Goal: Information Seeking & Learning: Compare options

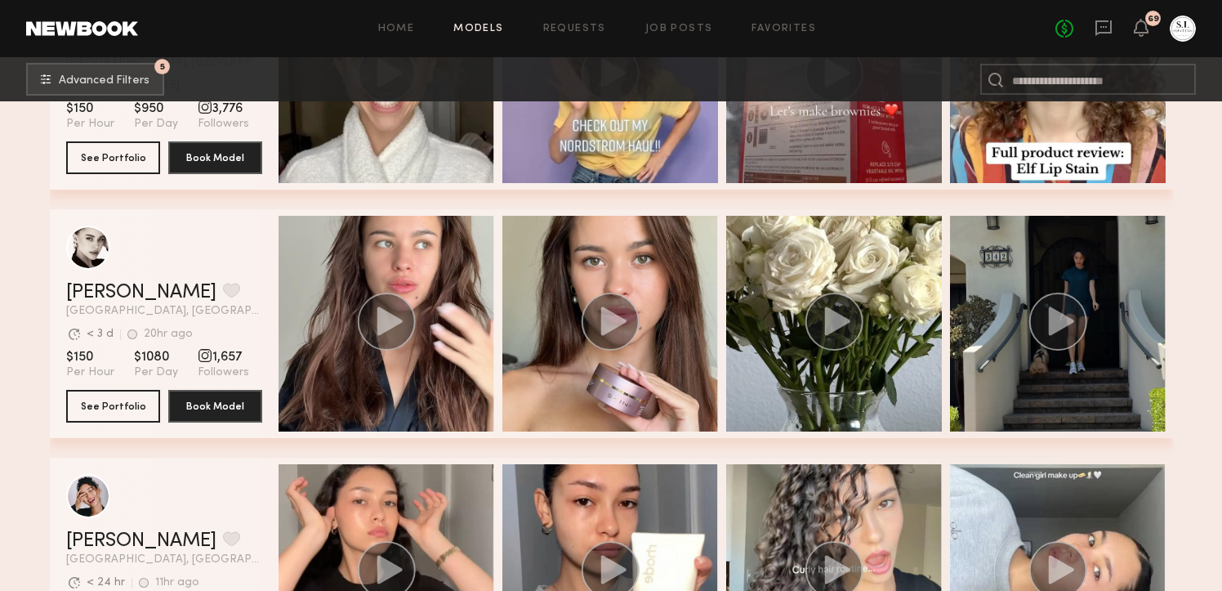
scroll to position [4647, 0]
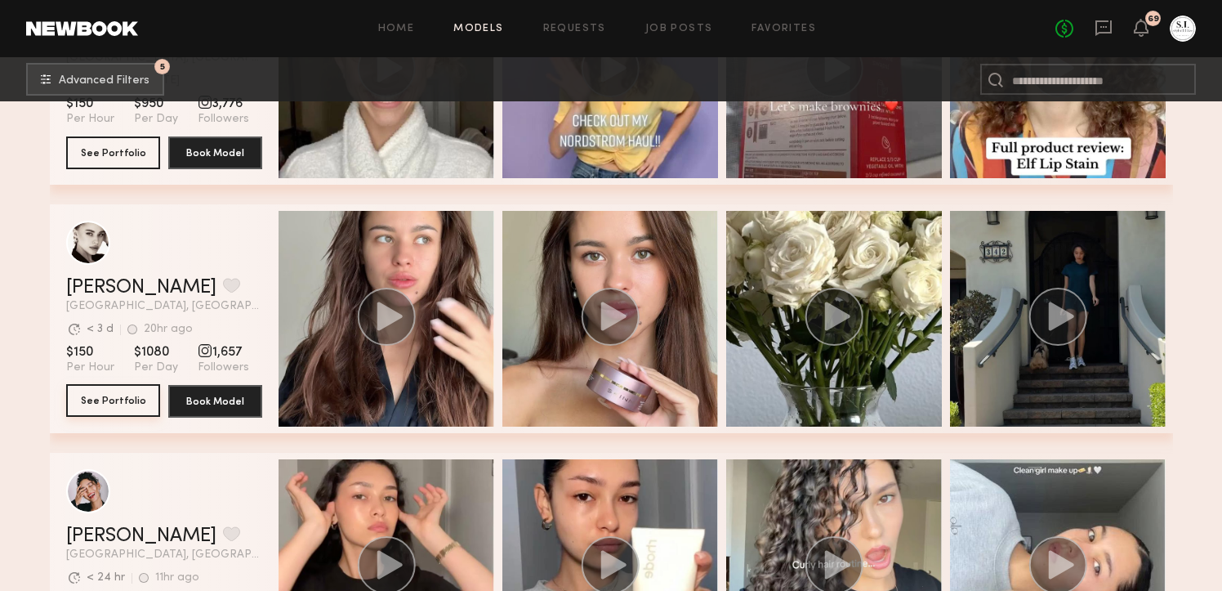
click at [97, 403] on button "See Portfolio" at bounding box center [113, 400] width 94 height 33
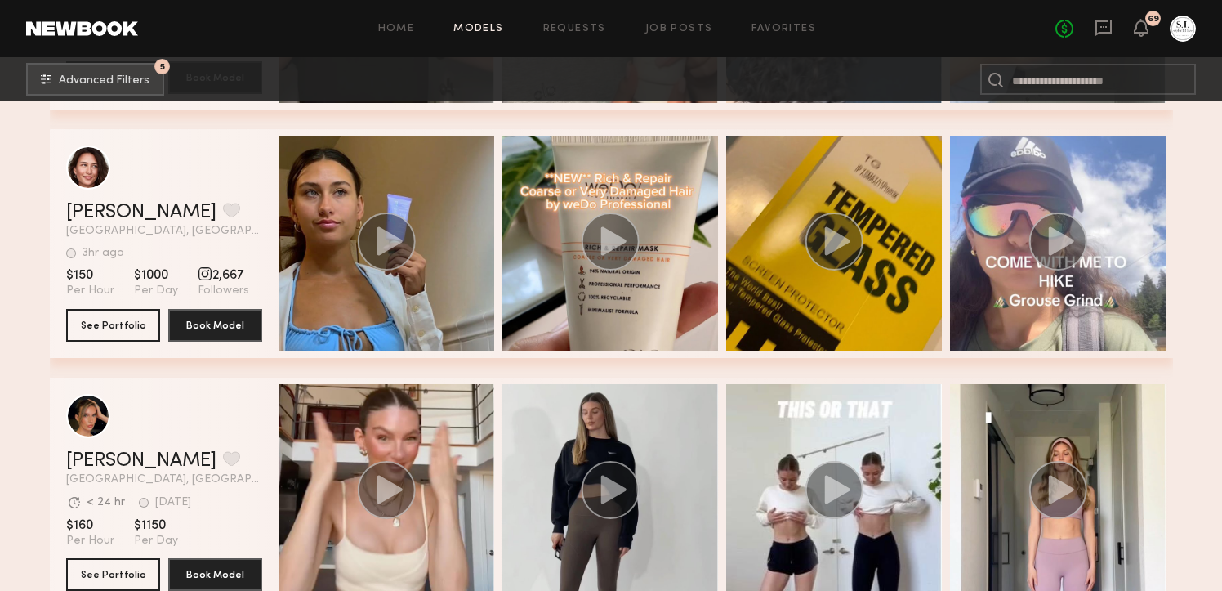
scroll to position [5376, 0]
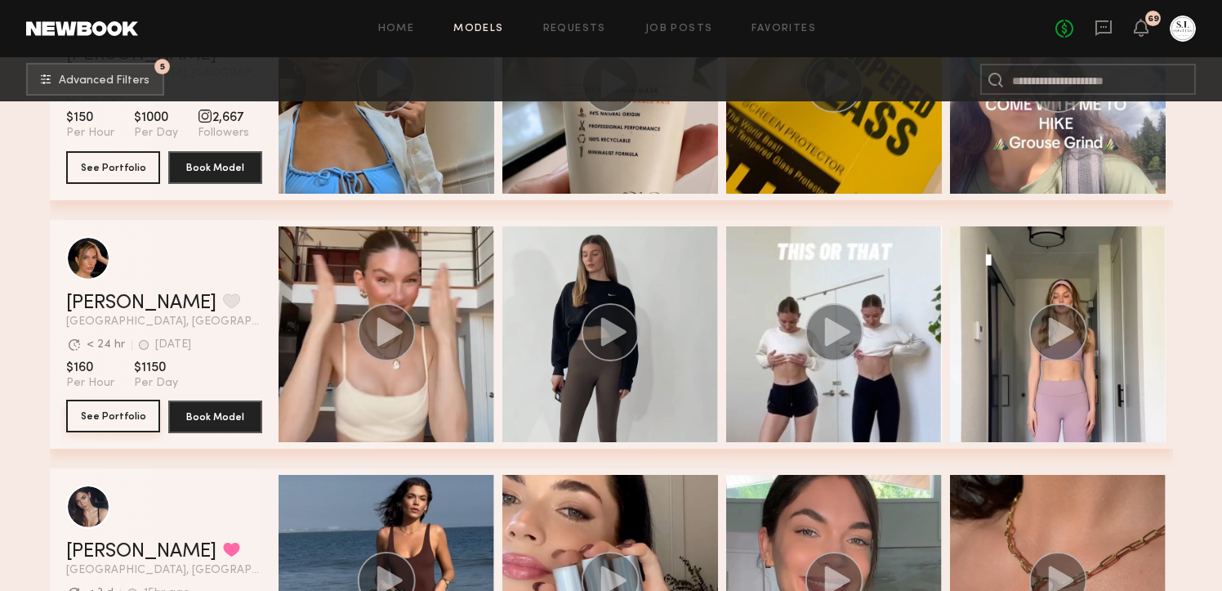
click at [125, 421] on button "See Portfolio" at bounding box center [113, 415] width 94 height 33
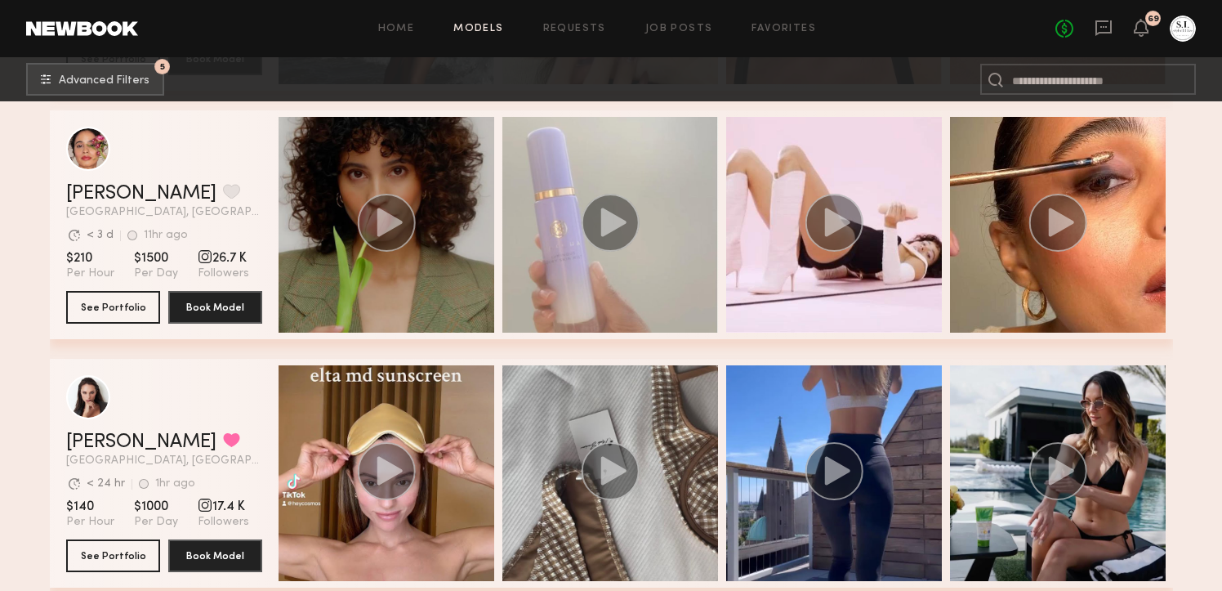
scroll to position [5960, 0]
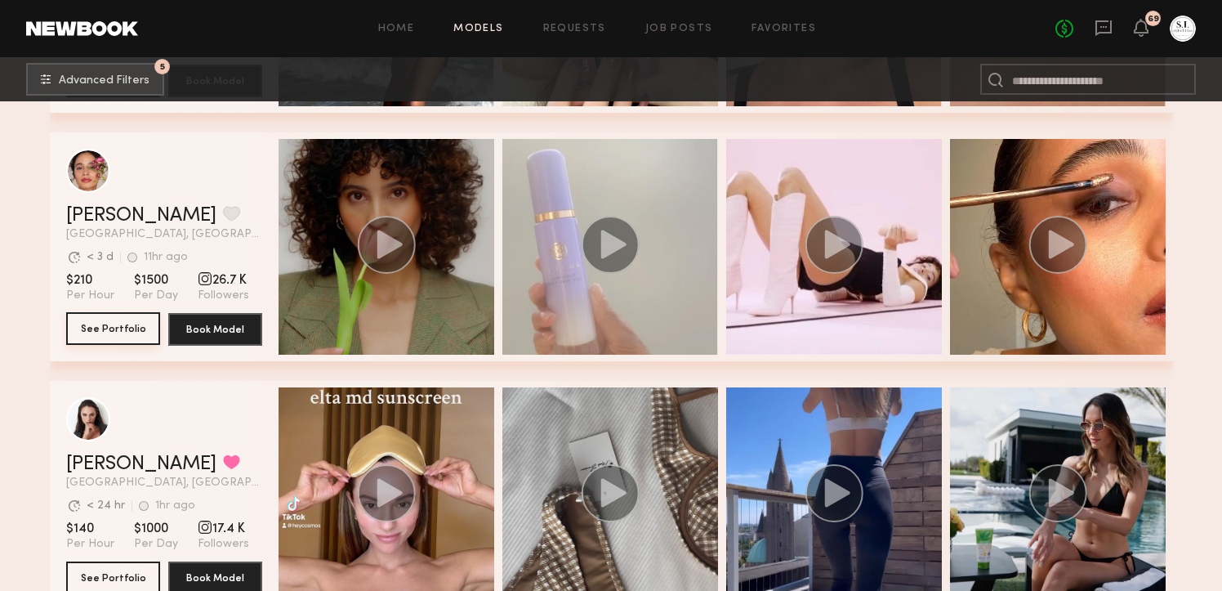
click at [111, 333] on button "See Portfolio" at bounding box center [113, 328] width 94 height 33
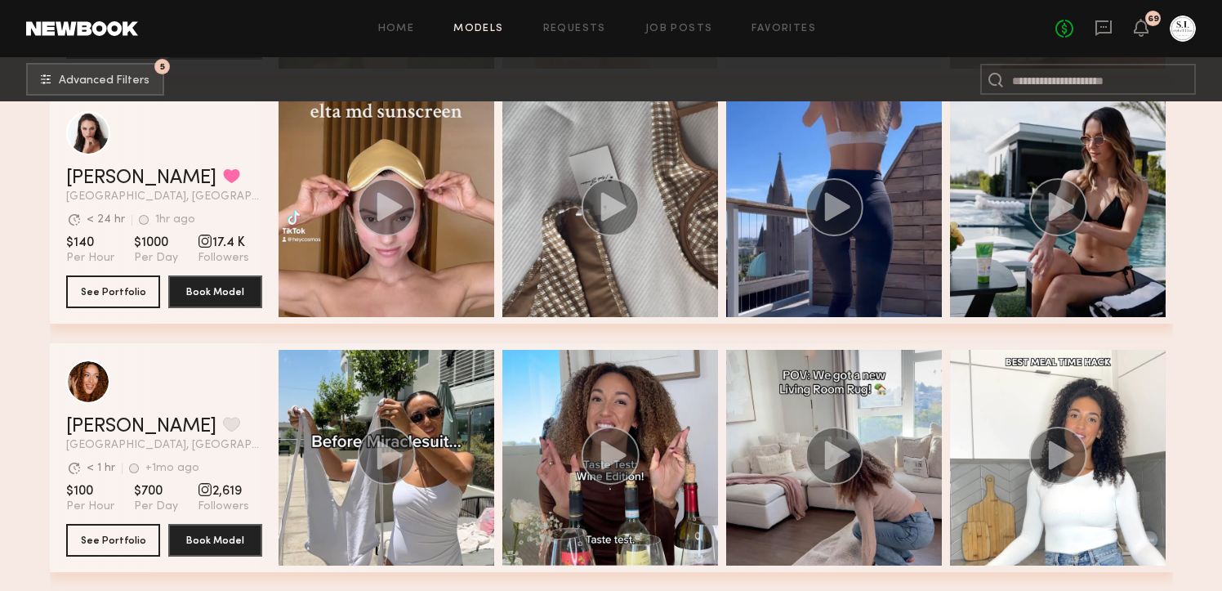
scroll to position [6331, 0]
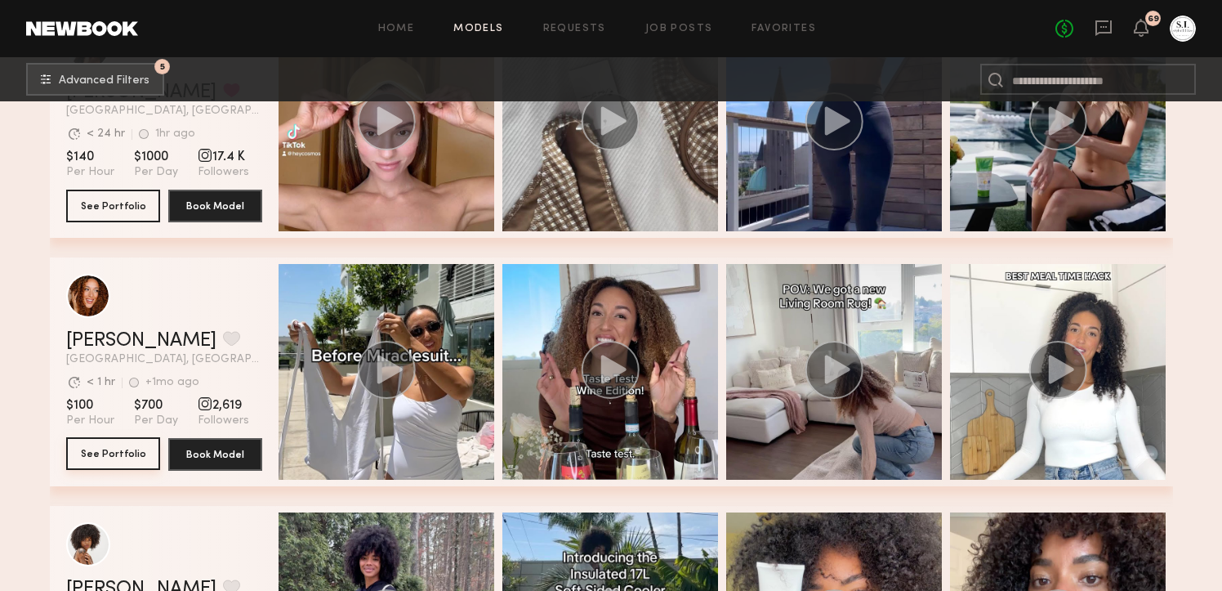
click at [122, 455] on button "See Portfolio" at bounding box center [113, 453] width 94 height 33
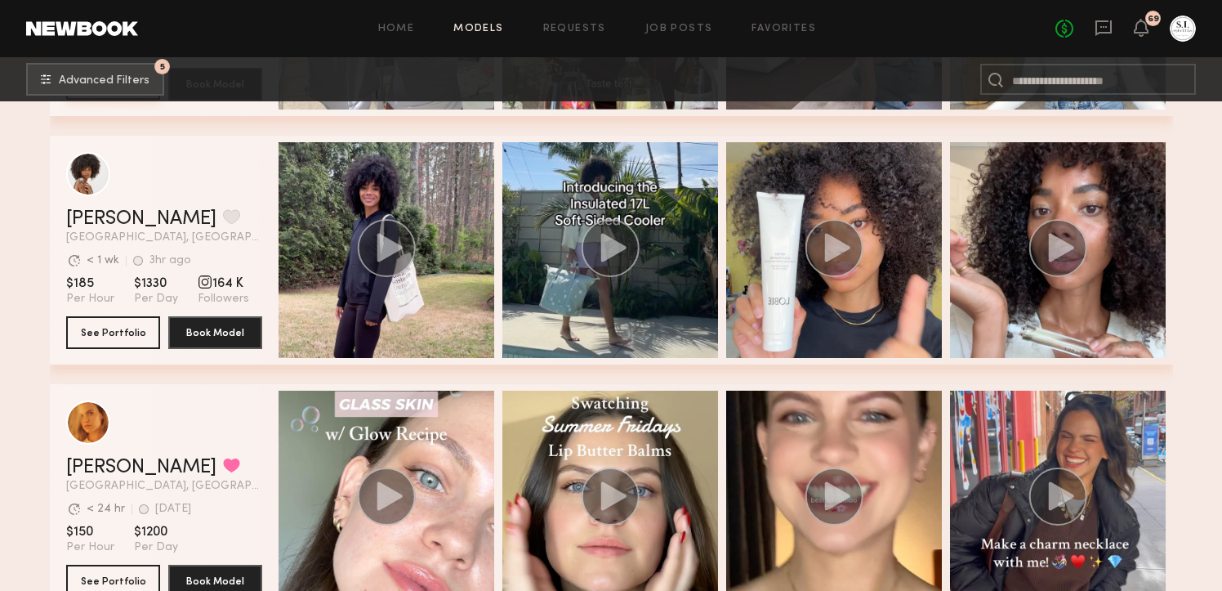
scroll to position [6839, 0]
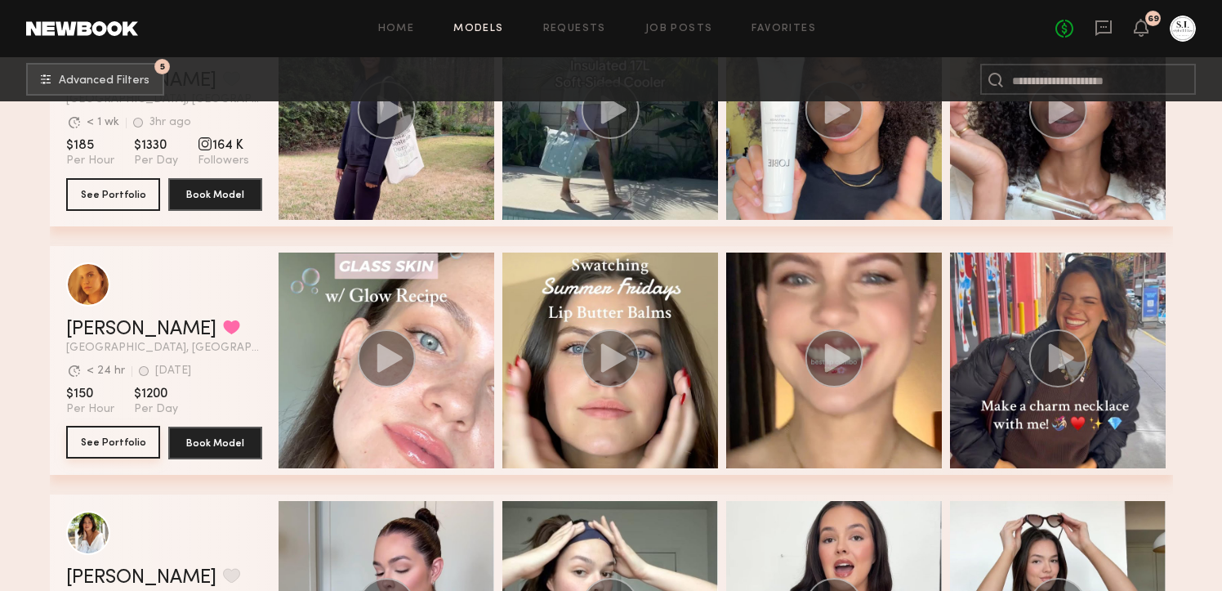
click at [131, 439] on button "See Portfolio" at bounding box center [113, 442] width 94 height 33
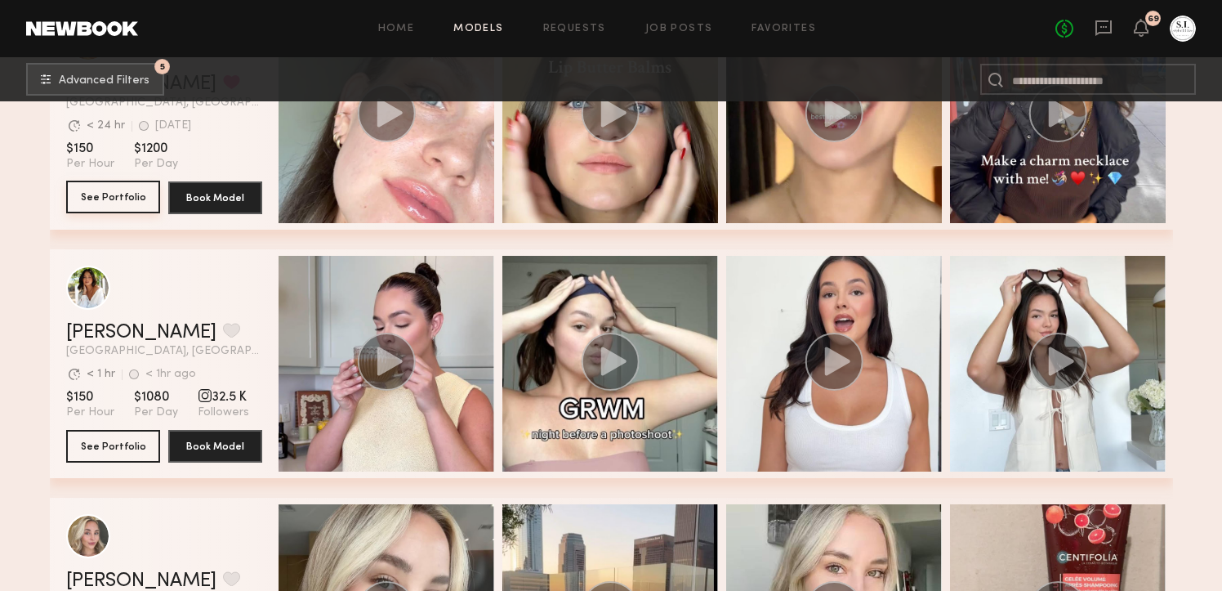
scroll to position [7101, 0]
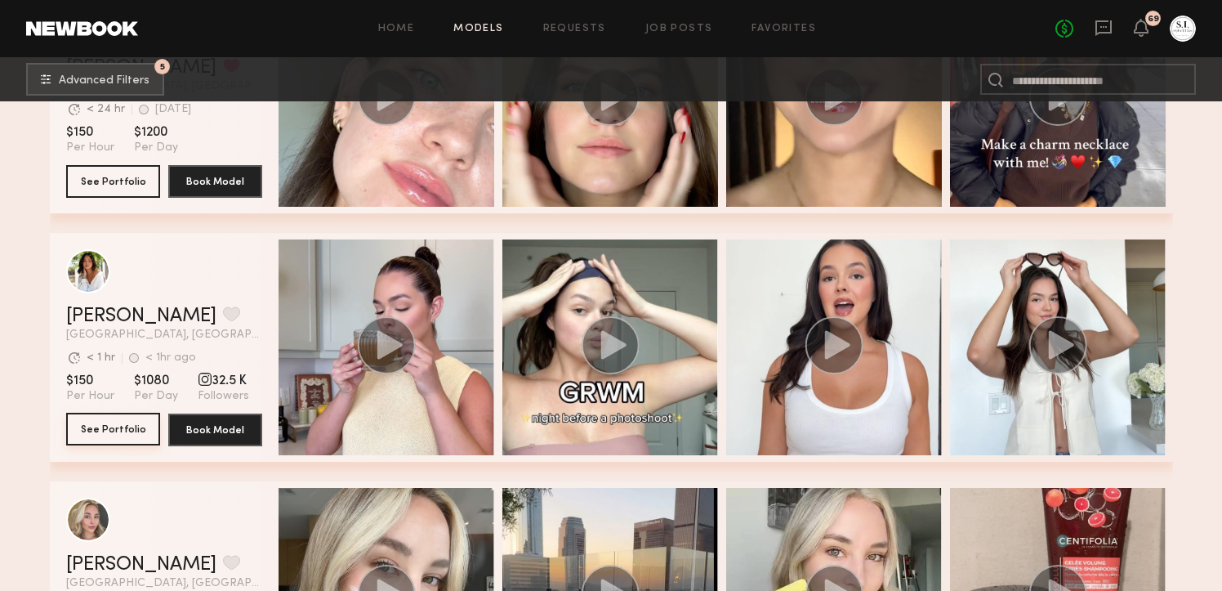
click at [131, 426] on button "See Portfolio" at bounding box center [113, 428] width 94 height 33
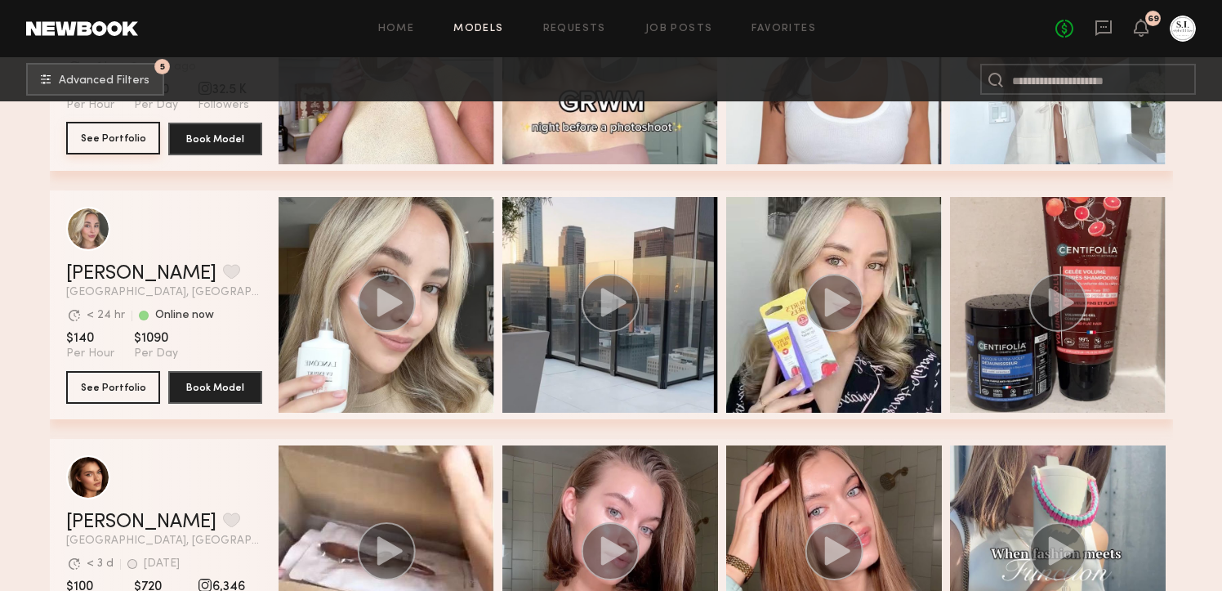
scroll to position [7450, 0]
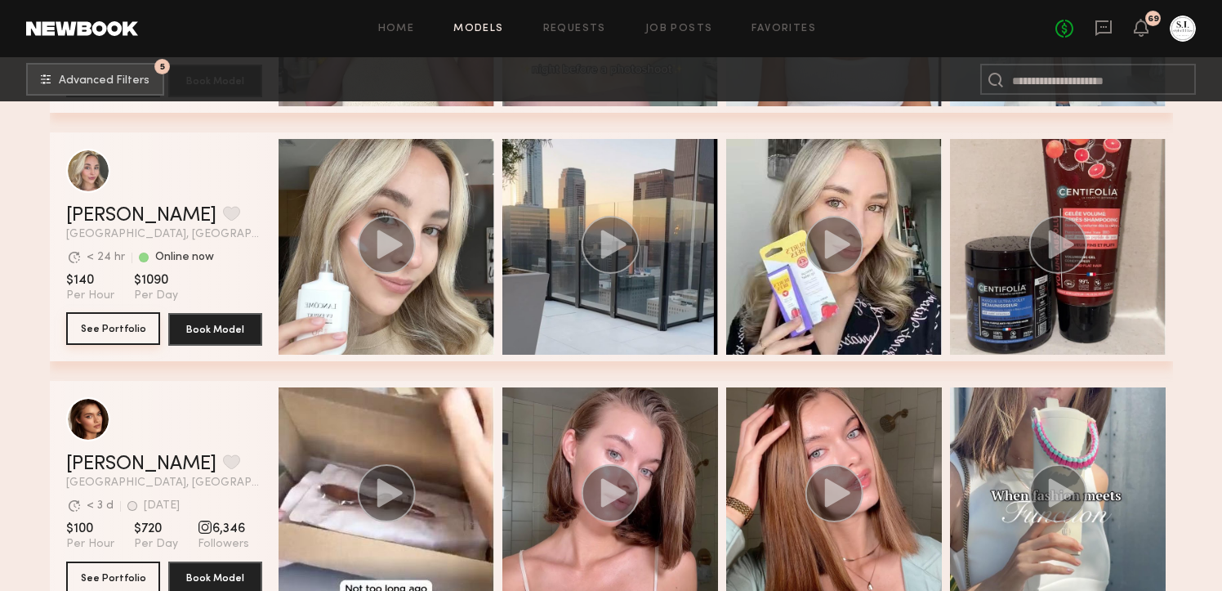
click at [128, 332] on button "See Portfolio" at bounding box center [113, 328] width 94 height 33
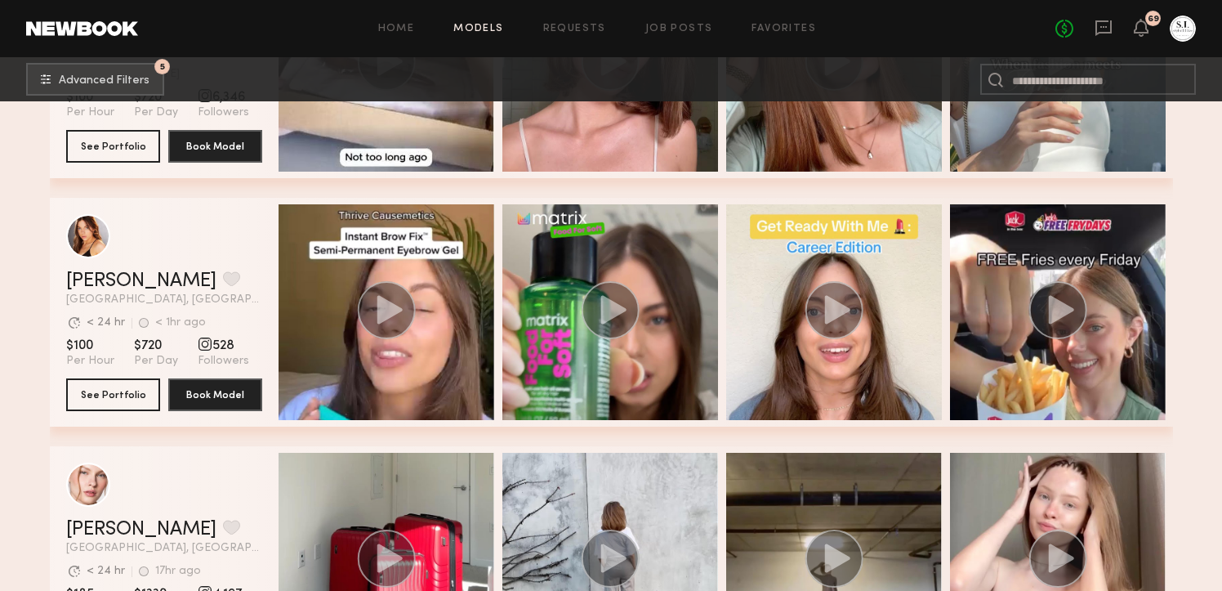
scroll to position [7884, 0]
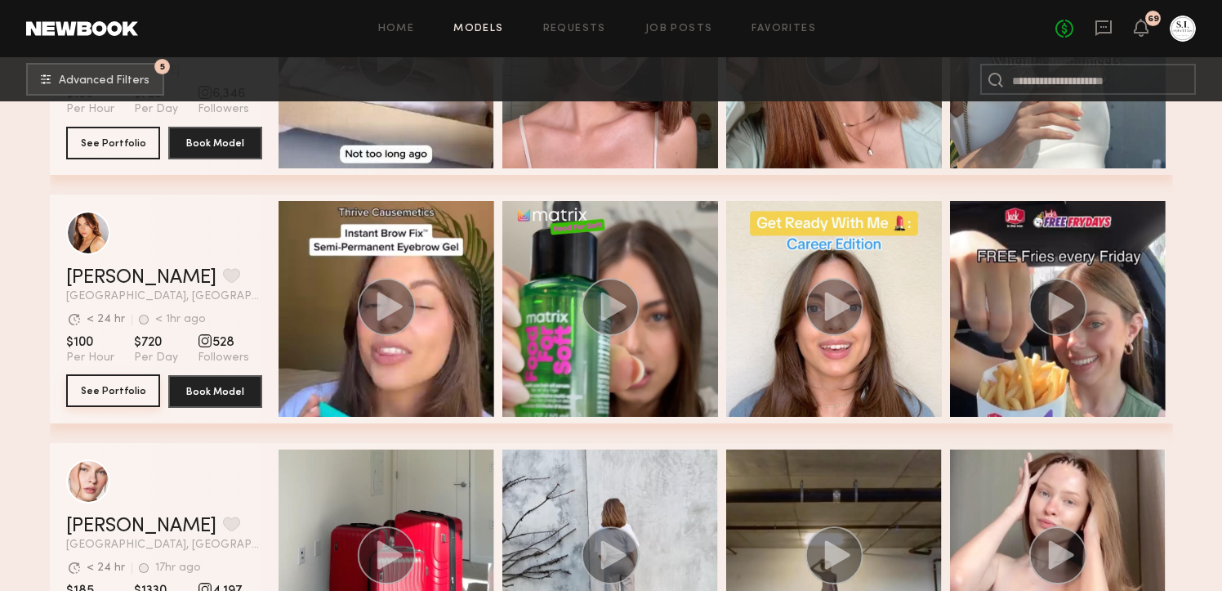
click at [104, 398] on button "See Portfolio" at bounding box center [113, 390] width 94 height 33
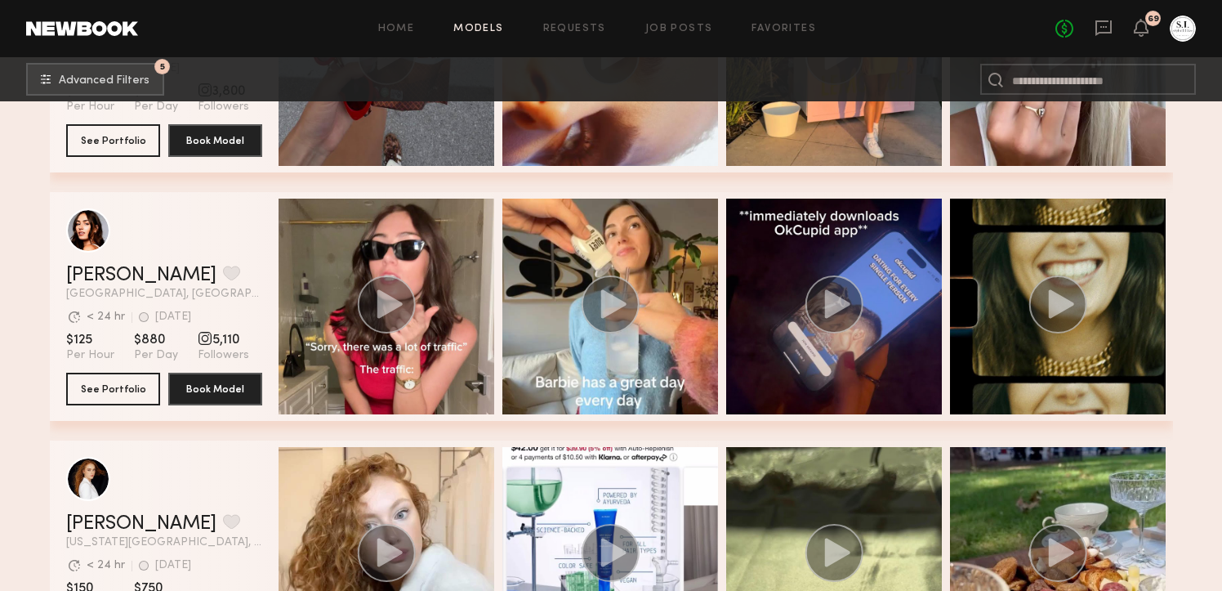
scroll to position [9130, 0]
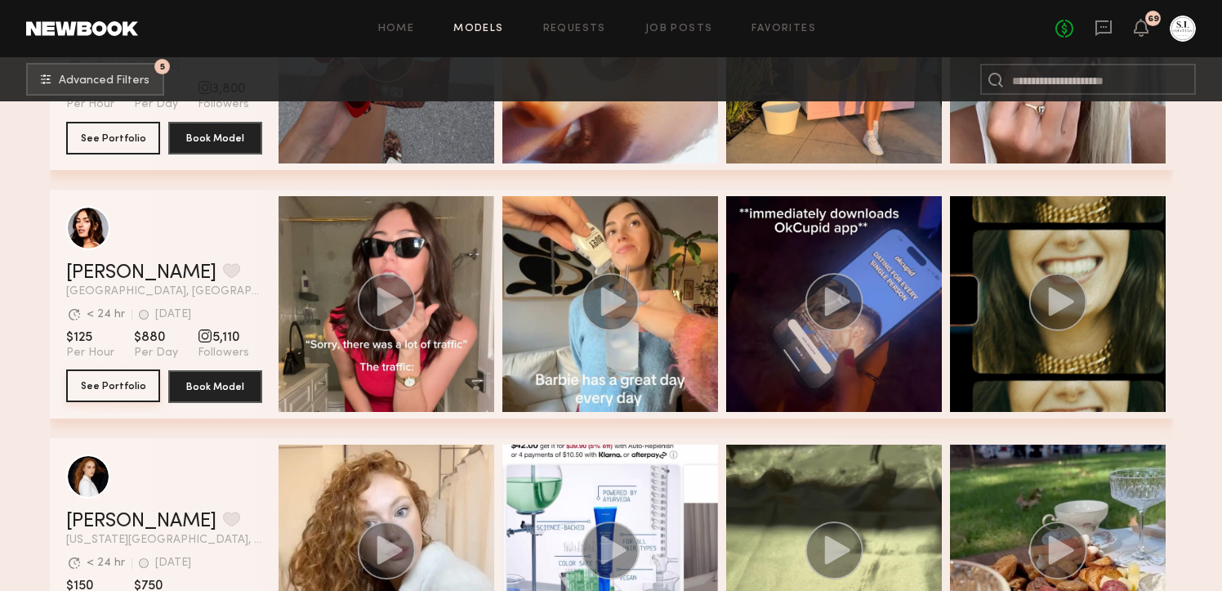
click at [125, 375] on button "See Portfolio" at bounding box center [113, 385] width 94 height 33
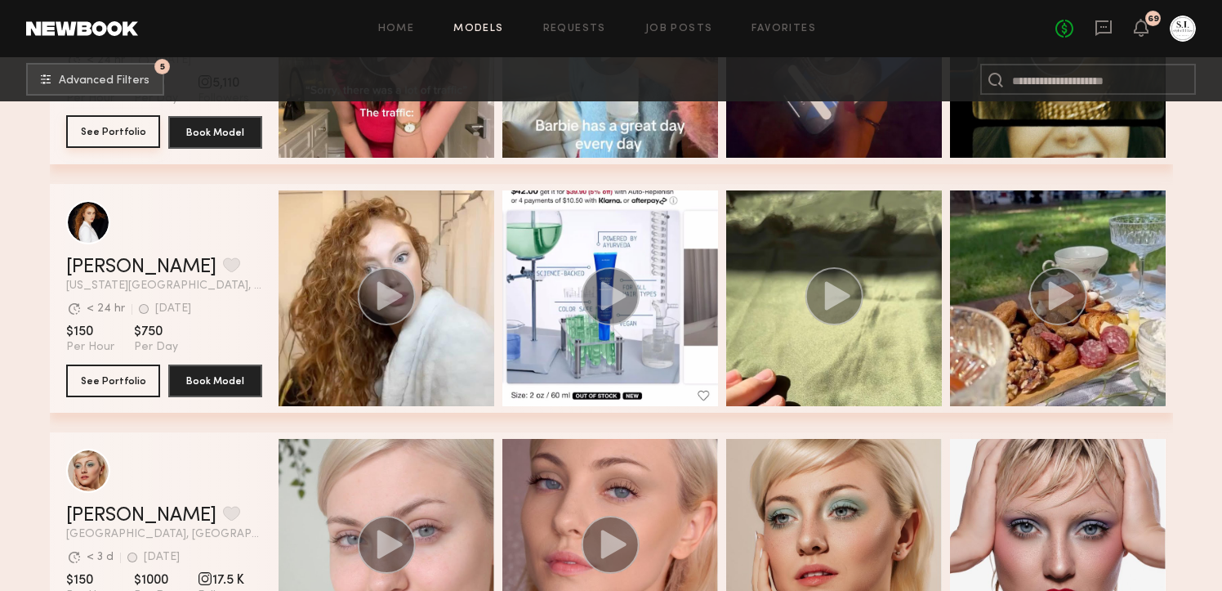
scroll to position [9419, 0]
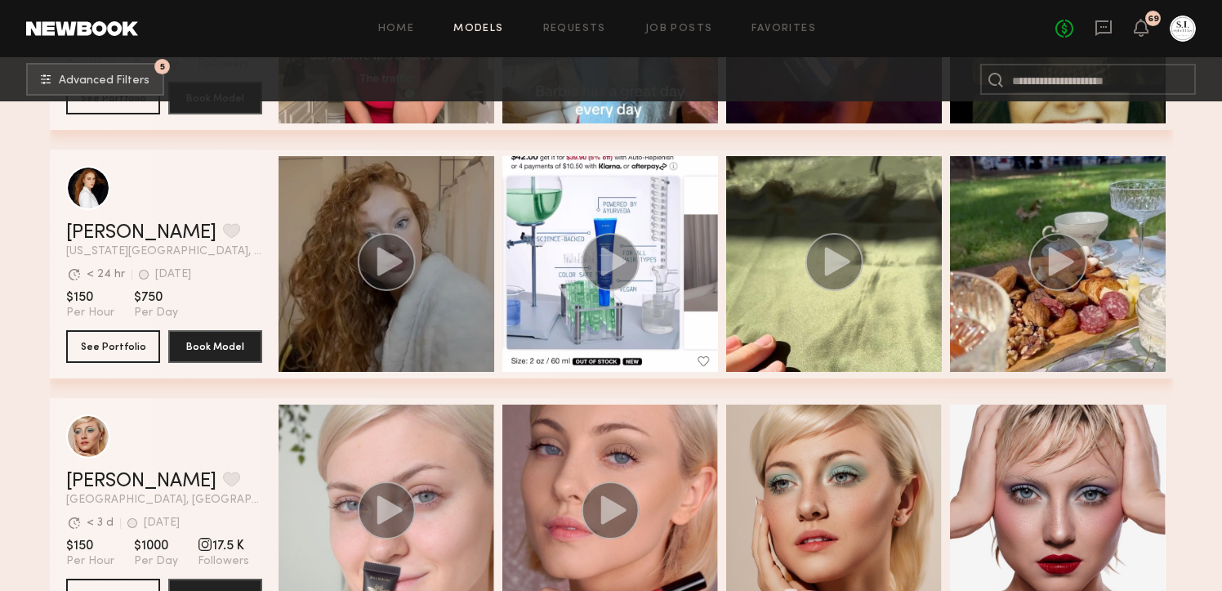
click at [426, 197] on div "grid" at bounding box center [387, 264] width 216 height 216
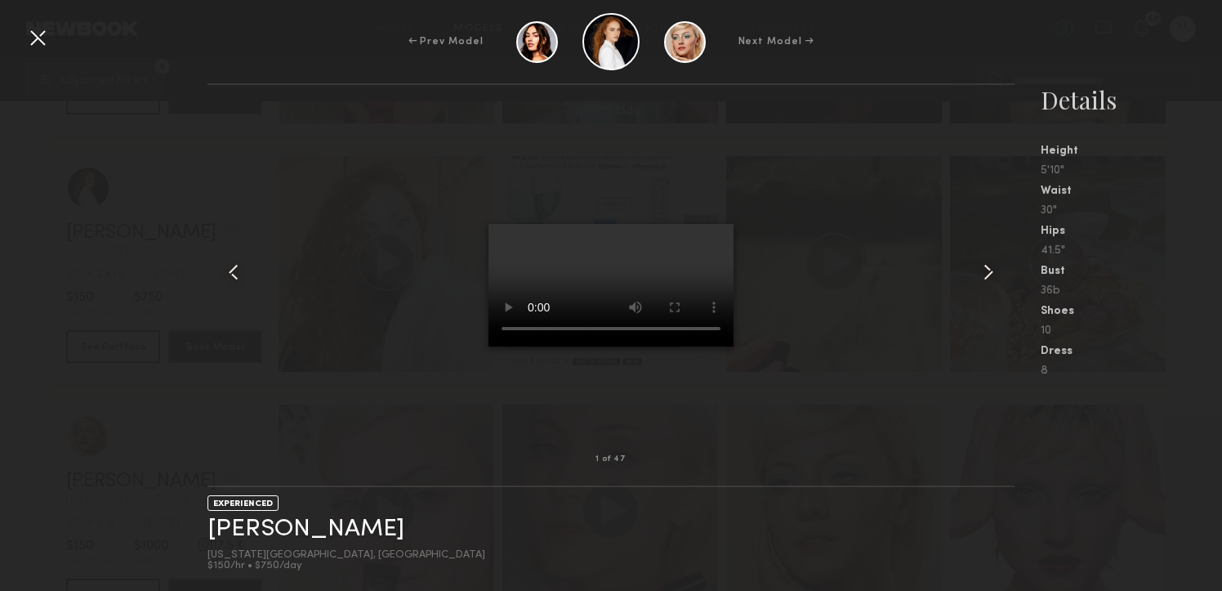
click at [981, 276] on common-icon at bounding box center [988, 272] width 26 height 26
click at [985, 271] on common-icon at bounding box center [988, 272] width 26 height 26
click at [987, 270] on common-icon at bounding box center [988, 272] width 26 height 26
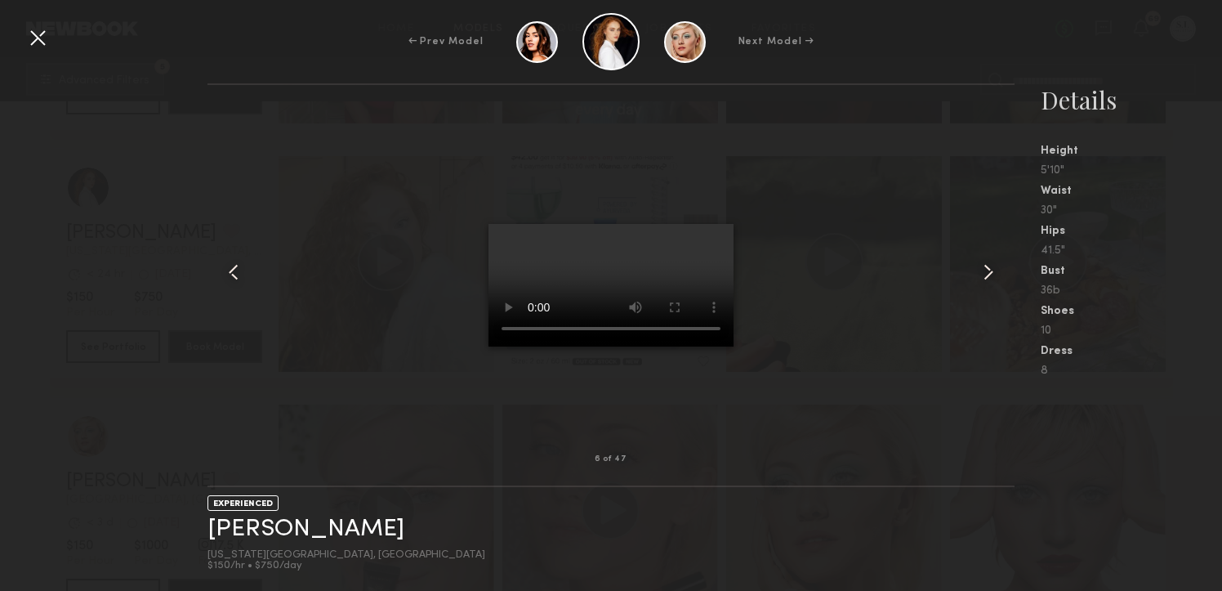
click at [987, 270] on common-icon at bounding box center [988, 272] width 26 height 26
click at [37, 34] on div at bounding box center [38, 38] width 26 height 26
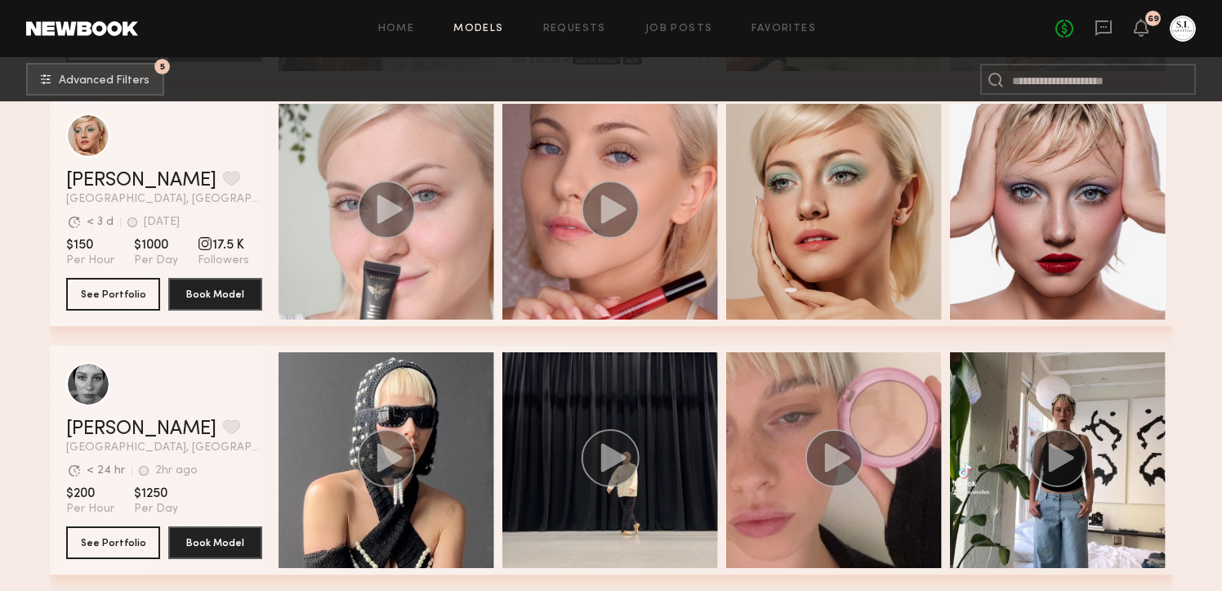
scroll to position [9683, 0]
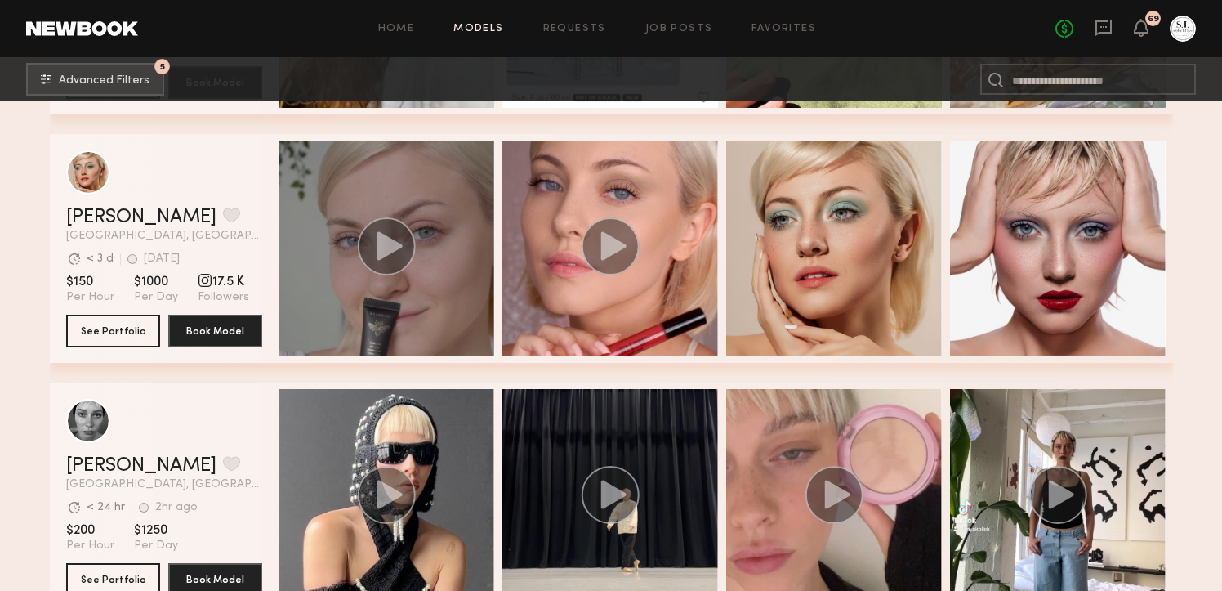
click at [393, 256] on circle "grid" at bounding box center [386, 246] width 58 height 58
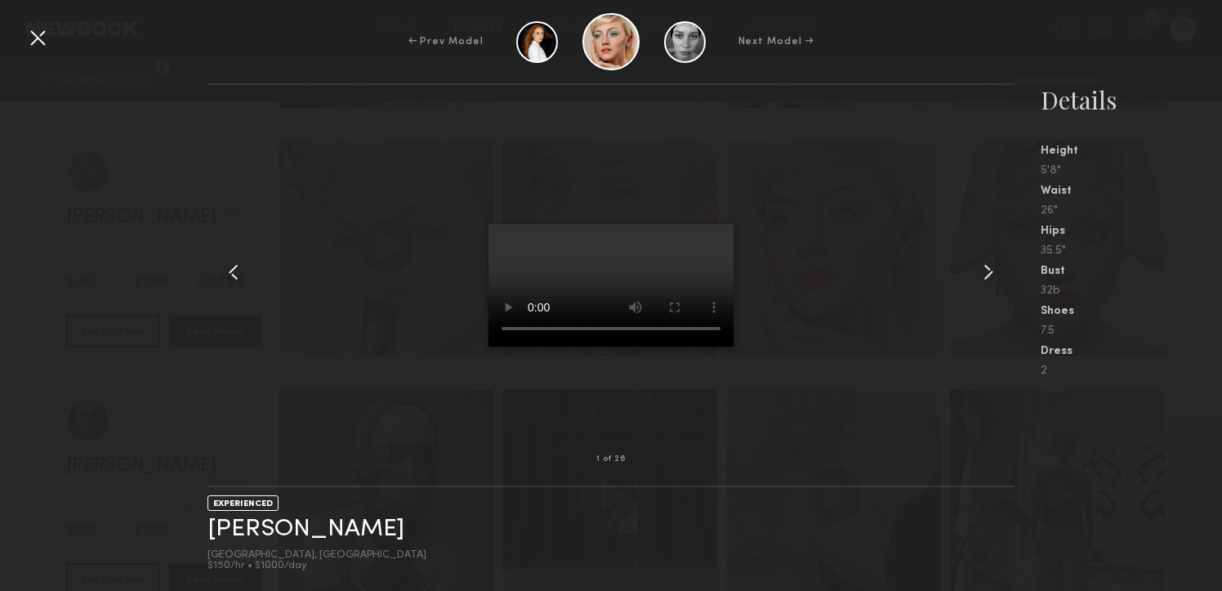
click at [980, 274] on common-icon at bounding box center [988, 272] width 26 height 26
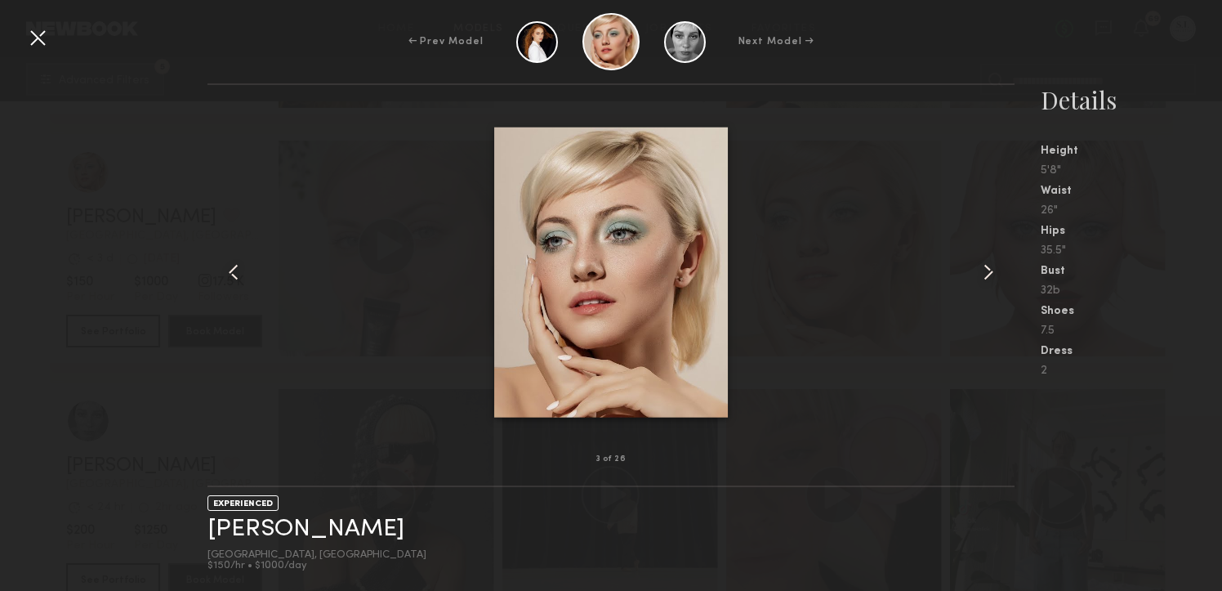
click at [980, 274] on common-icon at bounding box center [988, 272] width 26 height 26
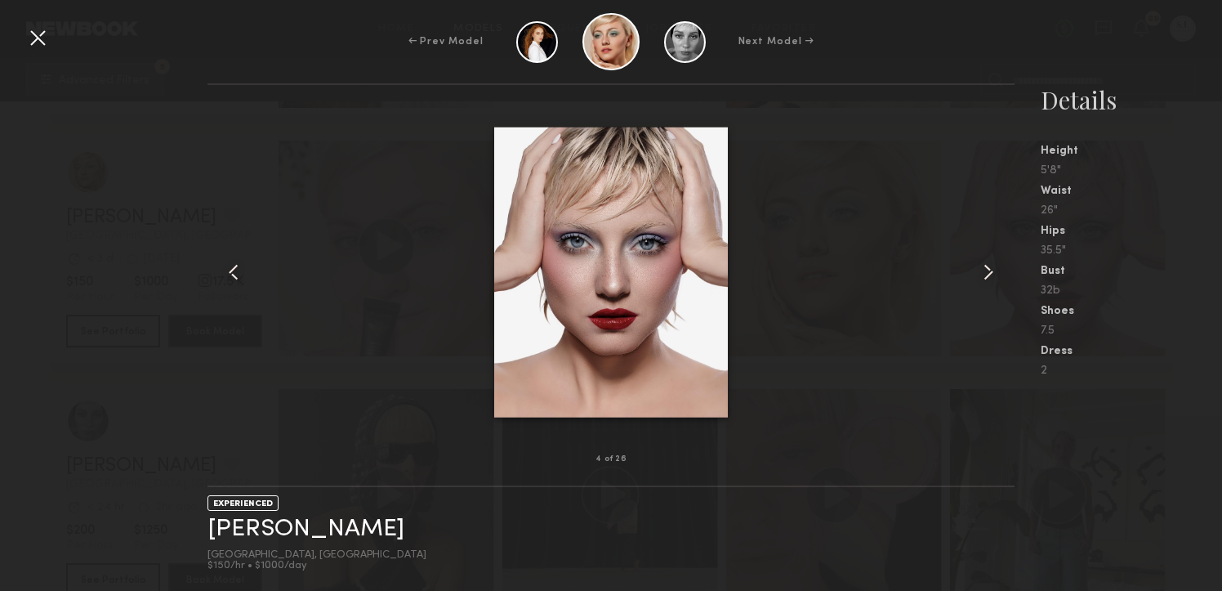
click at [980, 274] on common-icon at bounding box center [988, 272] width 26 height 26
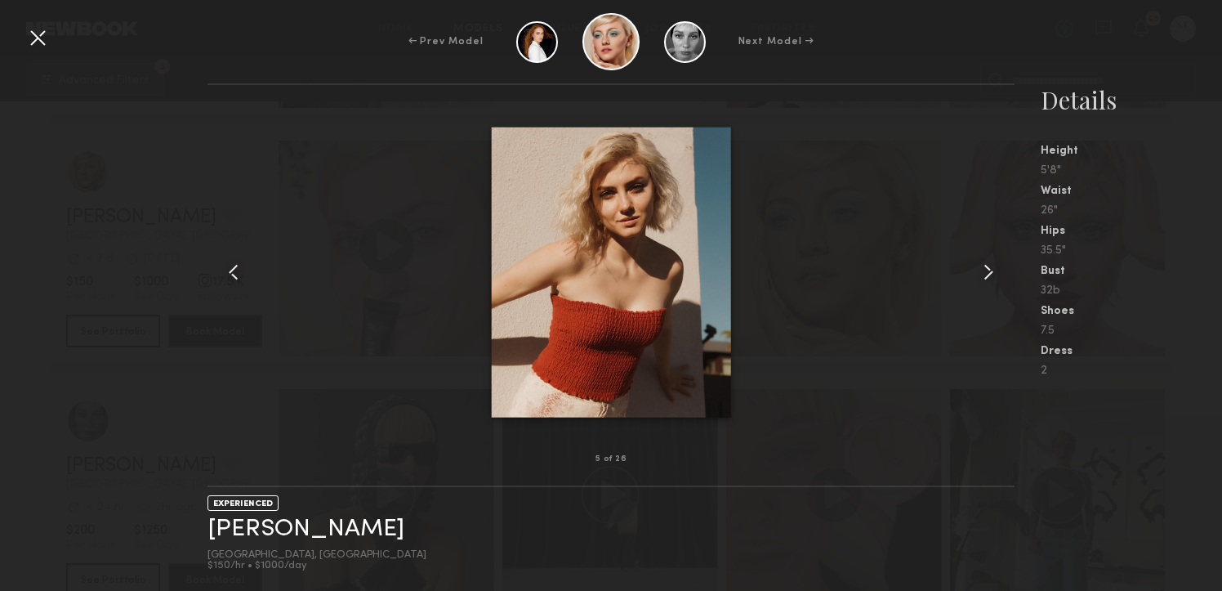
click at [980, 274] on common-icon at bounding box center [988, 272] width 26 height 26
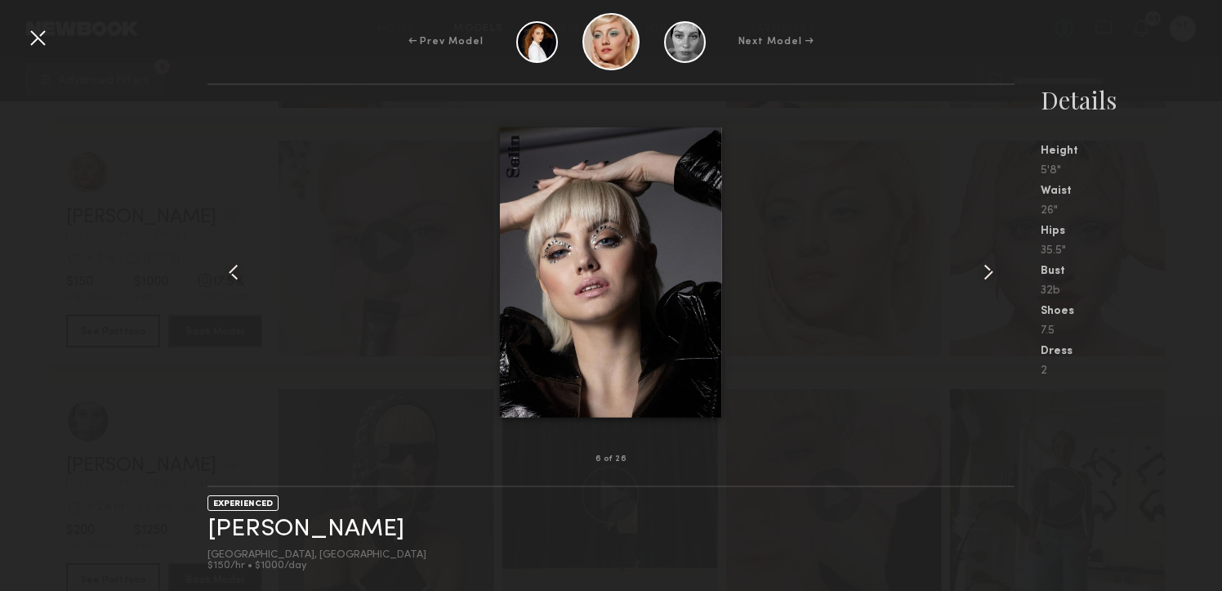
click at [980, 274] on common-icon at bounding box center [988, 272] width 26 height 26
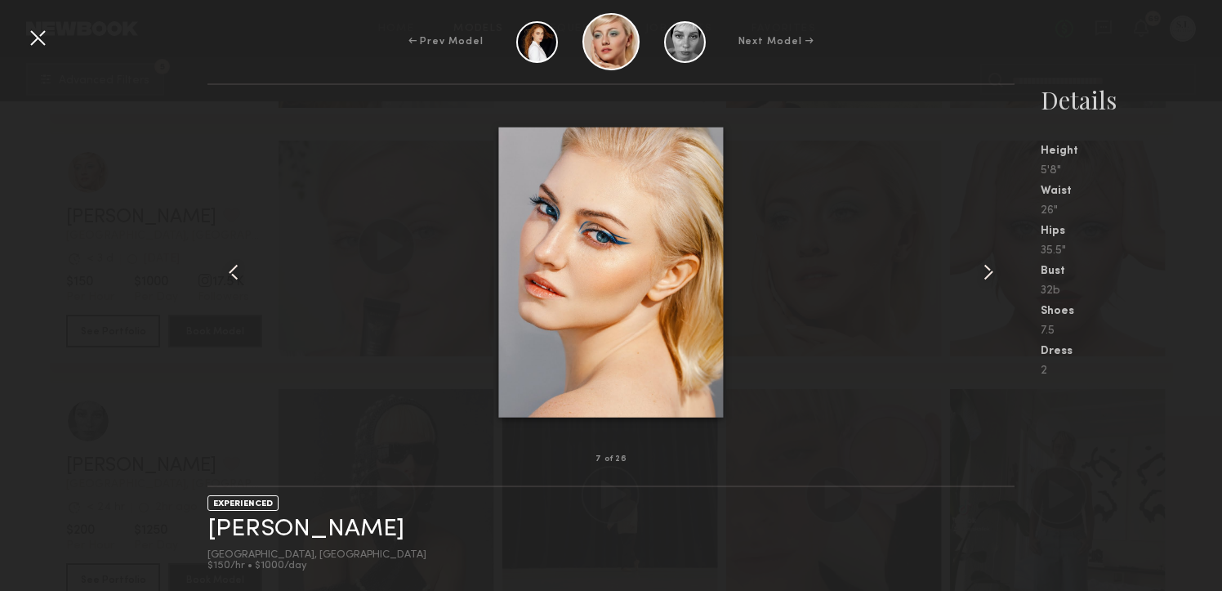
click at [980, 274] on common-icon at bounding box center [988, 272] width 26 height 26
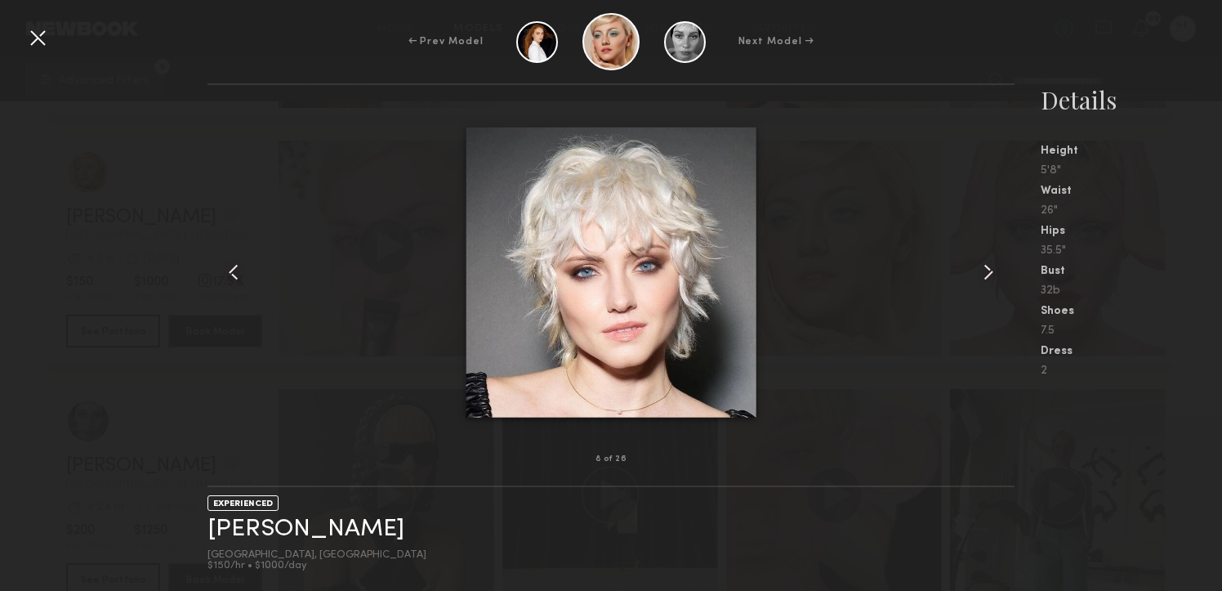
click at [980, 274] on common-icon at bounding box center [988, 272] width 26 height 26
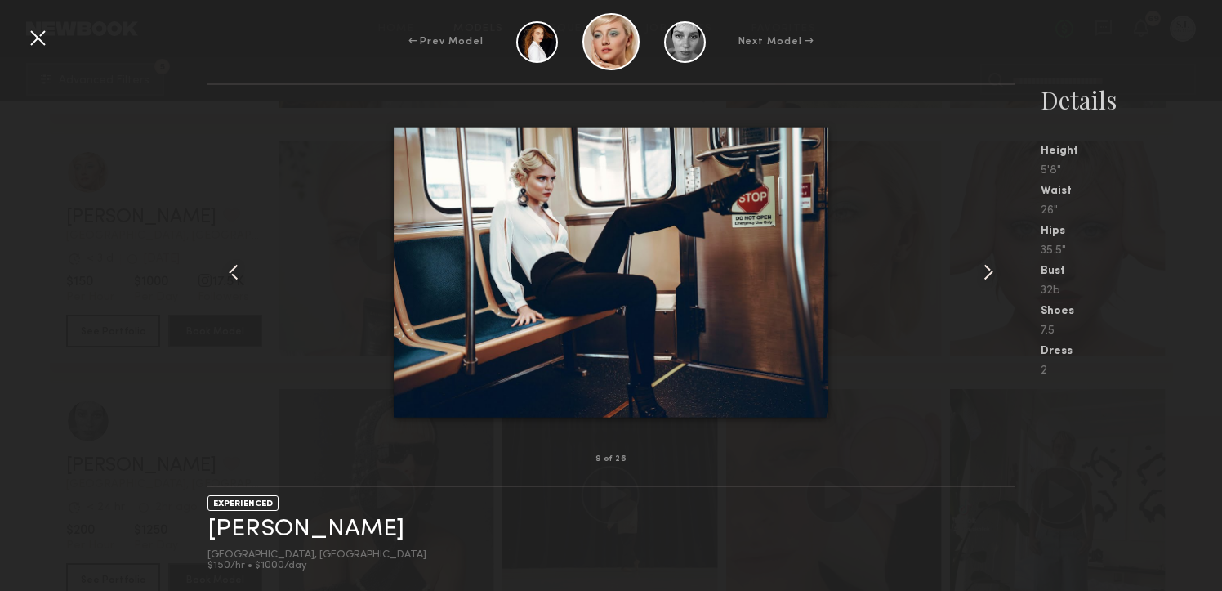
click at [980, 274] on common-icon at bounding box center [988, 272] width 26 height 26
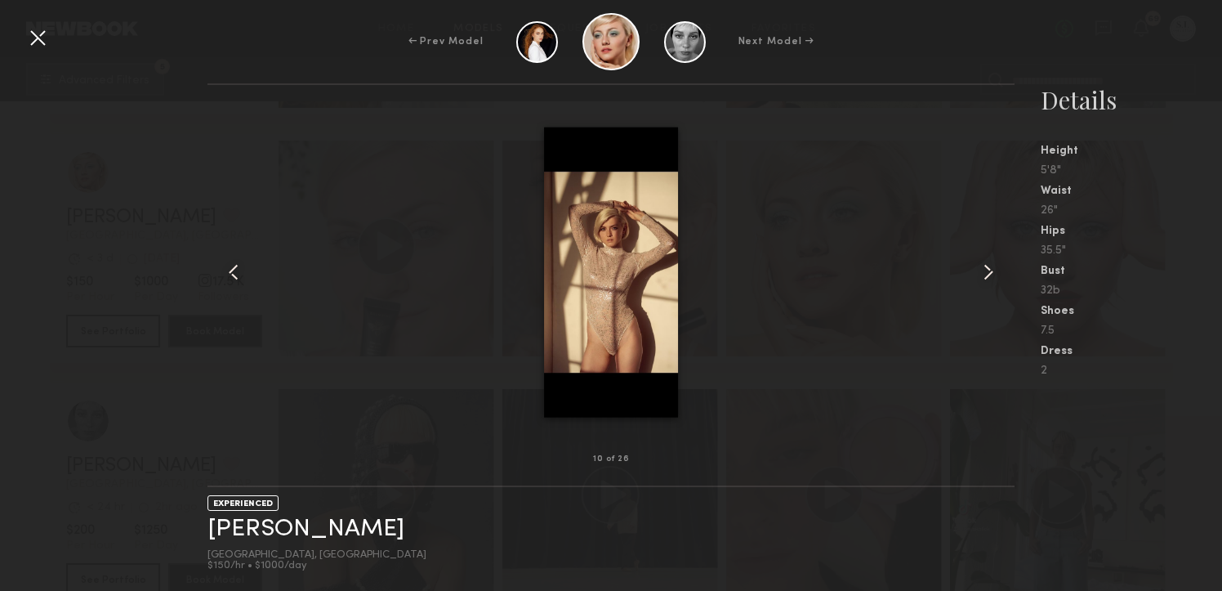
click at [980, 274] on common-icon at bounding box center [988, 272] width 26 height 26
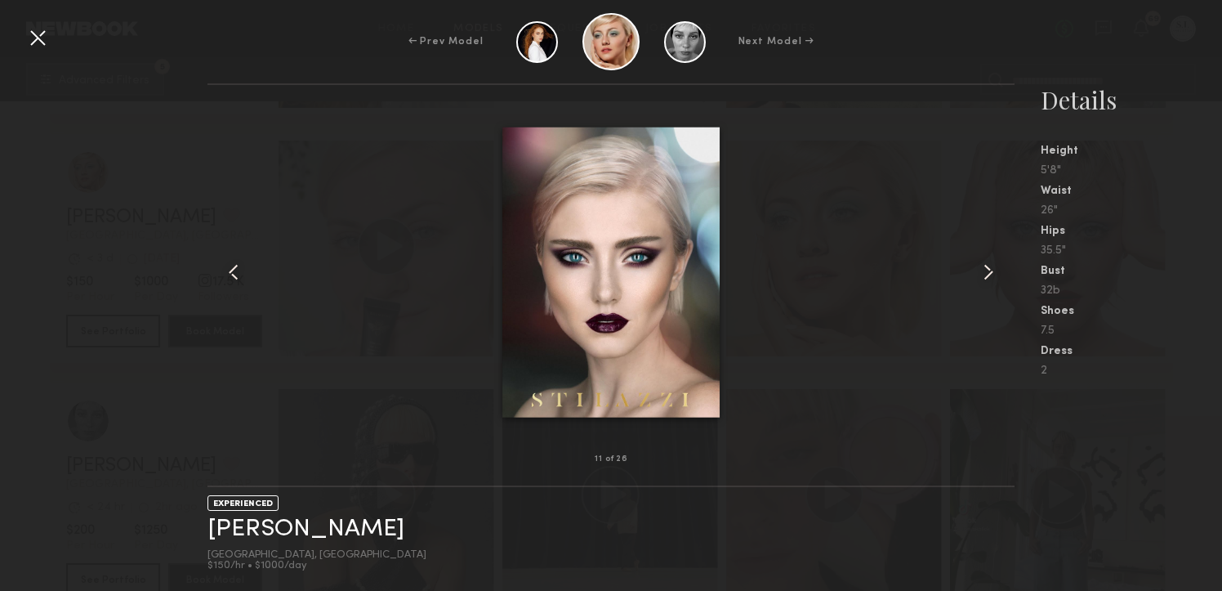
click at [980, 274] on common-icon at bounding box center [988, 272] width 26 height 26
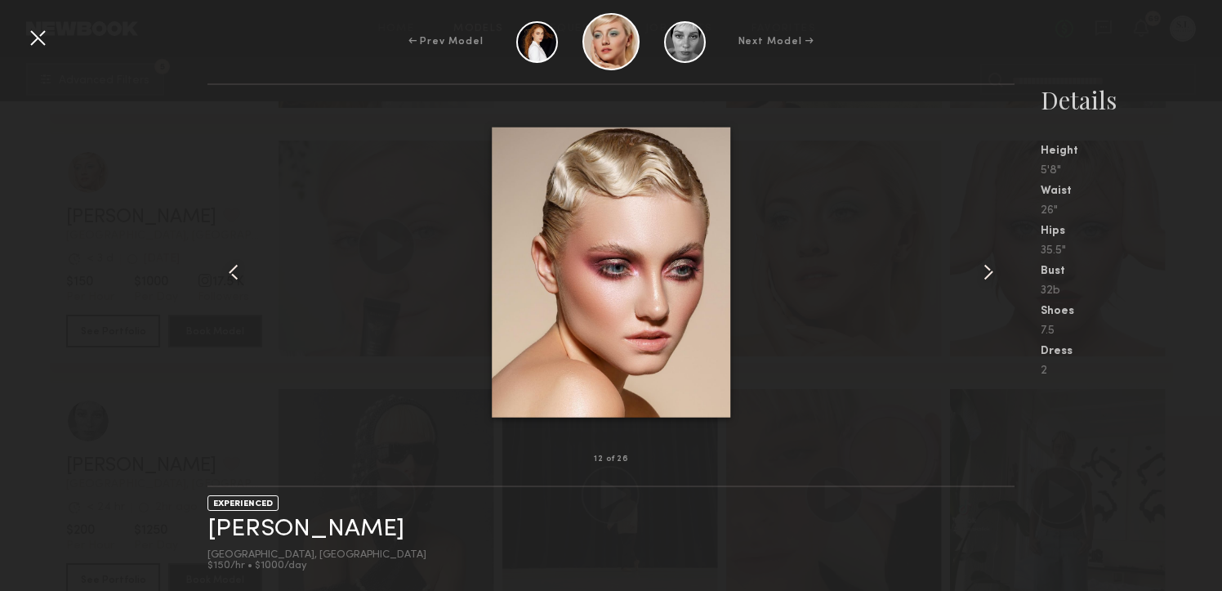
click at [980, 274] on common-icon at bounding box center [988, 272] width 26 height 26
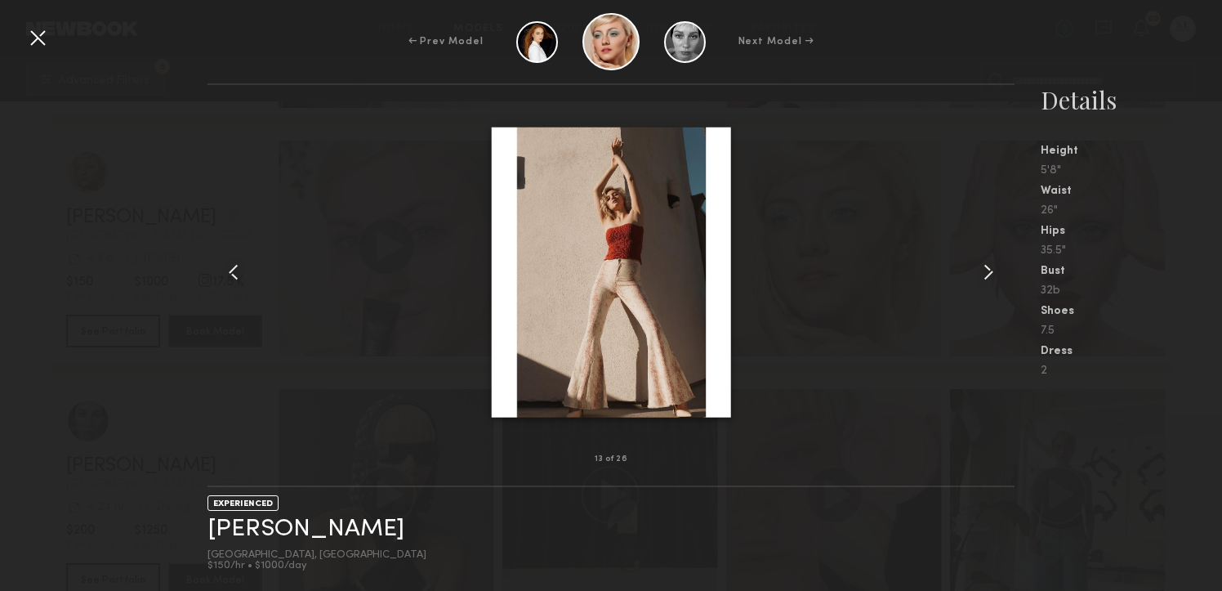
click at [980, 274] on common-icon at bounding box center [988, 272] width 26 height 26
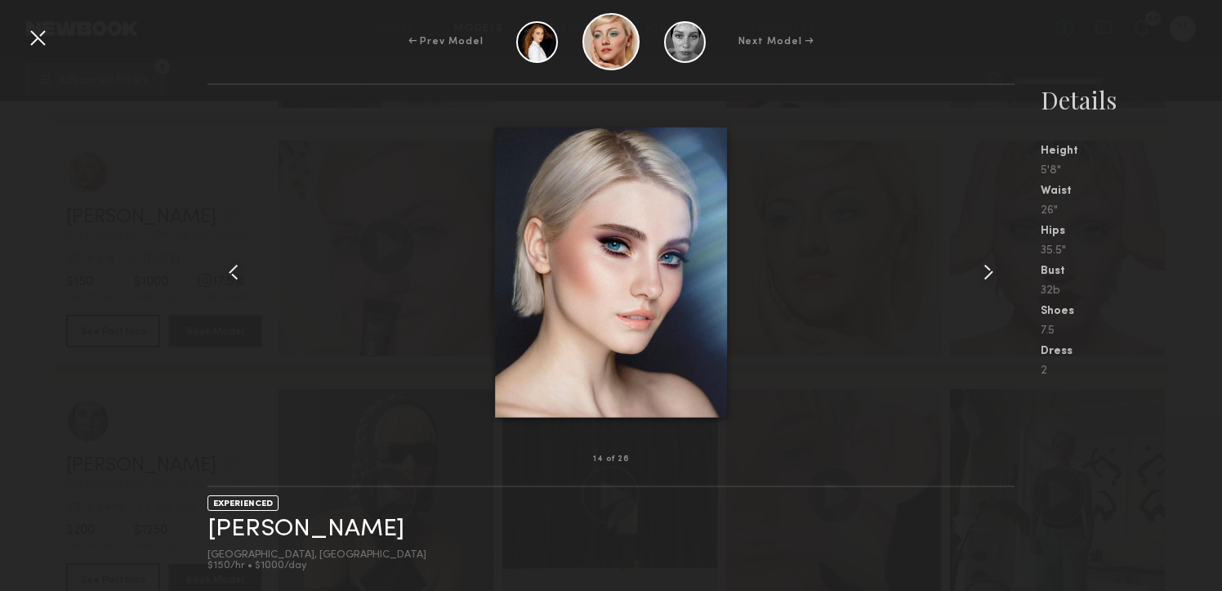
click at [980, 274] on common-icon at bounding box center [988, 272] width 26 height 26
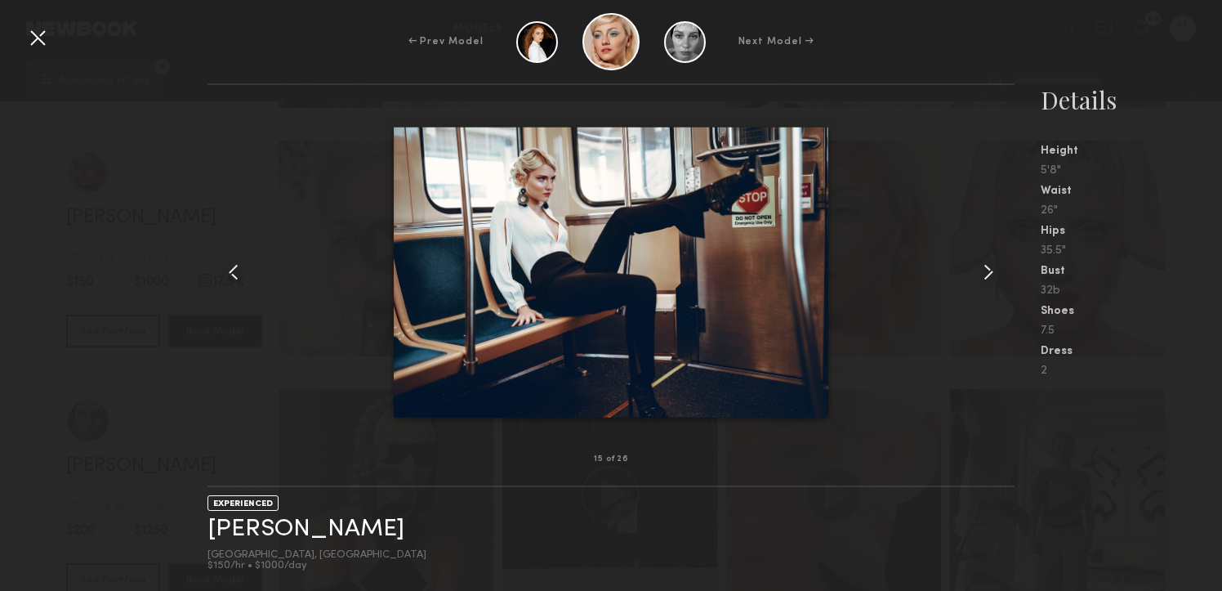
click at [980, 274] on common-icon at bounding box center [988, 272] width 26 height 26
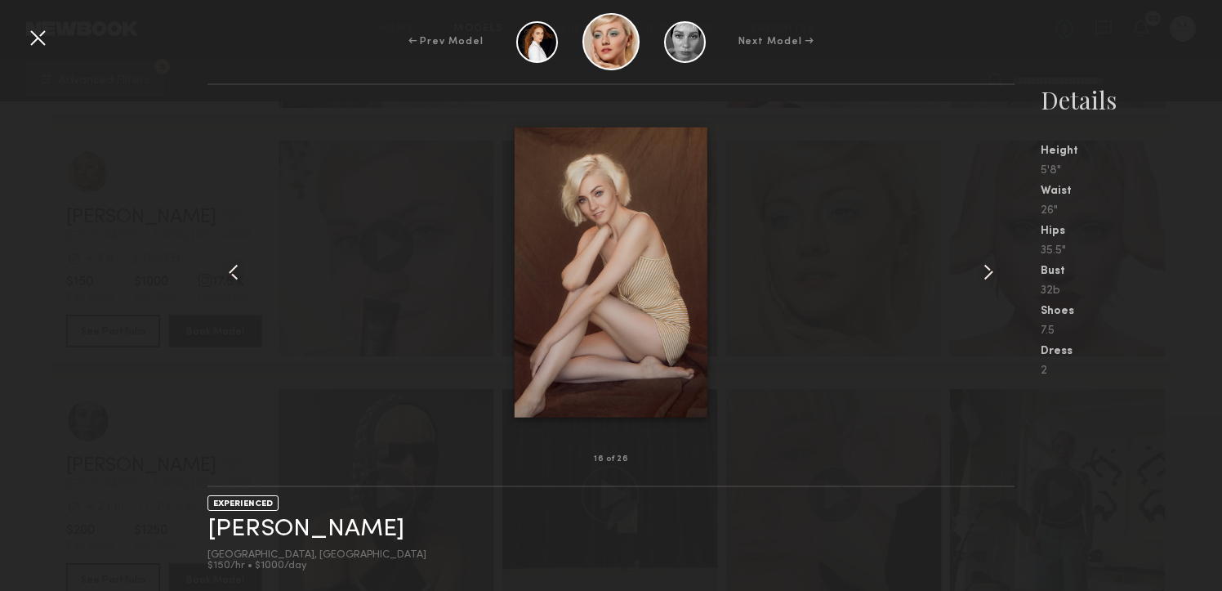
click at [980, 274] on common-icon at bounding box center [988, 272] width 26 height 26
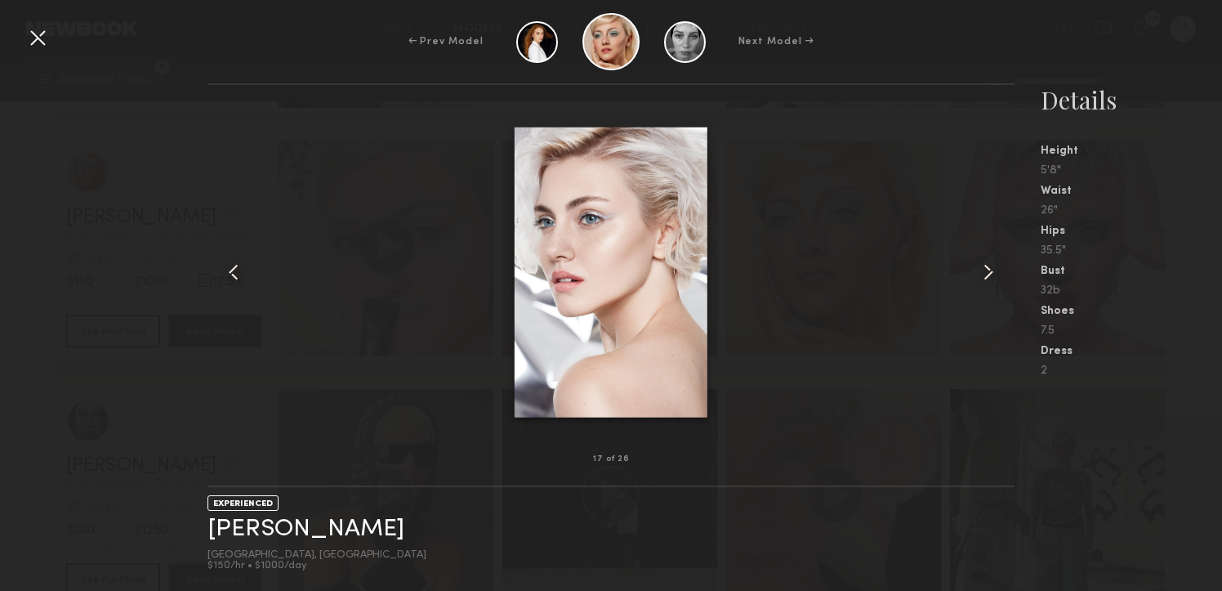
click at [980, 274] on common-icon at bounding box center [988, 272] width 26 height 26
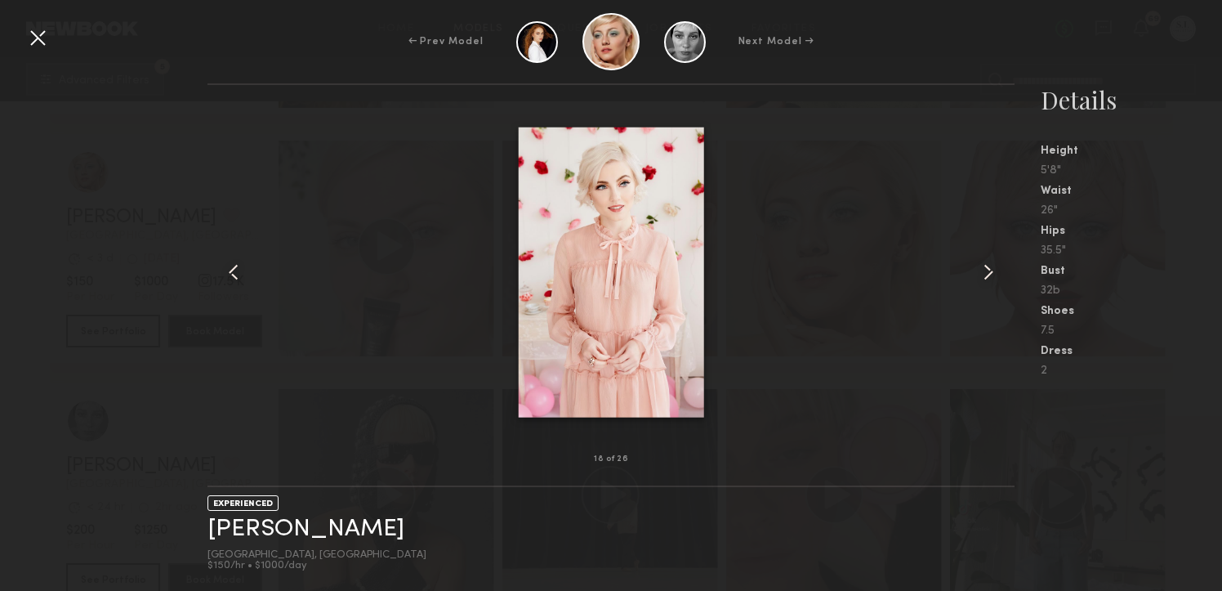
click at [980, 274] on common-icon at bounding box center [988, 272] width 26 height 26
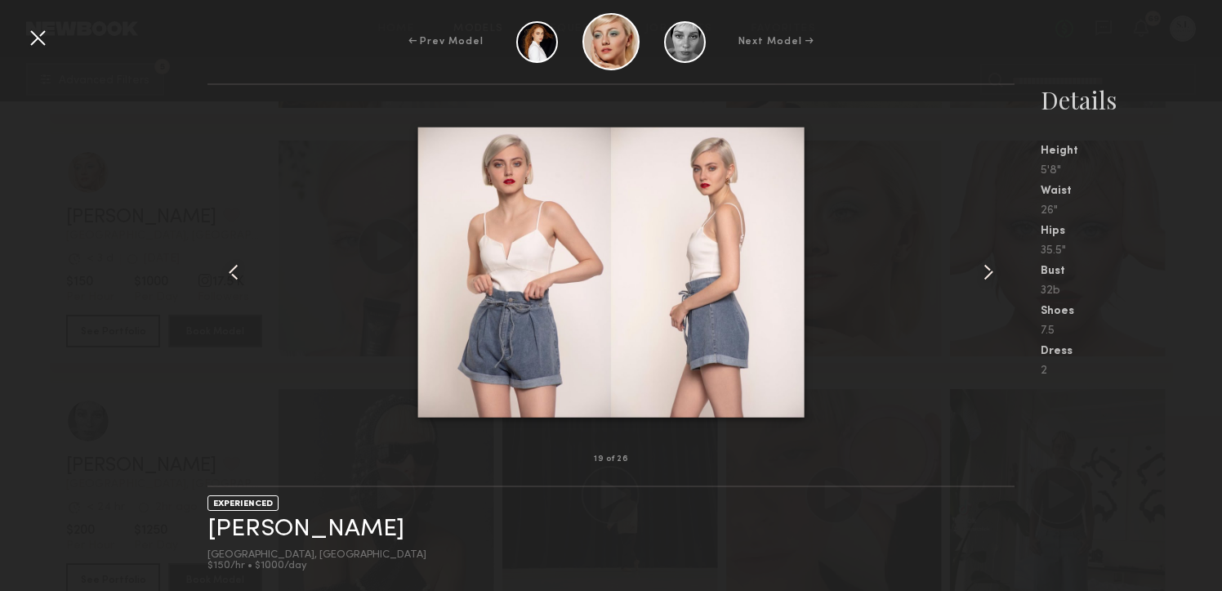
click at [980, 274] on common-icon at bounding box center [988, 272] width 26 height 26
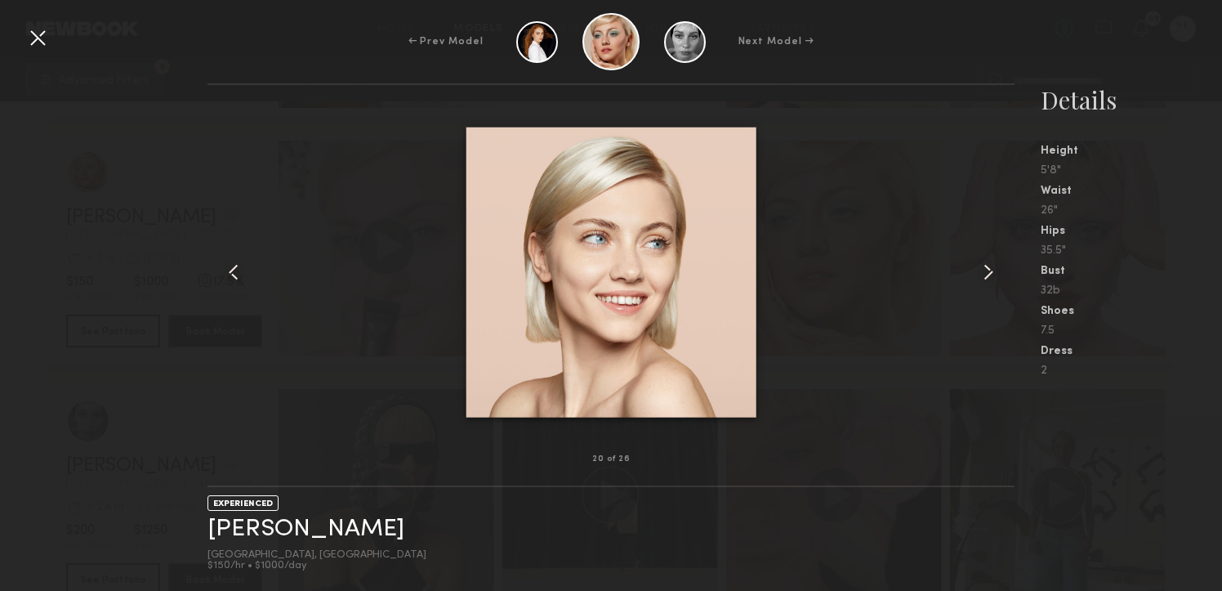
click at [980, 274] on common-icon at bounding box center [988, 272] width 26 height 26
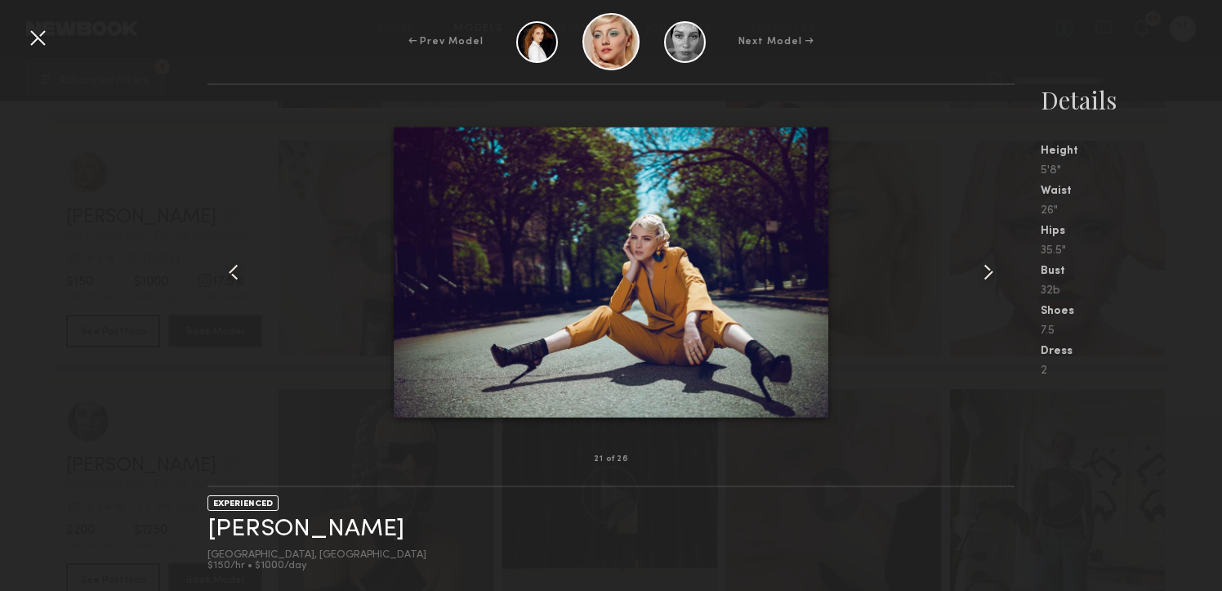
click at [980, 274] on common-icon at bounding box center [988, 272] width 26 height 26
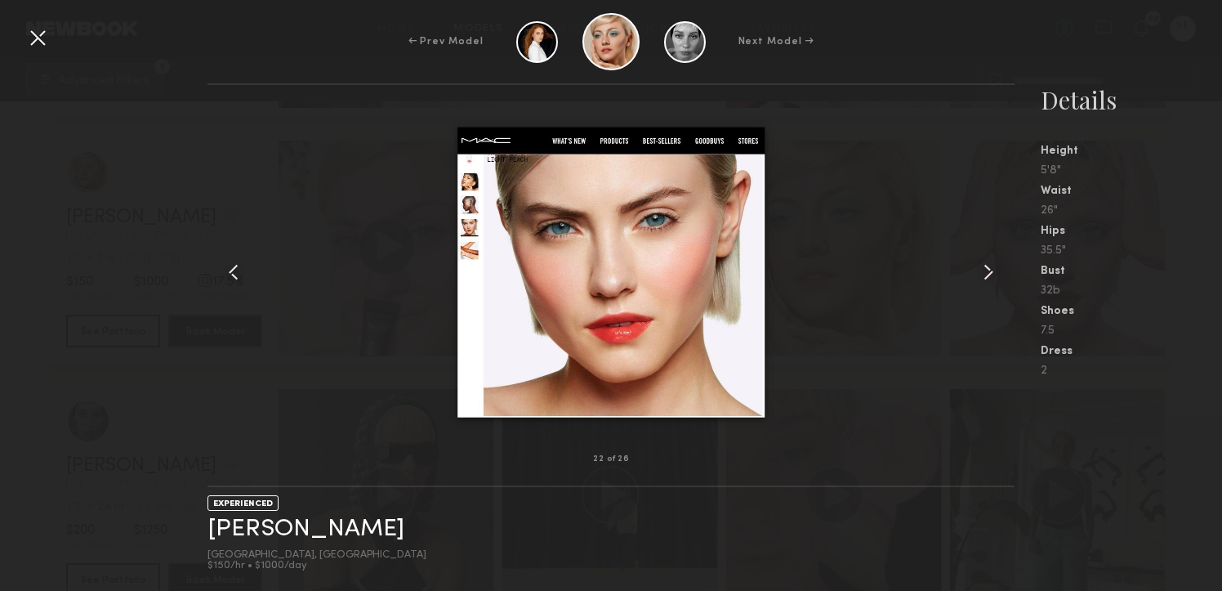
click at [980, 274] on common-icon at bounding box center [988, 272] width 26 height 26
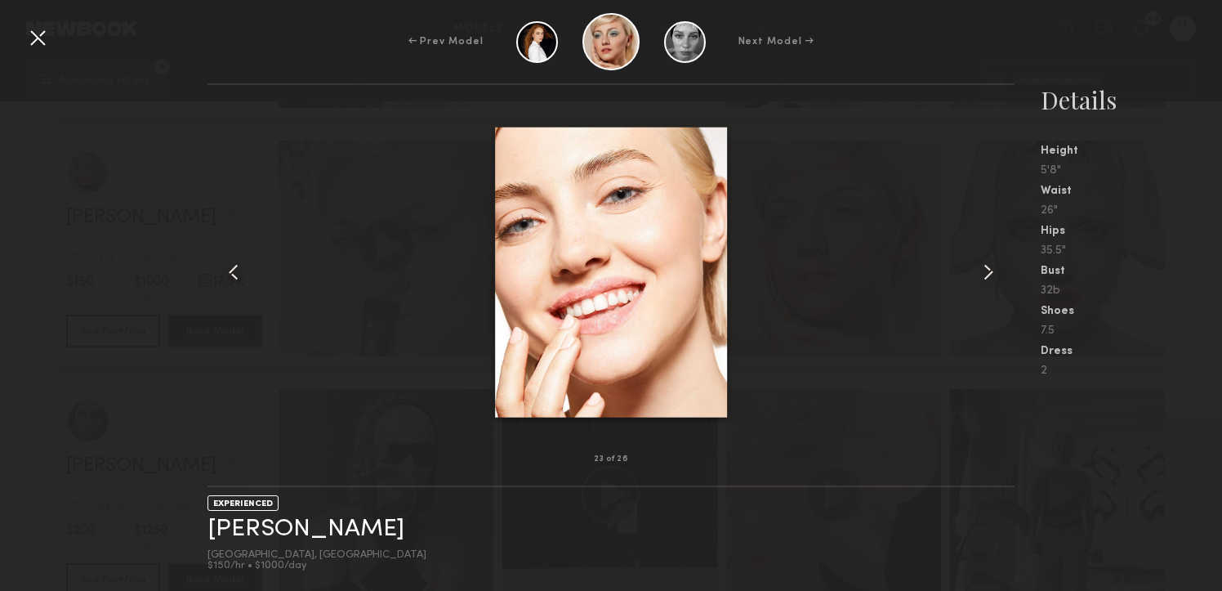
click at [980, 274] on common-icon at bounding box center [988, 272] width 26 height 26
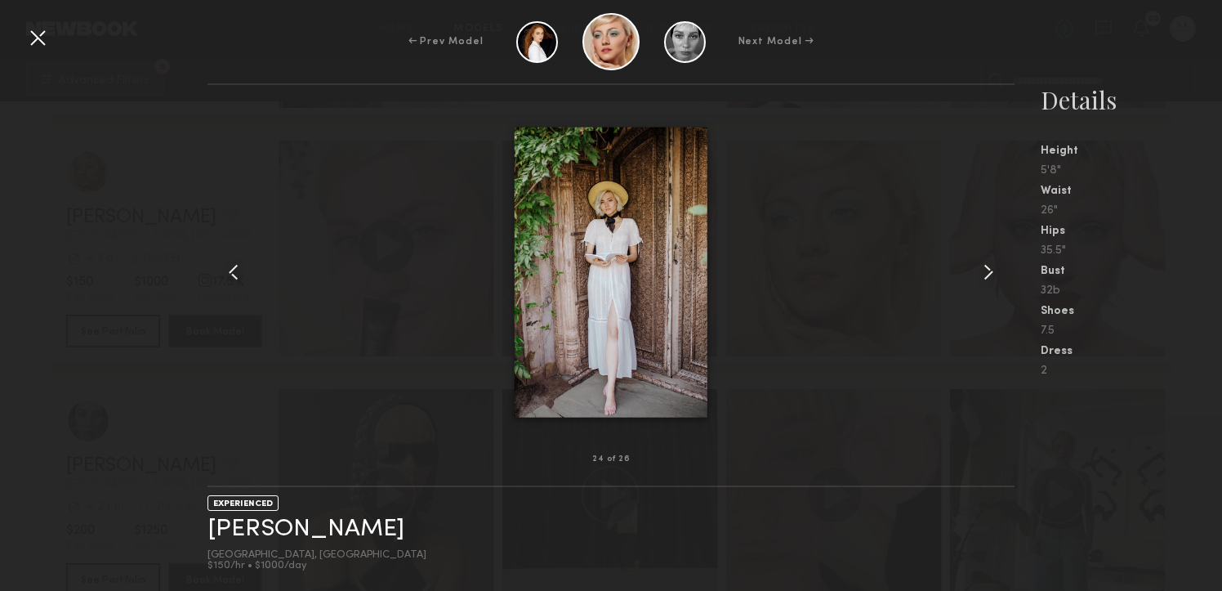
click at [980, 274] on common-icon at bounding box center [988, 272] width 26 height 26
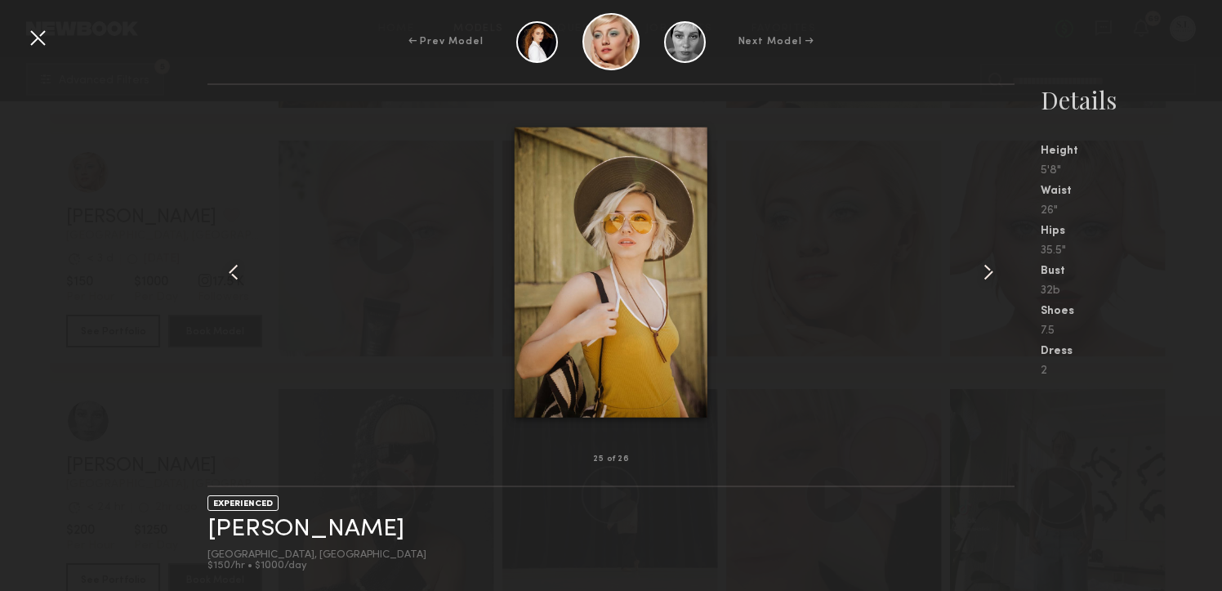
click at [980, 274] on common-icon at bounding box center [988, 272] width 26 height 26
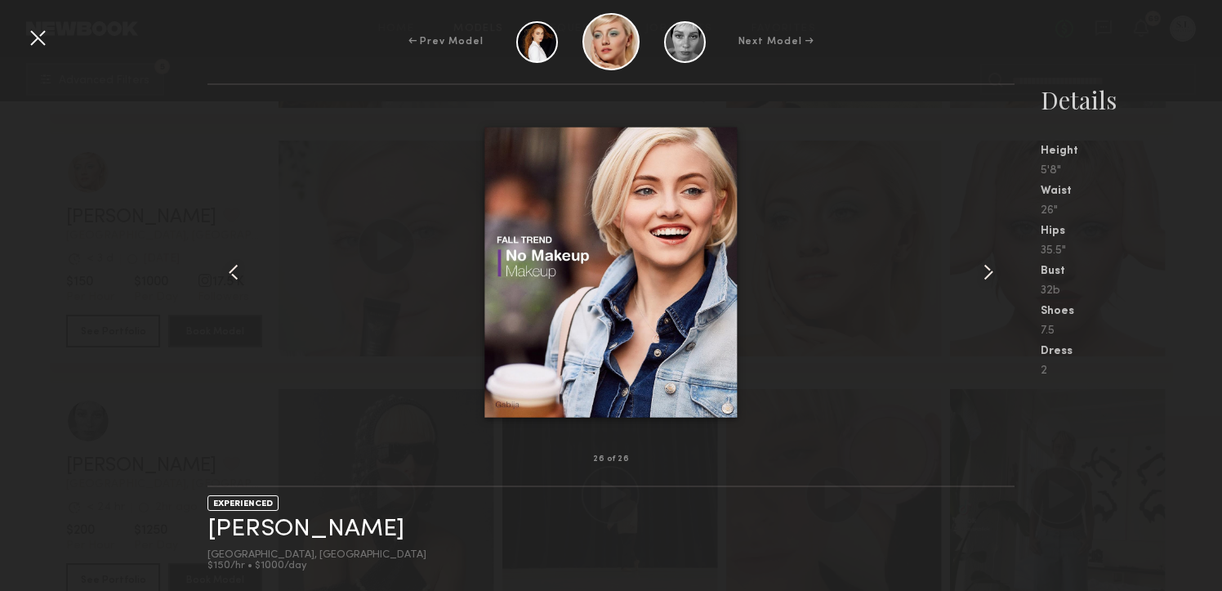
click at [39, 42] on div at bounding box center [38, 38] width 26 height 26
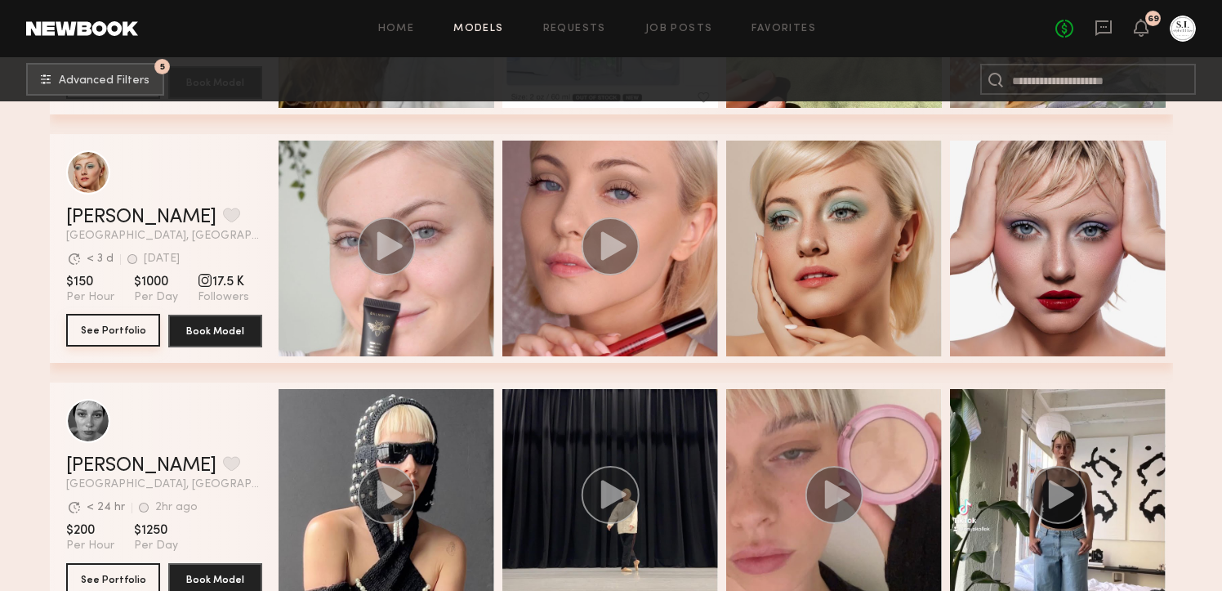
click at [127, 335] on button "See Portfolio" at bounding box center [113, 330] width 94 height 33
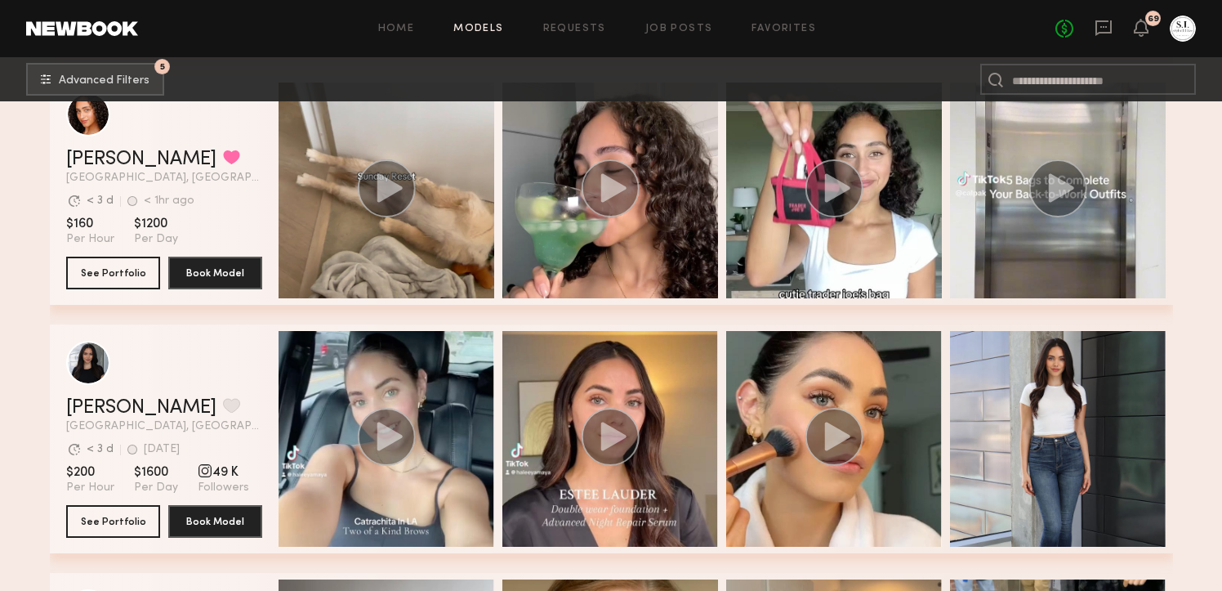
scroll to position [10943, 0]
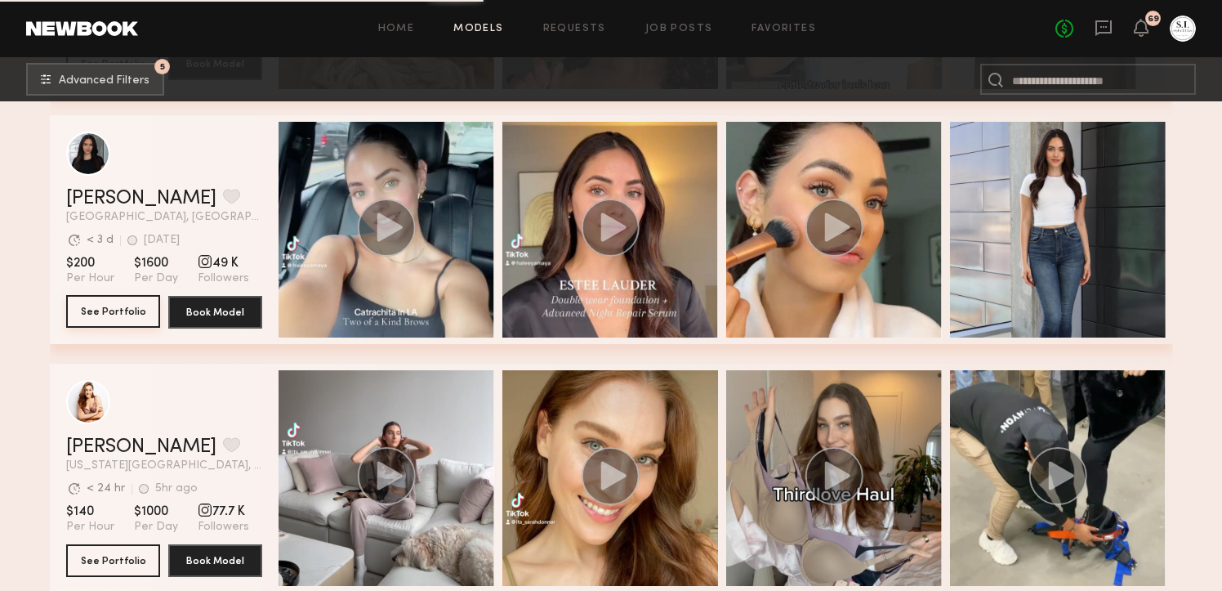
click at [109, 313] on button "See Portfolio" at bounding box center [113, 311] width 94 height 33
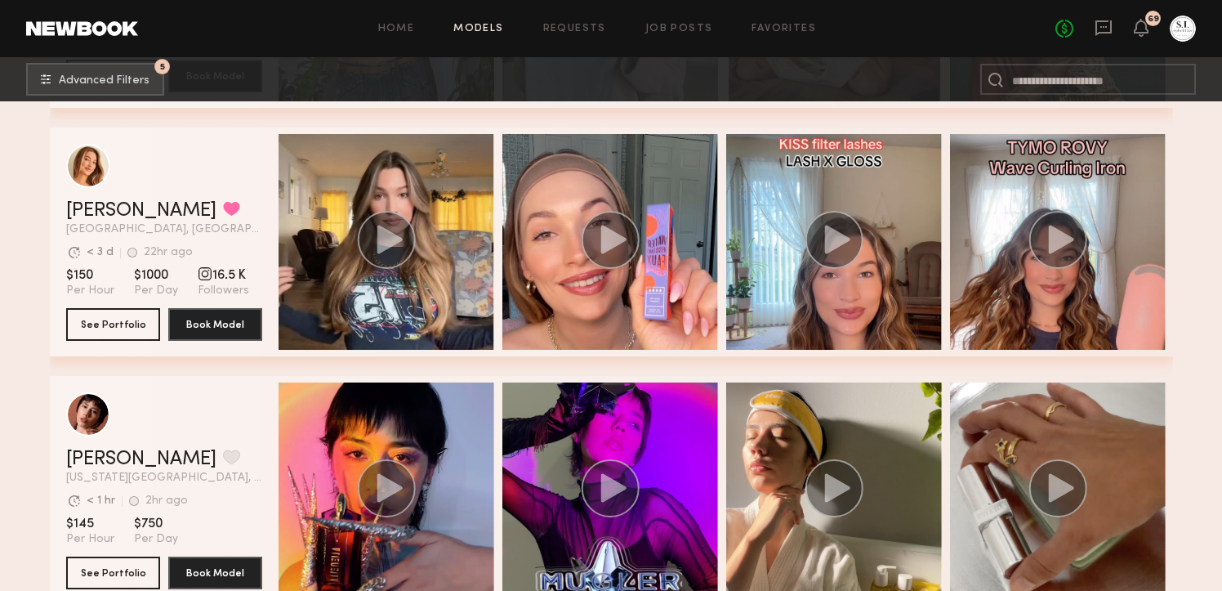
scroll to position [11926, 0]
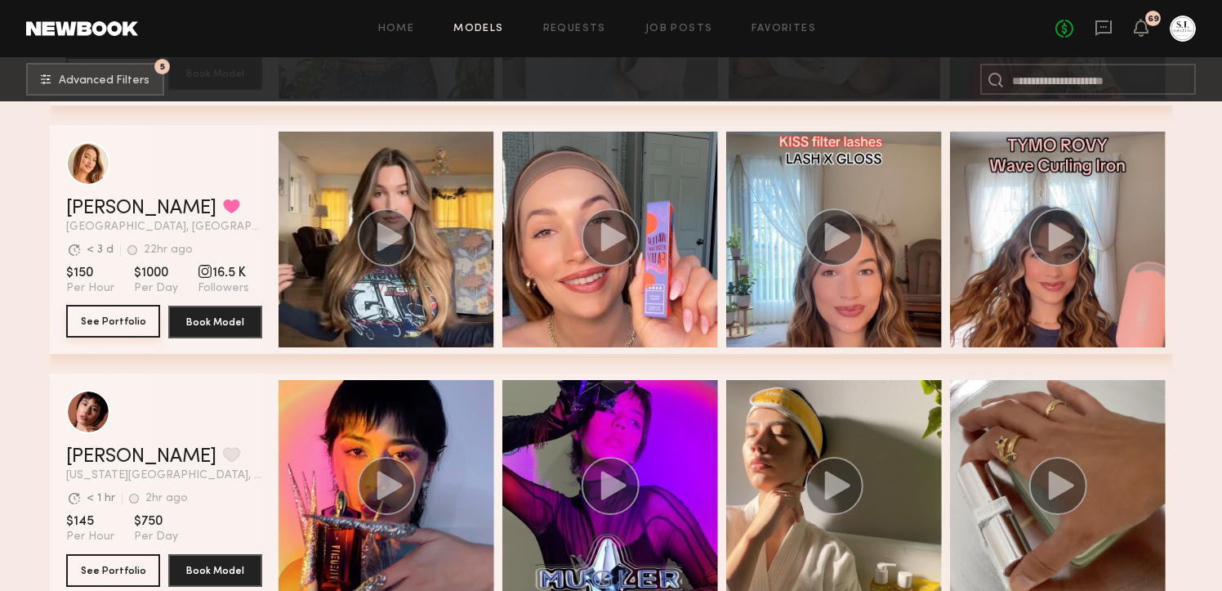
click at [113, 328] on button "See Portfolio" at bounding box center [113, 321] width 94 height 33
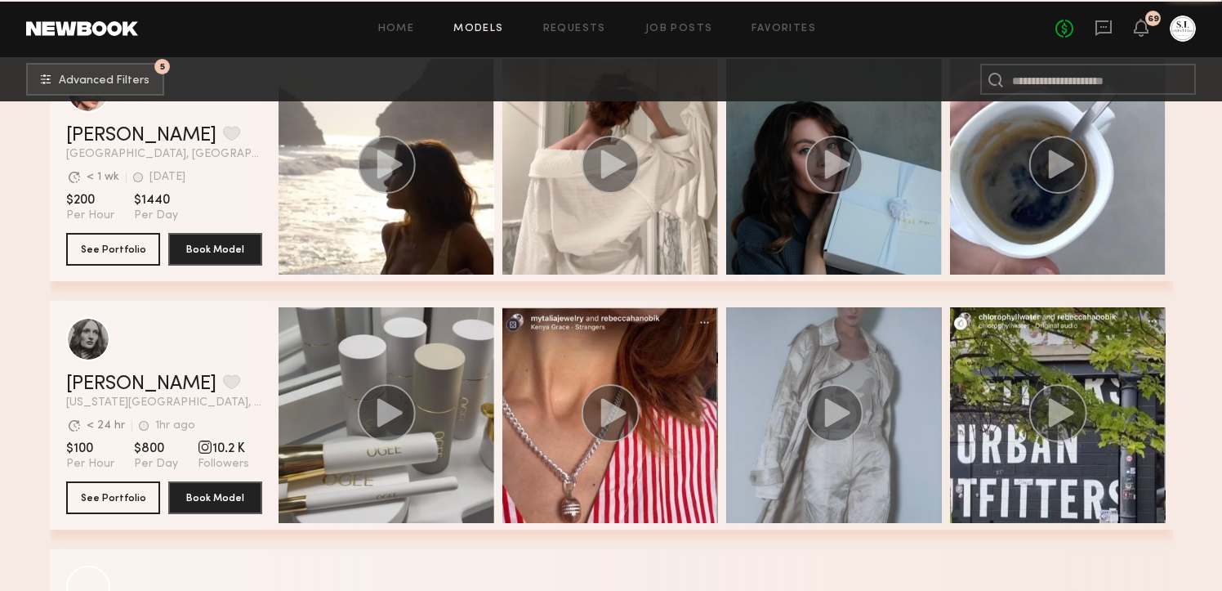
scroll to position [14731, 0]
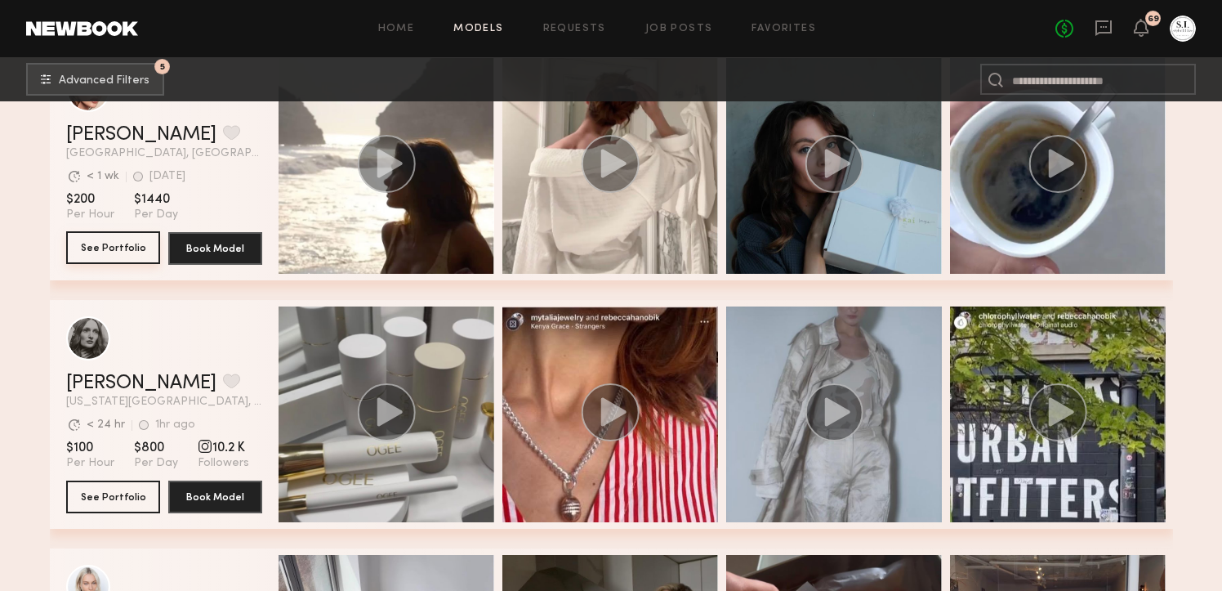
click at [116, 247] on button "See Portfolio" at bounding box center [113, 247] width 94 height 33
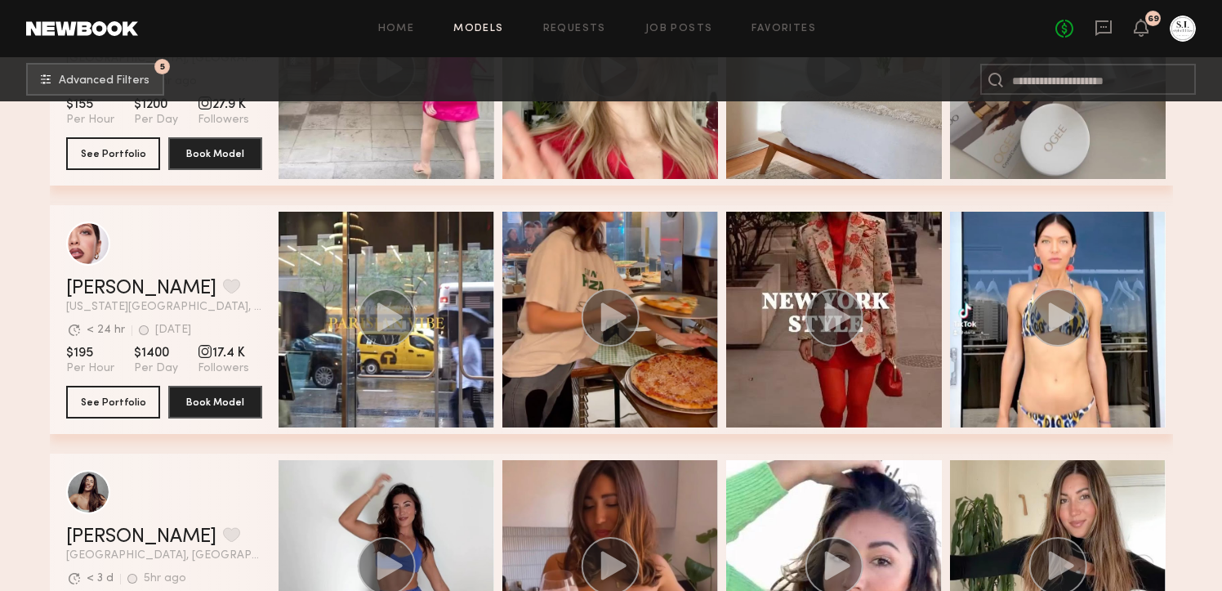
scroll to position [16742, 0]
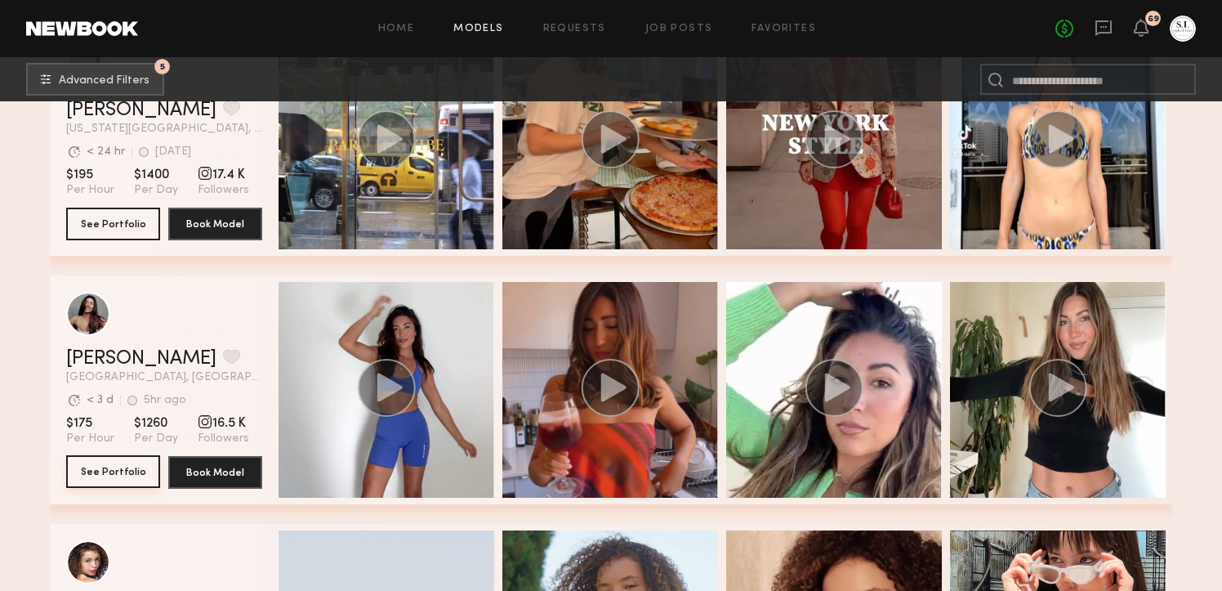
click at [94, 472] on button "See Portfolio" at bounding box center [113, 471] width 94 height 33
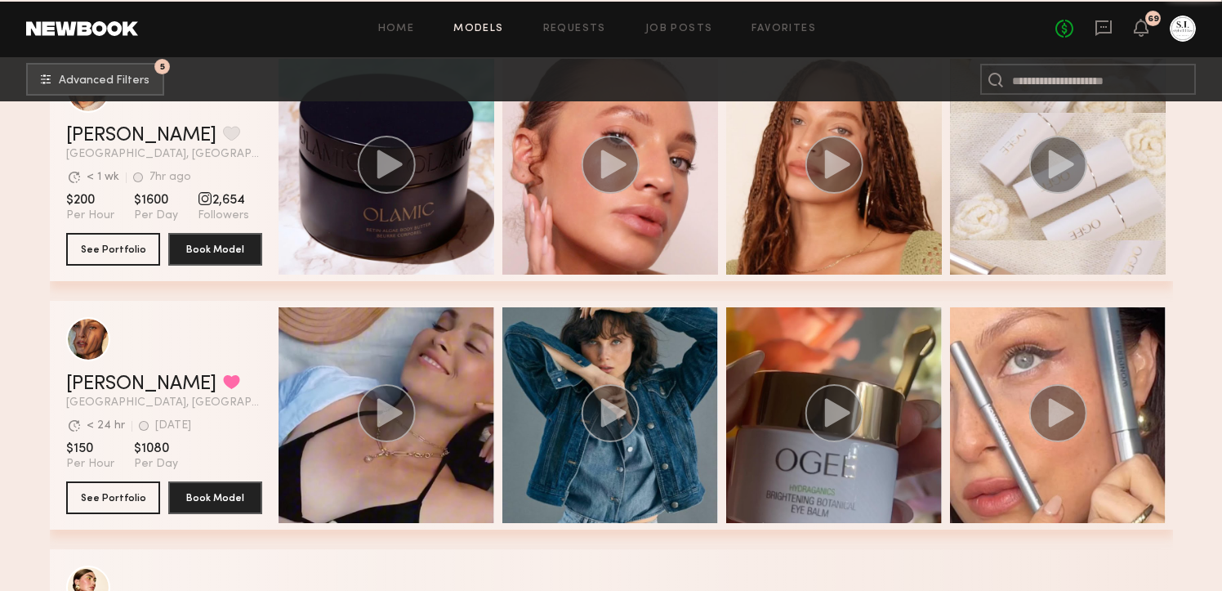
scroll to position [17738, 0]
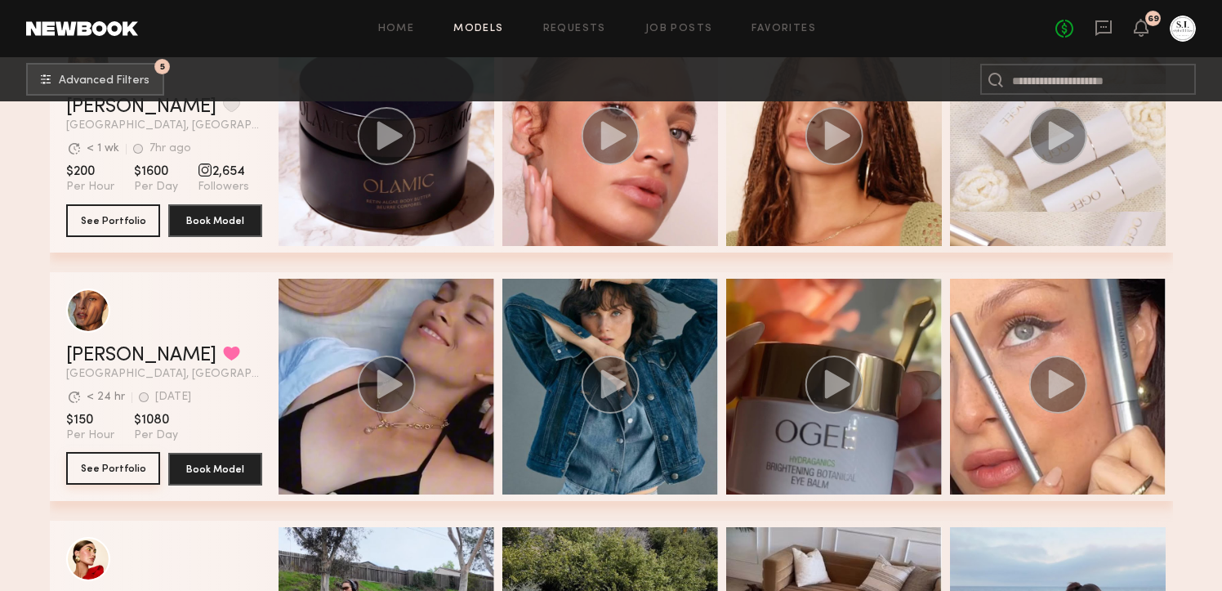
click at [121, 467] on button "See Portfolio" at bounding box center [113, 468] width 94 height 33
click at [128, 78] on span "Advanced Filters" at bounding box center [104, 79] width 91 height 11
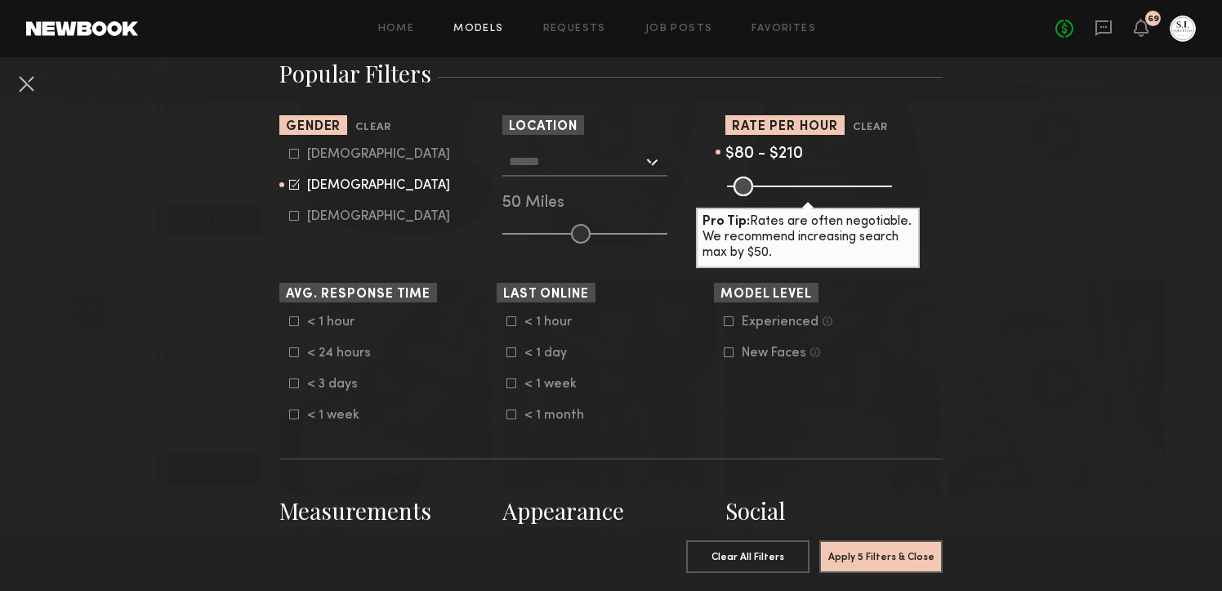
scroll to position [309, 0]
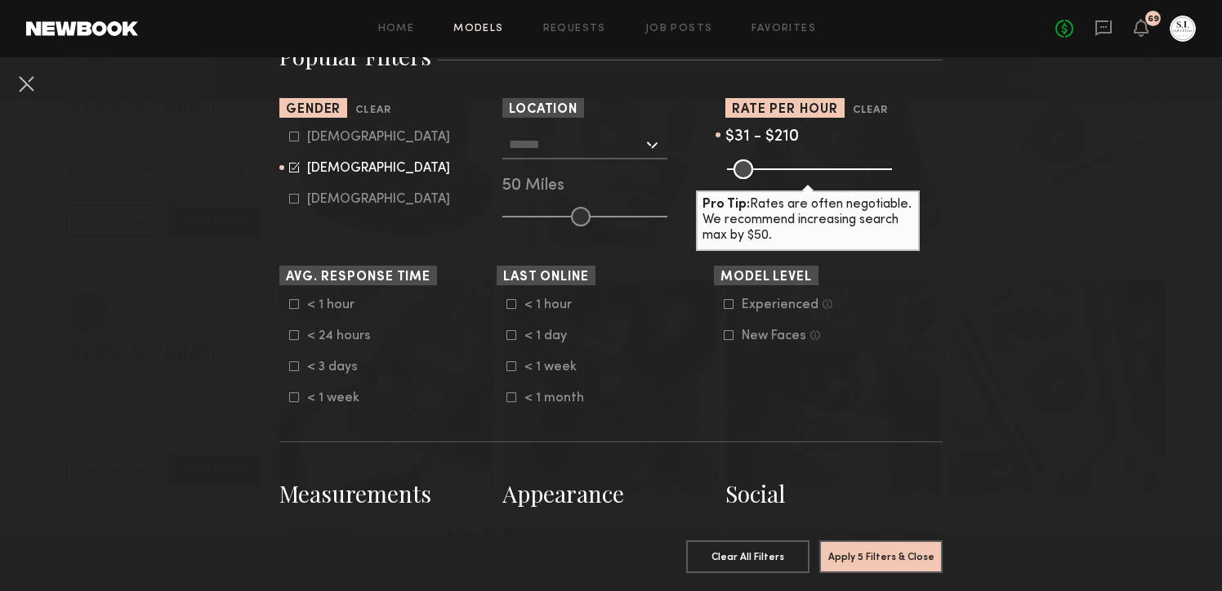
drag, startPoint x: 751, startPoint y: 169, endPoint x: 737, endPoint y: 169, distance: 14.7
type input "**"
click at [737, 169] on input "range" at bounding box center [809, 169] width 165 height 20
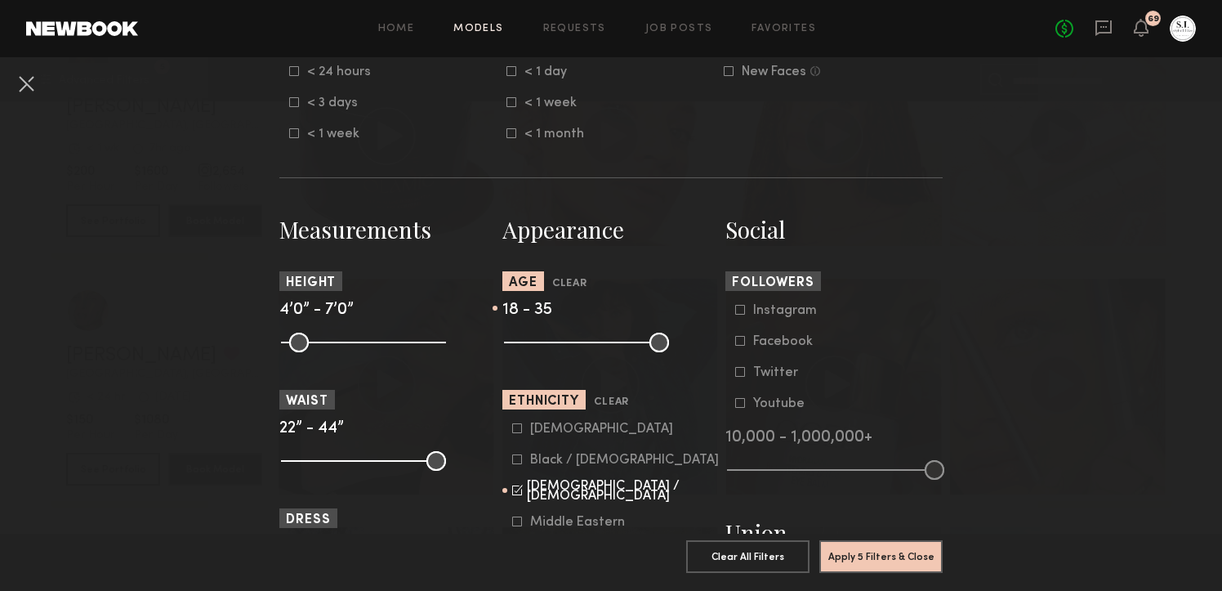
scroll to position [578, 0]
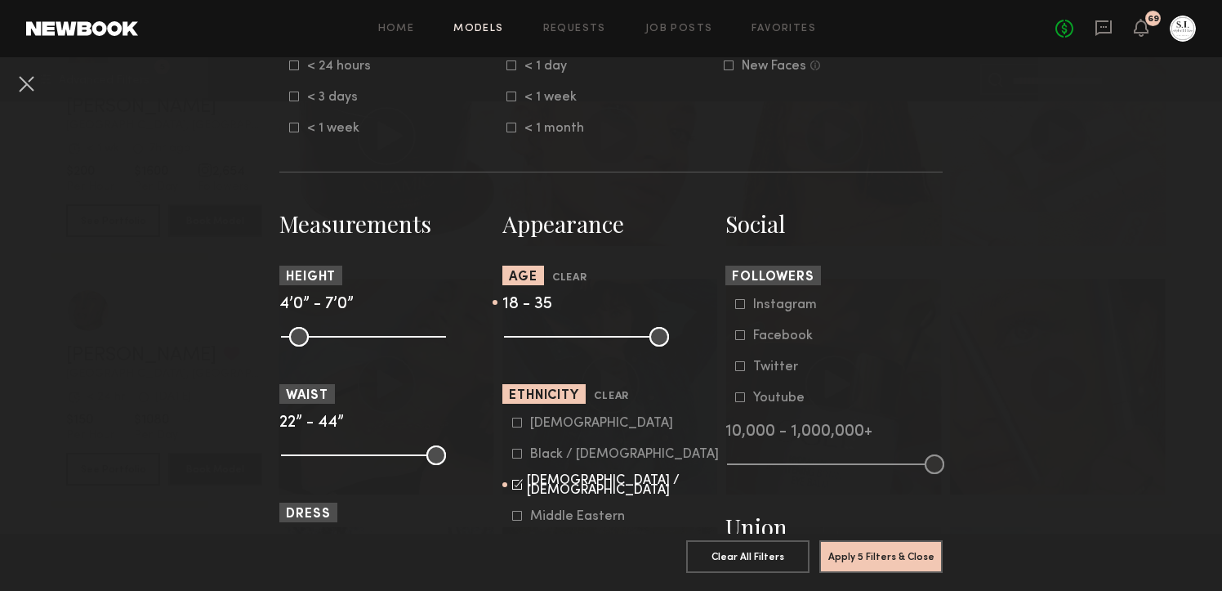
click at [740, 306] on icon at bounding box center [740, 304] width 10 height 10
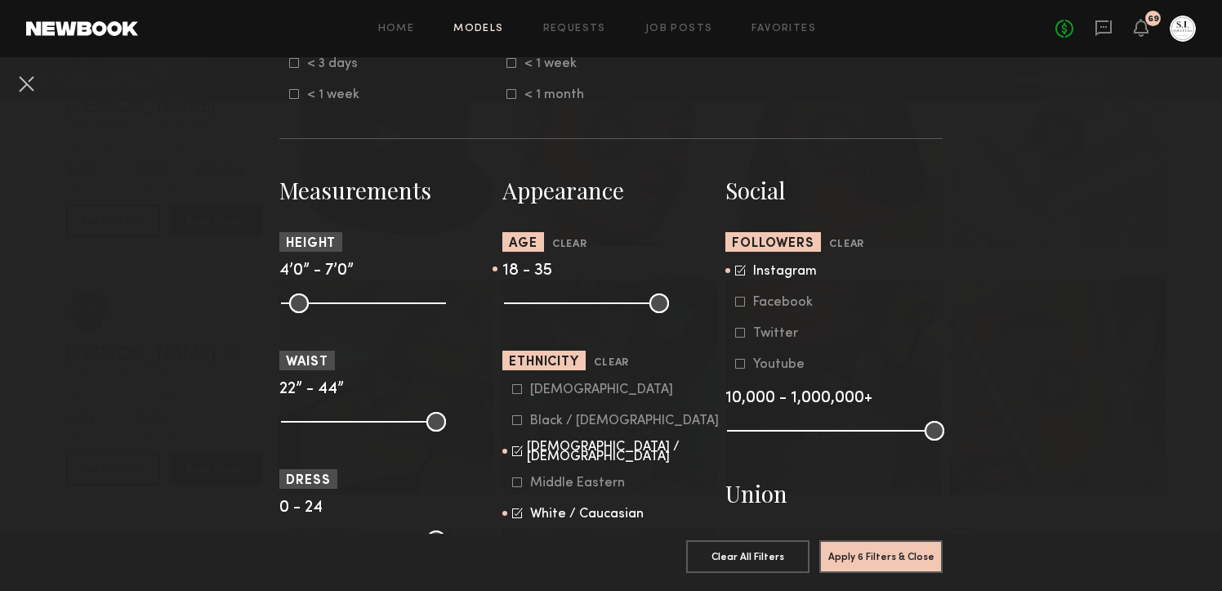
scroll to position [613, 0]
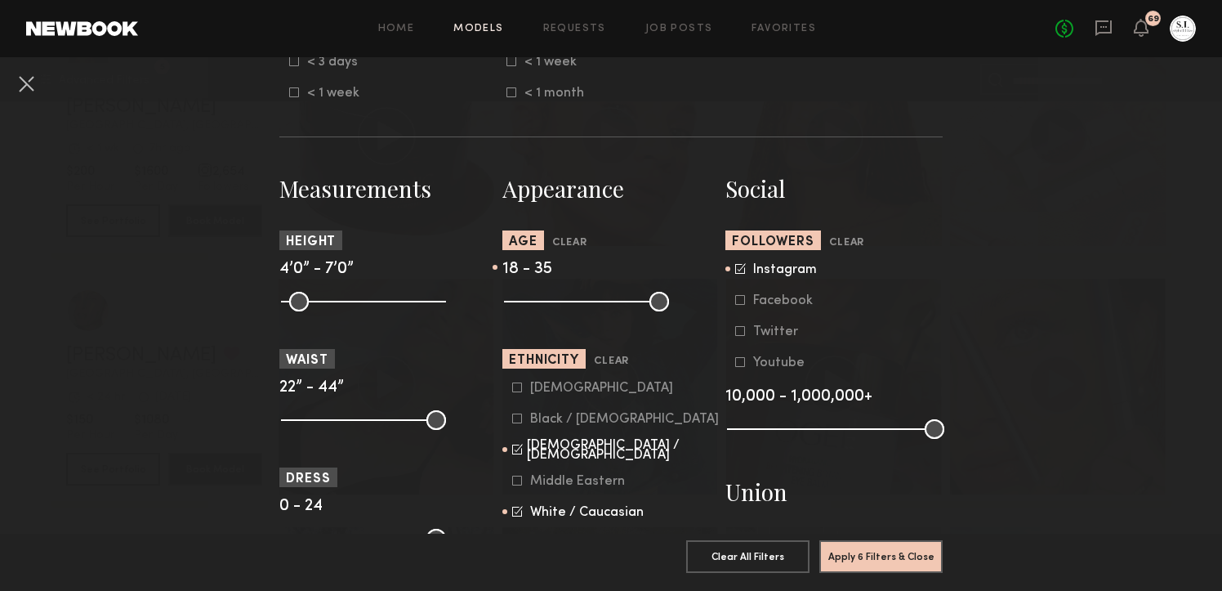
click at [742, 367] on icon at bounding box center [740, 362] width 10 height 10
drag, startPoint x: 737, startPoint y: 428, endPoint x: 827, endPoint y: 437, distance: 90.3
type input "*"
click at [827, 437] on input "range" at bounding box center [835, 429] width 217 height 20
click at [867, 549] on button "Apply 6 Filters & Close" at bounding box center [880, 555] width 123 height 33
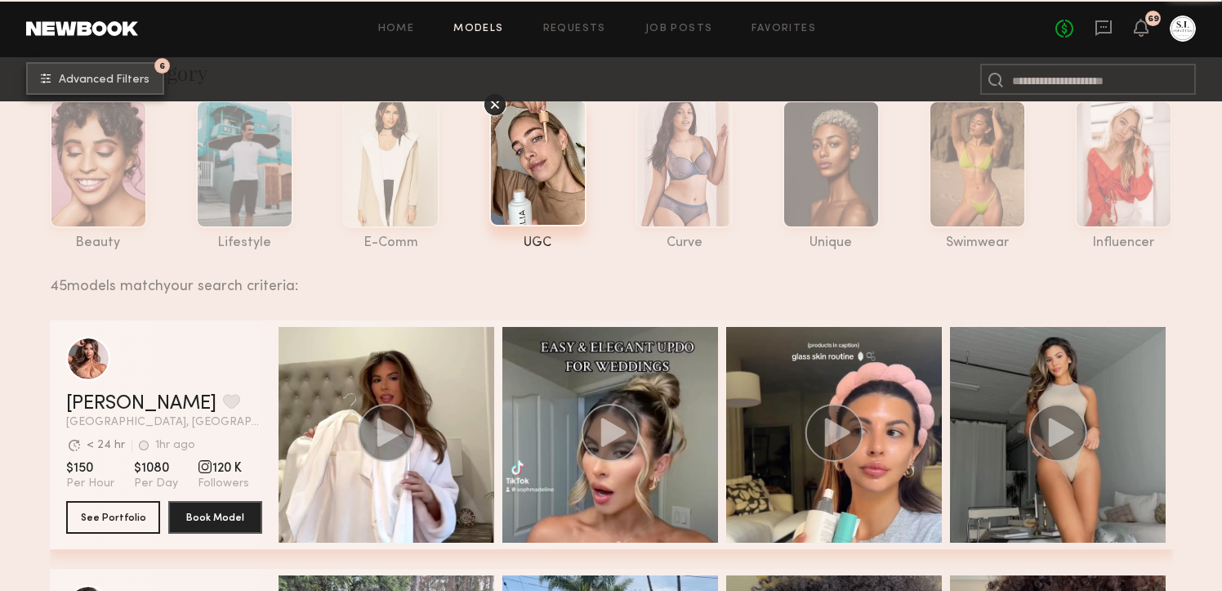
scroll to position [76, 0]
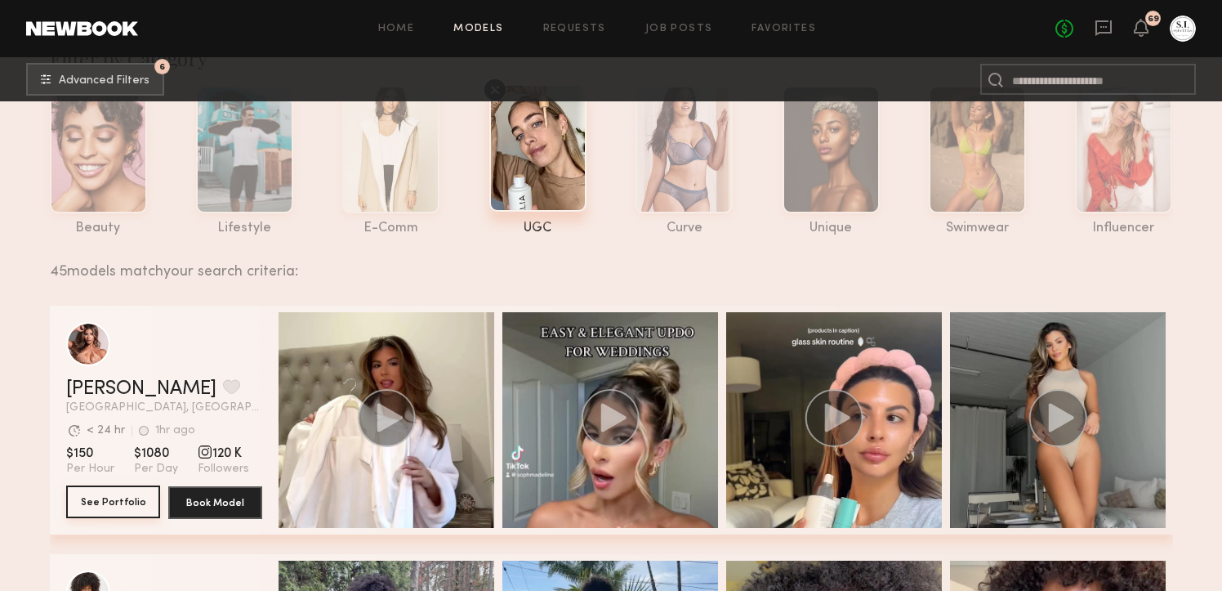
click at [122, 504] on button "See Portfolio" at bounding box center [113, 501] width 94 height 33
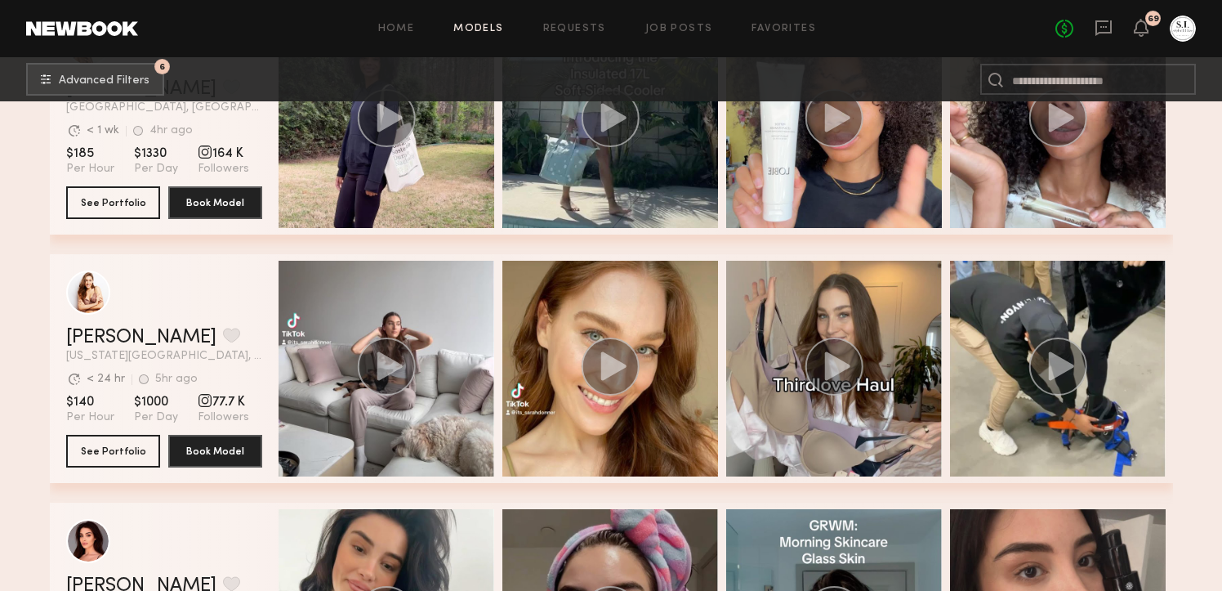
scroll to position [626, 0]
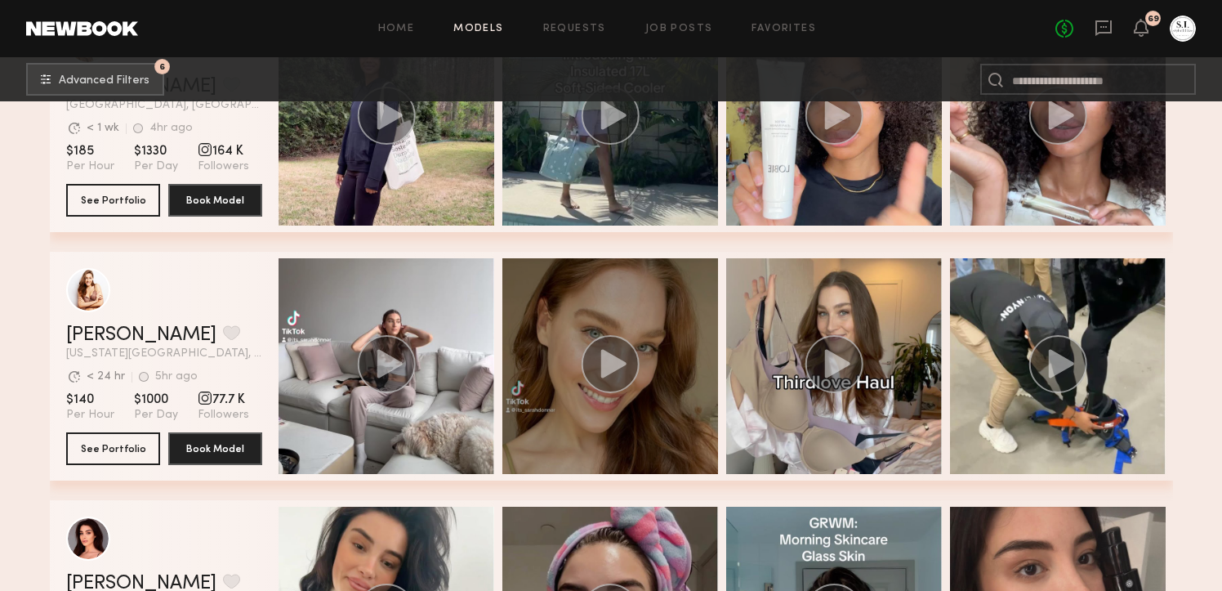
click at [613, 358] on icon "grid" at bounding box center [612, 363] width 25 height 29
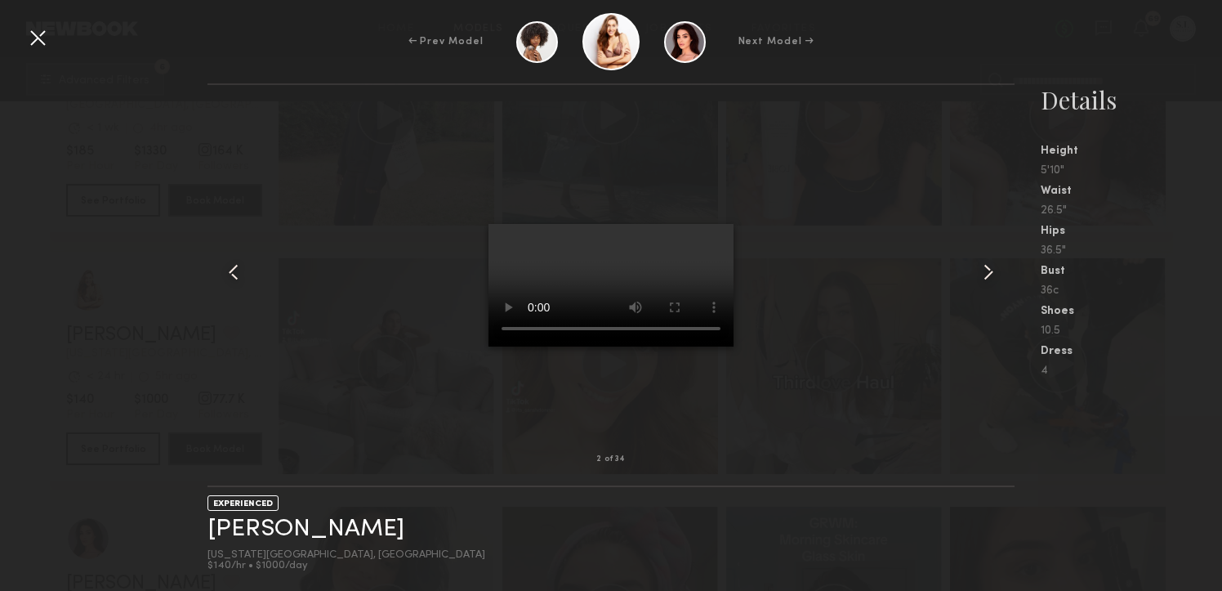
click at [987, 270] on common-icon at bounding box center [988, 272] width 26 height 26
click at [38, 35] on div at bounding box center [38, 38] width 26 height 26
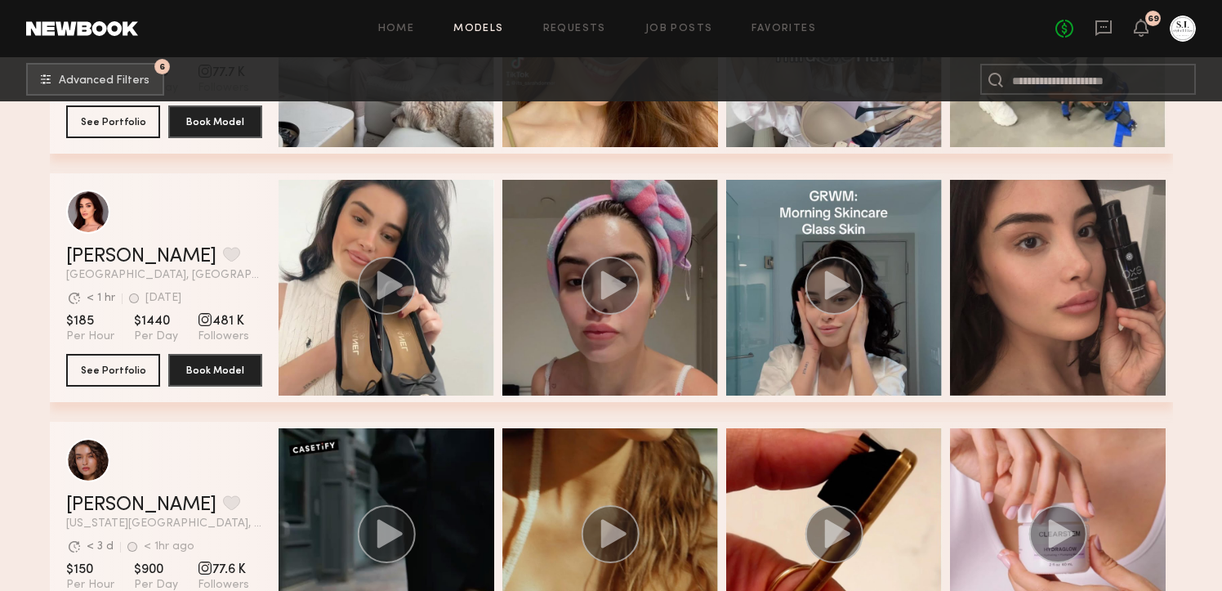
scroll to position [985, 0]
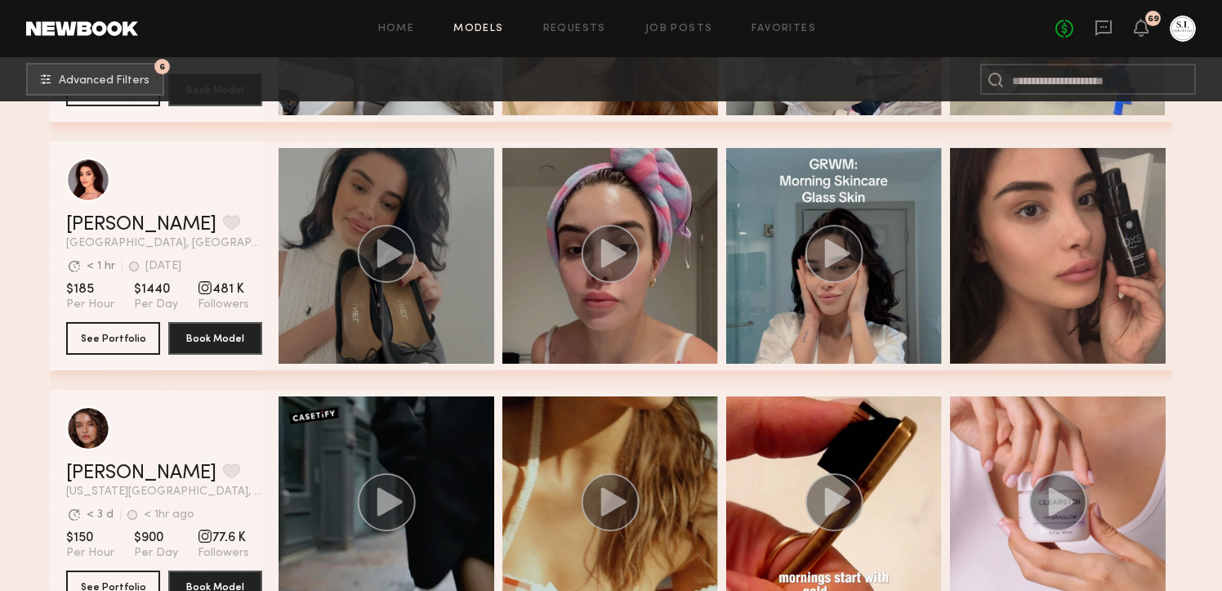
click at [388, 253] on icon "grid" at bounding box center [389, 252] width 25 height 29
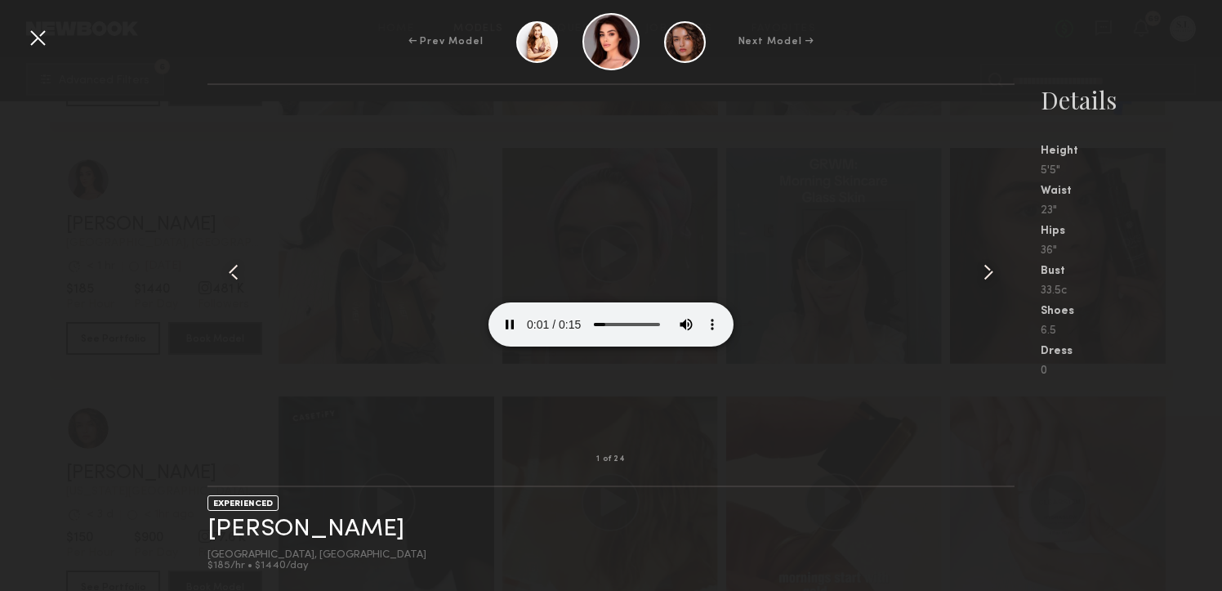
click at [984, 273] on common-icon at bounding box center [988, 272] width 26 height 26
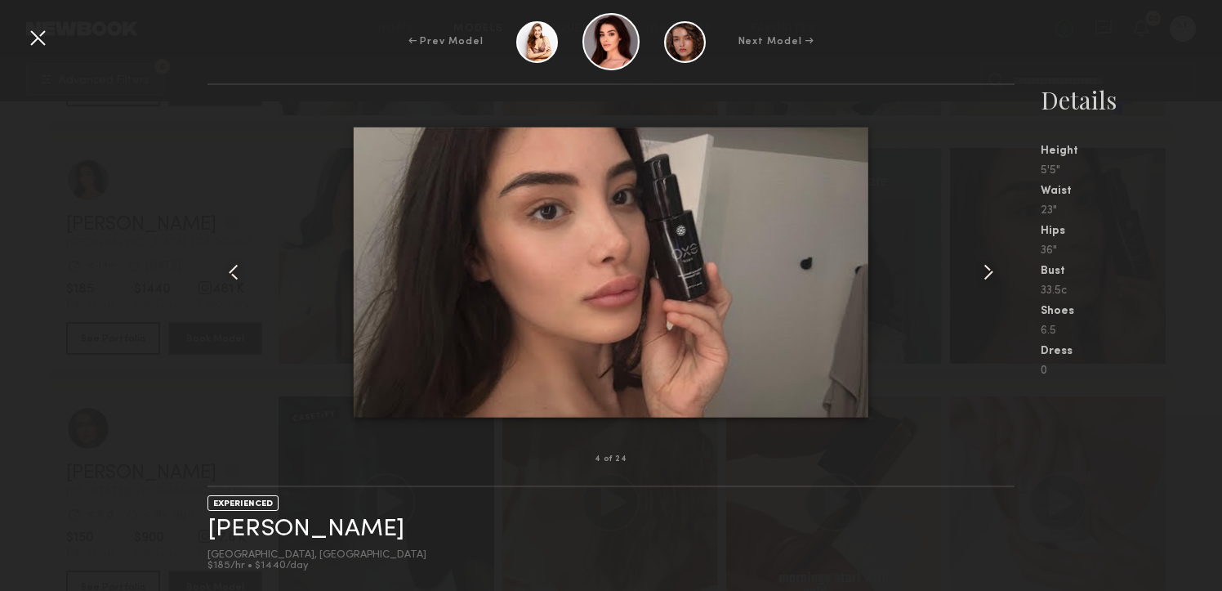
click at [984, 273] on common-icon at bounding box center [988, 272] width 26 height 26
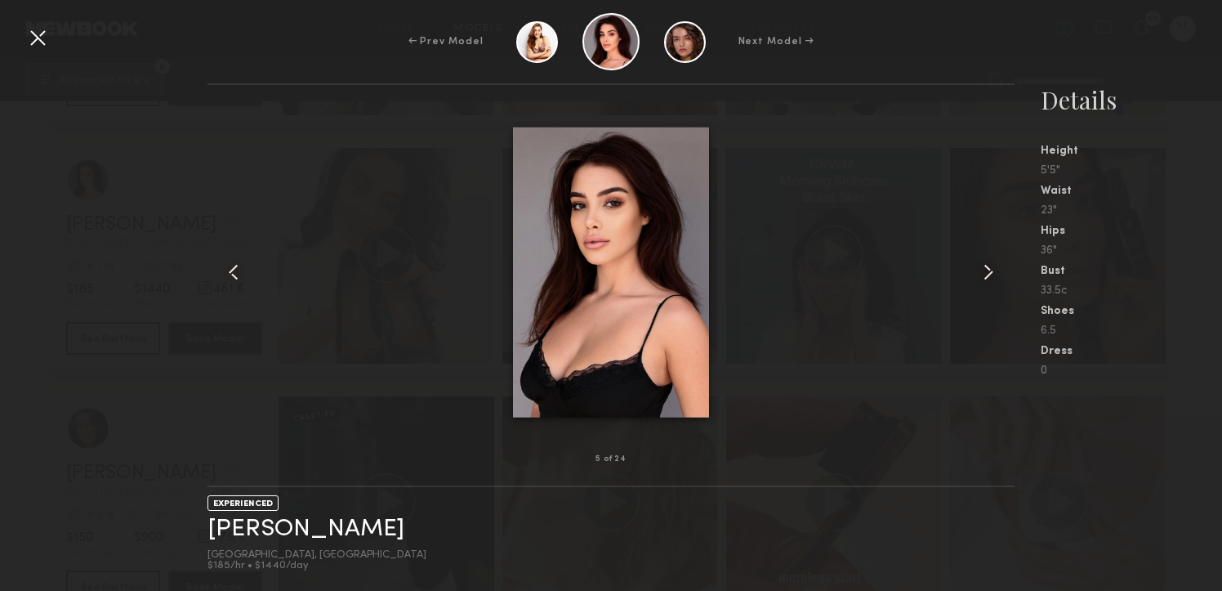
click at [984, 273] on common-icon at bounding box center [988, 272] width 26 height 26
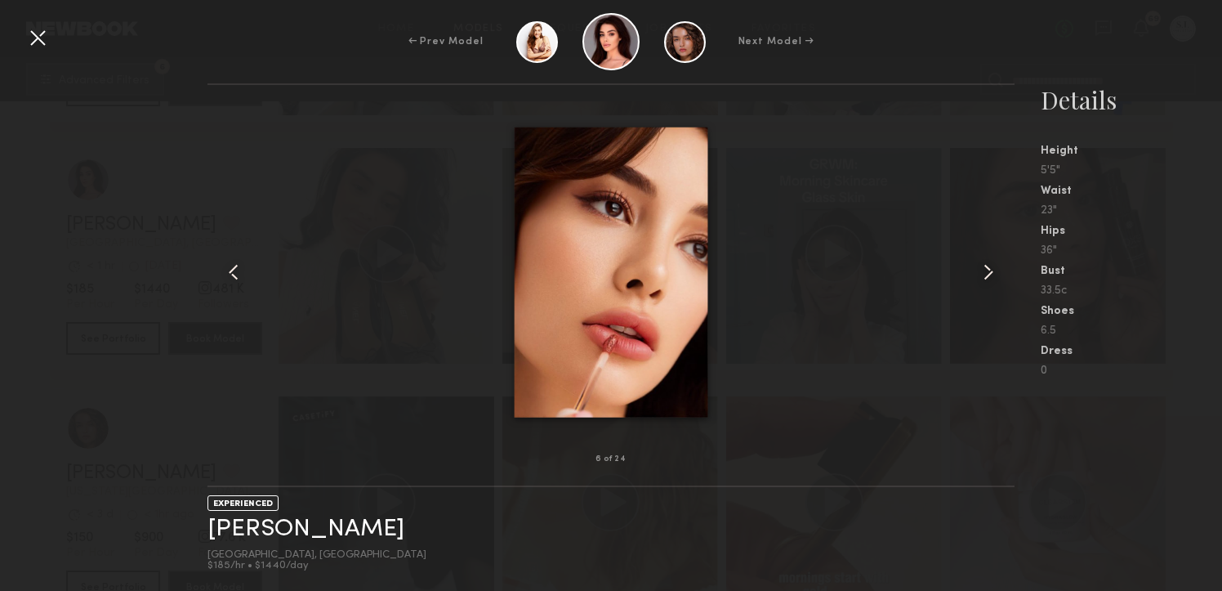
click at [984, 273] on common-icon at bounding box center [988, 272] width 26 height 26
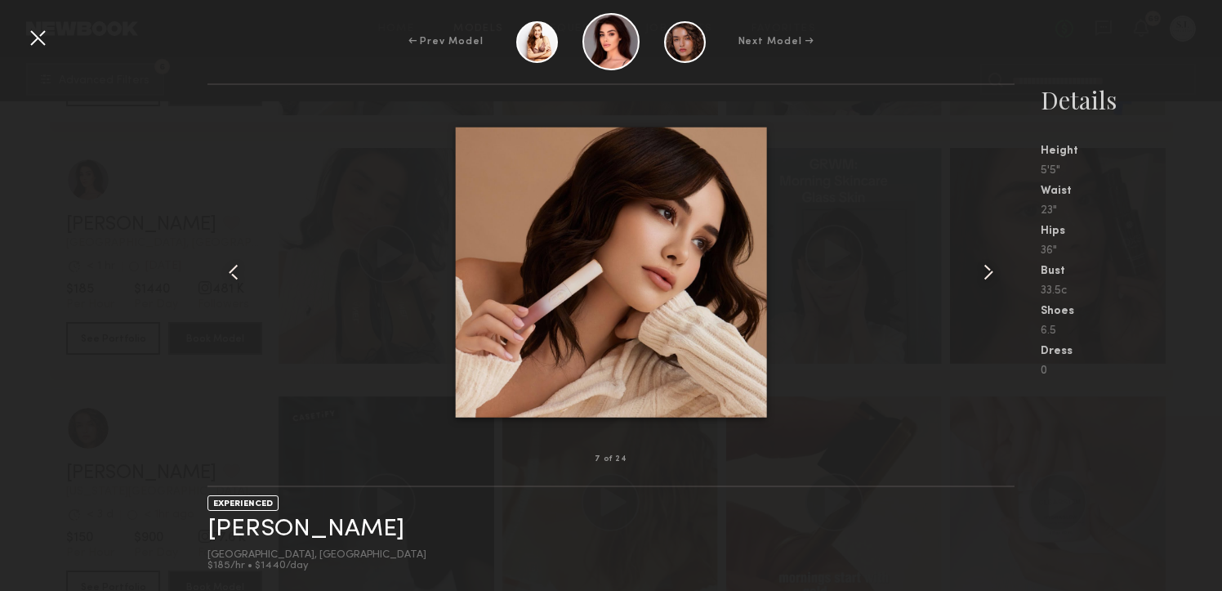
click at [984, 273] on common-icon at bounding box center [988, 272] width 26 height 26
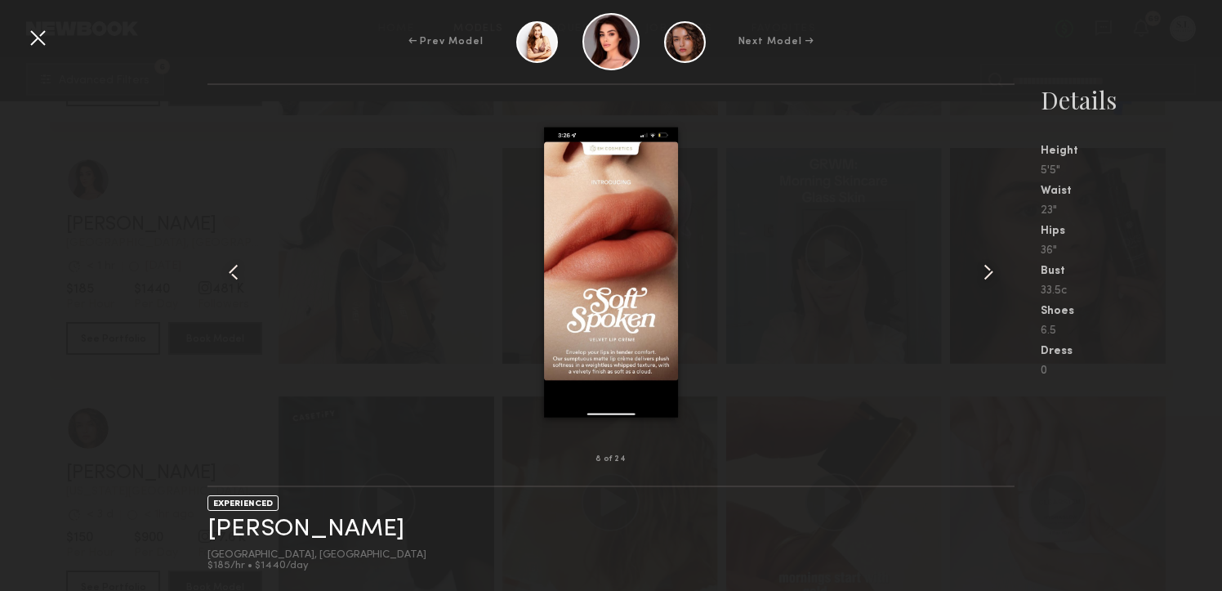
click at [984, 273] on common-icon at bounding box center [988, 272] width 26 height 26
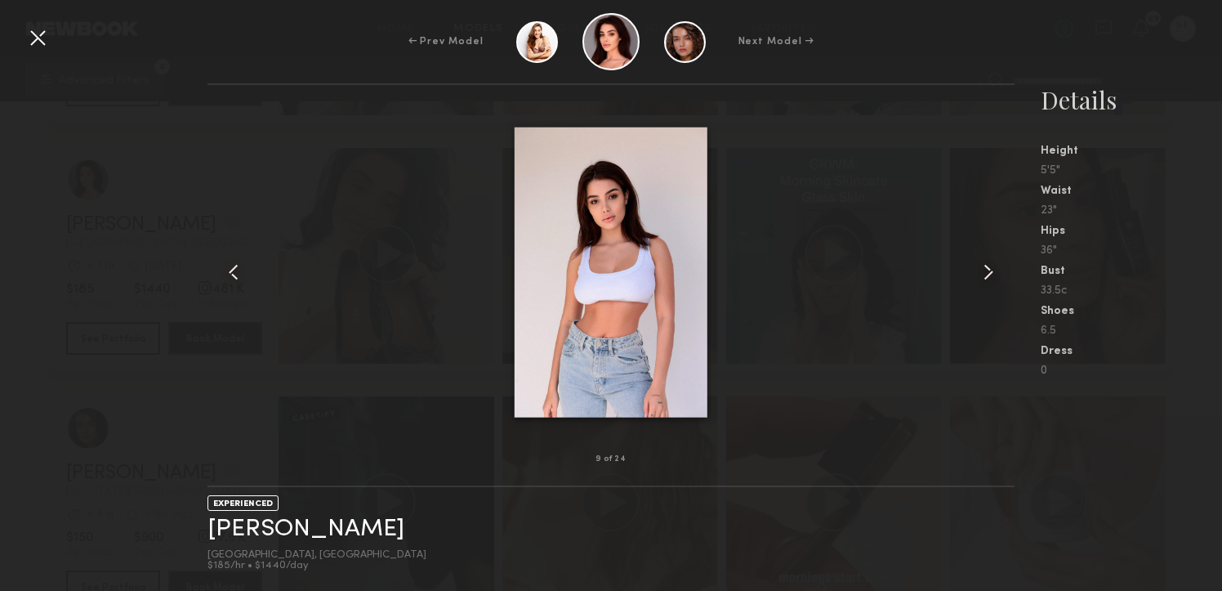
click at [984, 273] on common-icon at bounding box center [988, 272] width 26 height 26
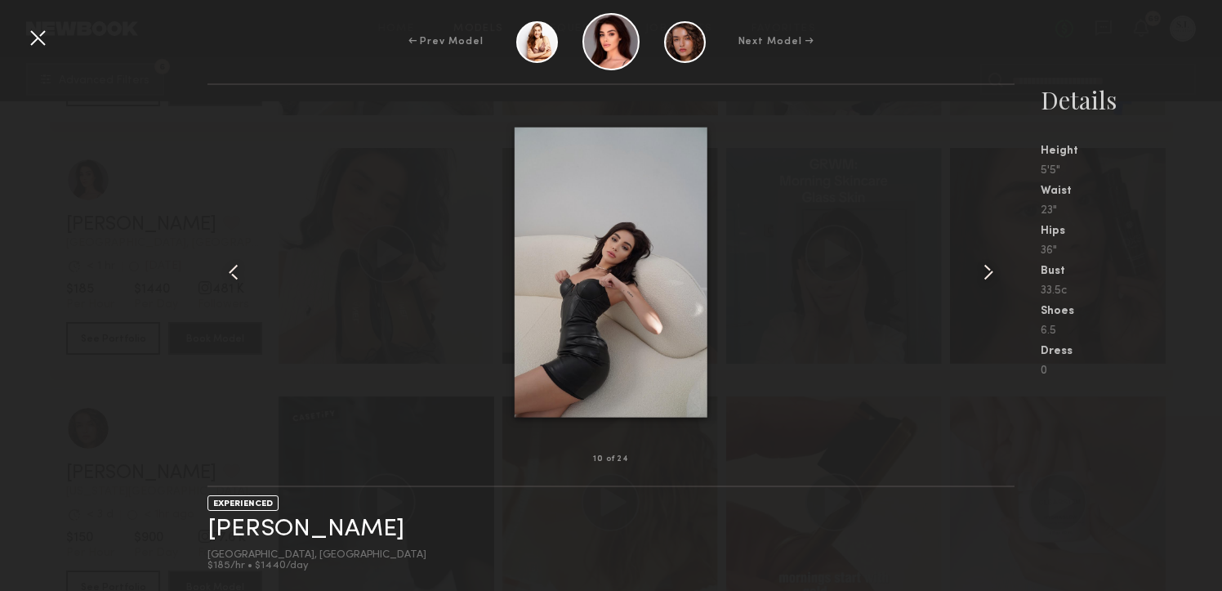
click at [984, 273] on common-icon at bounding box center [988, 272] width 26 height 26
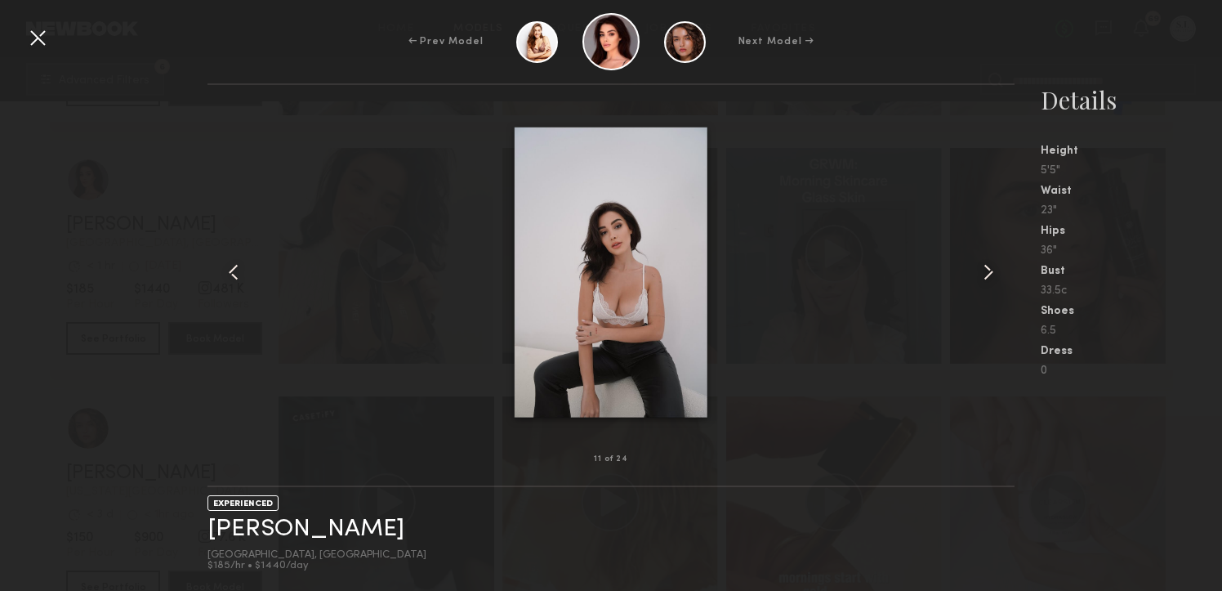
click at [984, 273] on common-icon at bounding box center [988, 272] width 26 height 26
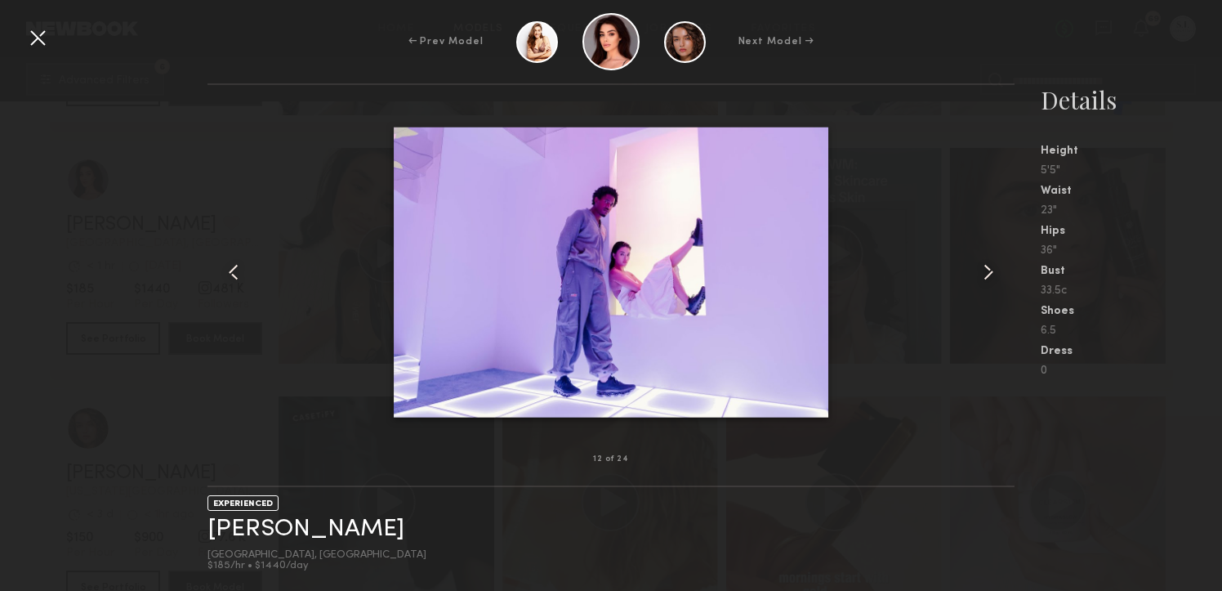
click at [984, 273] on common-icon at bounding box center [988, 272] width 26 height 26
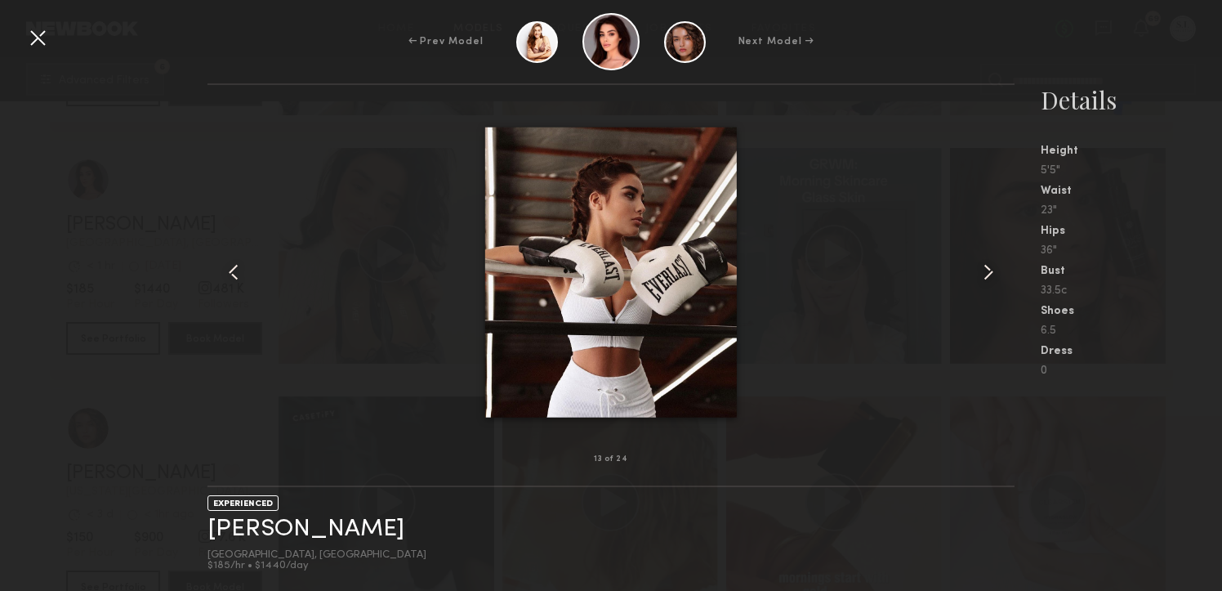
click at [984, 273] on common-icon at bounding box center [988, 272] width 26 height 26
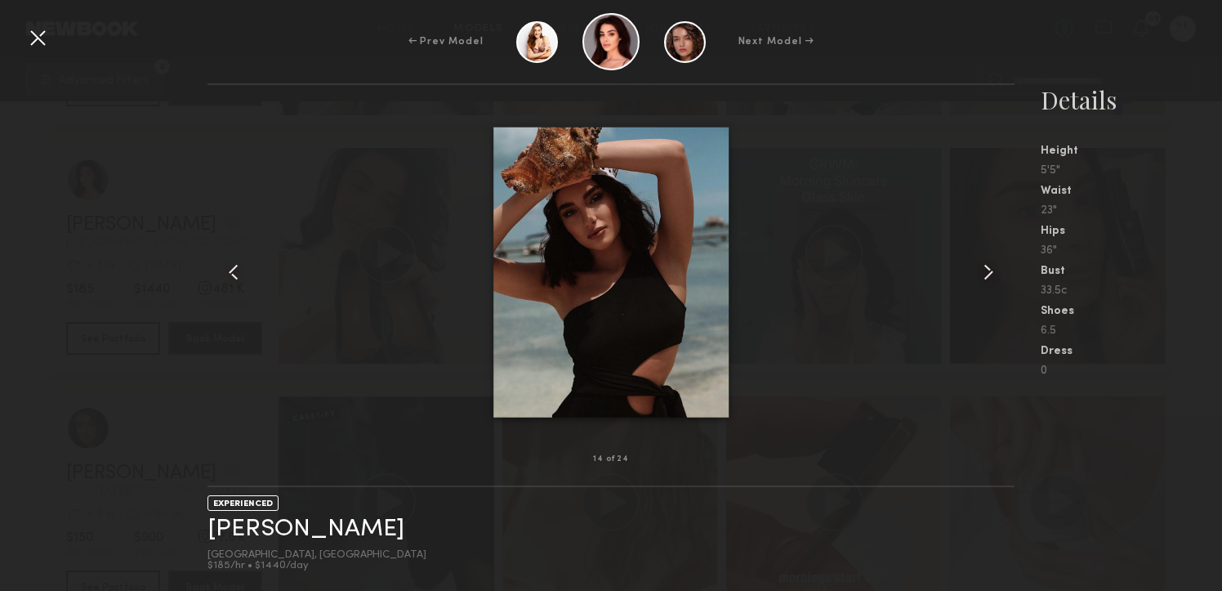
click at [984, 273] on common-icon at bounding box center [988, 272] width 26 height 26
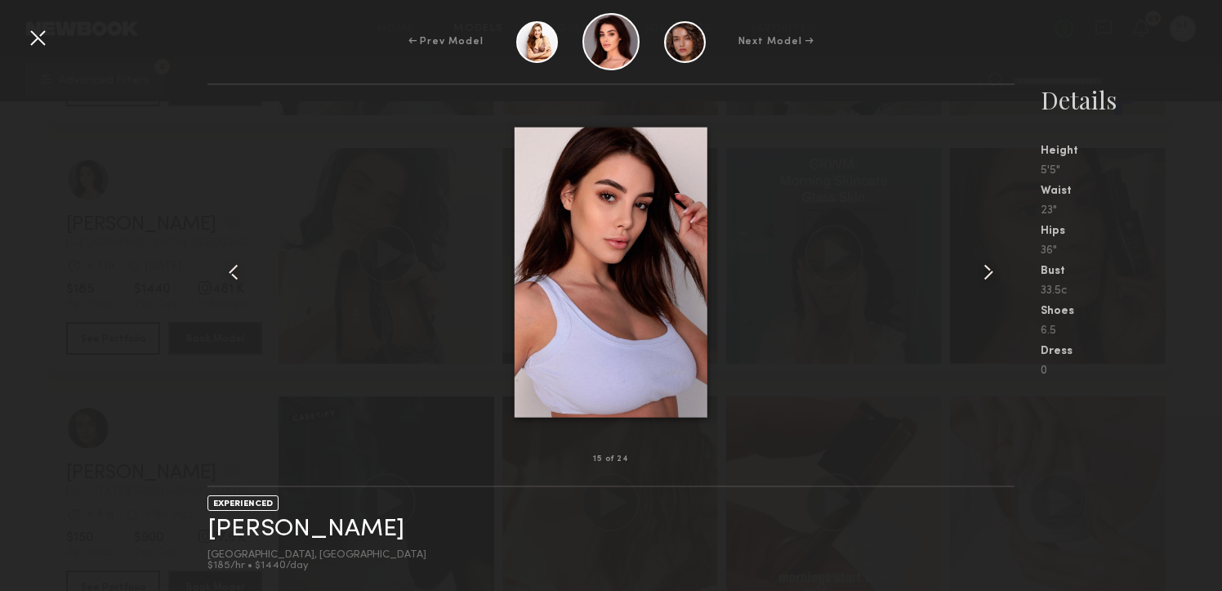
click at [984, 273] on common-icon at bounding box center [988, 272] width 26 height 26
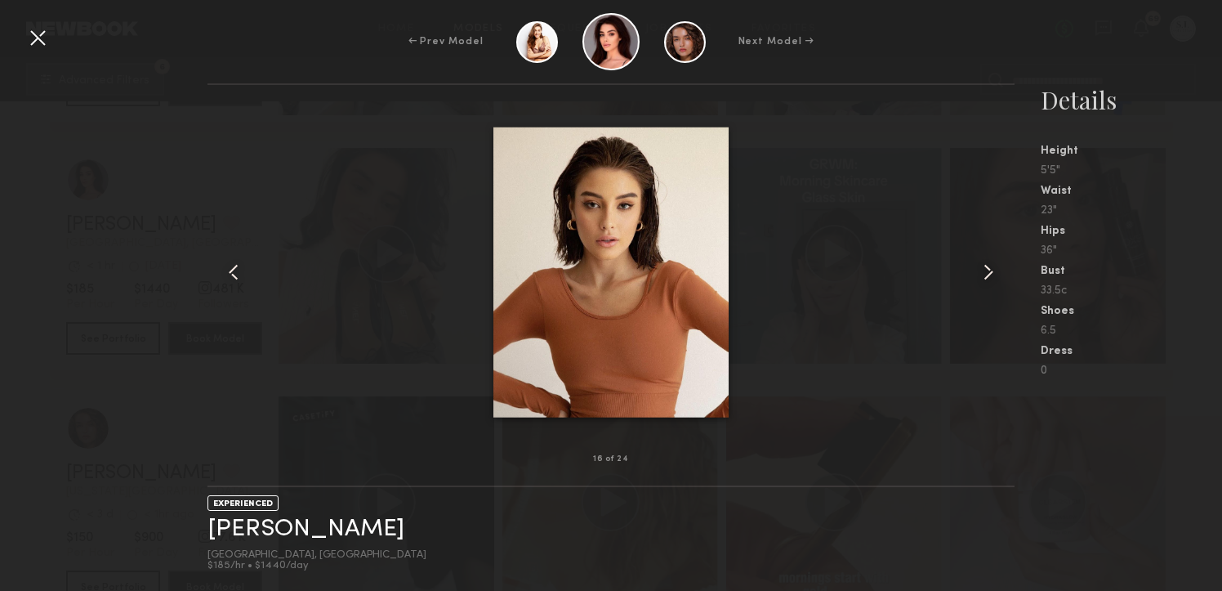
click at [37, 36] on div at bounding box center [38, 38] width 26 height 26
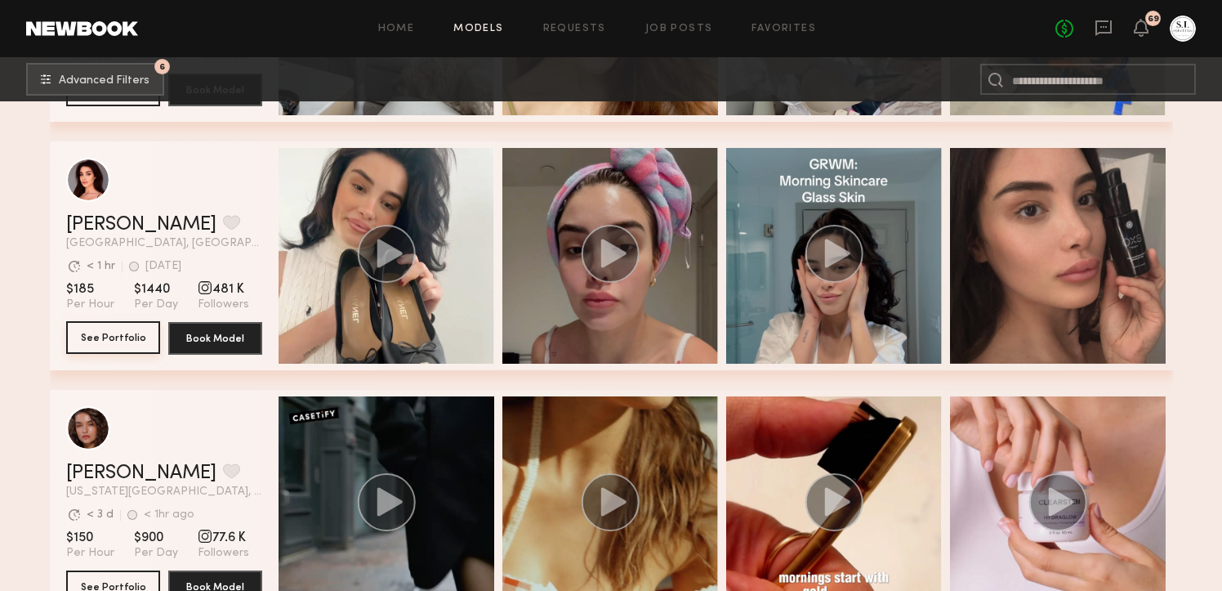
click at [142, 343] on button "See Portfolio" at bounding box center [113, 337] width 94 height 33
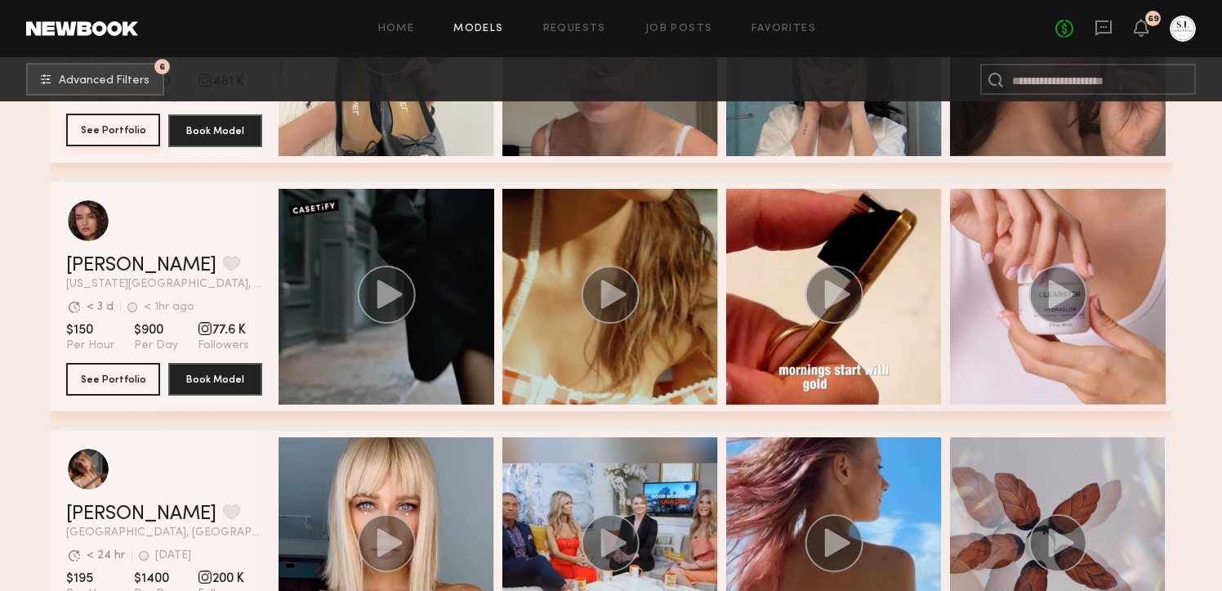
scroll to position [1195, 0]
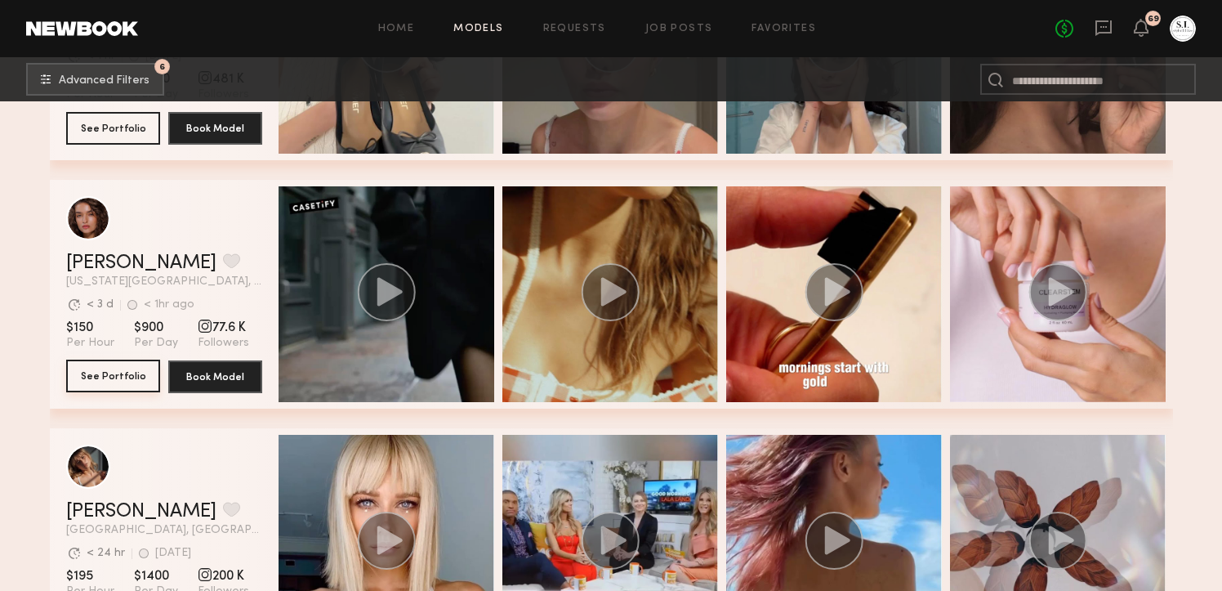
click at [118, 374] on button "See Portfolio" at bounding box center [113, 375] width 94 height 33
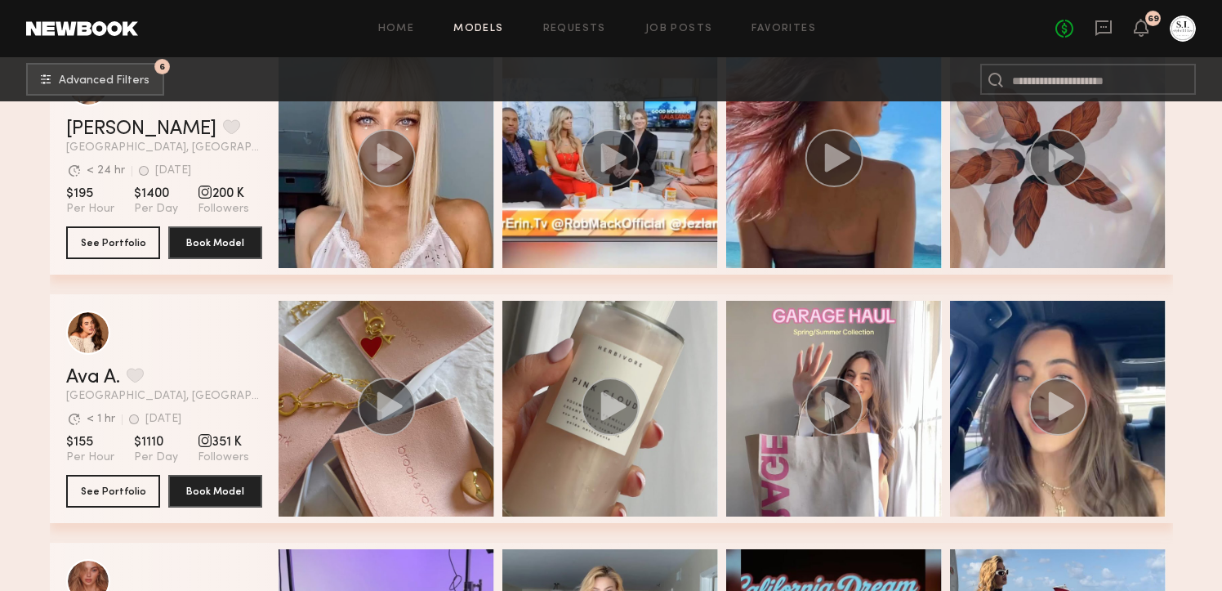
scroll to position [1598, 0]
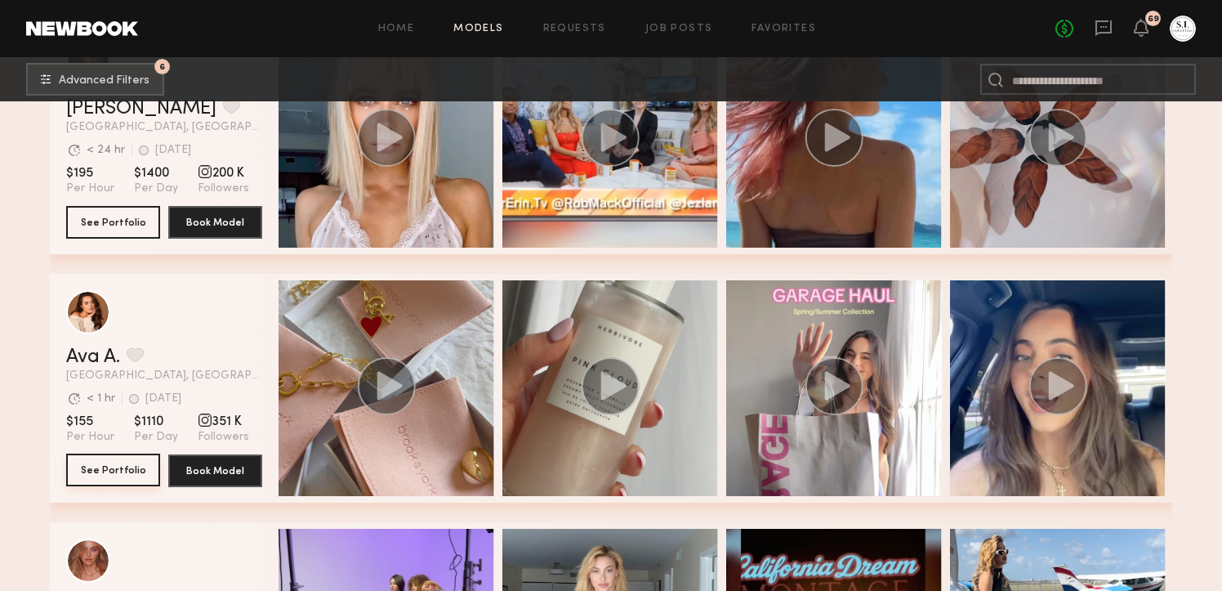
click at [108, 470] on button "See Portfolio" at bounding box center [113, 469] width 94 height 33
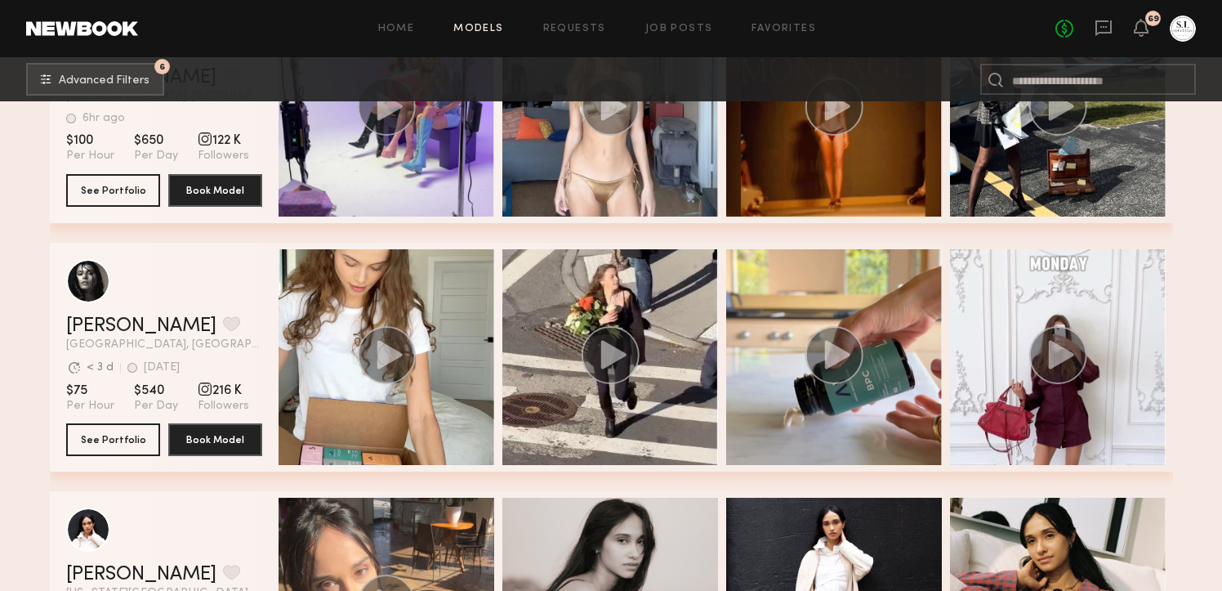
scroll to position [2155, 0]
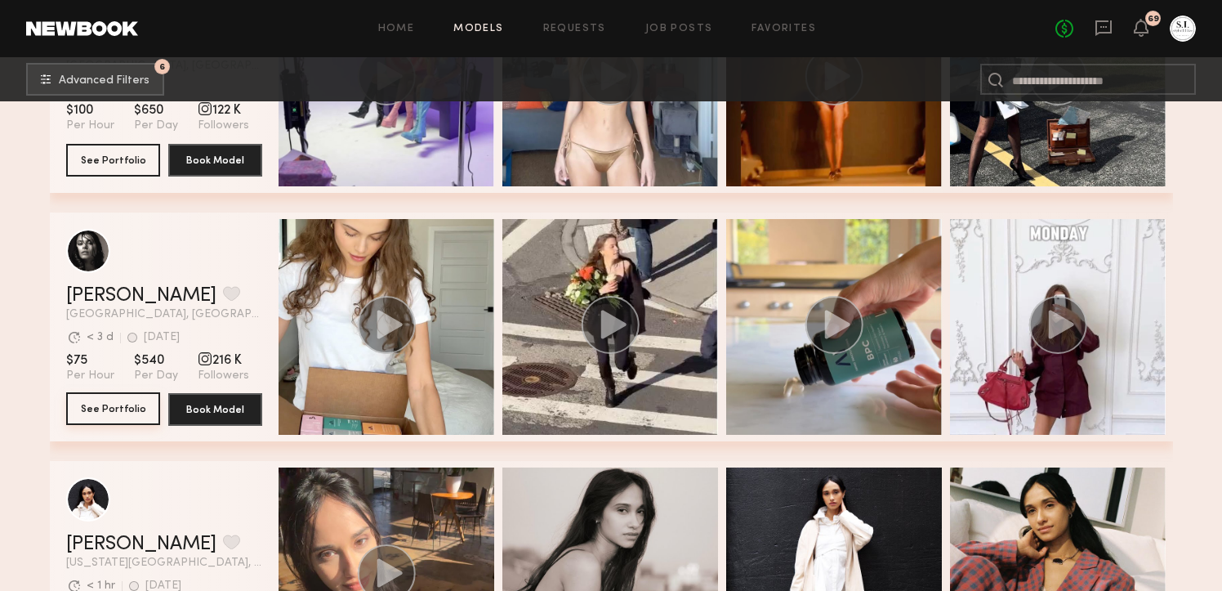
click at [114, 405] on button "See Portfolio" at bounding box center [113, 408] width 94 height 33
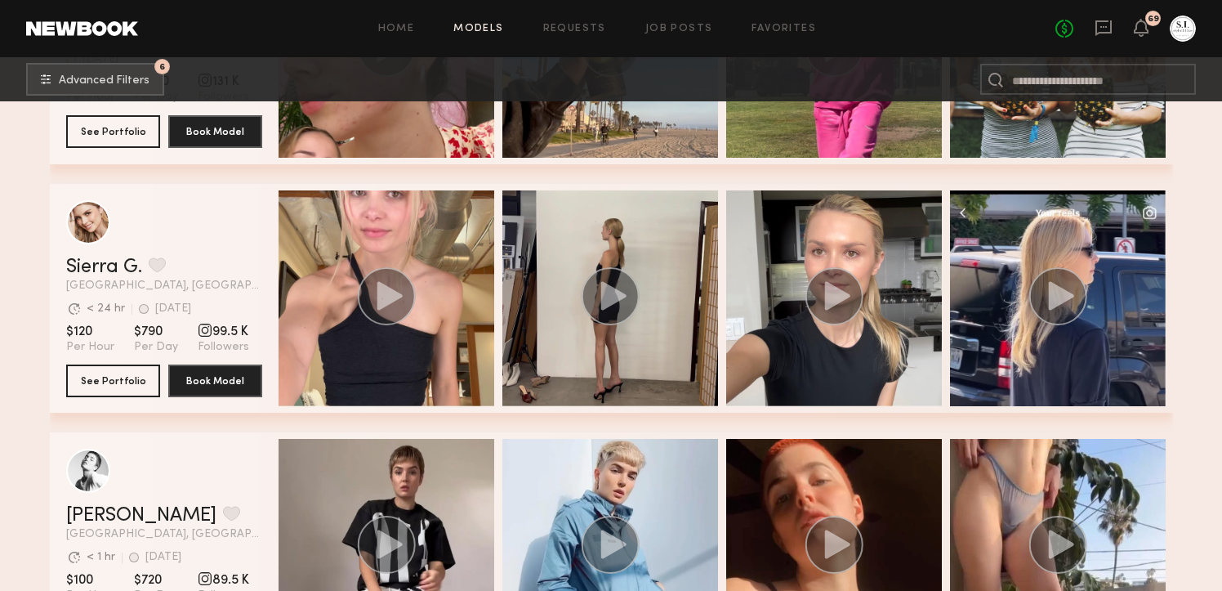
scroll to position [3432, 0]
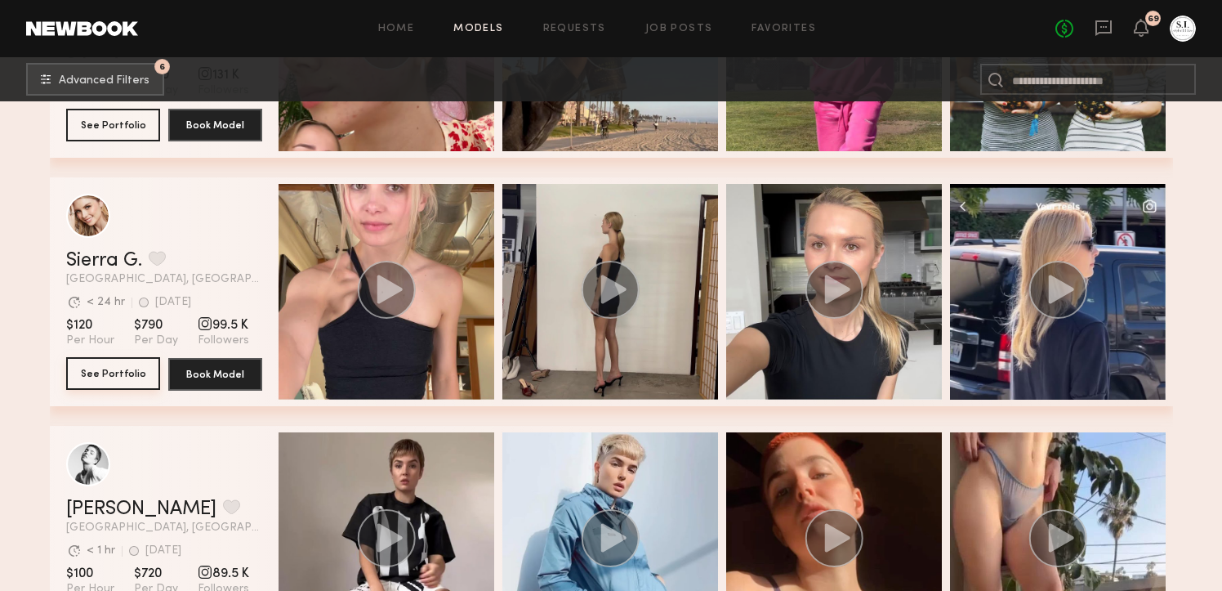
click at [123, 366] on button "See Portfolio" at bounding box center [113, 373] width 94 height 33
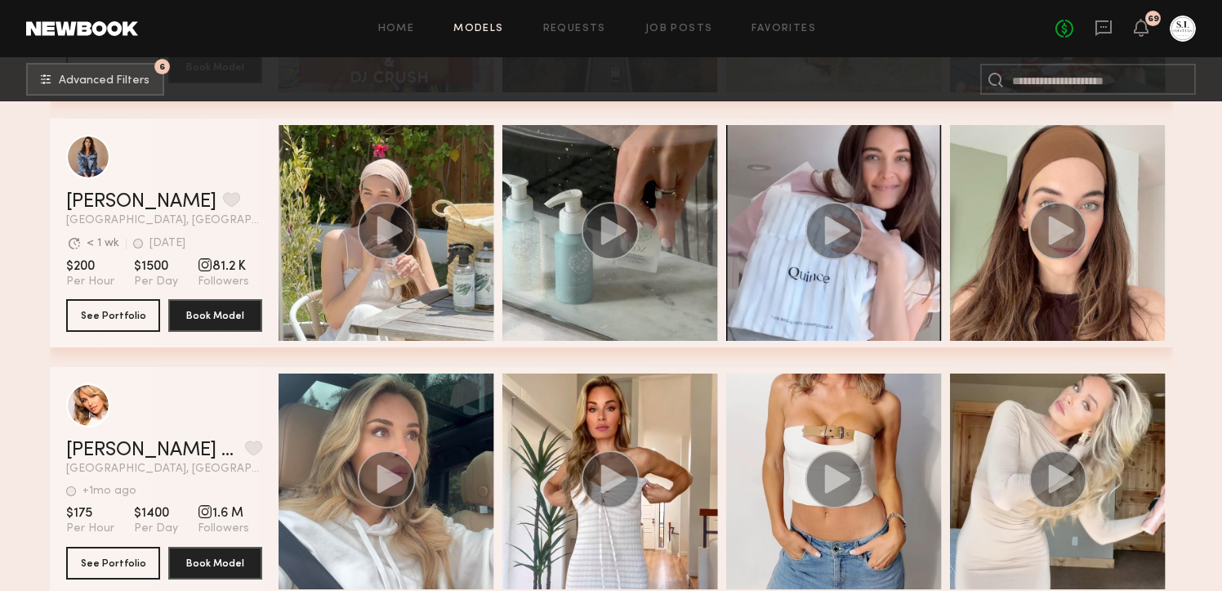
scroll to position [5326, 0]
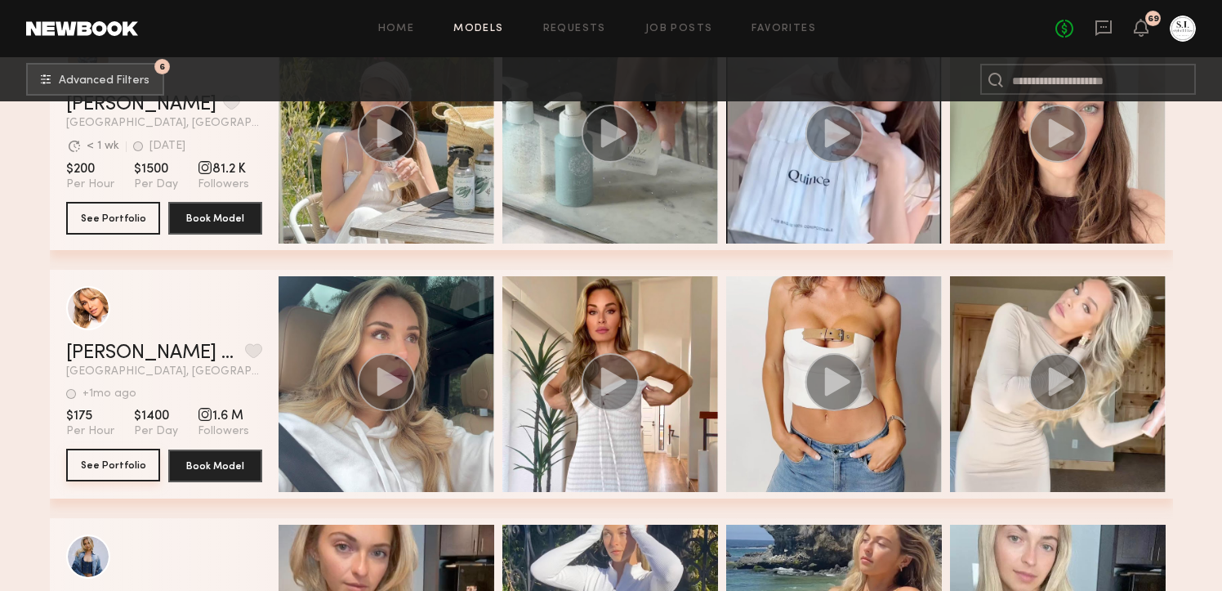
click at [114, 472] on button "See Portfolio" at bounding box center [113, 464] width 94 height 33
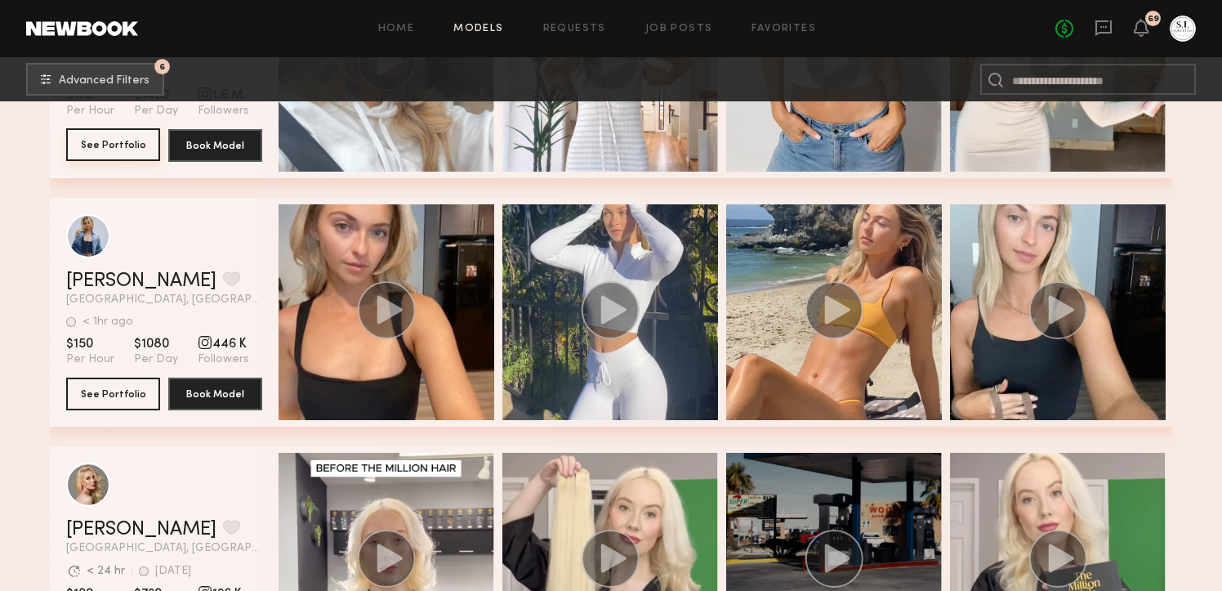
scroll to position [5667, 0]
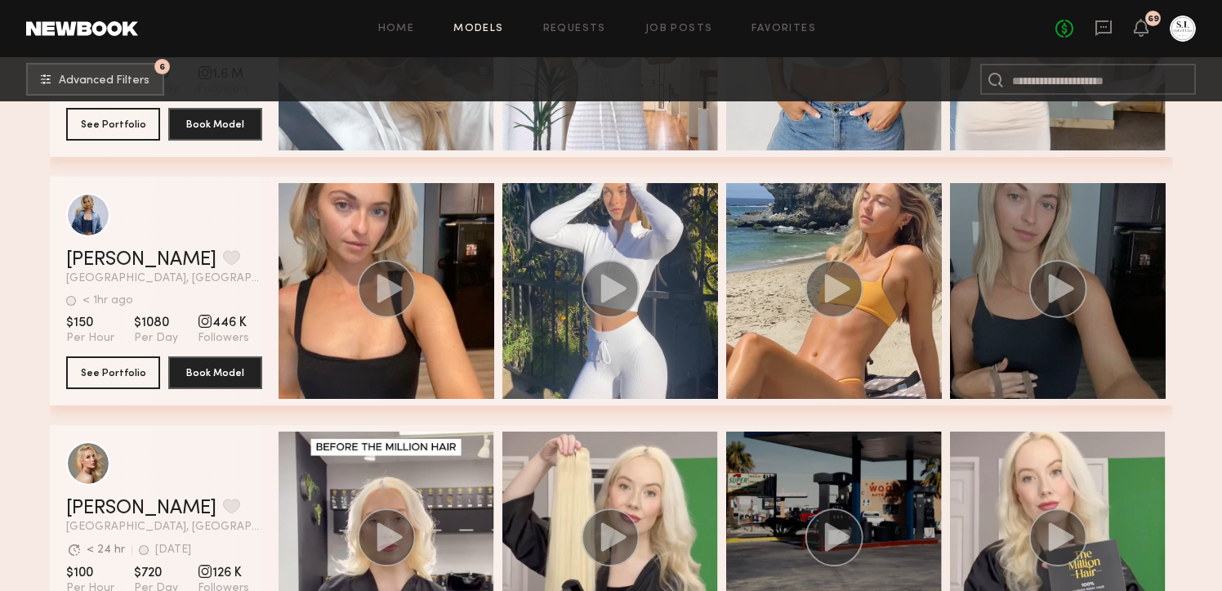
click at [983, 219] on div "grid" at bounding box center [1058, 291] width 216 height 216
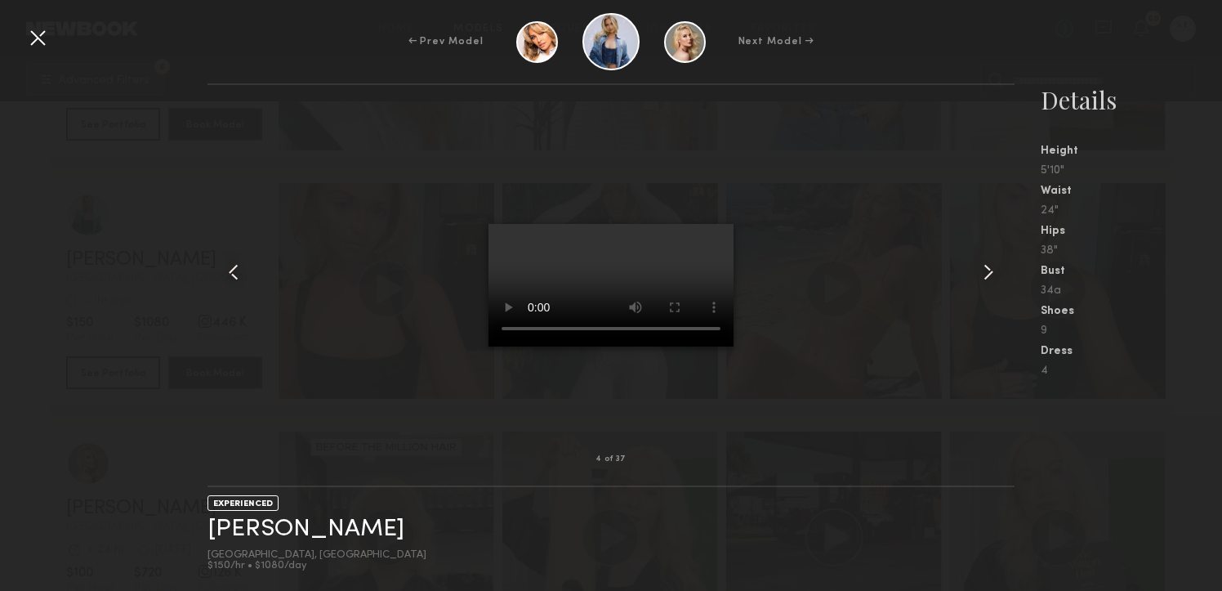
click at [973, 278] on div at bounding box center [610, 272] width 806 height 322
click at [978, 270] on common-icon at bounding box center [988, 272] width 26 height 26
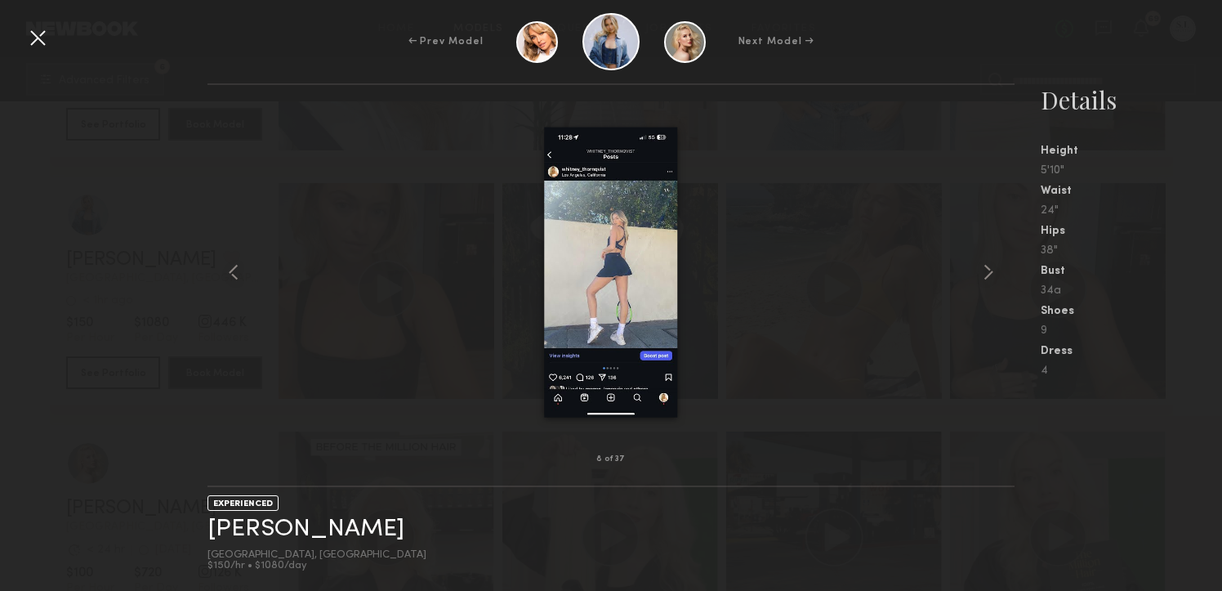
click at [978, 270] on common-icon at bounding box center [988, 272] width 26 height 26
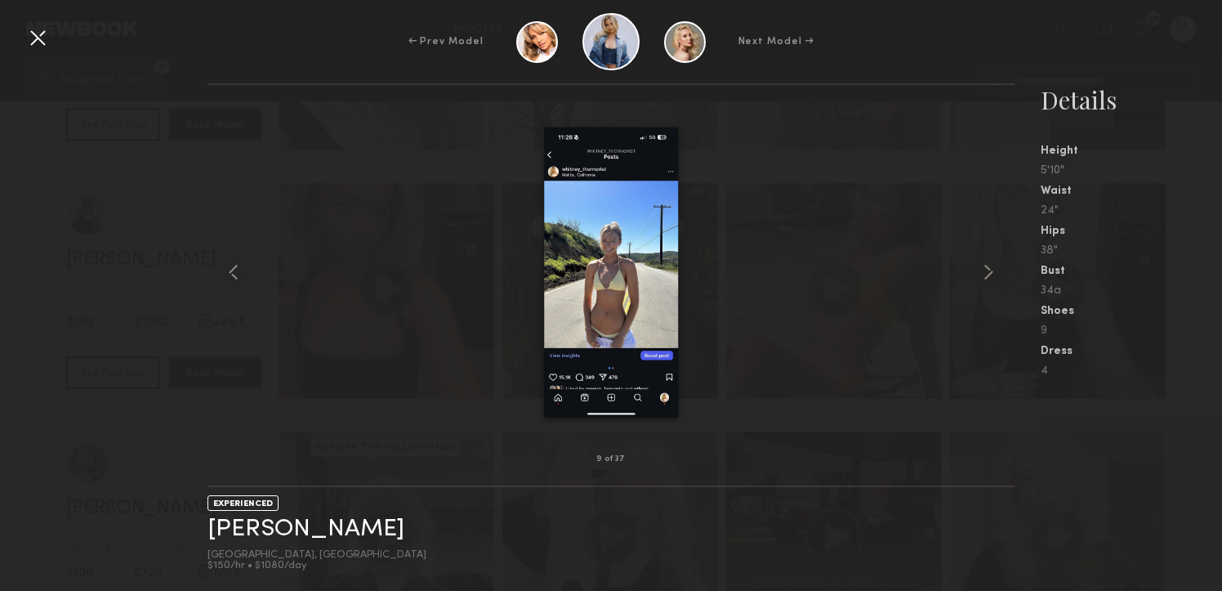
click at [978, 270] on common-icon at bounding box center [988, 272] width 26 height 26
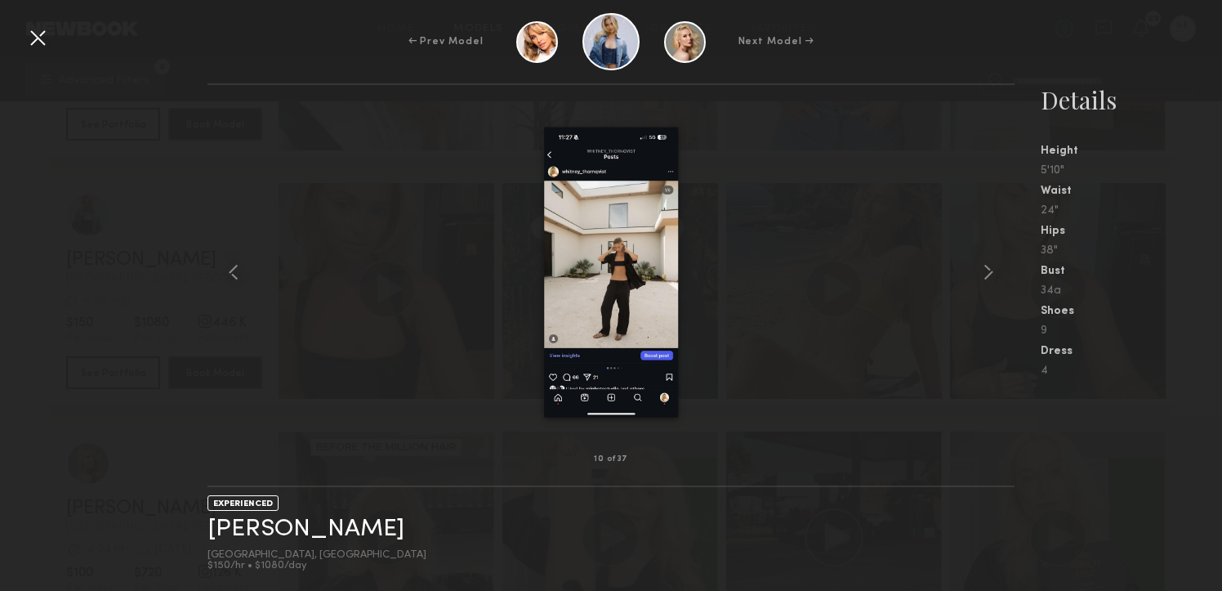
click at [978, 270] on common-icon at bounding box center [988, 272] width 26 height 26
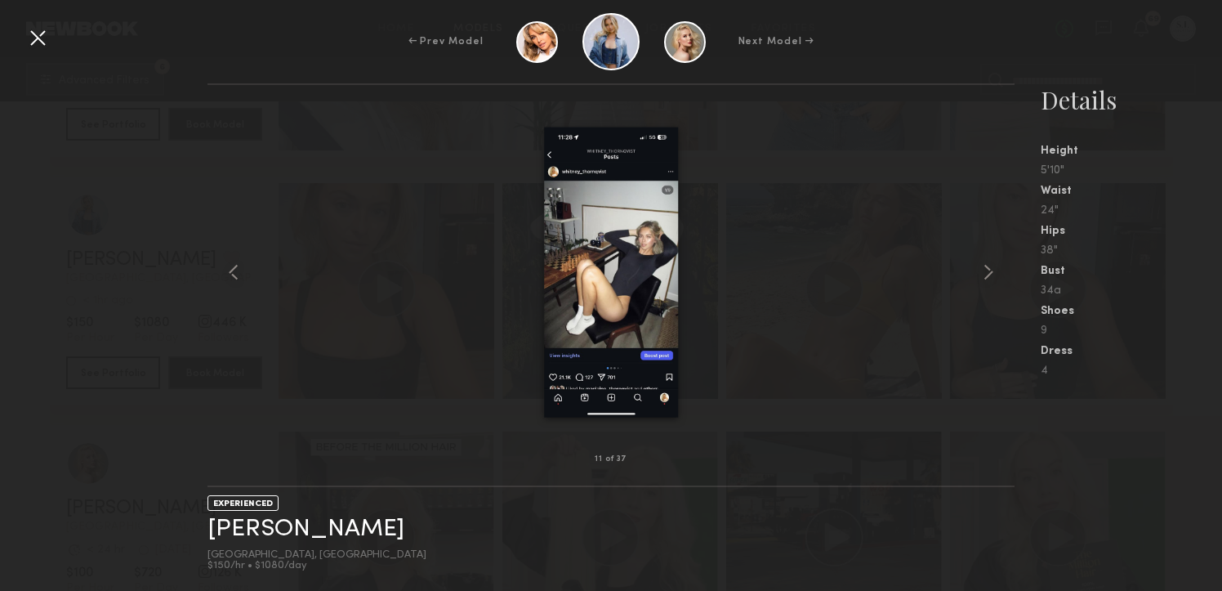
click at [978, 270] on common-icon at bounding box center [988, 272] width 26 height 26
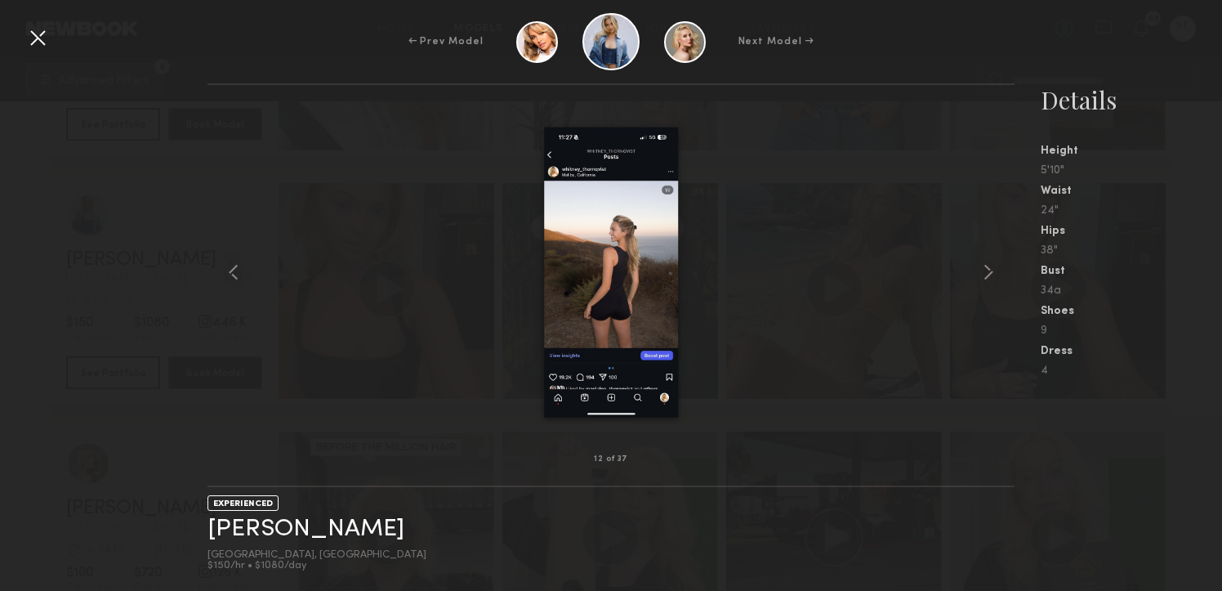
click at [44, 38] on div at bounding box center [38, 38] width 26 height 26
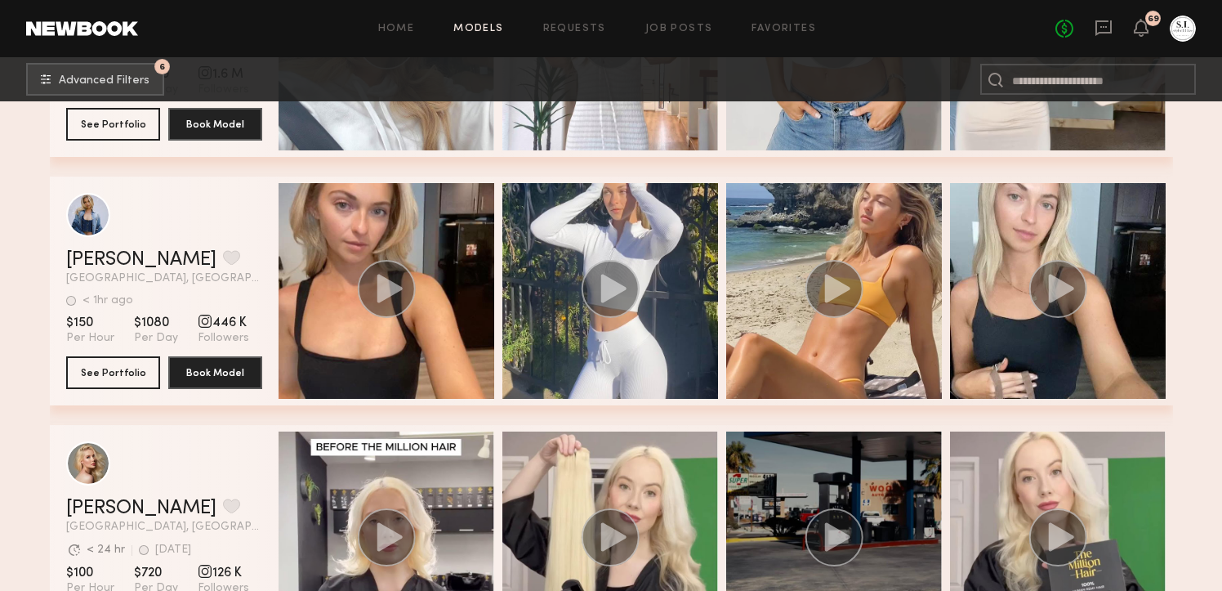
scroll to position [5709, 0]
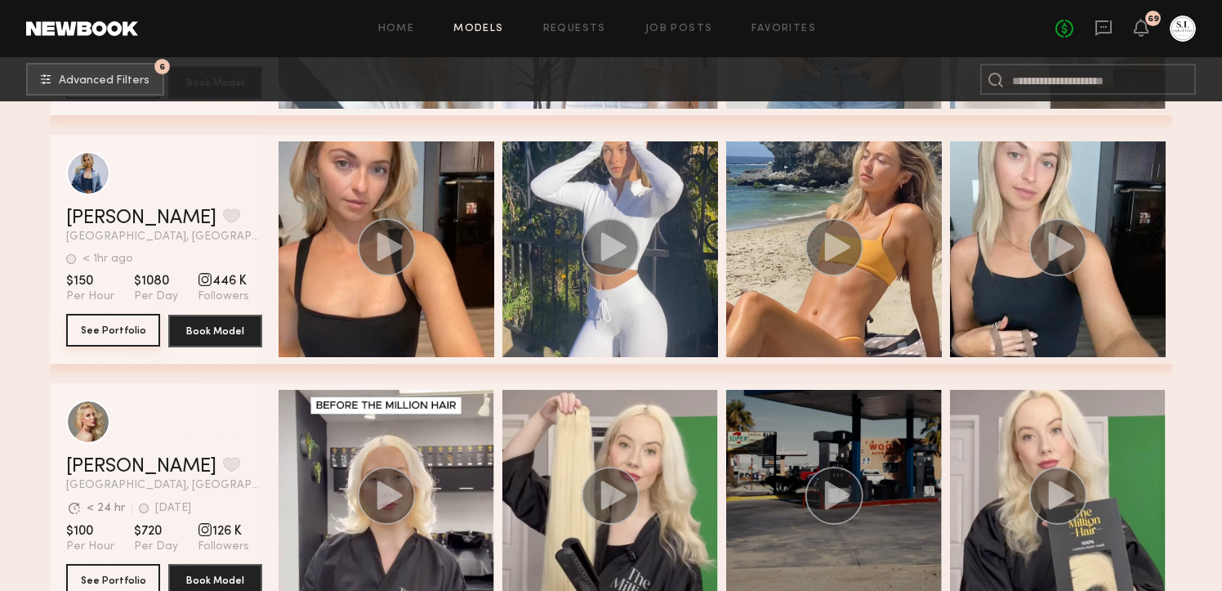
click at [110, 329] on button "See Portfolio" at bounding box center [113, 330] width 94 height 33
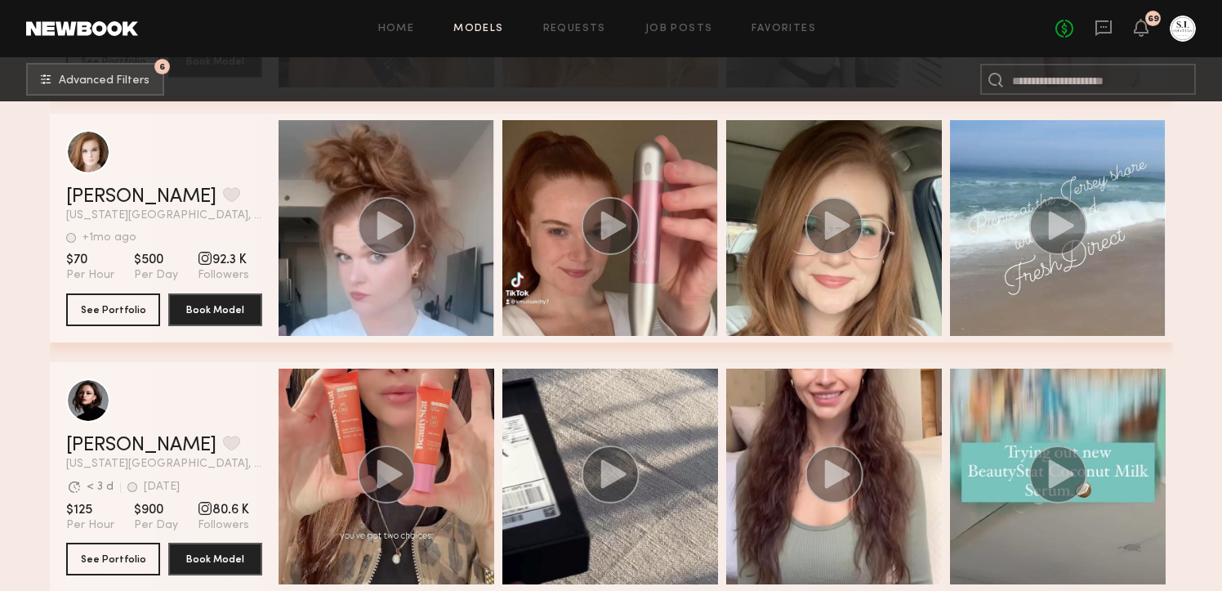
scroll to position [6978, 0]
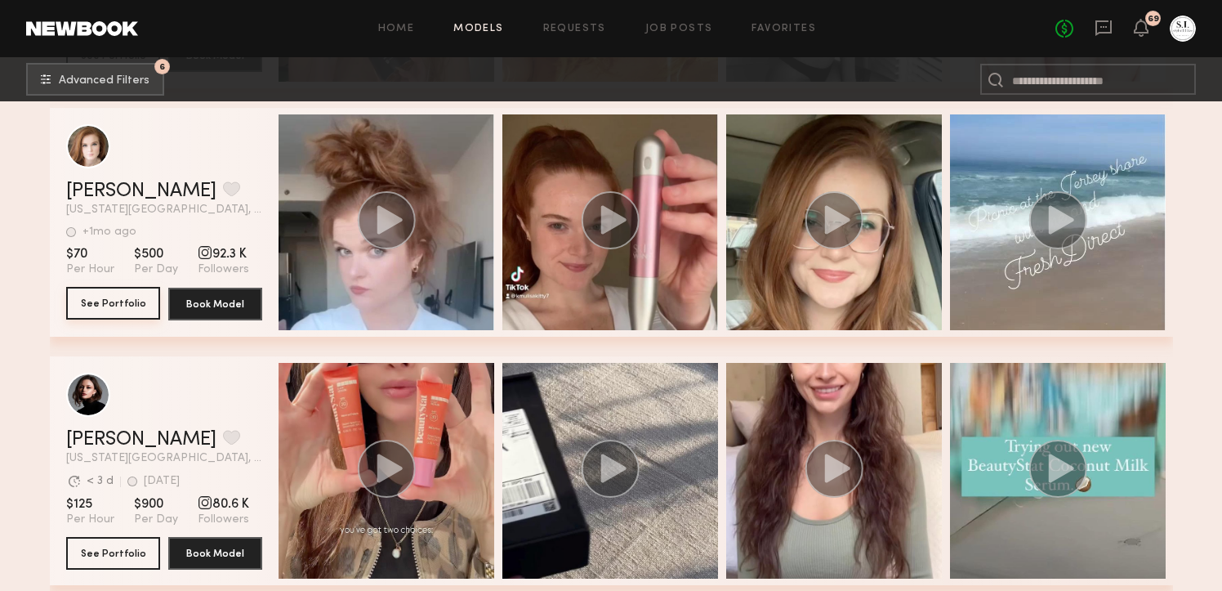
click at [114, 299] on button "See Portfolio" at bounding box center [113, 303] width 94 height 33
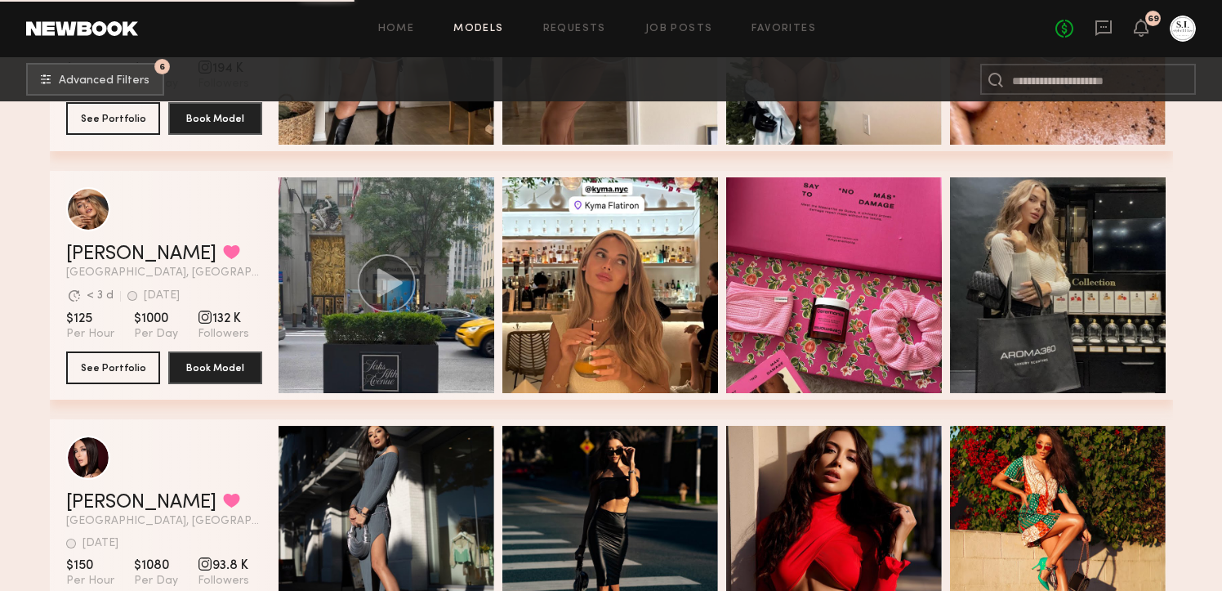
scroll to position [8179, 0]
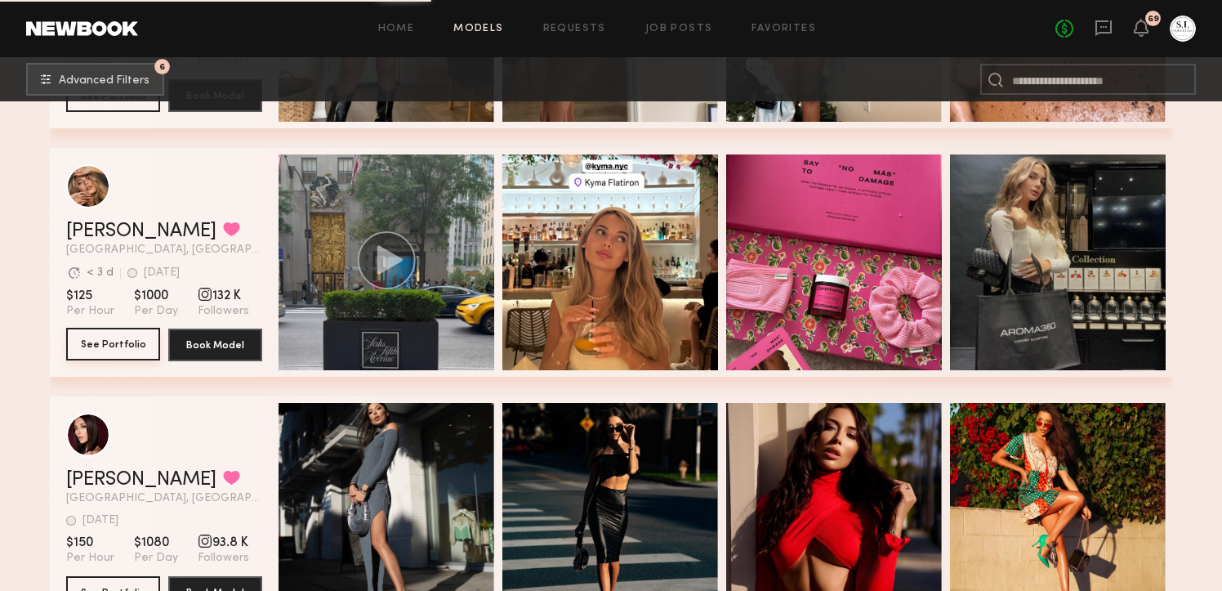
click at [91, 347] on button "See Portfolio" at bounding box center [113, 344] width 94 height 33
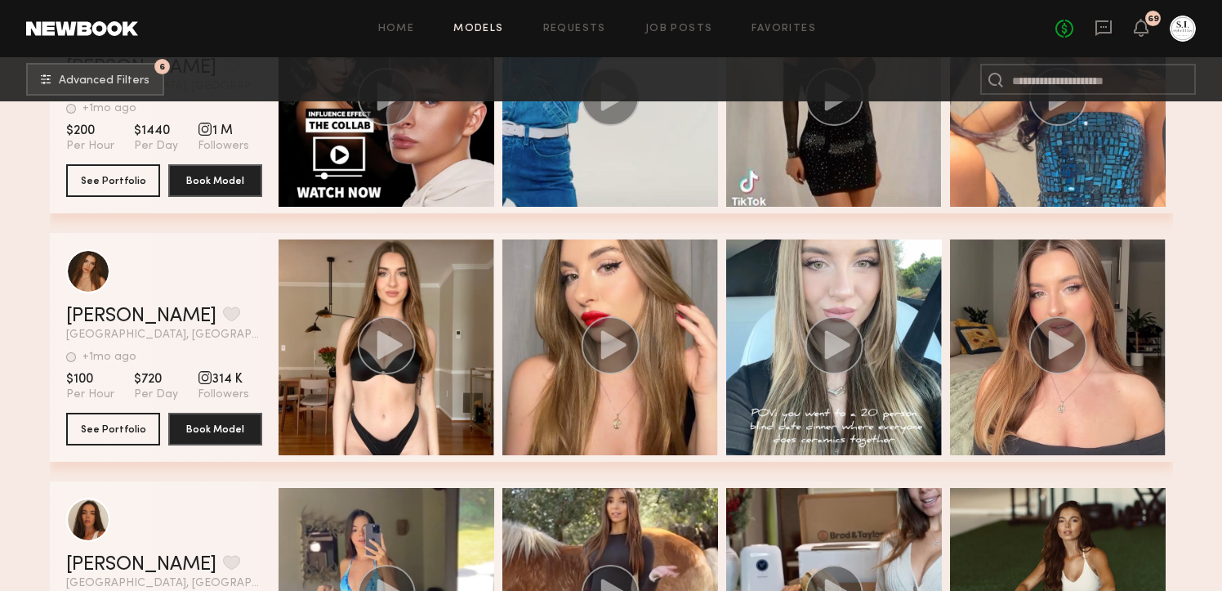
scroll to position [10850, 0]
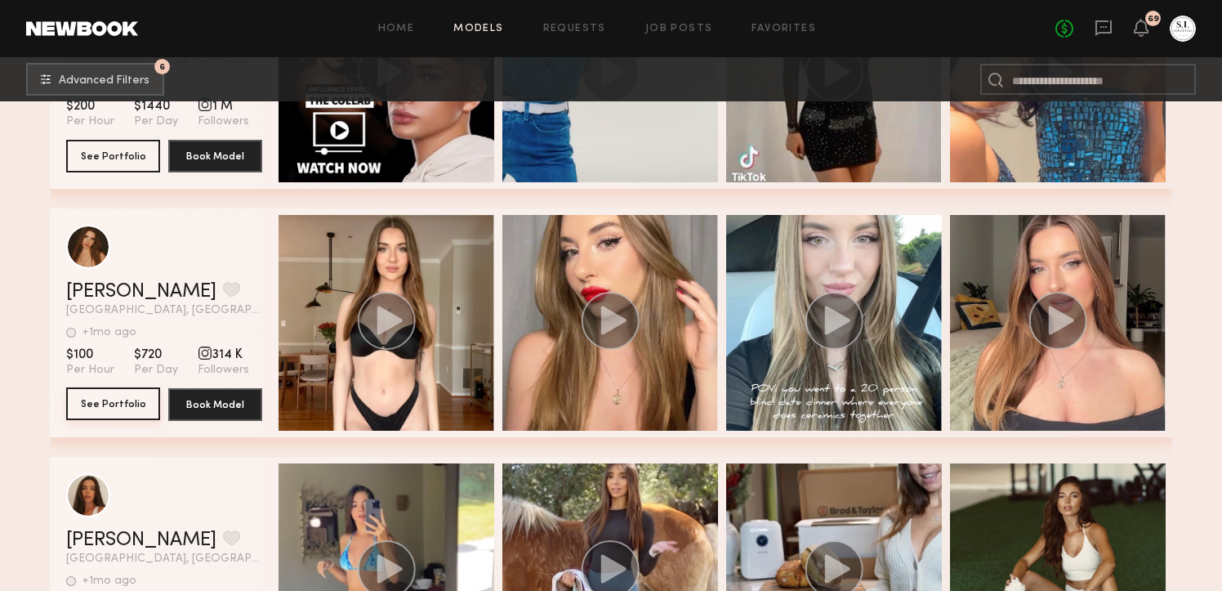
click at [127, 396] on button "See Portfolio" at bounding box center [113, 403] width 94 height 33
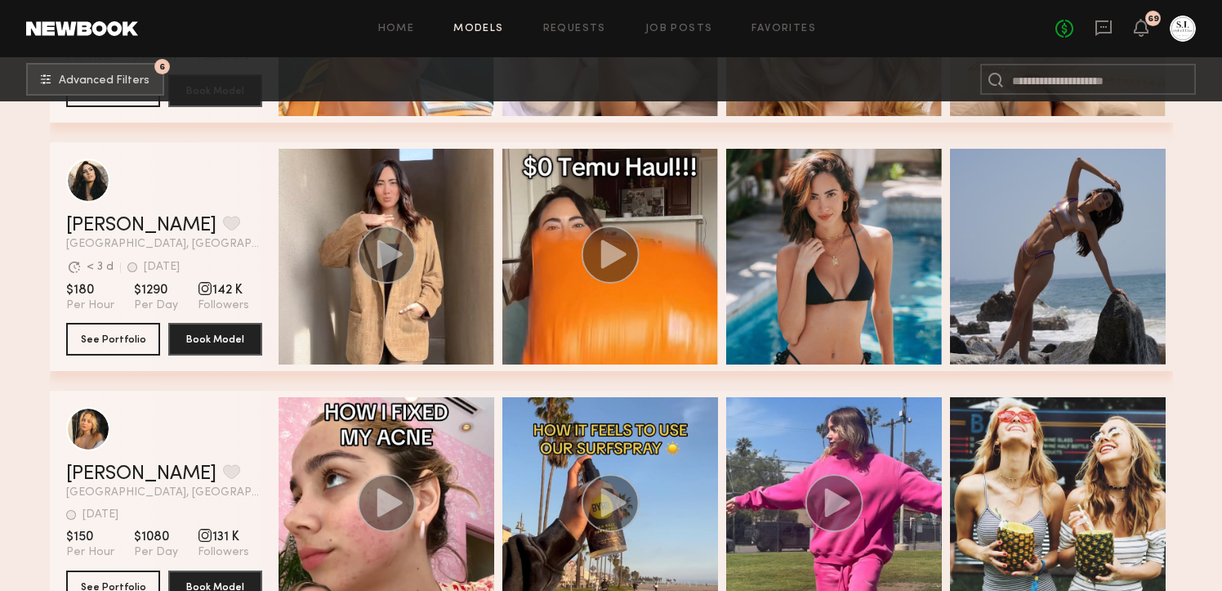
scroll to position [2413, 0]
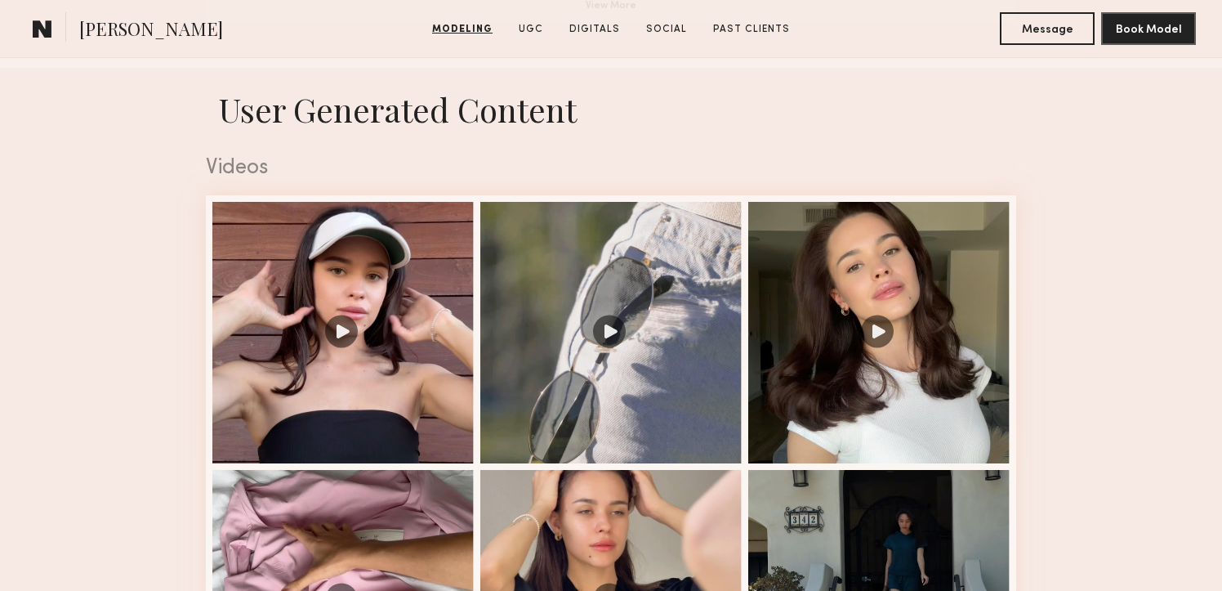
scroll to position [1580, 0]
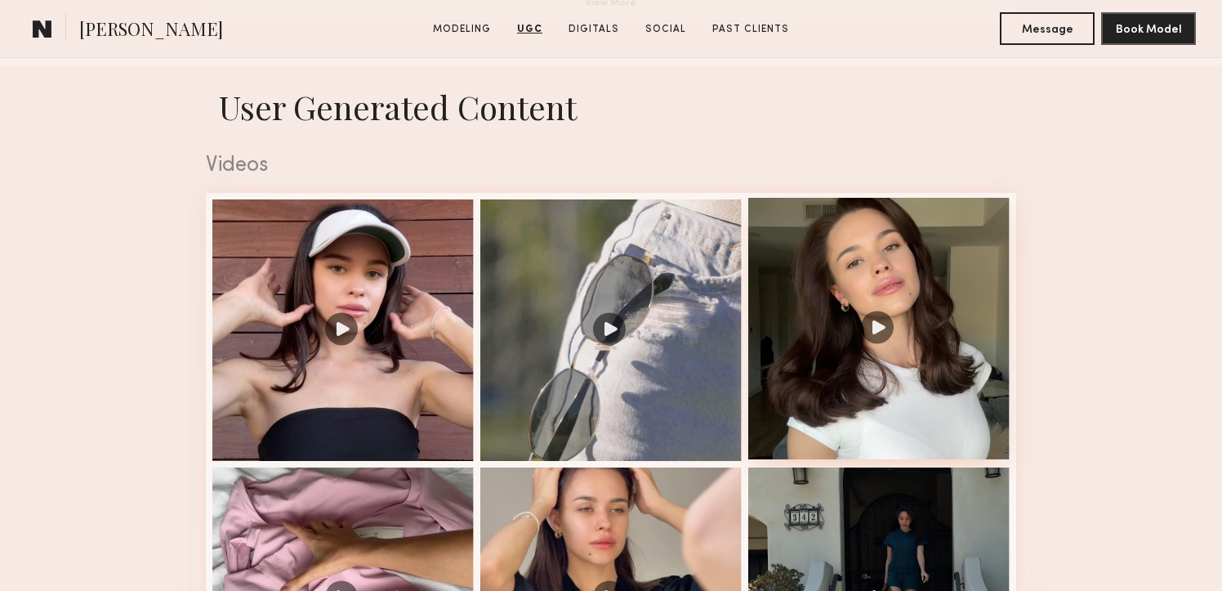
click at [879, 328] on div at bounding box center [878, 328] width 261 height 261
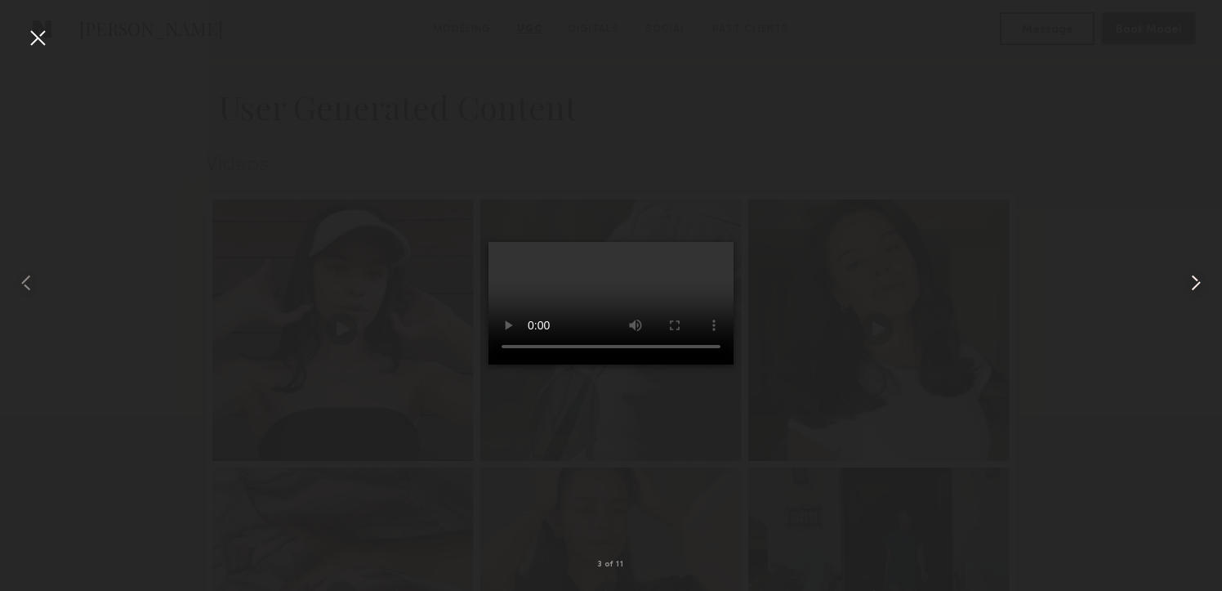
click at [1201, 284] on common-icon at bounding box center [1196, 283] width 26 height 26
click at [1201, 282] on common-icon at bounding box center [1196, 283] width 26 height 26
click at [38, 34] on div at bounding box center [38, 38] width 26 height 26
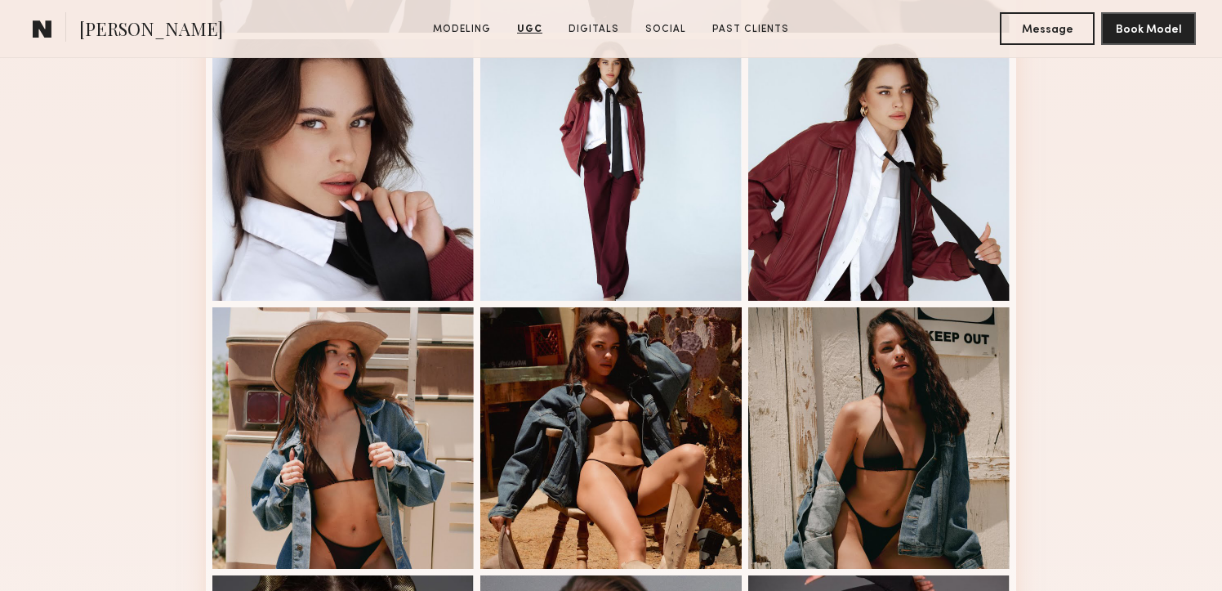
scroll to position [447, 0]
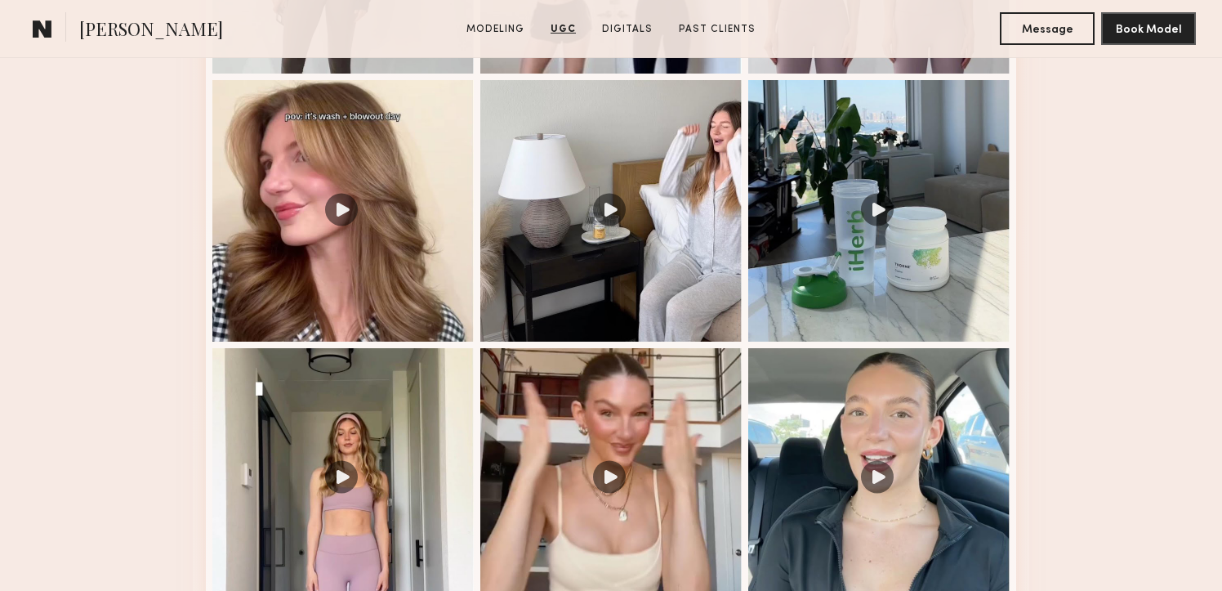
scroll to position [1995, 0]
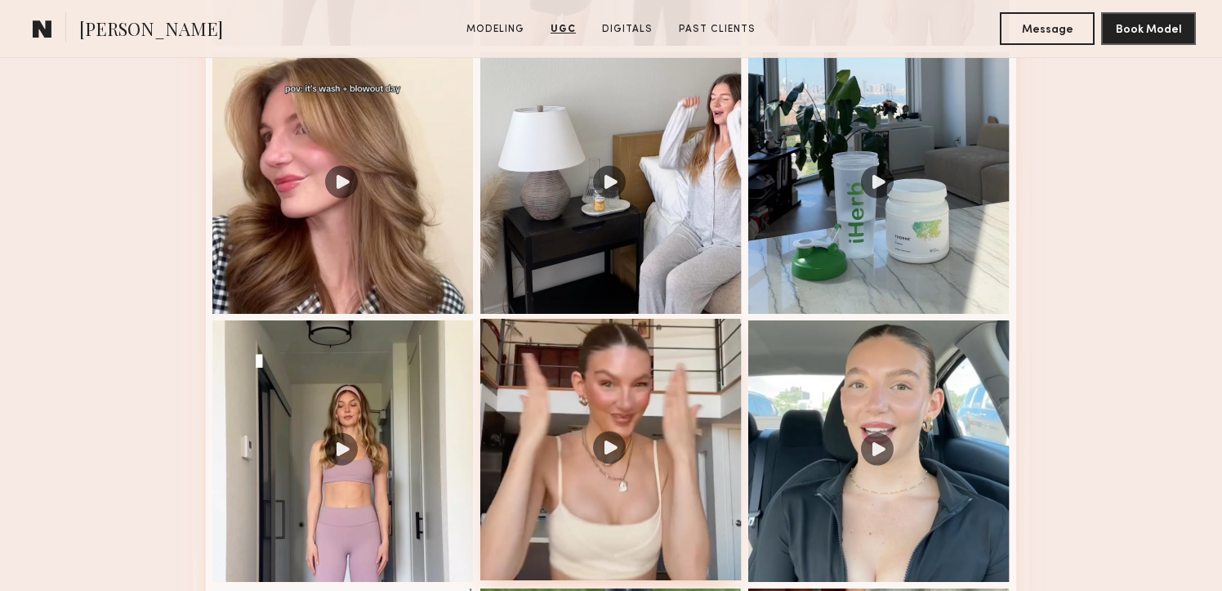
click at [577, 362] on div at bounding box center [610, 449] width 261 height 261
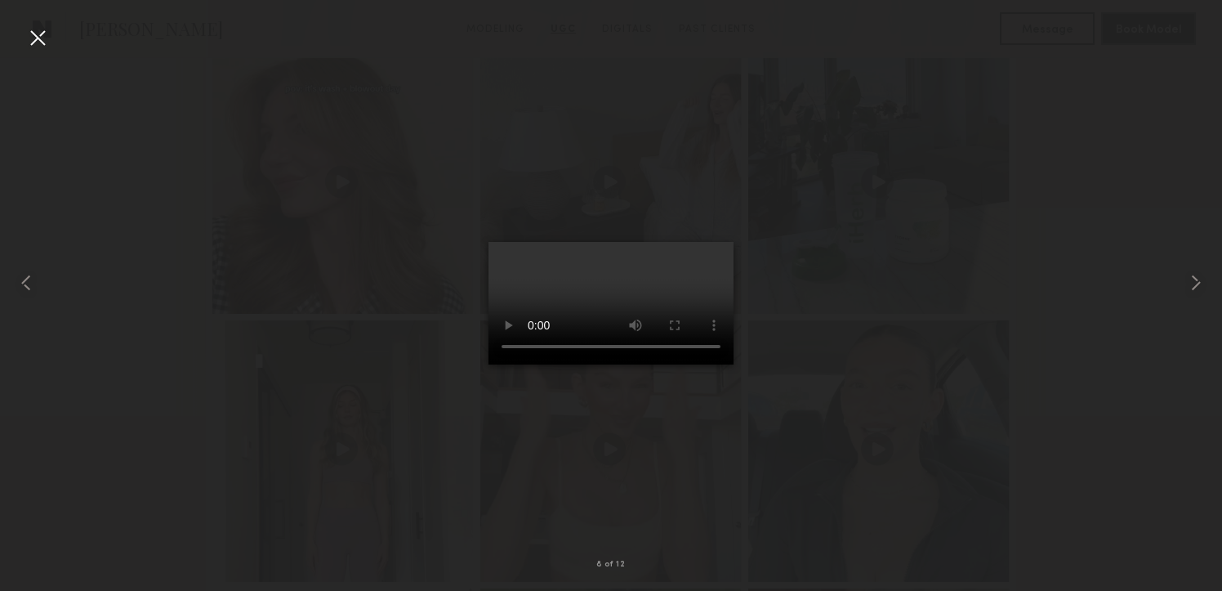
click at [42, 35] on div at bounding box center [38, 38] width 26 height 26
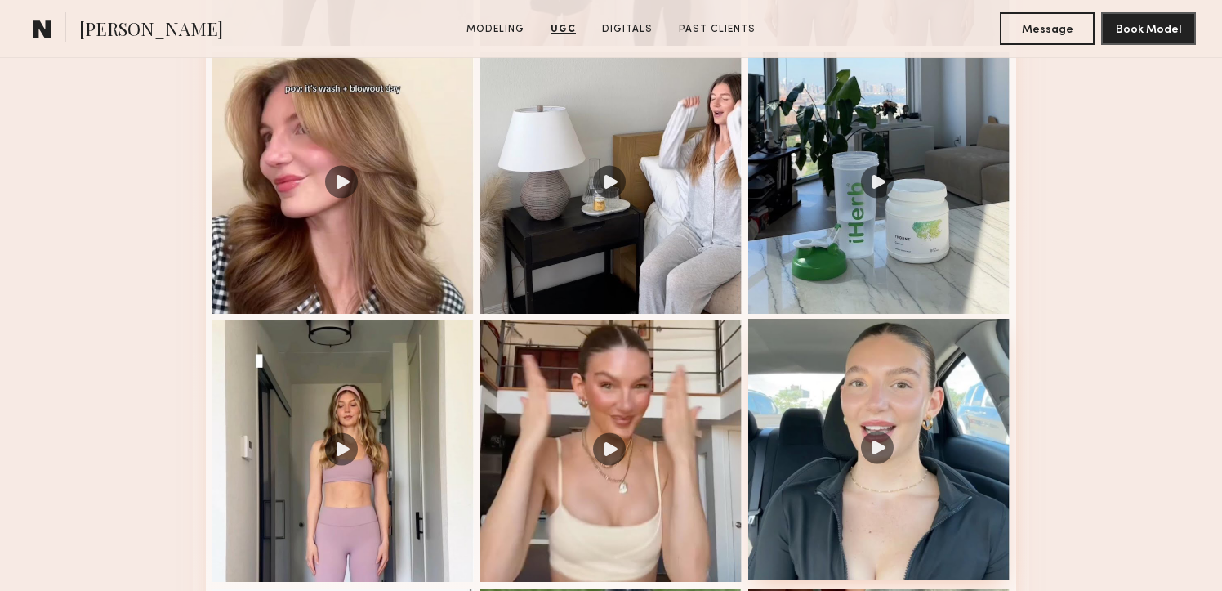
click at [874, 383] on div at bounding box center [878, 449] width 261 height 261
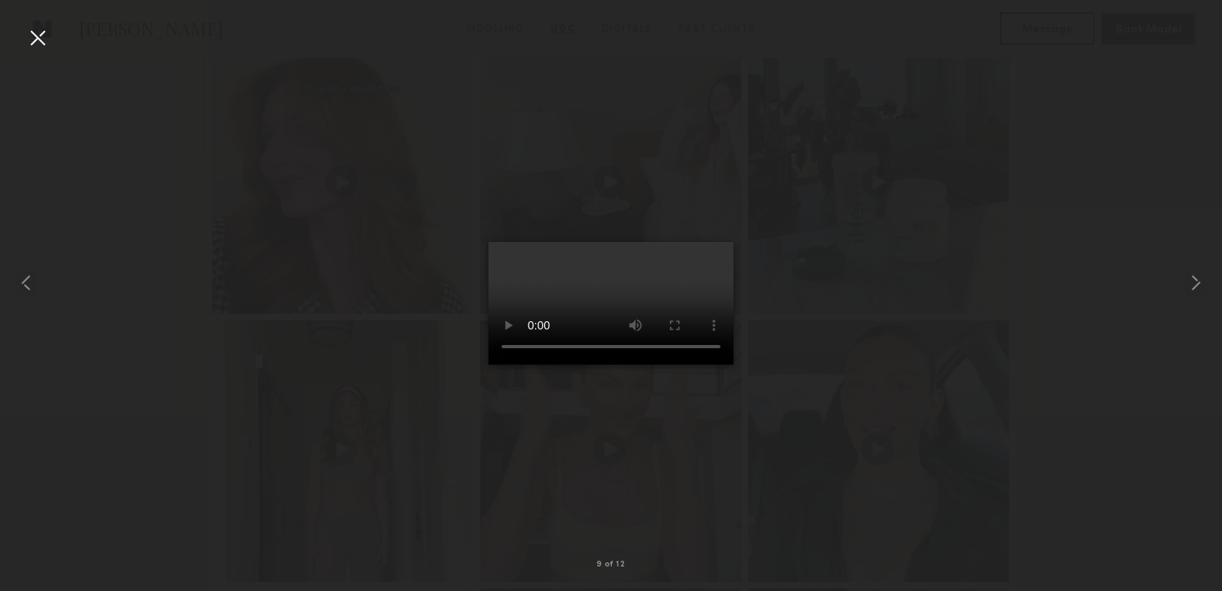
click at [38, 37] on div at bounding box center [38, 38] width 26 height 26
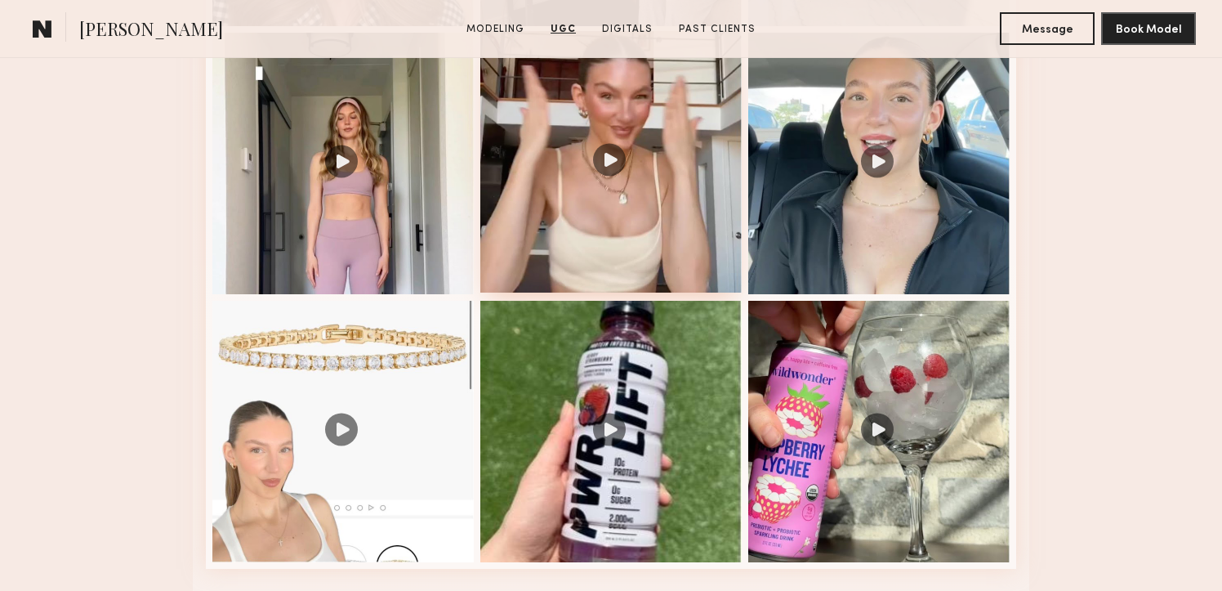
scroll to position [2359, 0]
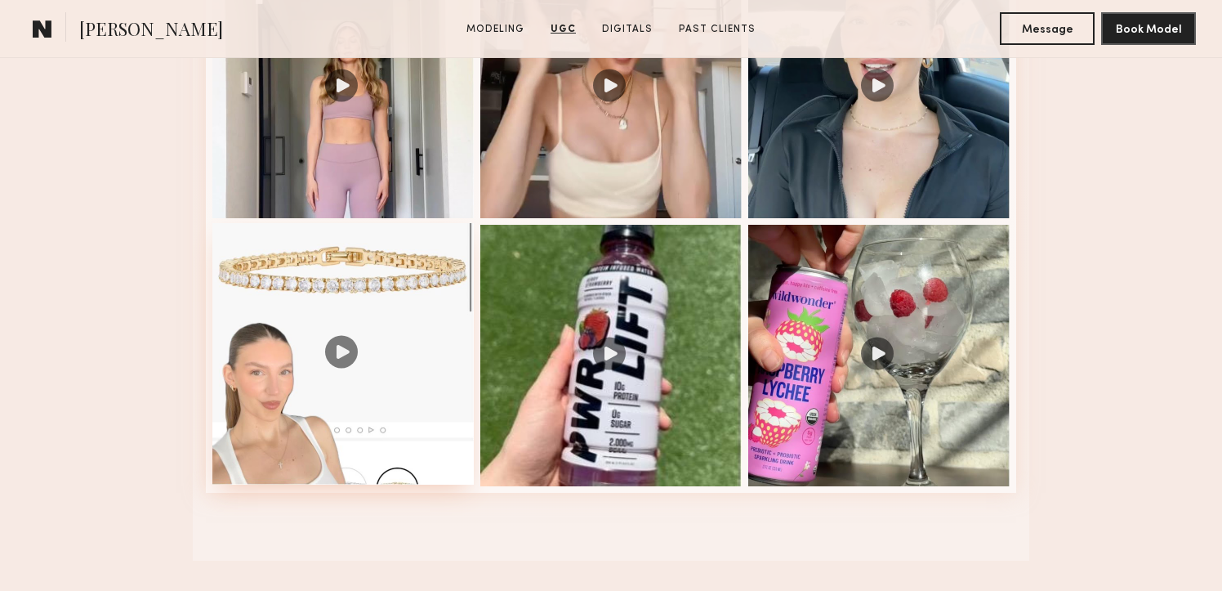
click at [425, 289] on div at bounding box center [342, 353] width 261 height 261
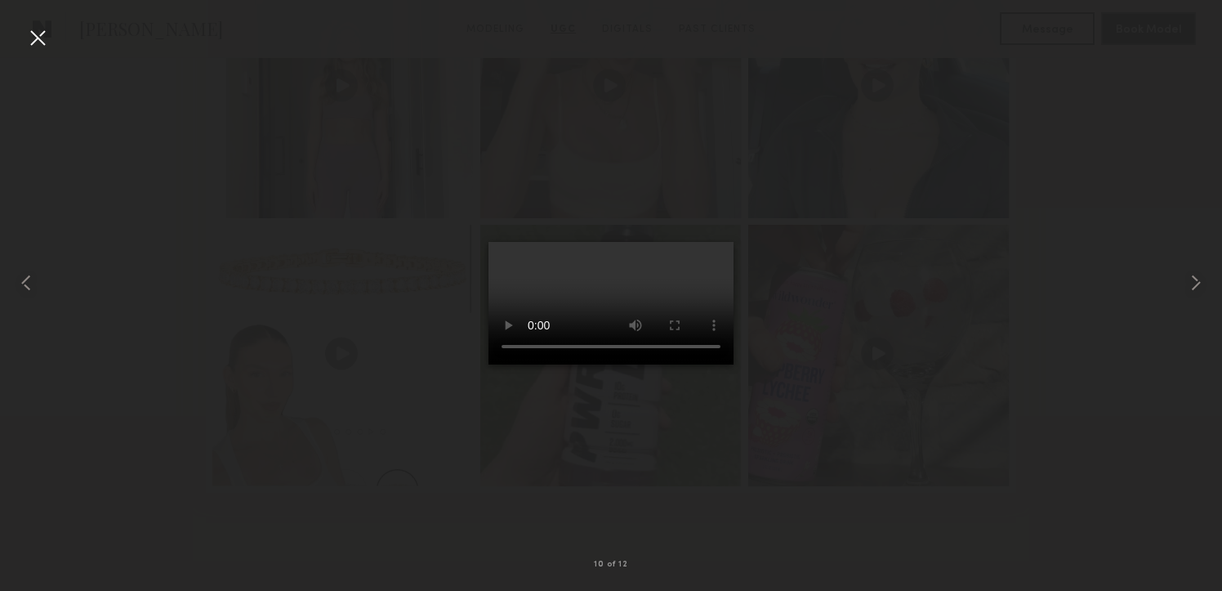
click at [39, 45] on div at bounding box center [38, 38] width 26 height 26
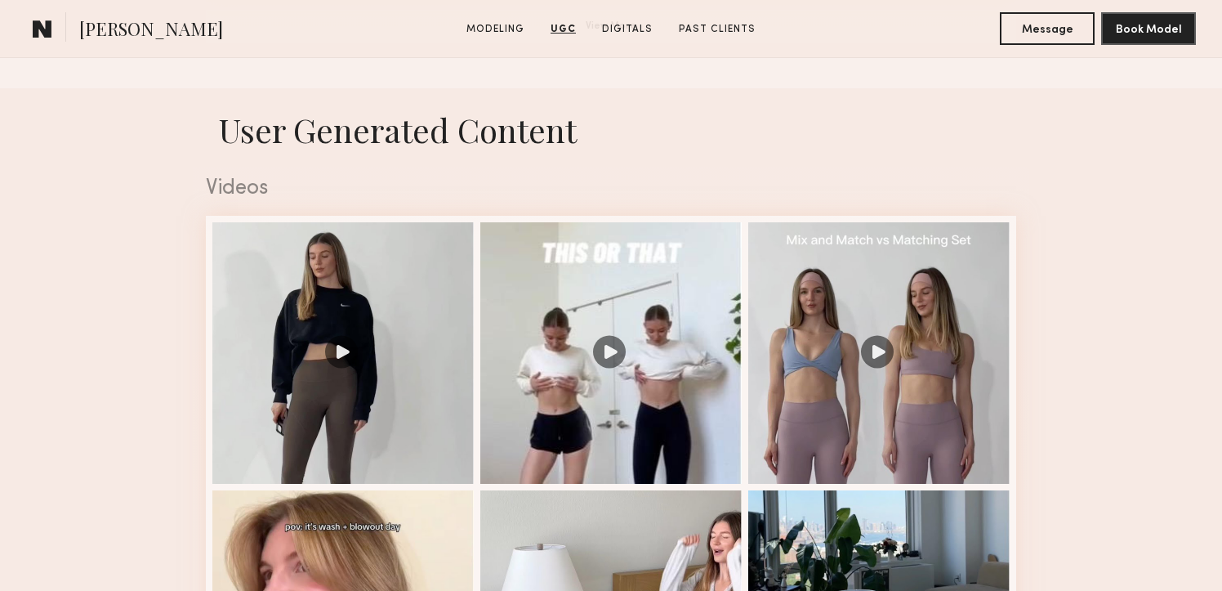
scroll to position [1551, 0]
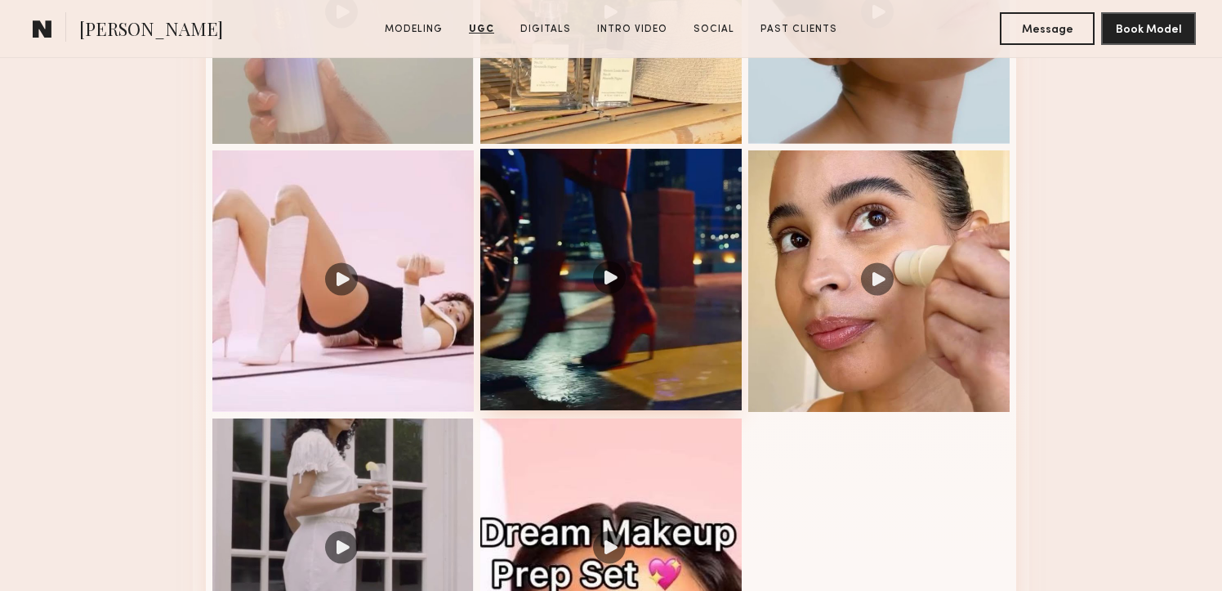
scroll to position [2160, 0]
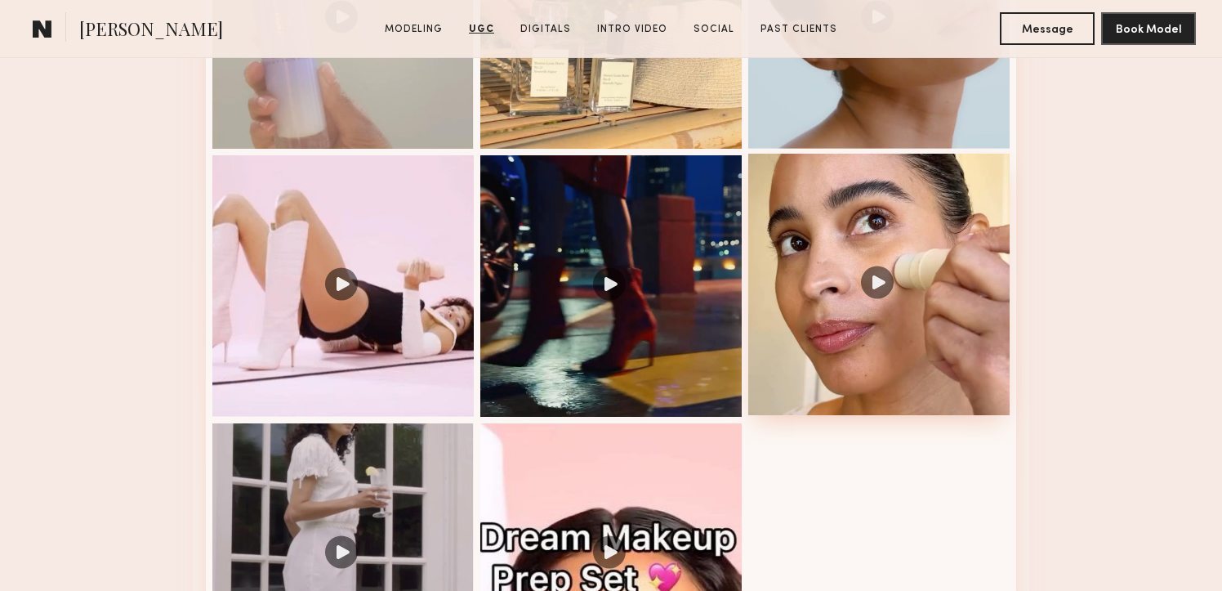
click at [820, 227] on div at bounding box center [878, 284] width 261 height 261
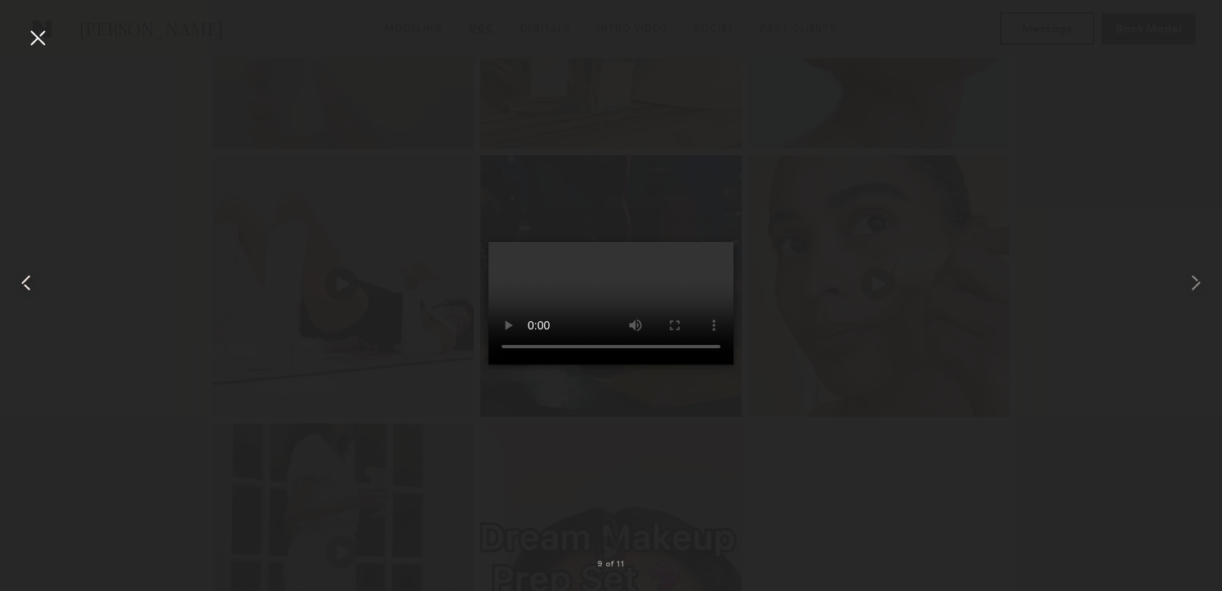
click at [21, 271] on common-icon at bounding box center [26, 283] width 26 height 26
click at [25, 279] on common-icon at bounding box center [26, 283] width 26 height 26
click at [25, 281] on common-icon at bounding box center [26, 283] width 26 height 26
click at [29, 289] on common-icon at bounding box center [26, 283] width 26 height 26
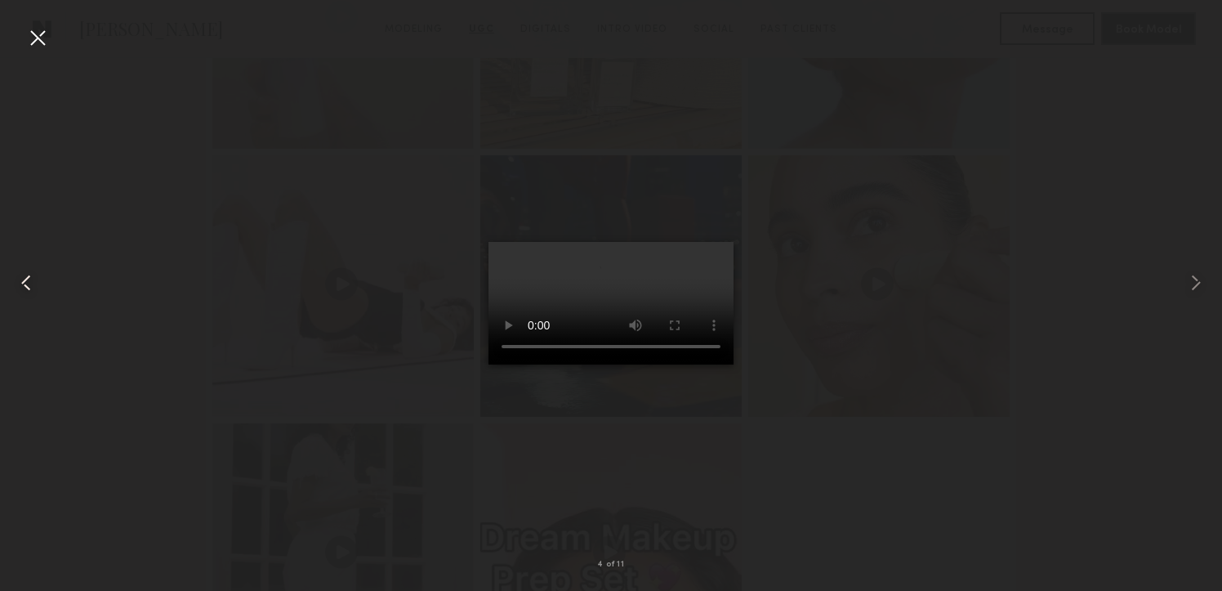
click at [29, 289] on common-icon at bounding box center [26, 283] width 26 height 26
click at [43, 40] on div at bounding box center [38, 38] width 26 height 26
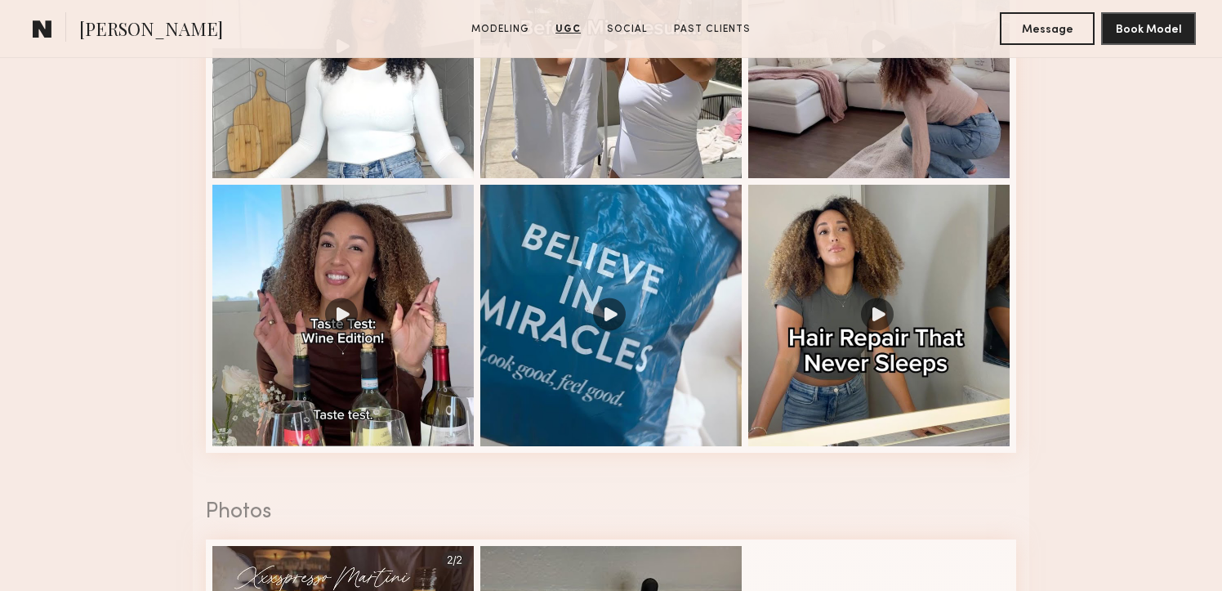
scroll to position [1837, 0]
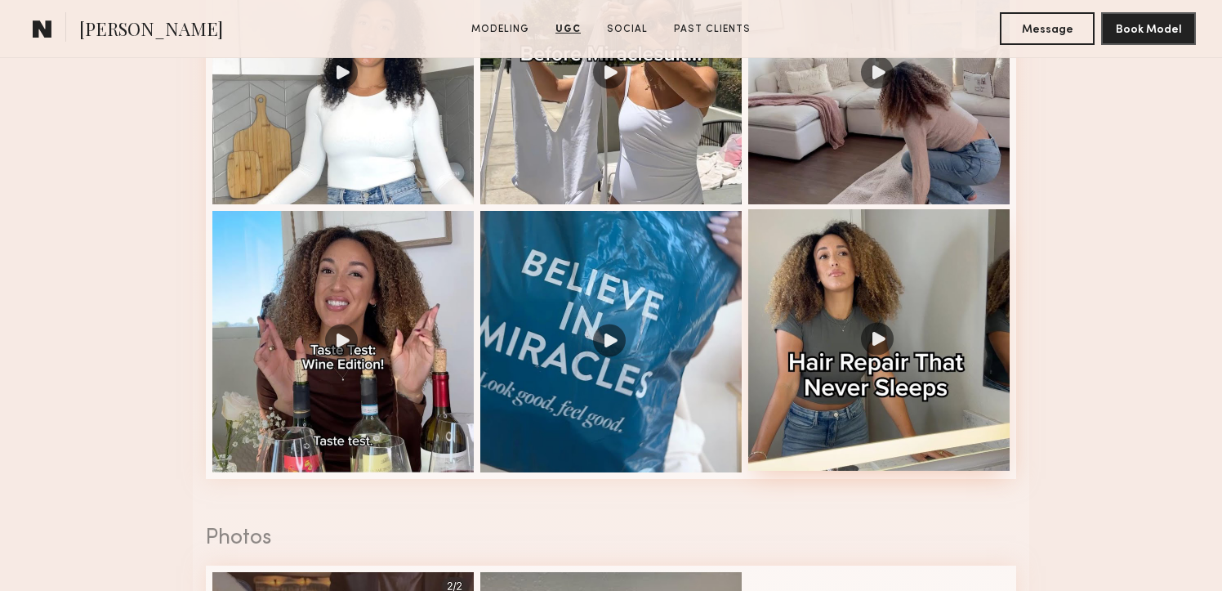
click at [833, 242] on div at bounding box center [878, 339] width 261 height 261
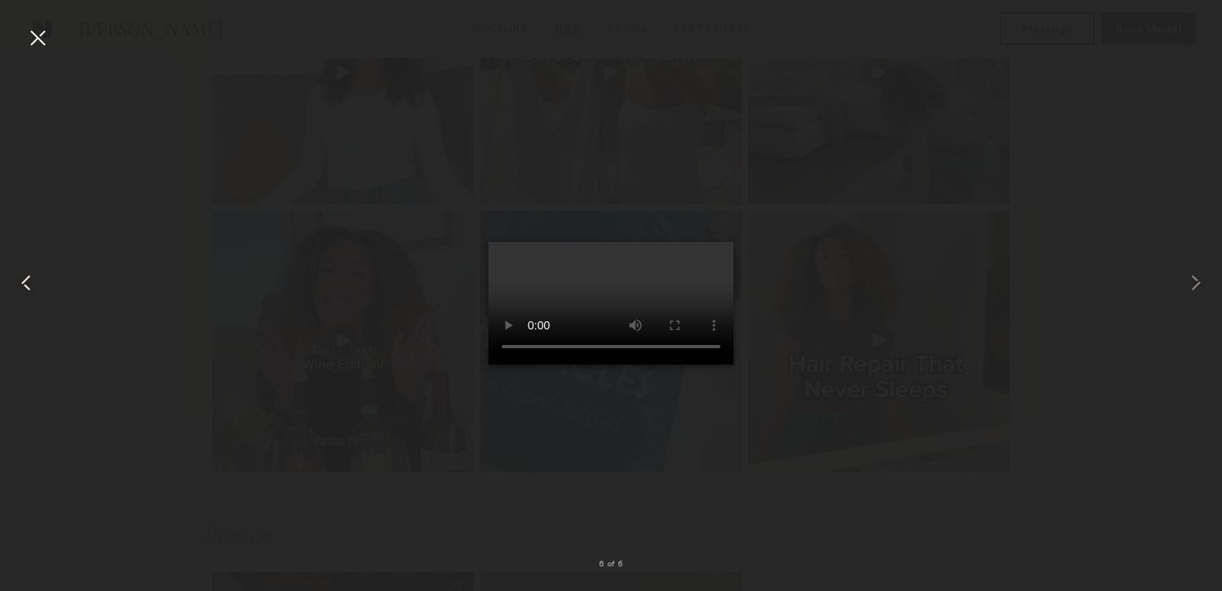
click at [22, 283] on common-icon at bounding box center [26, 283] width 26 height 26
click at [25, 281] on common-icon at bounding box center [26, 283] width 26 height 26
click at [25, 279] on common-icon at bounding box center [26, 283] width 26 height 26
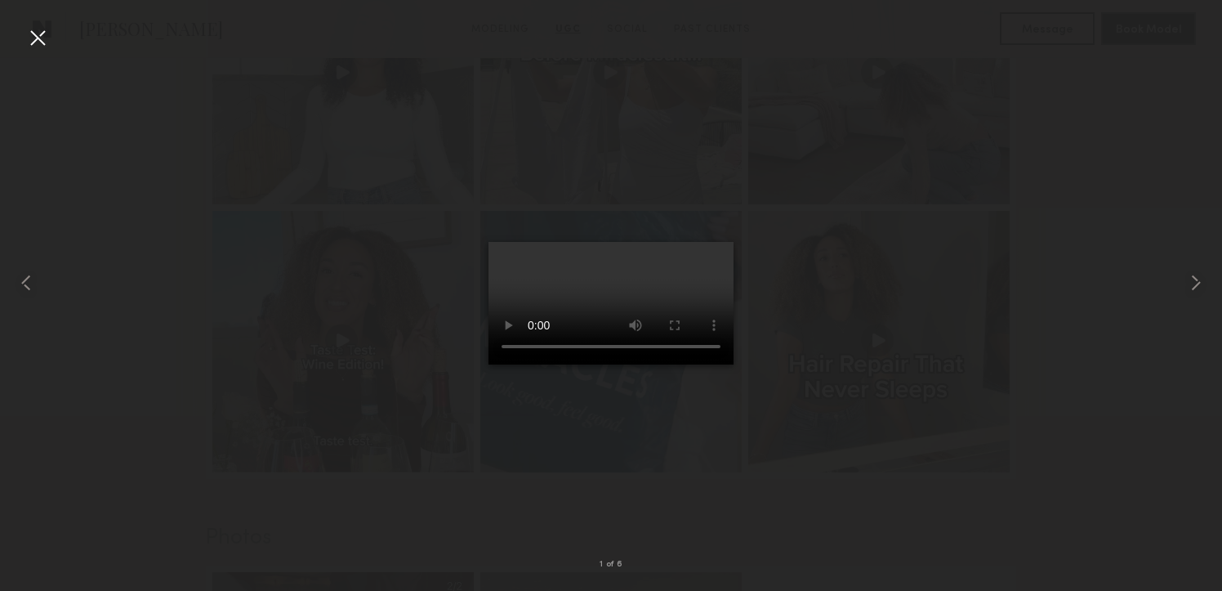
click at [40, 29] on div at bounding box center [38, 38] width 26 height 26
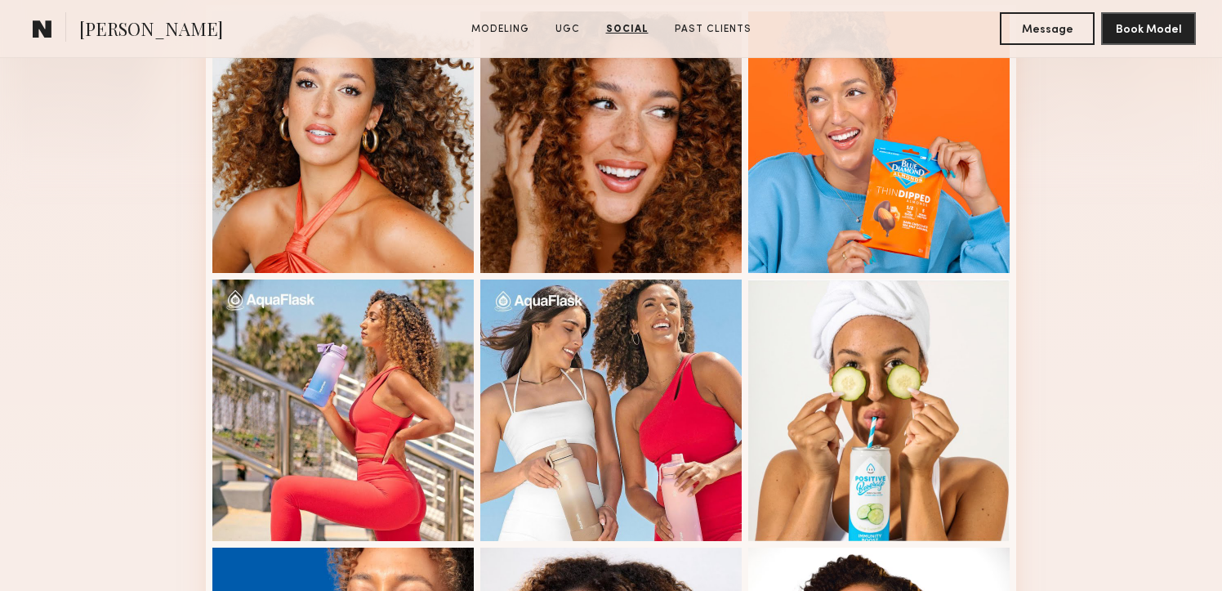
scroll to position [0, 0]
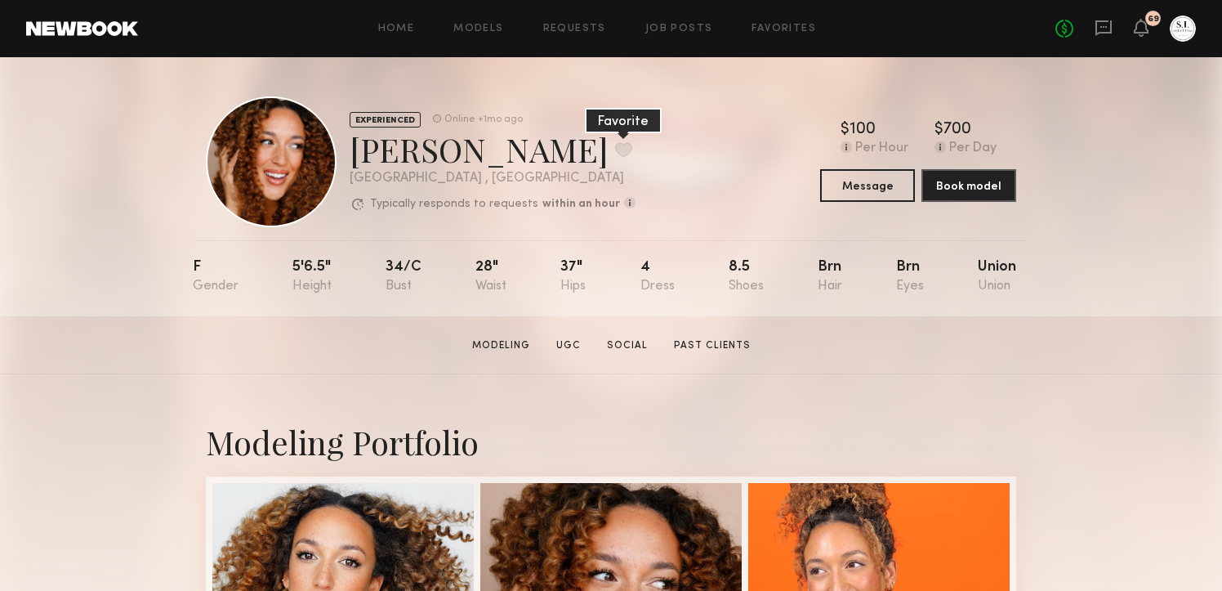
click at [615, 152] on button at bounding box center [623, 149] width 17 height 15
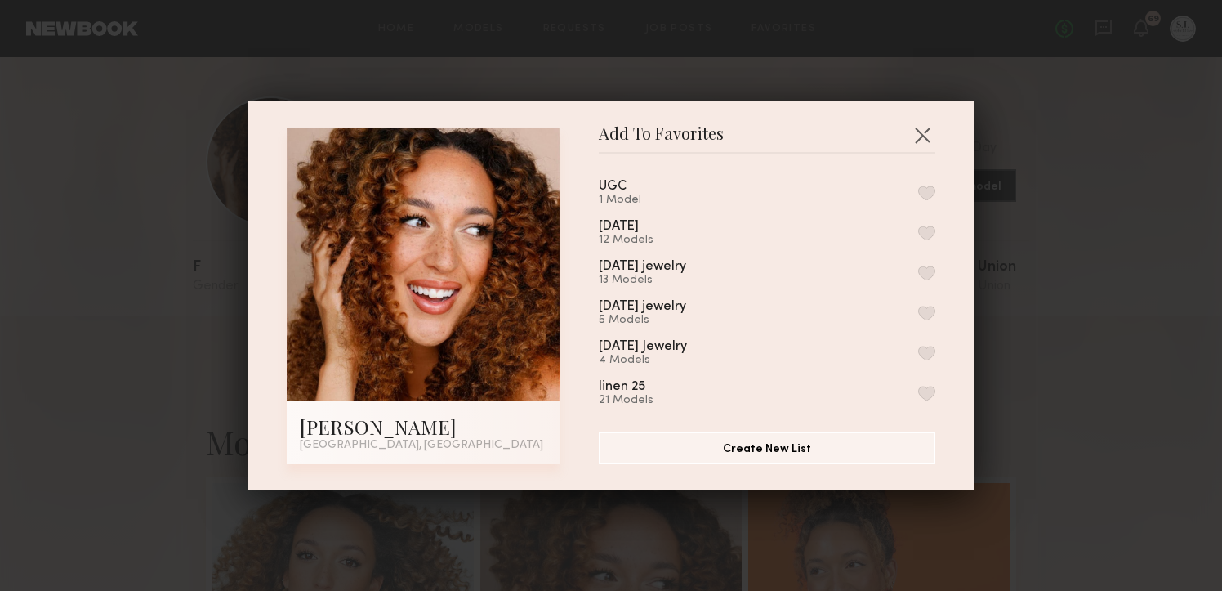
click at [926, 194] on button "button" at bounding box center [926, 192] width 17 height 15
click at [920, 140] on button "button" at bounding box center [922, 135] width 26 height 26
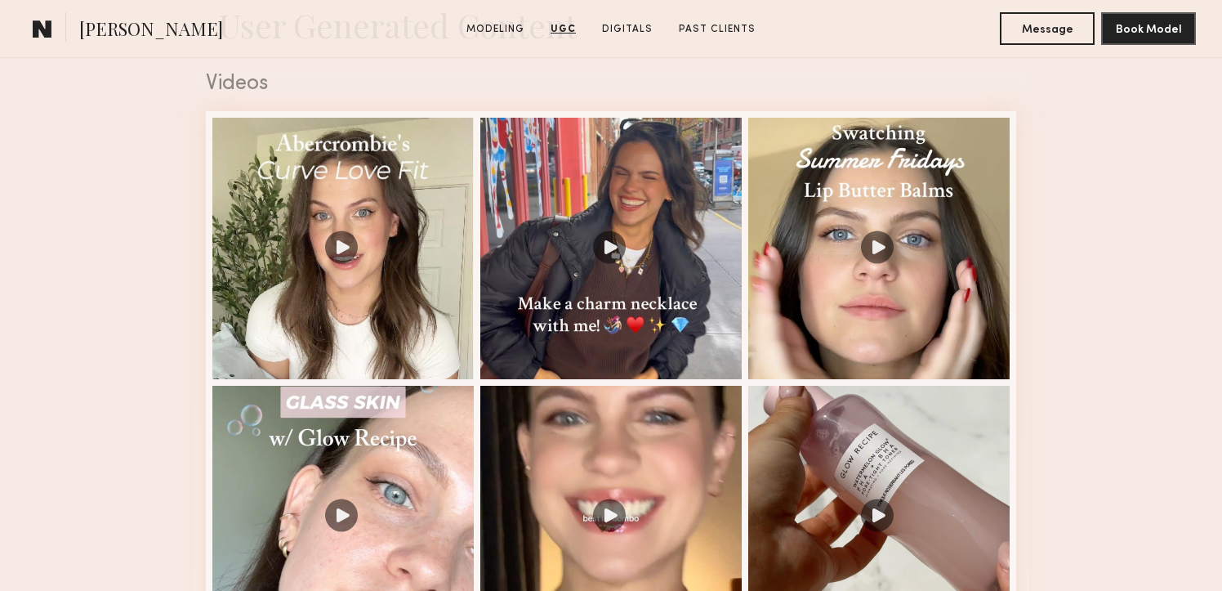
scroll to position [1663, 0]
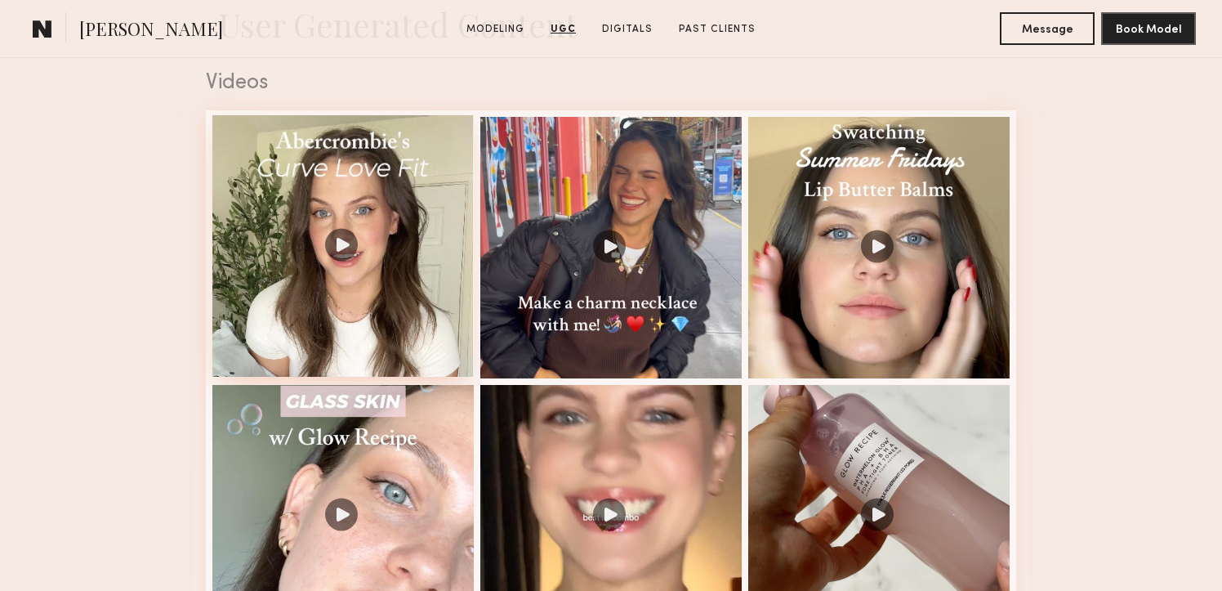
click at [435, 225] on div at bounding box center [342, 245] width 261 height 261
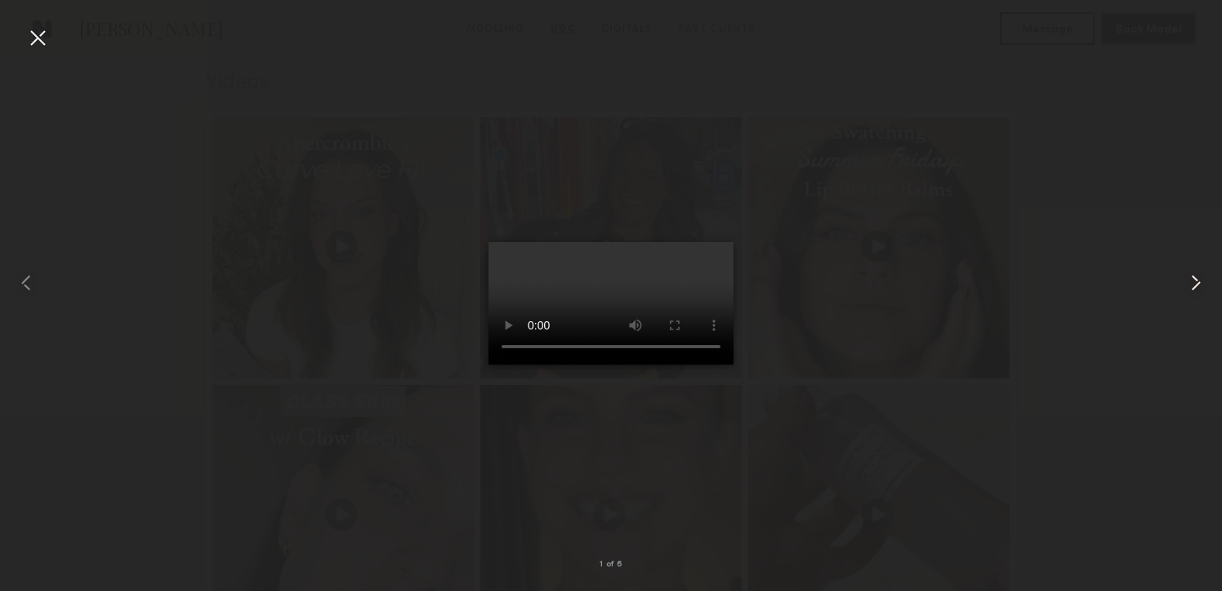
click at [1196, 282] on common-icon at bounding box center [1196, 283] width 26 height 26
click at [1195, 281] on common-icon at bounding box center [1196, 283] width 26 height 26
click at [34, 47] on div at bounding box center [38, 38] width 26 height 26
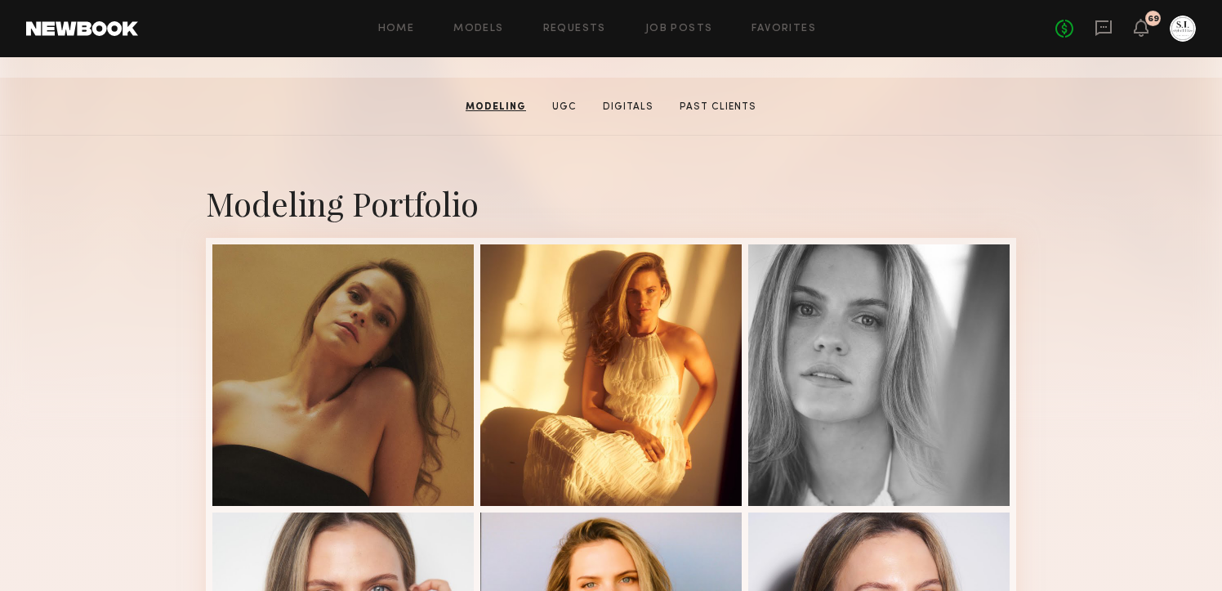
scroll to position [0, 0]
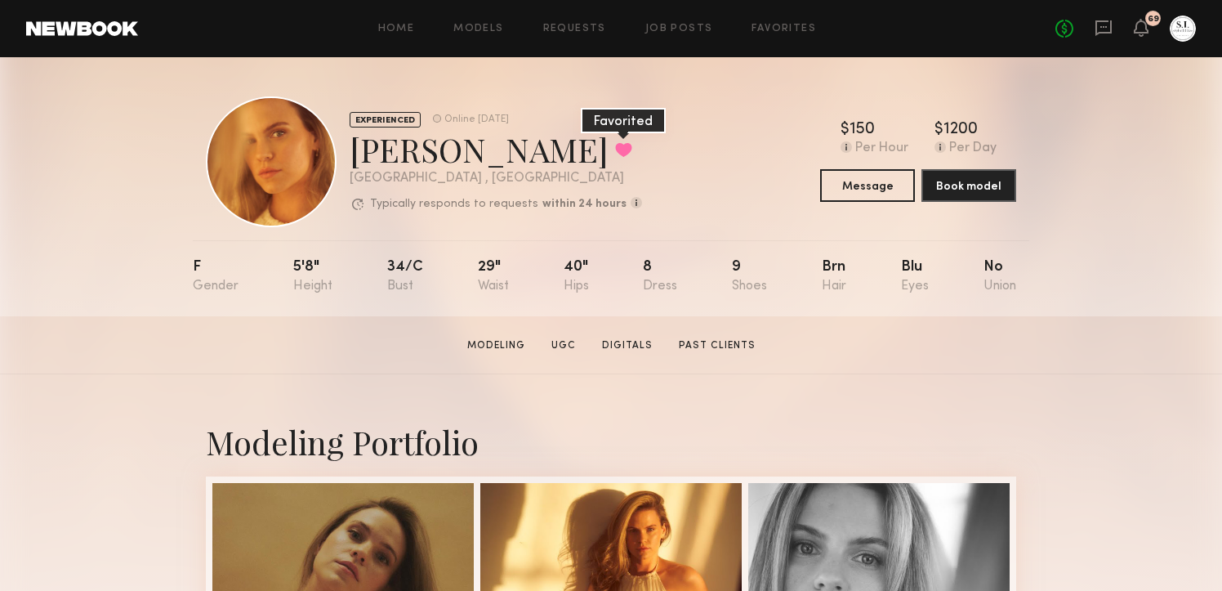
click at [615, 147] on button at bounding box center [623, 149] width 17 height 15
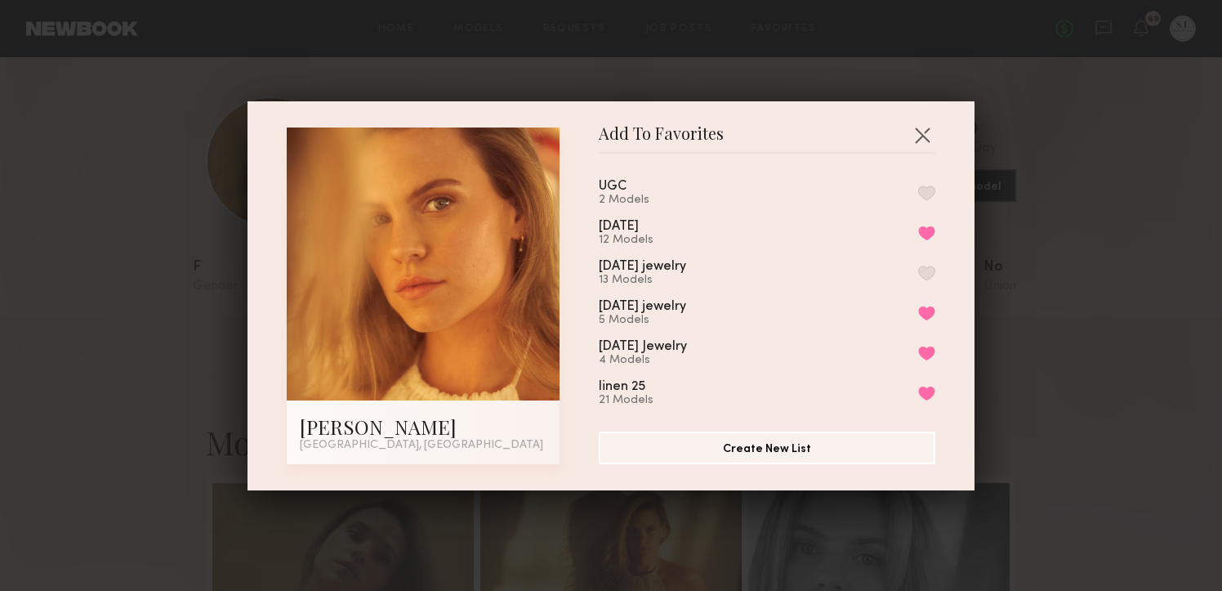
click at [928, 193] on button "button" at bounding box center [926, 192] width 17 height 15
click at [925, 136] on button "button" at bounding box center [922, 135] width 26 height 26
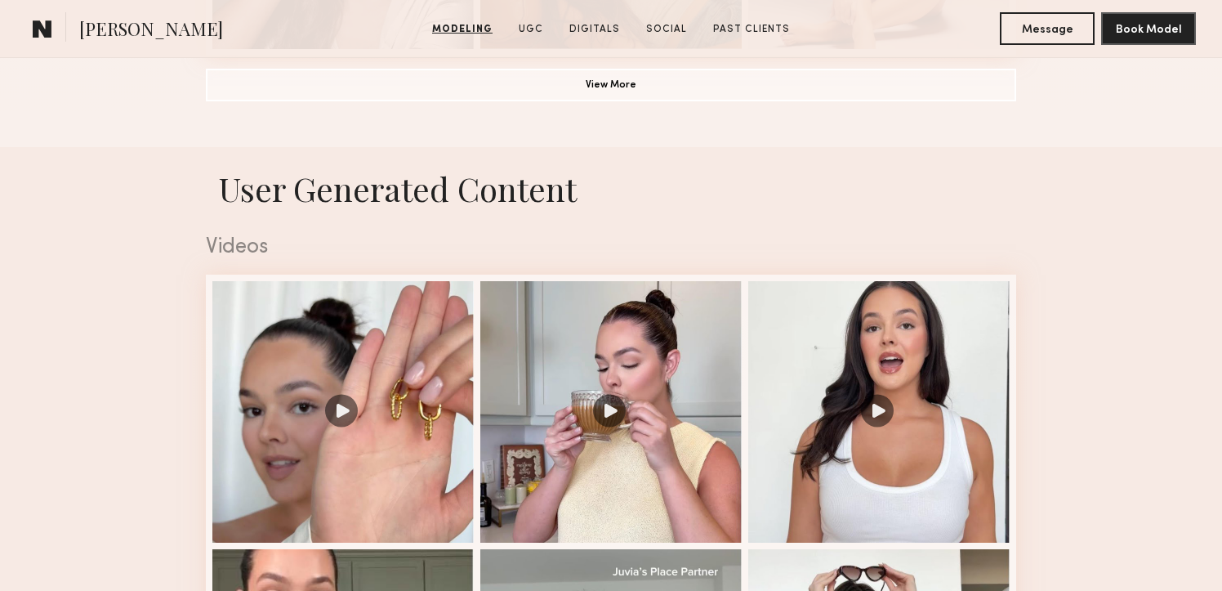
scroll to position [1528, 0]
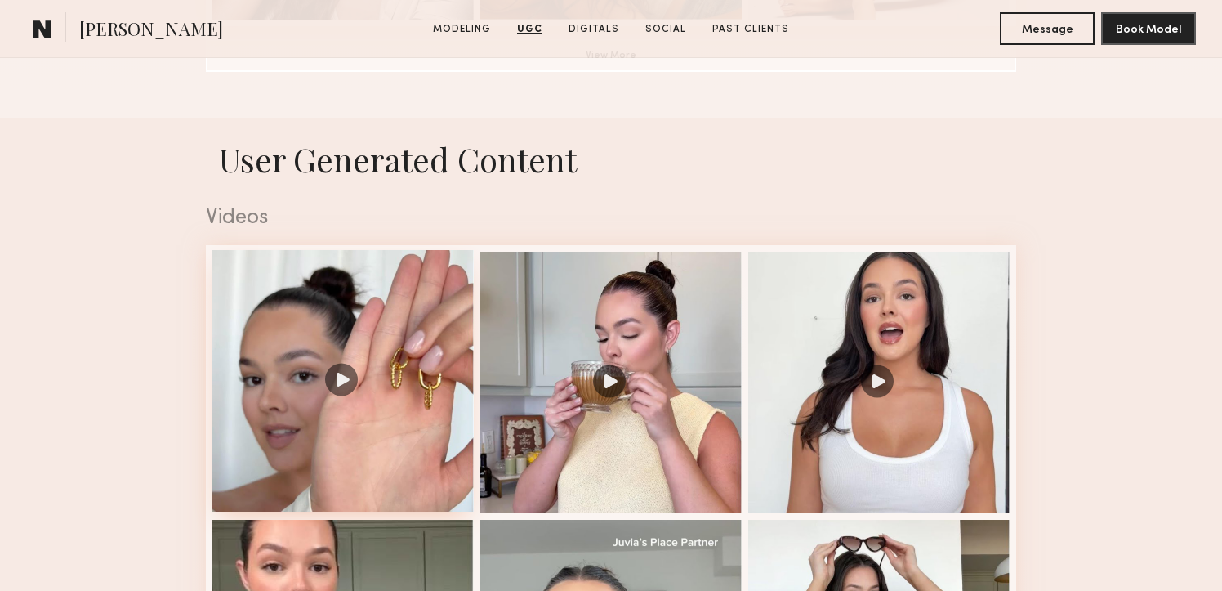
click at [314, 294] on div at bounding box center [342, 380] width 261 height 261
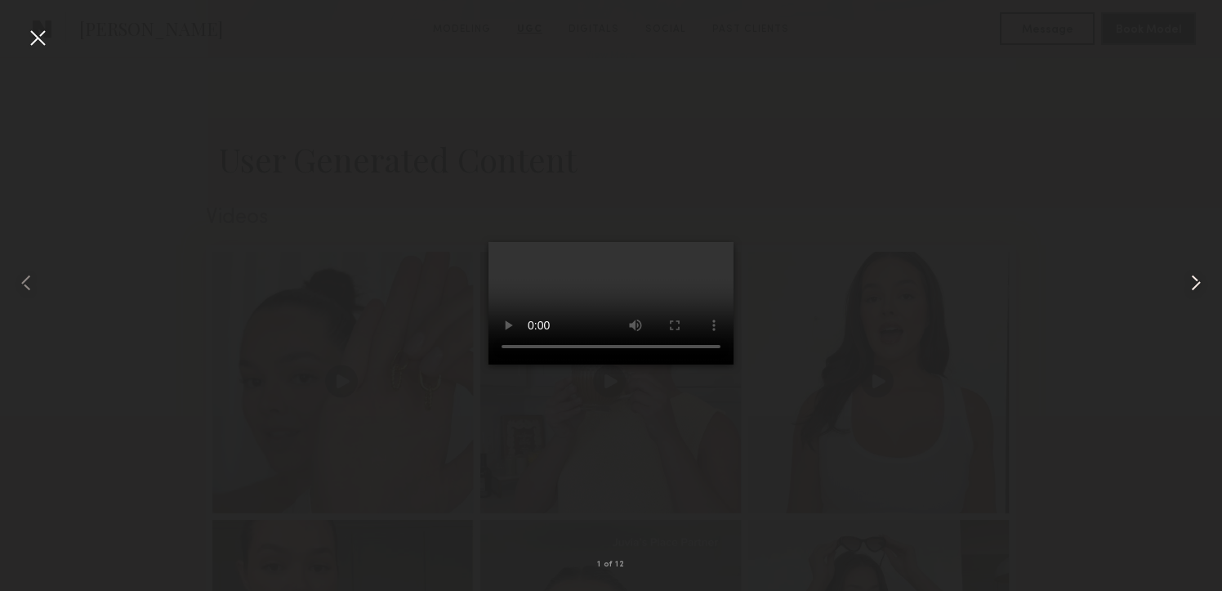
click at [1197, 273] on common-icon at bounding box center [1196, 283] width 26 height 26
click at [1199, 274] on common-icon at bounding box center [1196, 283] width 26 height 26
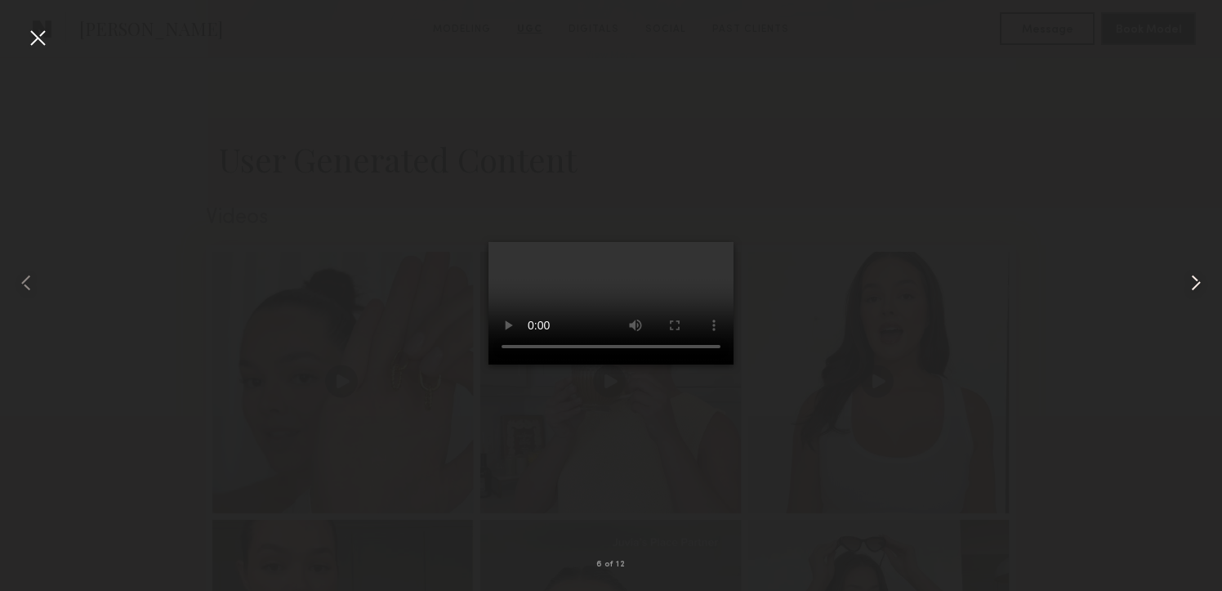
click at [1199, 274] on common-icon at bounding box center [1196, 283] width 26 height 26
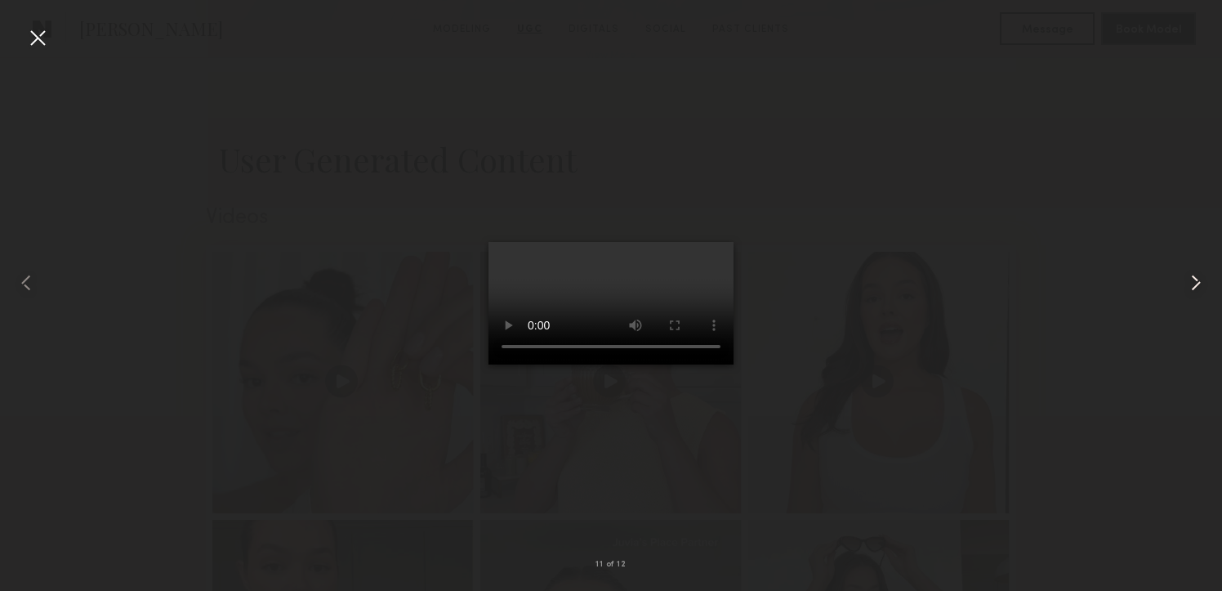
click at [1199, 274] on common-icon at bounding box center [1196, 283] width 26 height 26
click at [41, 40] on div at bounding box center [38, 38] width 26 height 26
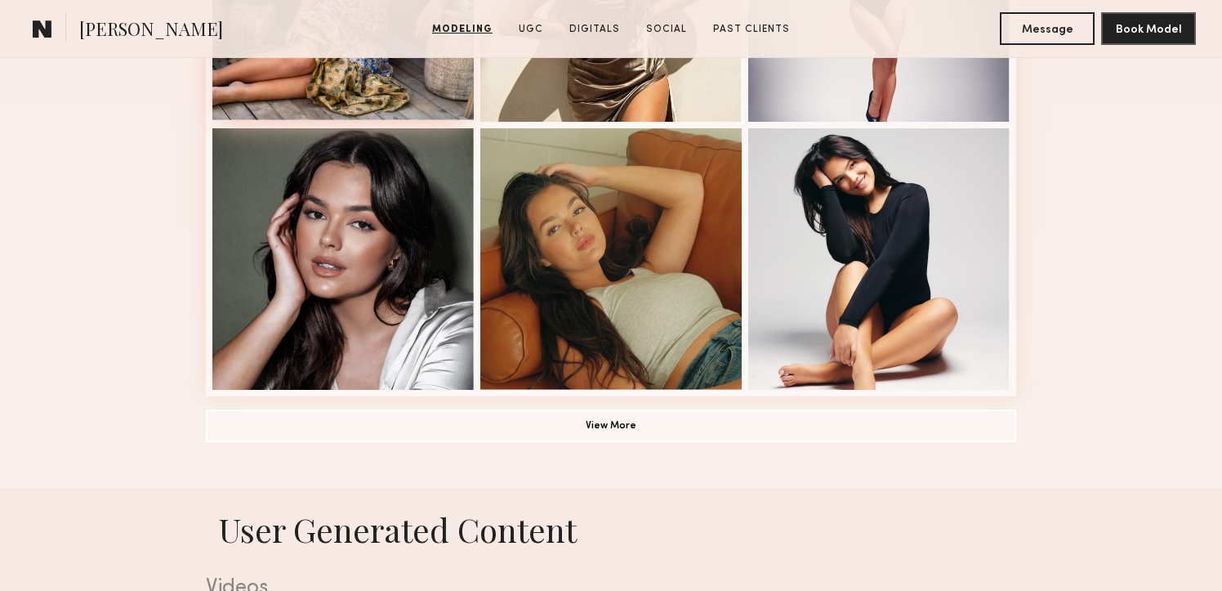
scroll to position [1160, 0]
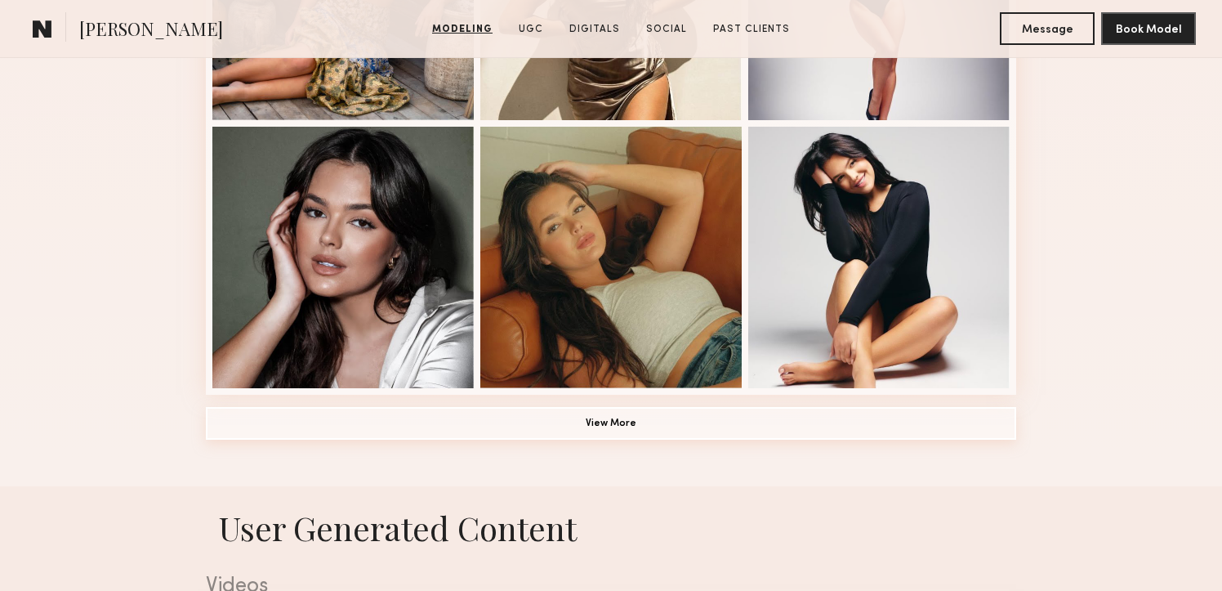
click at [596, 415] on button "View More" at bounding box center [611, 423] width 810 height 33
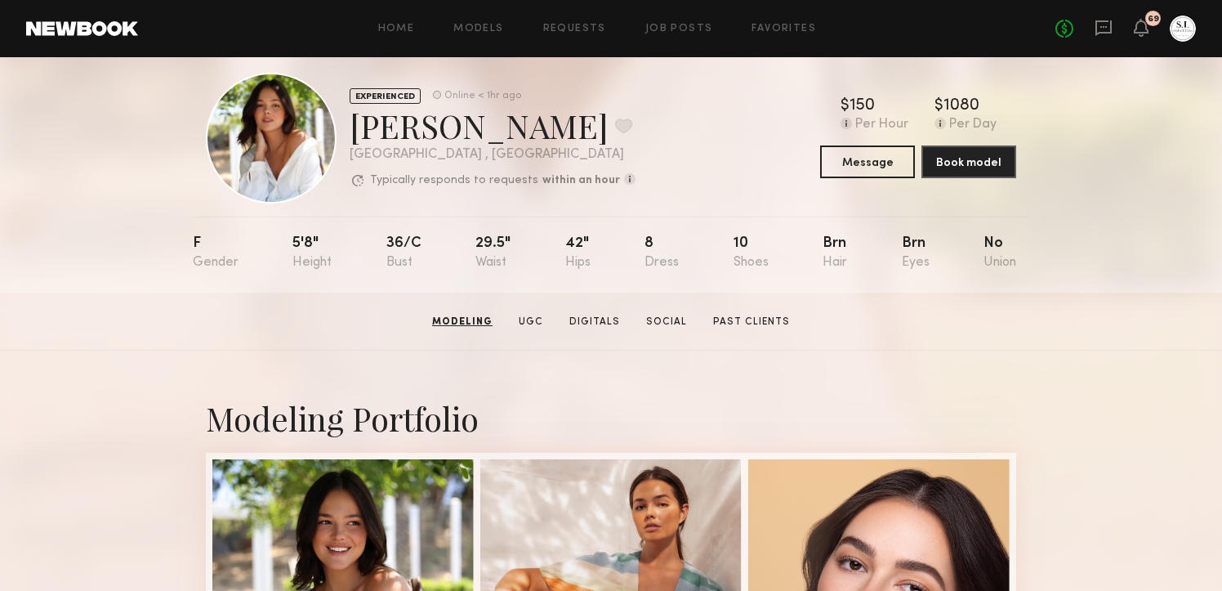
scroll to position [0, 0]
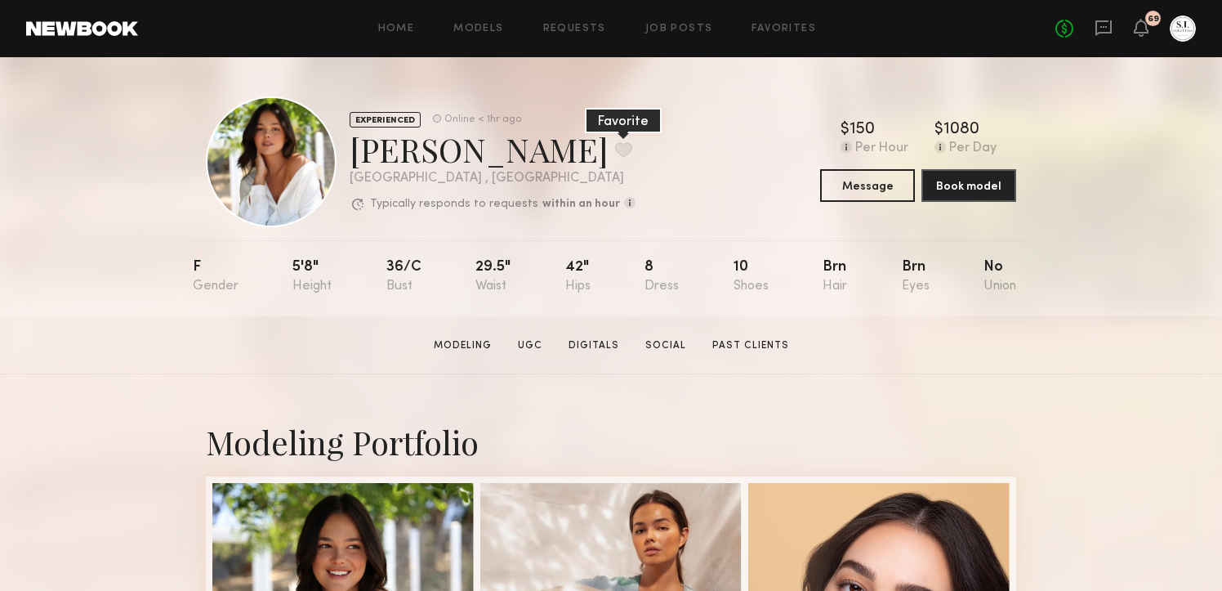
click at [615, 146] on button at bounding box center [623, 149] width 17 height 15
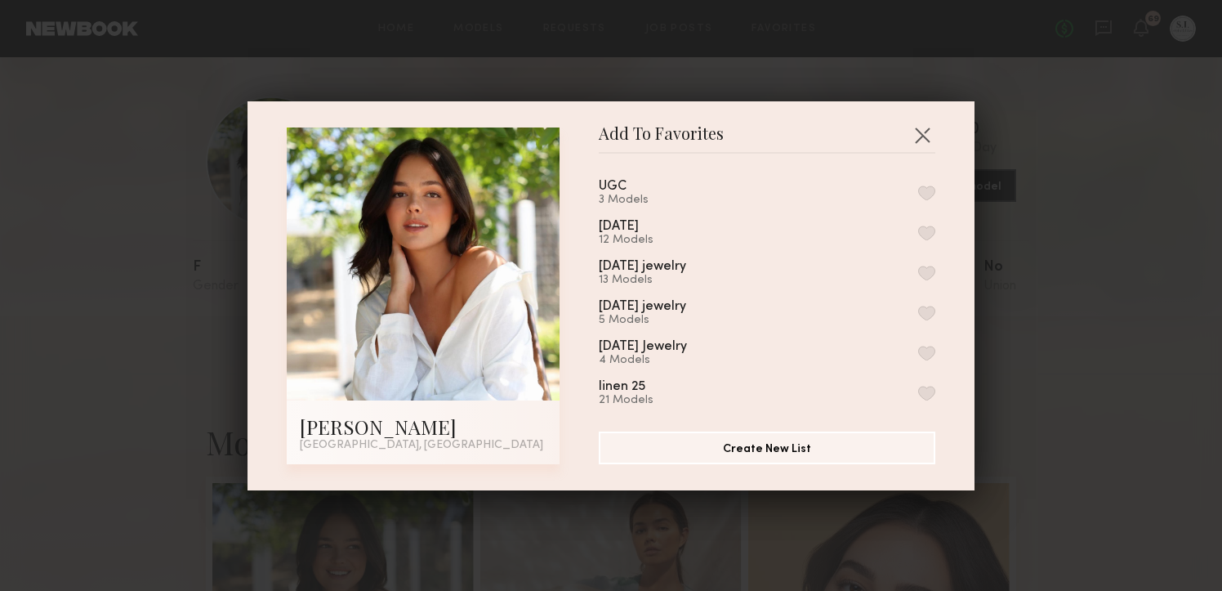
click at [926, 192] on button "button" at bounding box center [926, 192] width 17 height 15
click at [926, 234] on button "button" at bounding box center [926, 232] width 17 height 15
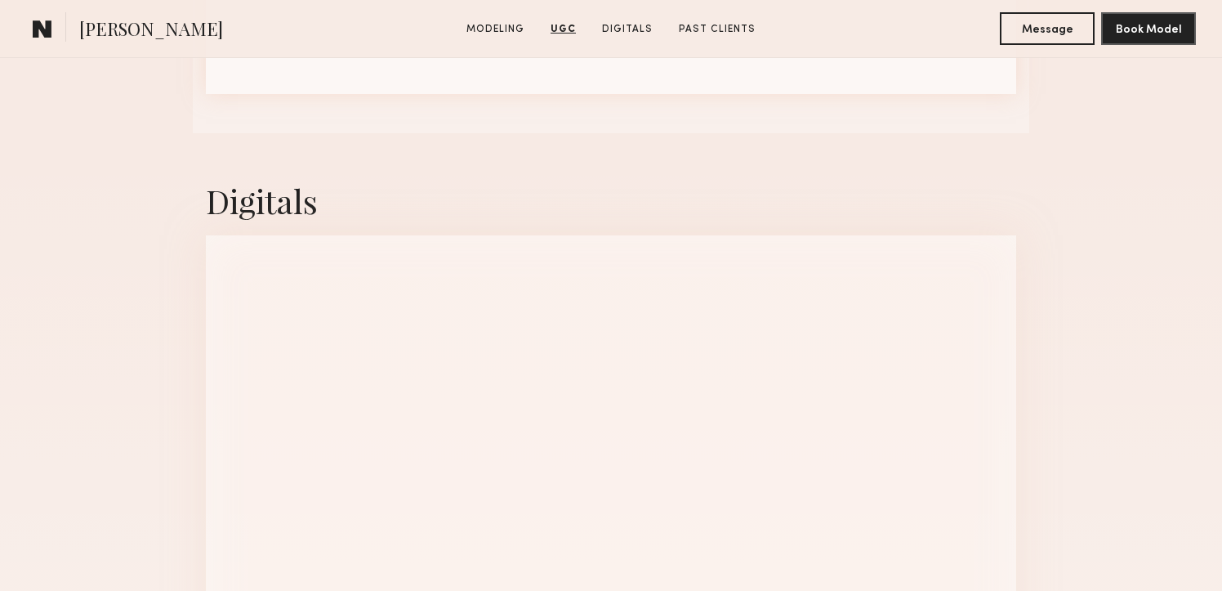
scroll to position [2765, 0]
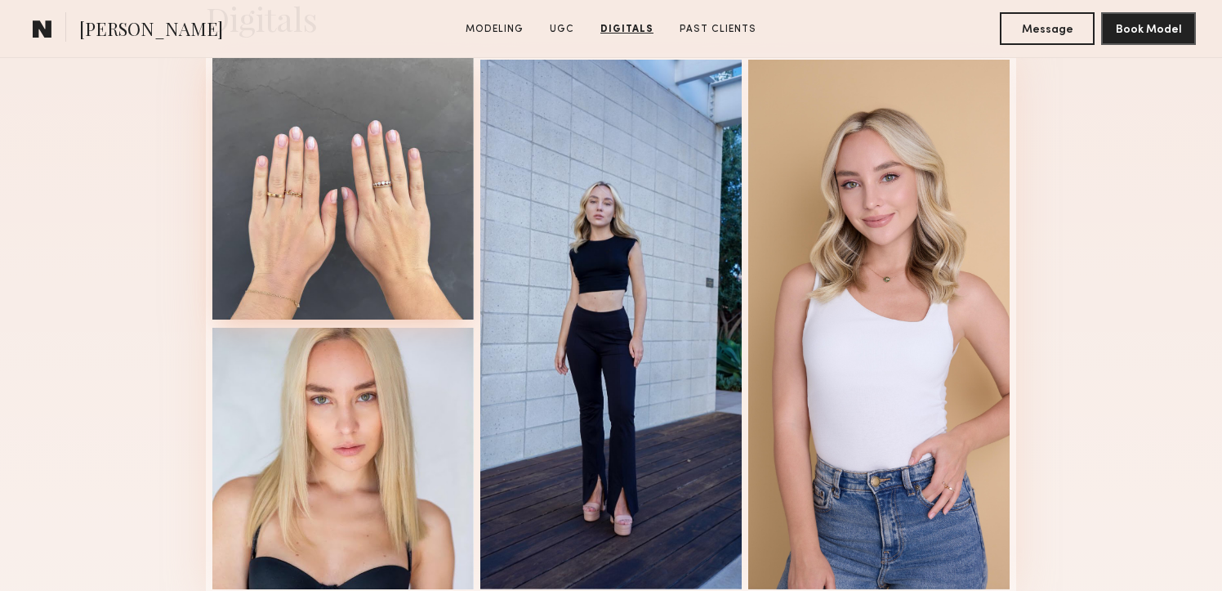
click at [360, 172] on div at bounding box center [342, 188] width 261 height 261
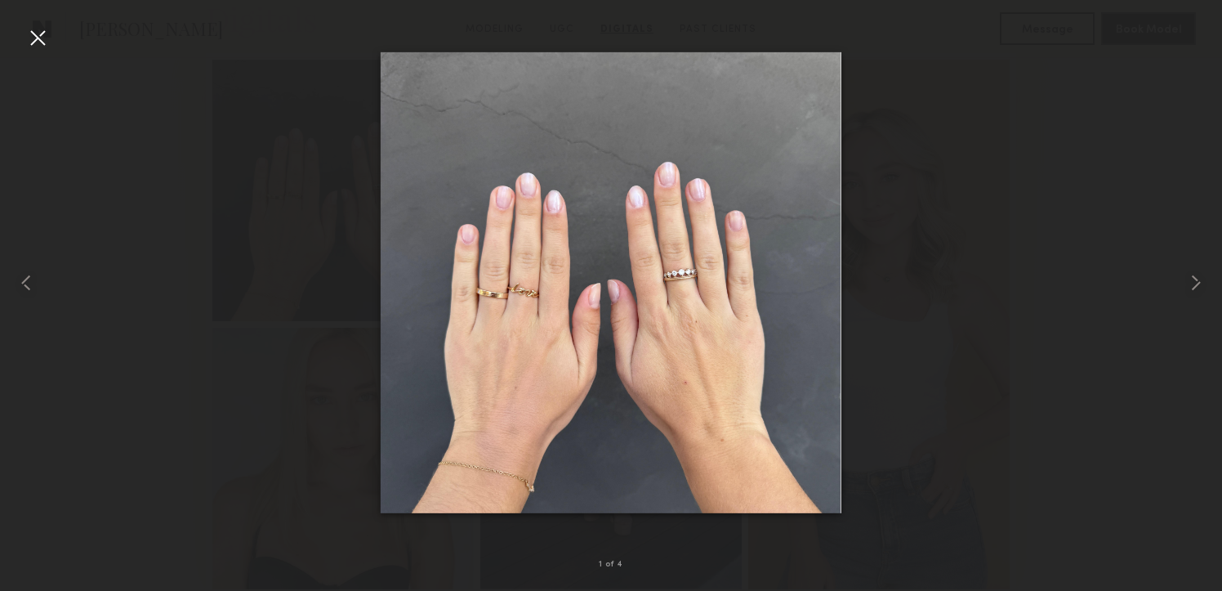
click at [34, 30] on div at bounding box center [38, 38] width 26 height 26
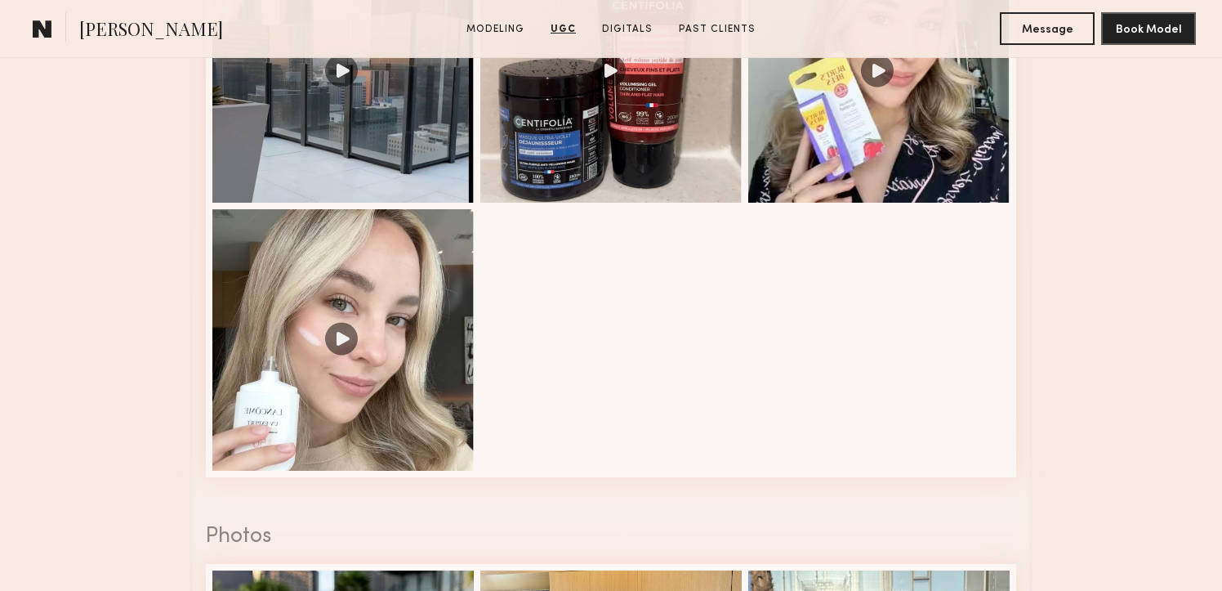
scroll to position [1789, 0]
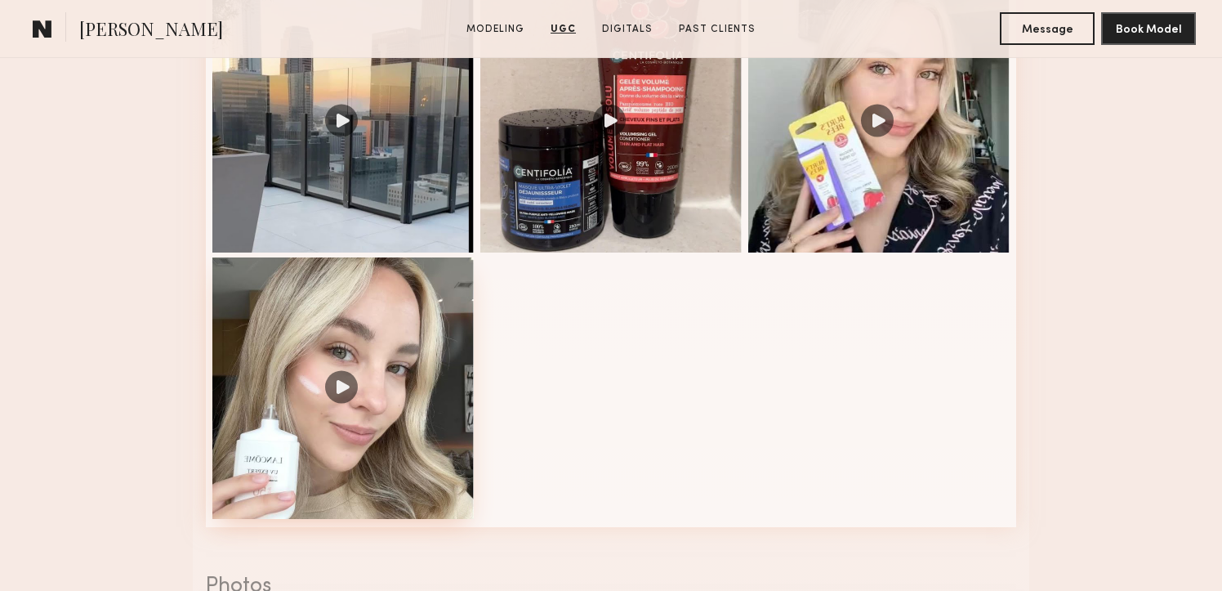
click at [360, 340] on div at bounding box center [342, 387] width 261 height 261
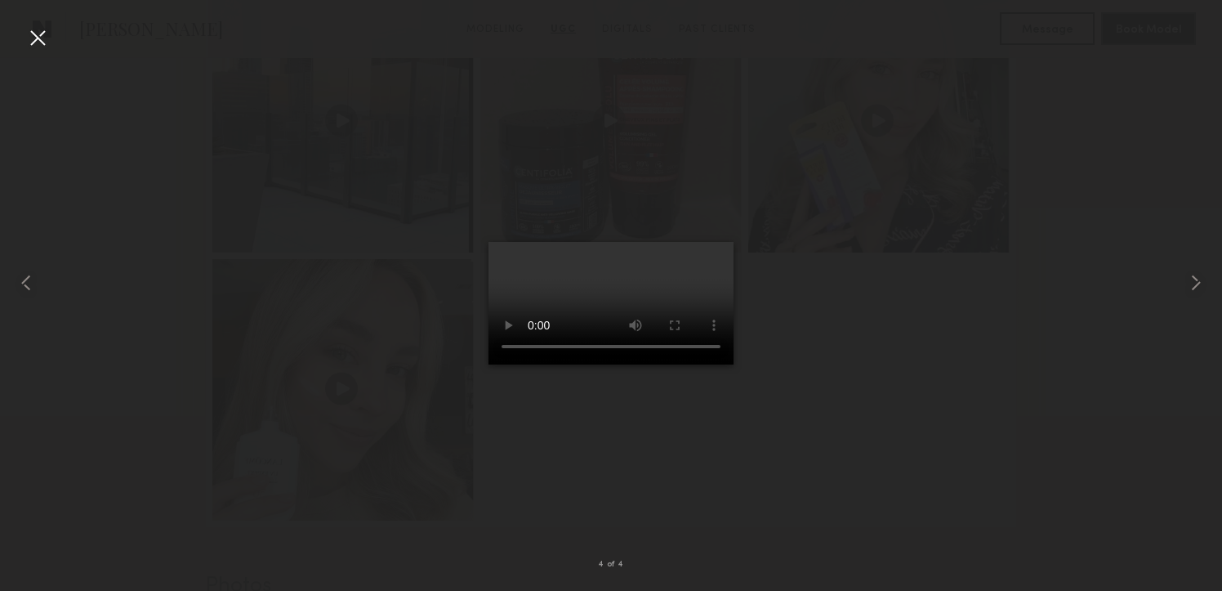
click at [780, 293] on div at bounding box center [611, 282] width 1222 height 512
click at [38, 33] on div at bounding box center [38, 38] width 26 height 26
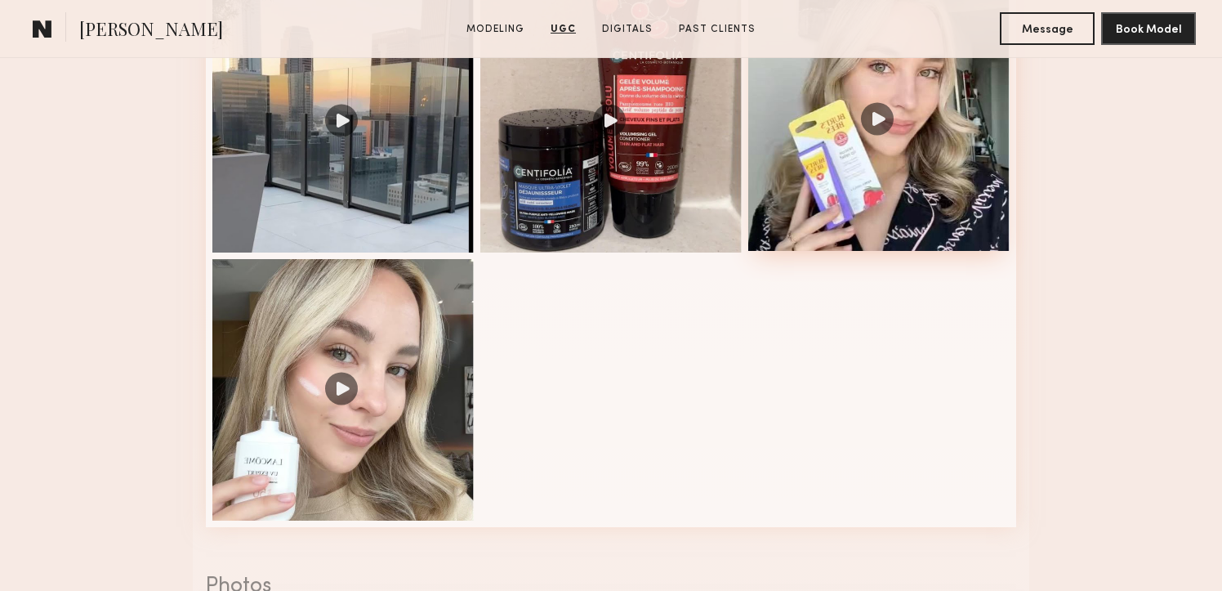
click at [846, 122] on div at bounding box center [878, 119] width 261 height 261
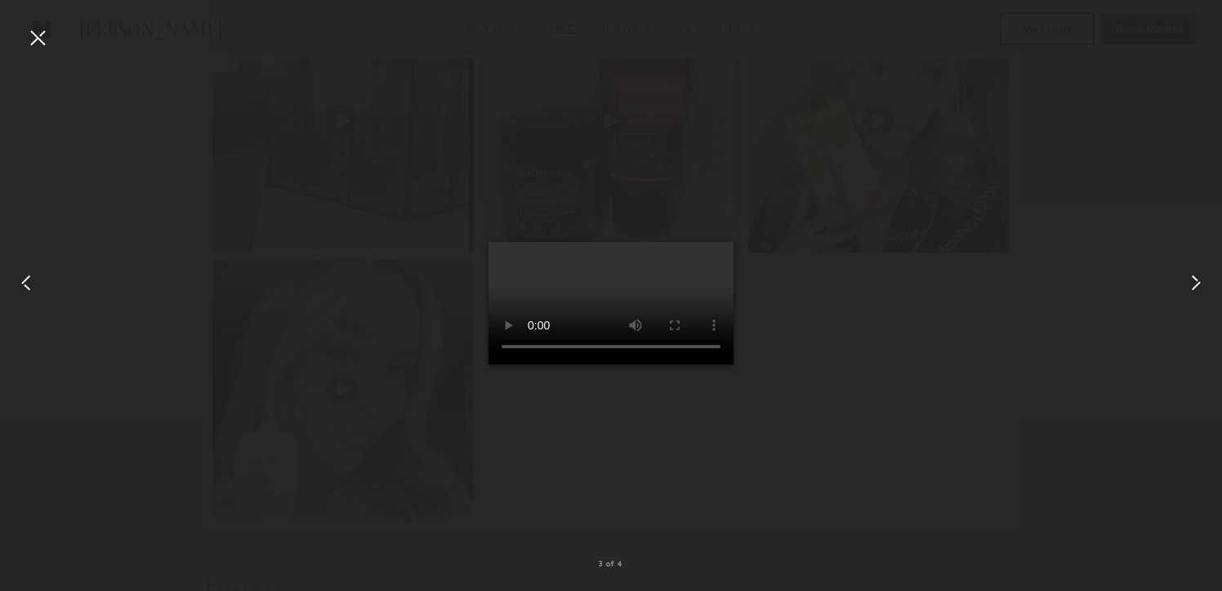
click at [36, 36] on div at bounding box center [38, 38] width 26 height 26
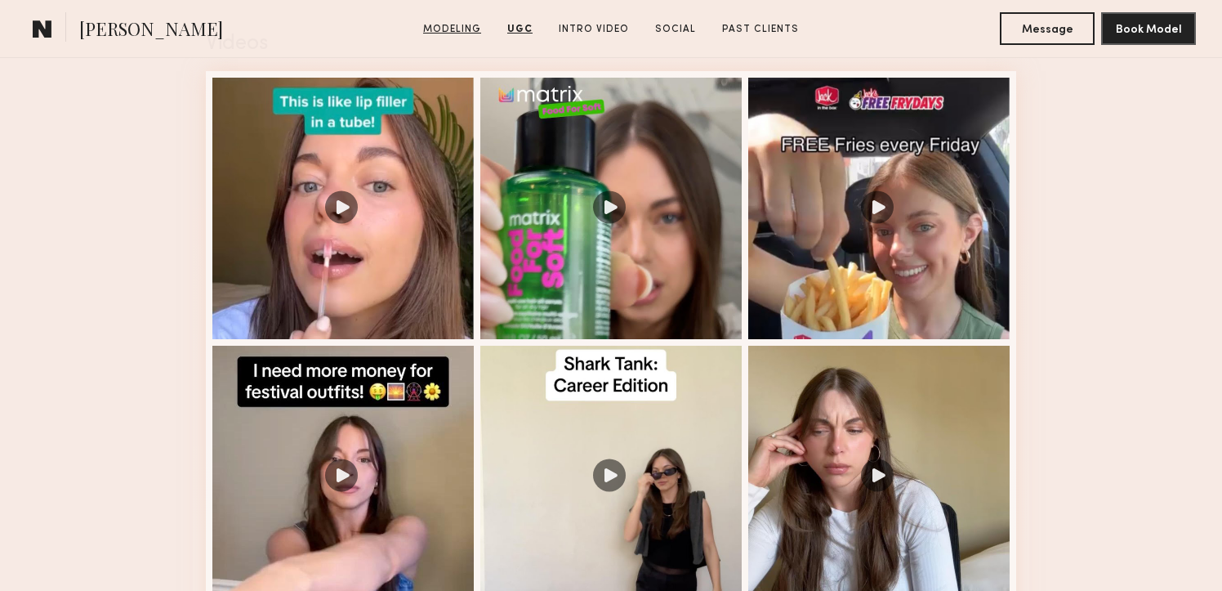
scroll to position [1344, 0]
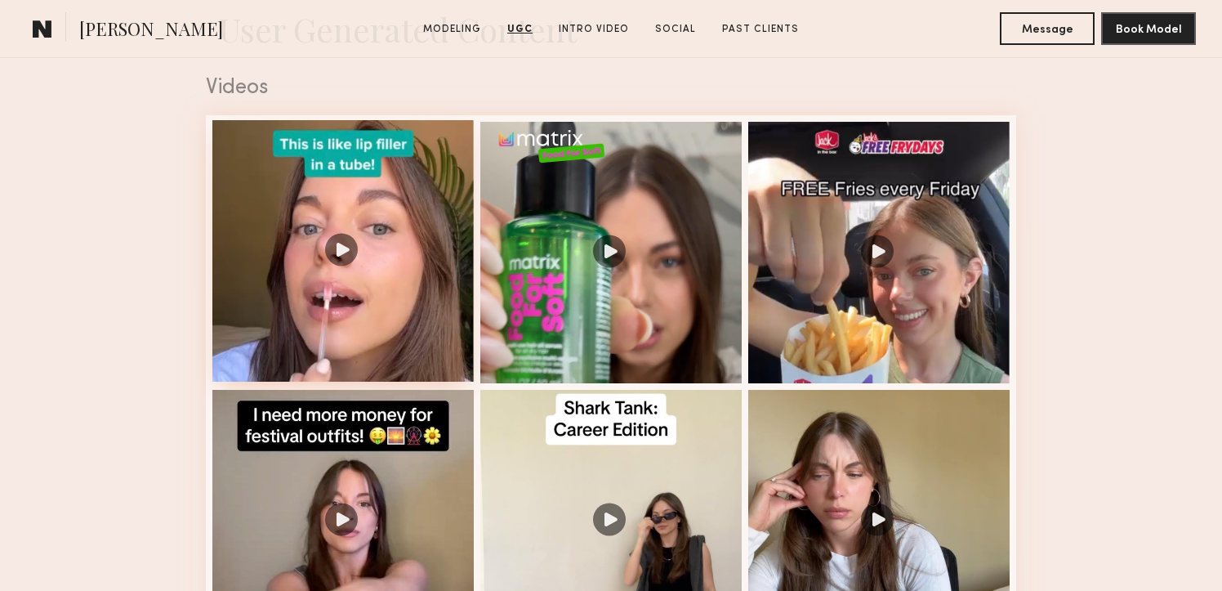
click at [399, 317] on div at bounding box center [342, 250] width 261 height 261
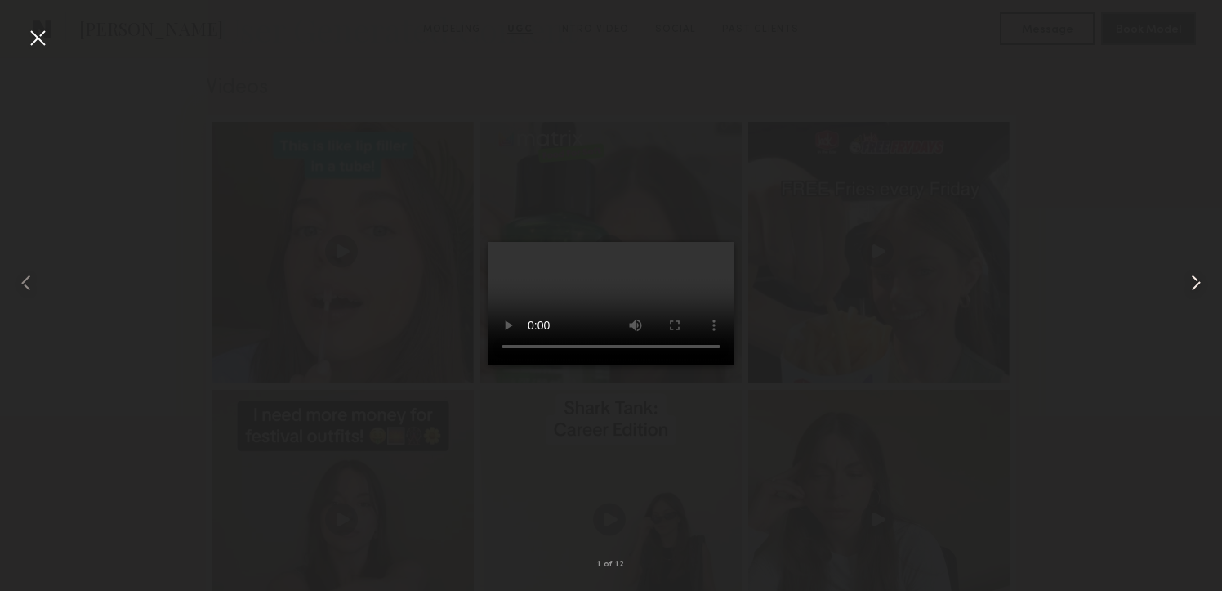
click at [1200, 279] on common-icon at bounding box center [1196, 283] width 26 height 26
click at [1197, 279] on common-icon at bounding box center [1196, 283] width 26 height 26
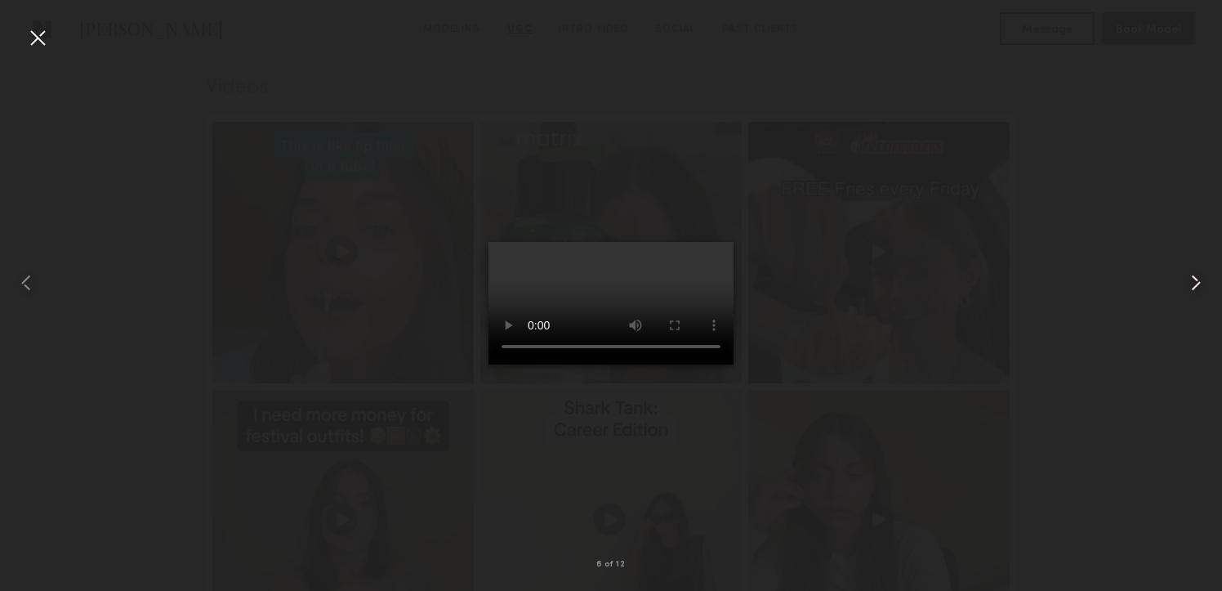
click at [1197, 279] on common-icon at bounding box center [1196, 283] width 26 height 26
click at [1192, 283] on common-icon at bounding box center [1196, 283] width 26 height 26
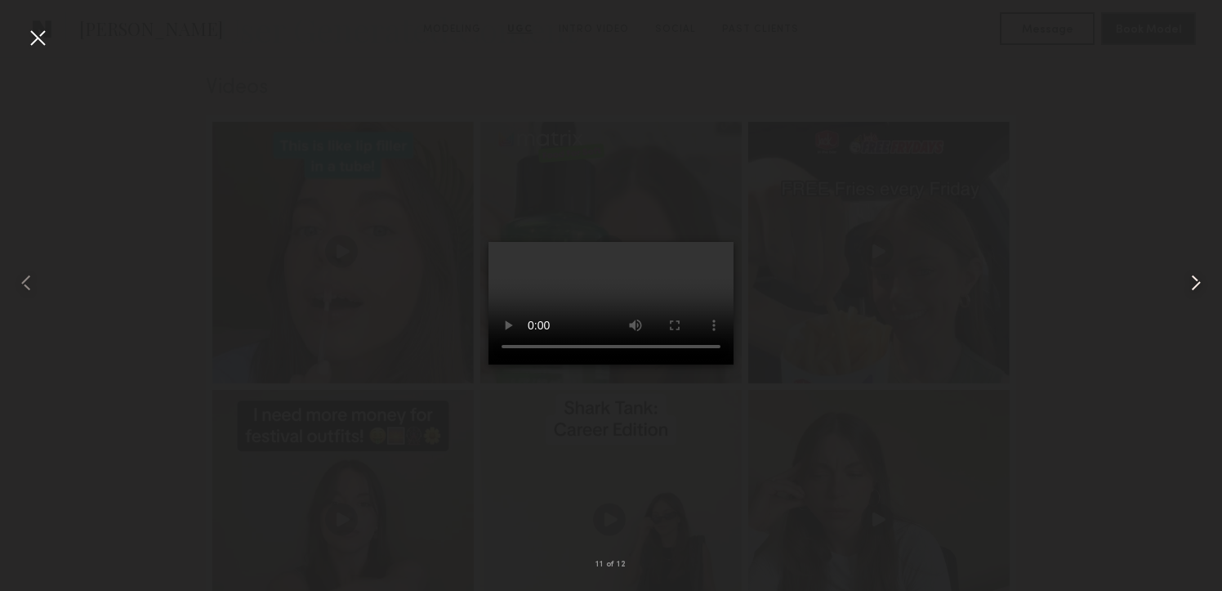
click at [1192, 284] on common-icon at bounding box center [1196, 283] width 26 height 26
click at [1192, 283] on common-icon at bounding box center [1196, 283] width 26 height 26
click at [39, 33] on div at bounding box center [38, 38] width 26 height 26
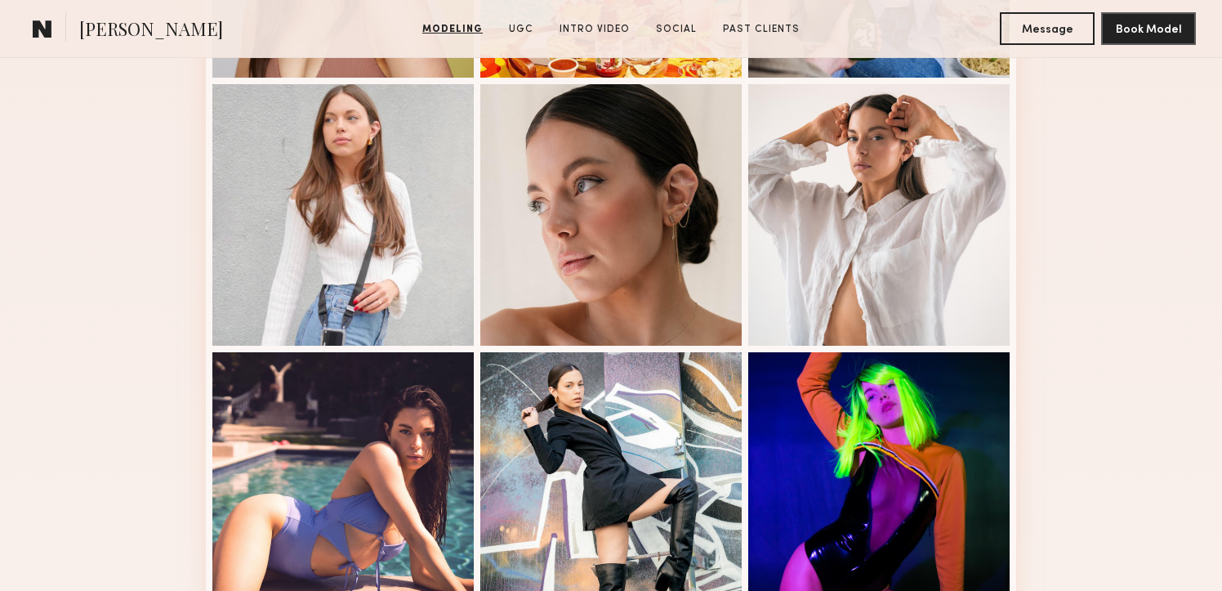
scroll to position [667, 0]
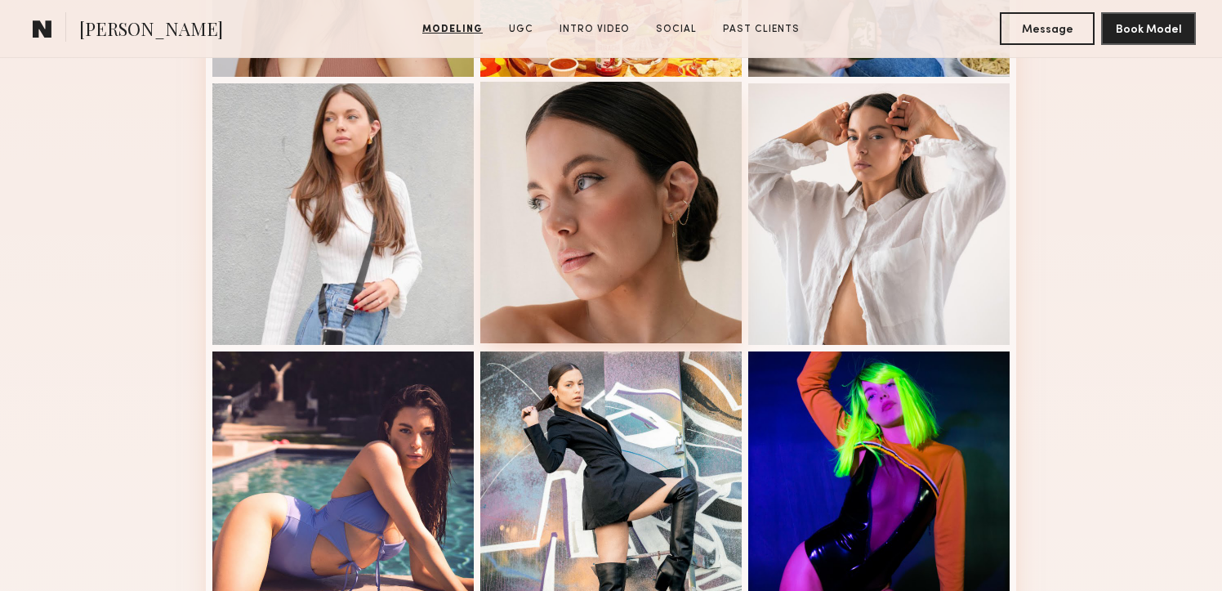
click at [692, 274] on div at bounding box center [610, 212] width 261 height 261
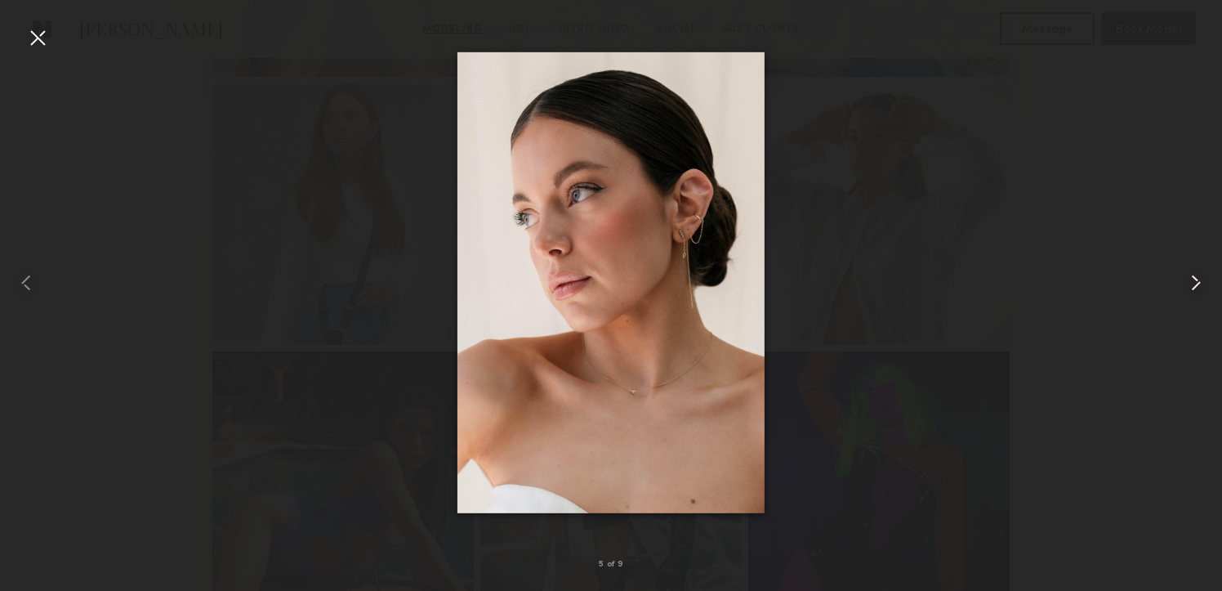
click at [1200, 277] on common-icon at bounding box center [1196, 283] width 26 height 26
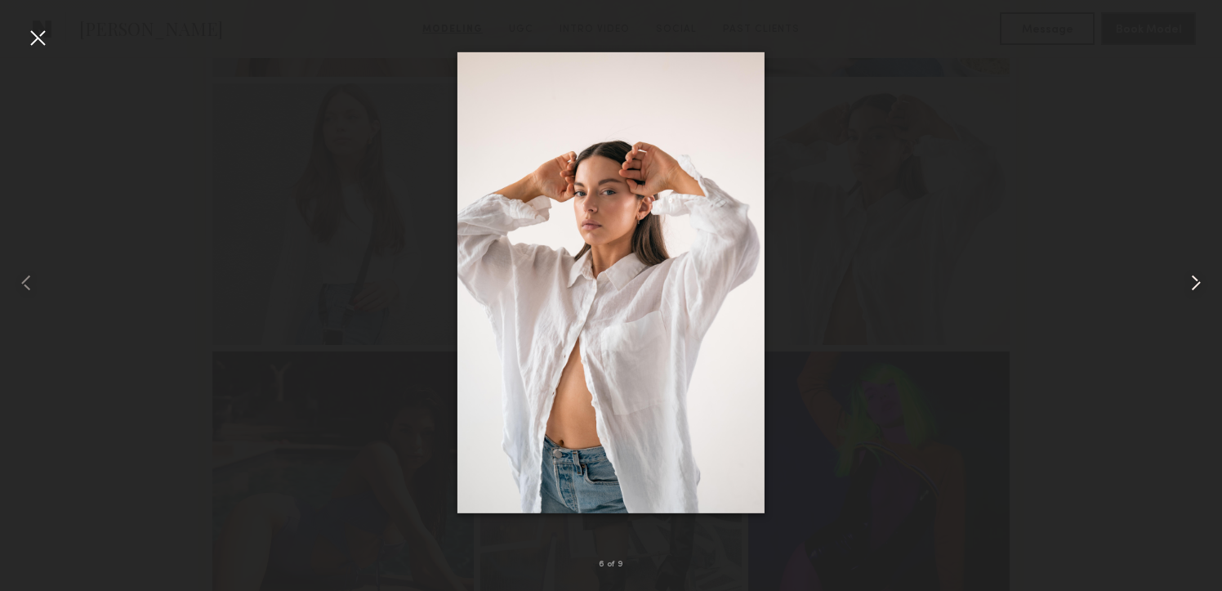
click at [1200, 277] on common-icon at bounding box center [1196, 283] width 26 height 26
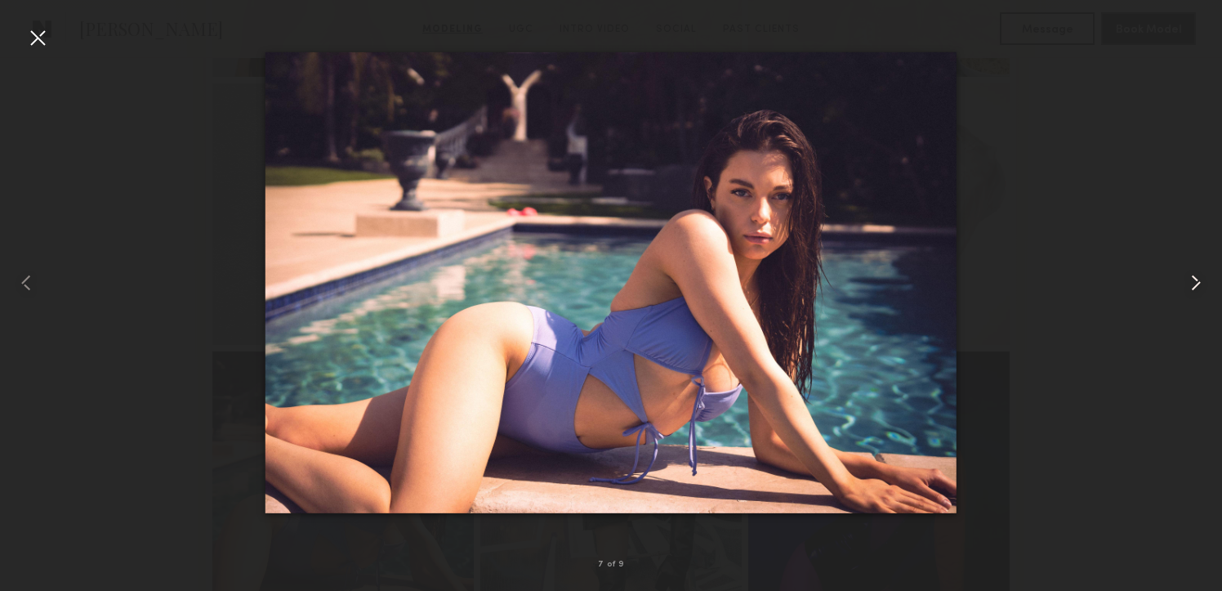
click at [1200, 277] on common-icon at bounding box center [1196, 283] width 26 height 26
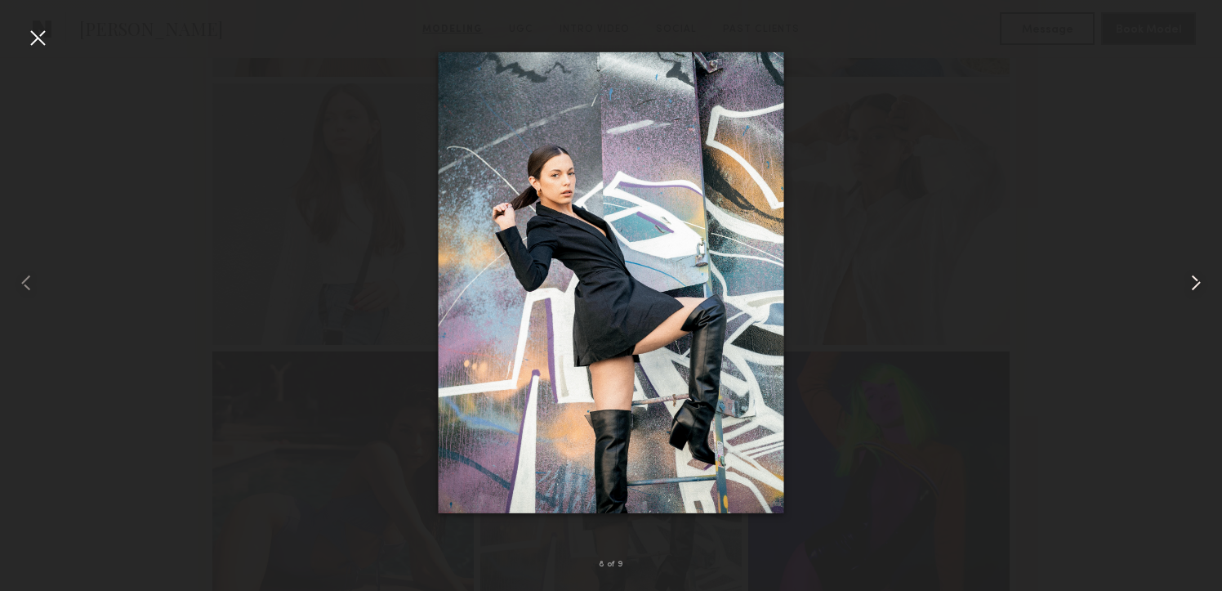
click at [1200, 277] on common-icon at bounding box center [1196, 283] width 26 height 26
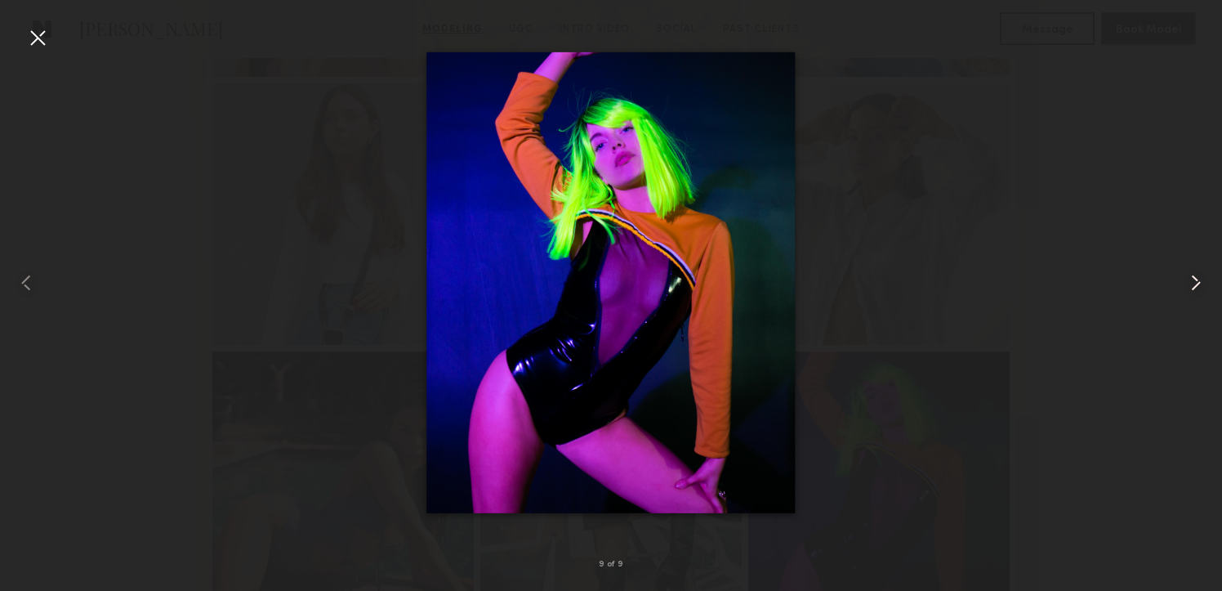
click at [1200, 277] on common-icon at bounding box center [1196, 283] width 26 height 26
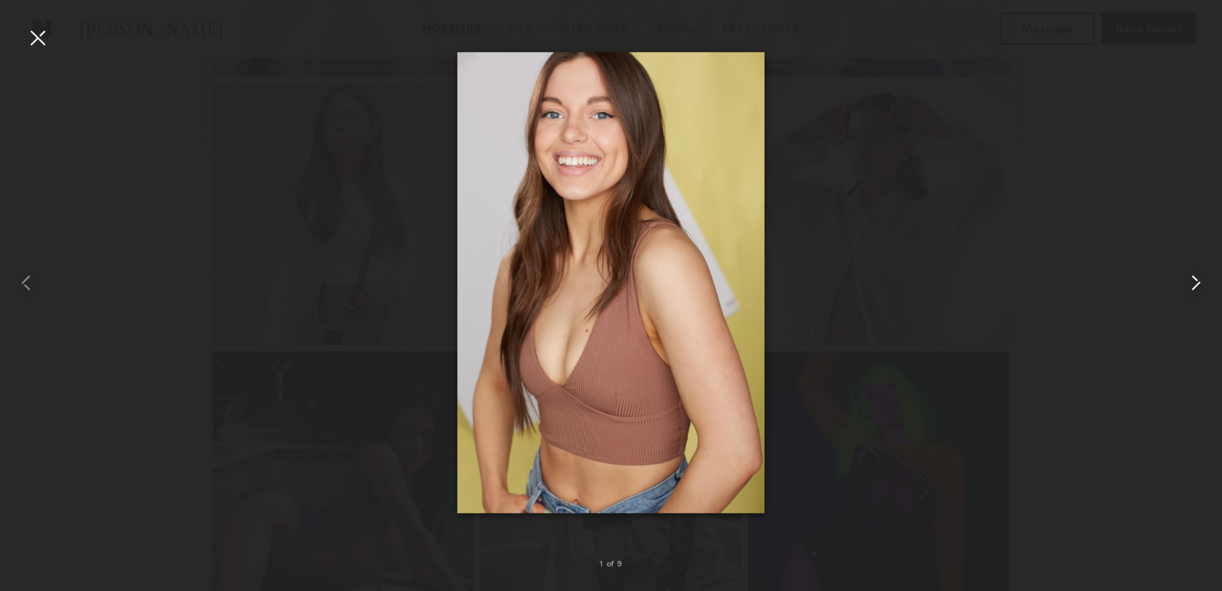
click at [1200, 277] on common-icon at bounding box center [1196, 283] width 26 height 26
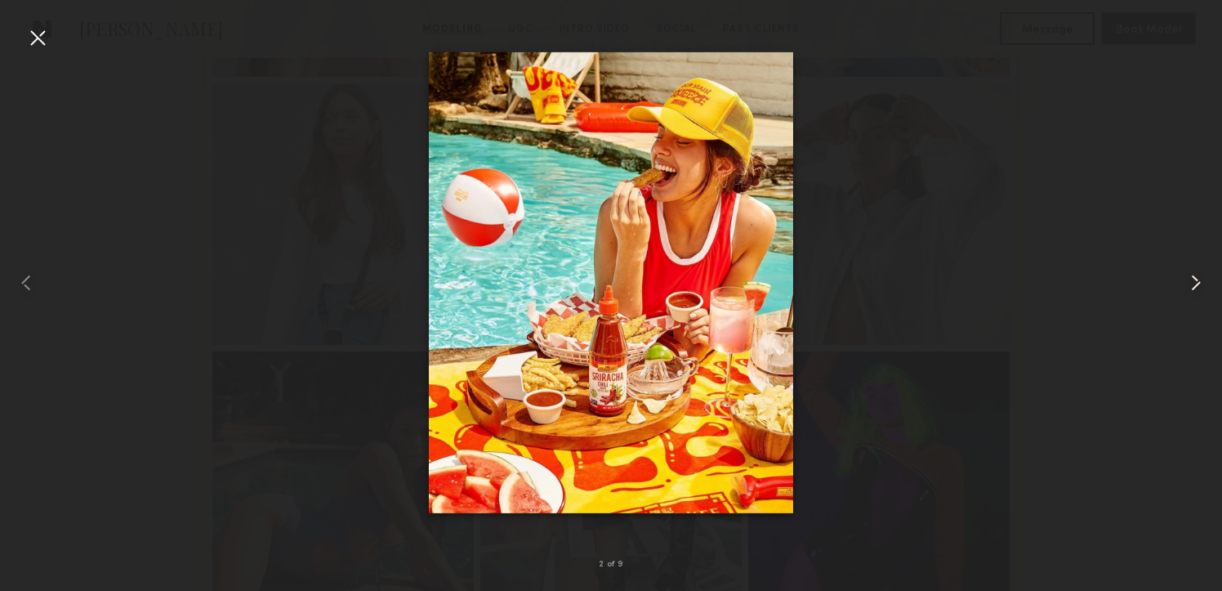
click at [1200, 277] on common-icon at bounding box center [1196, 283] width 26 height 26
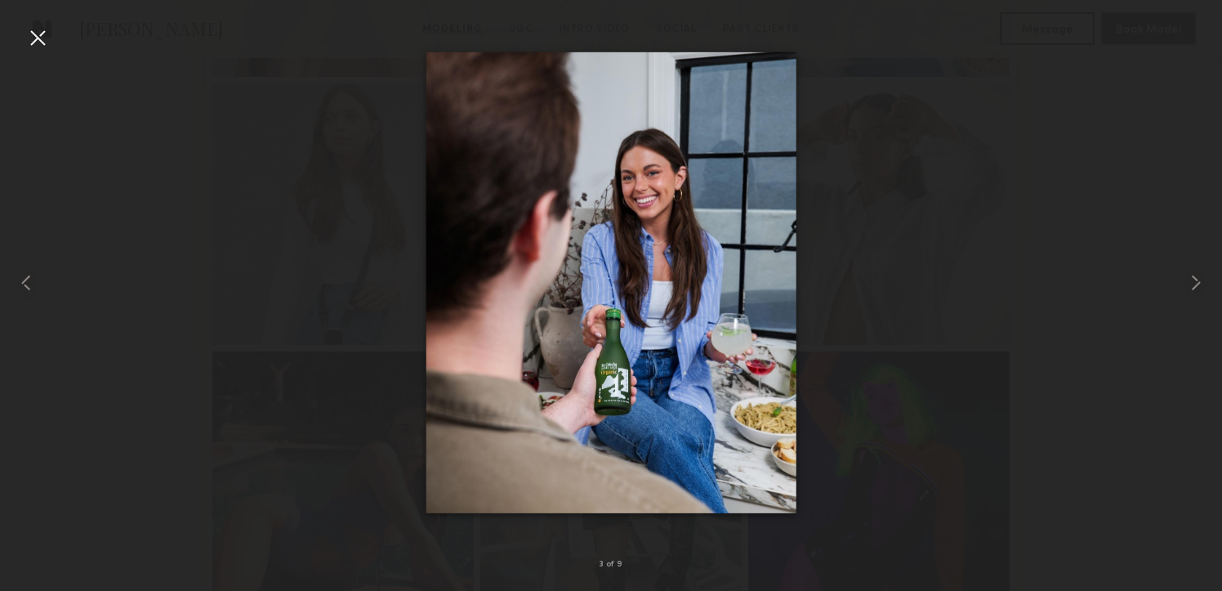
click at [37, 37] on div at bounding box center [38, 38] width 26 height 26
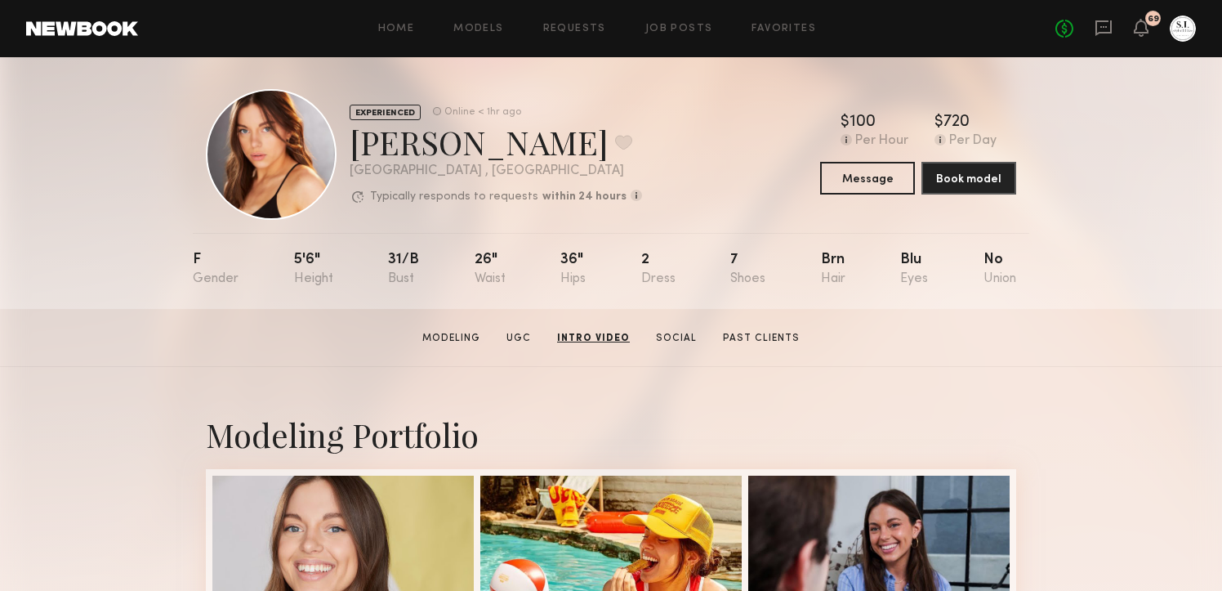
scroll to position [0, 0]
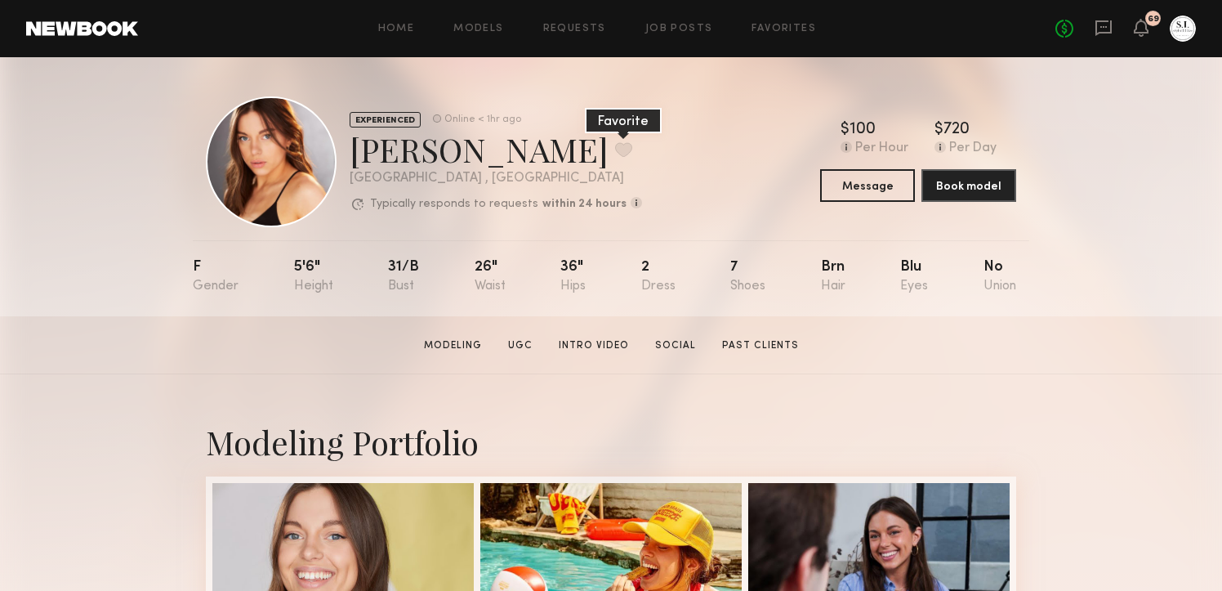
click at [615, 150] on button at bounding box center [623, 149] width 17 height 15
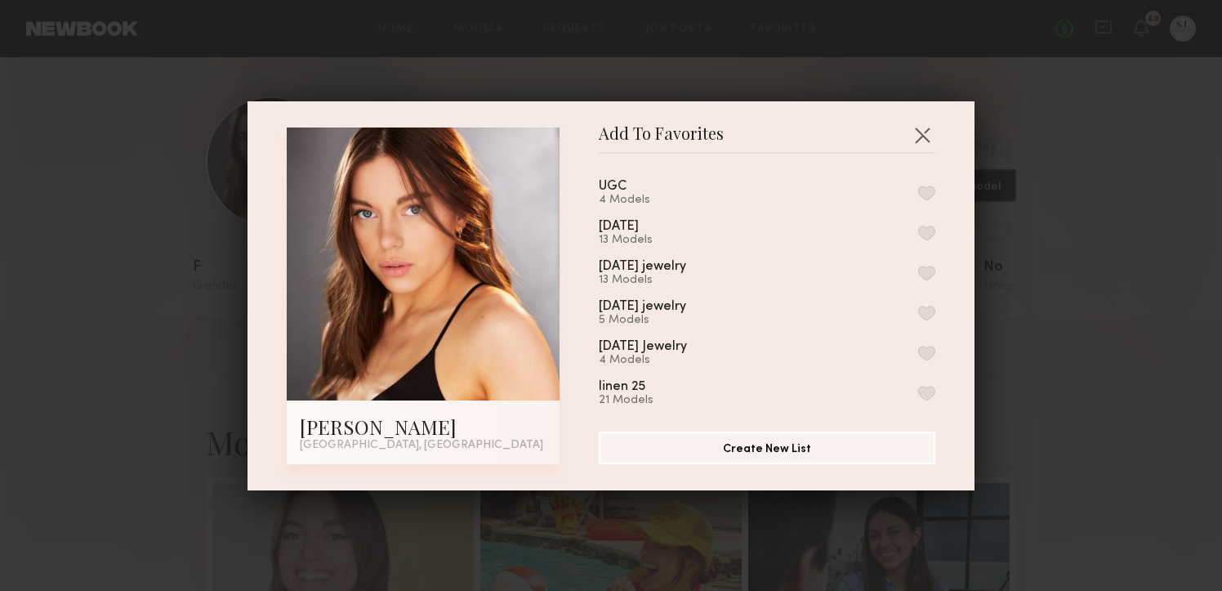
click at [932, 186] on button "button" at bounding box center [926, 192] width 17 height 15
click at [917, 143] on button "button" at bounding box center [922, 135] width 26 height 26
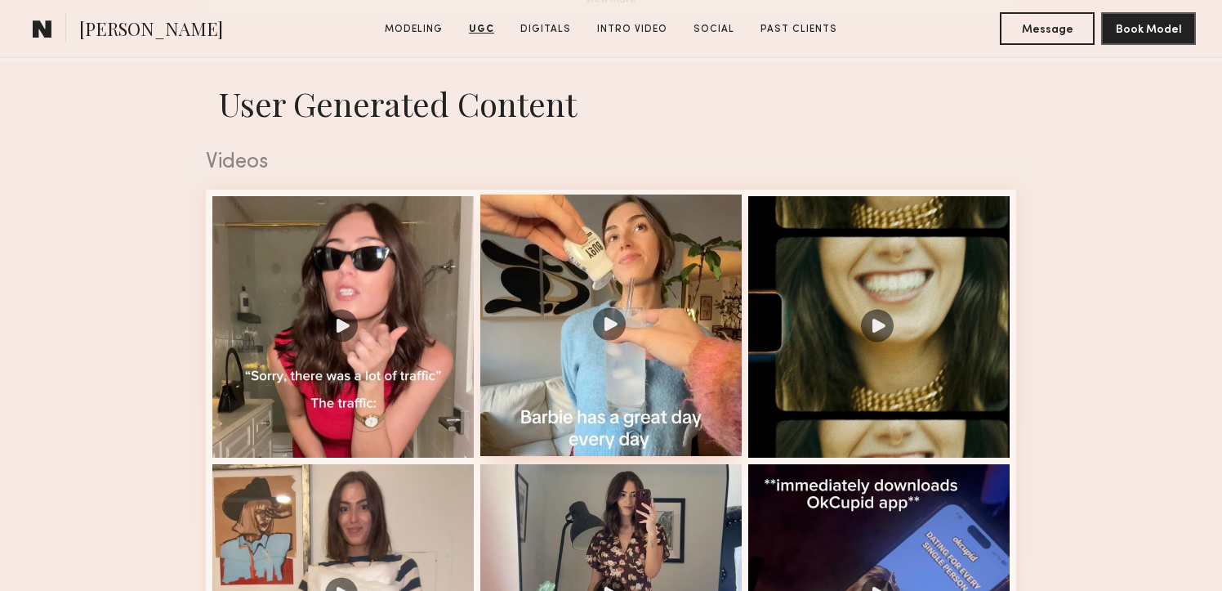
scroll to position [1571, 0]
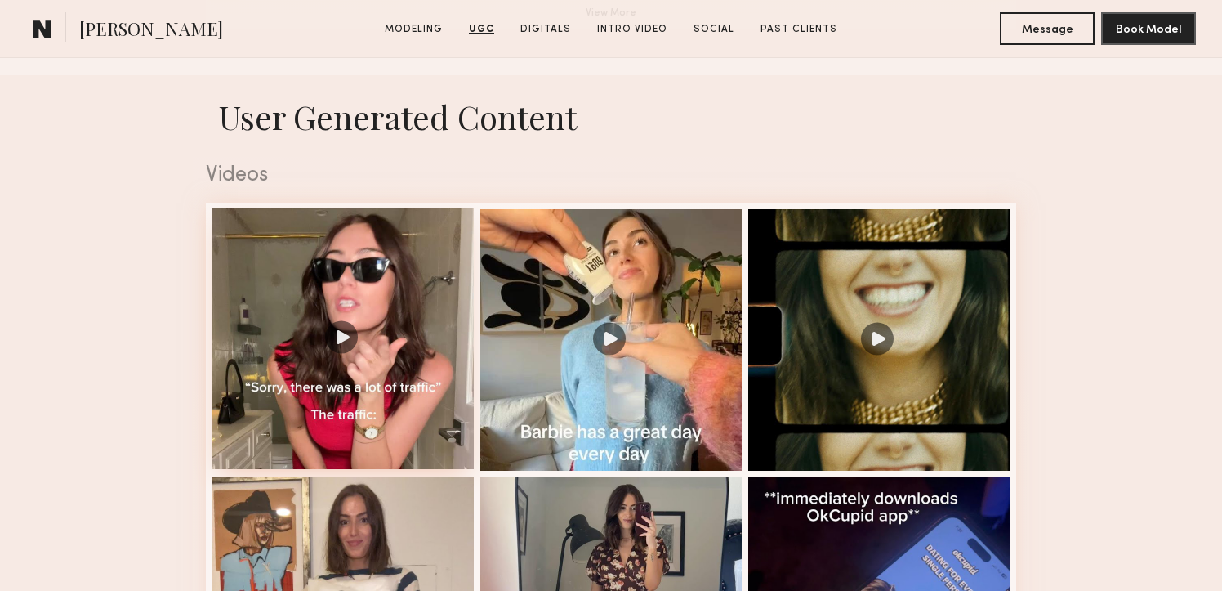
click at [406, 320] on div at bounding box center [342, 337] width 261 height 261
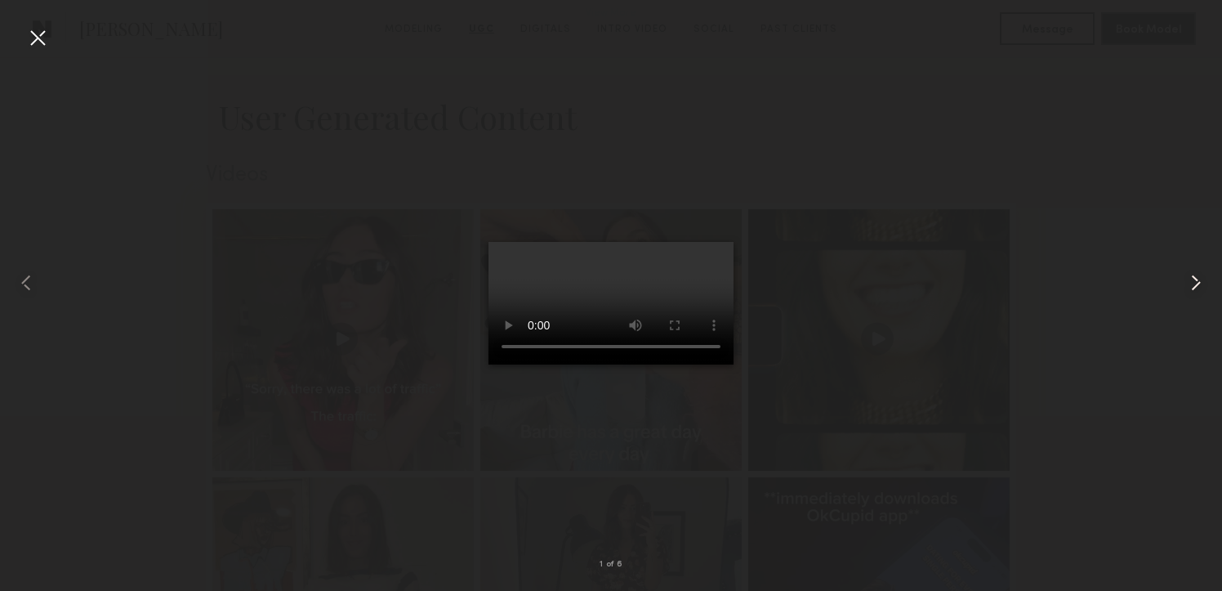
click at [1188, 286] on common-icon at bounding box center [1196, 283] width 26 height 26
click at [1188, 285] on common-icon at bounding box center [1196, 283] width 26 height 26
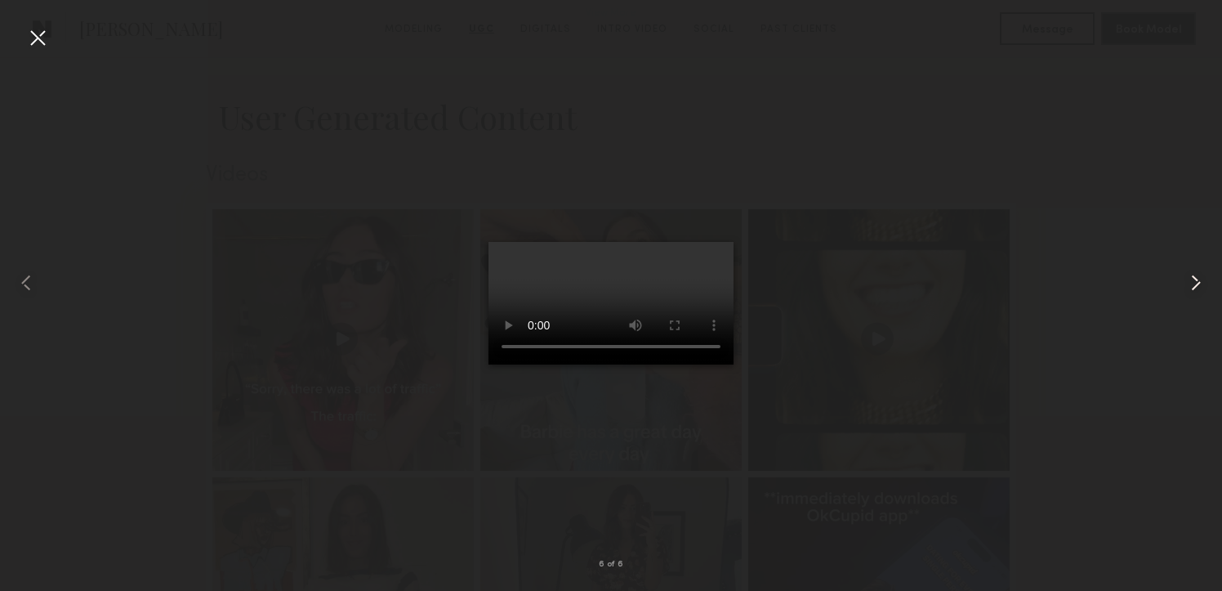
click at [1188, 285] on common-icon at bounding box center [1196, 283] width 26 height 26
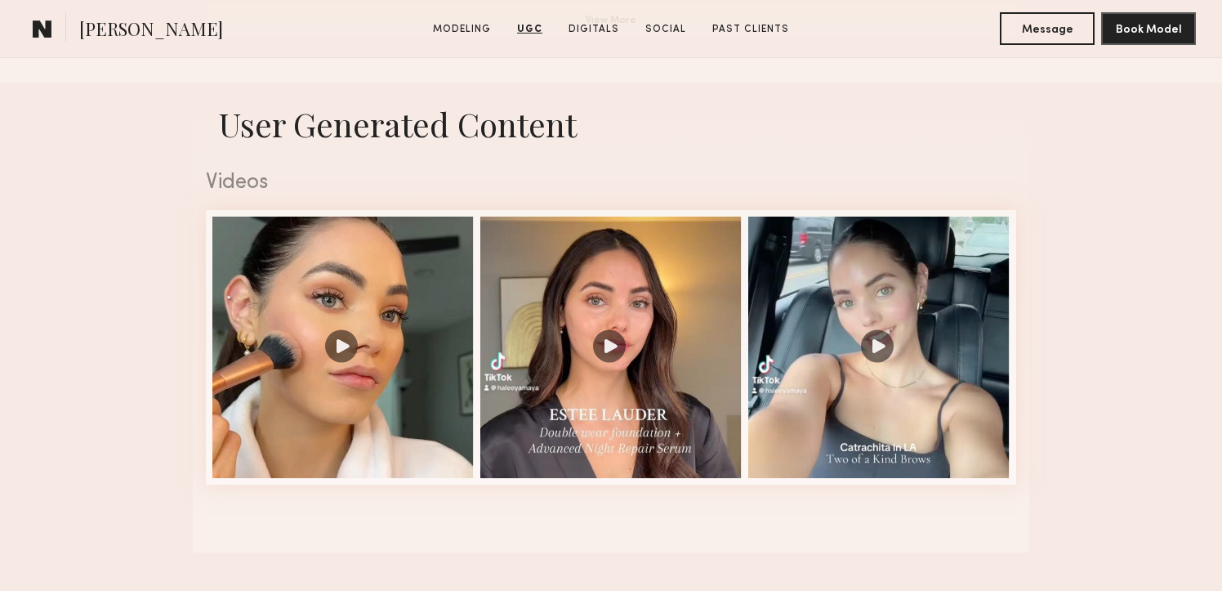
scroll to position [1558, 0]
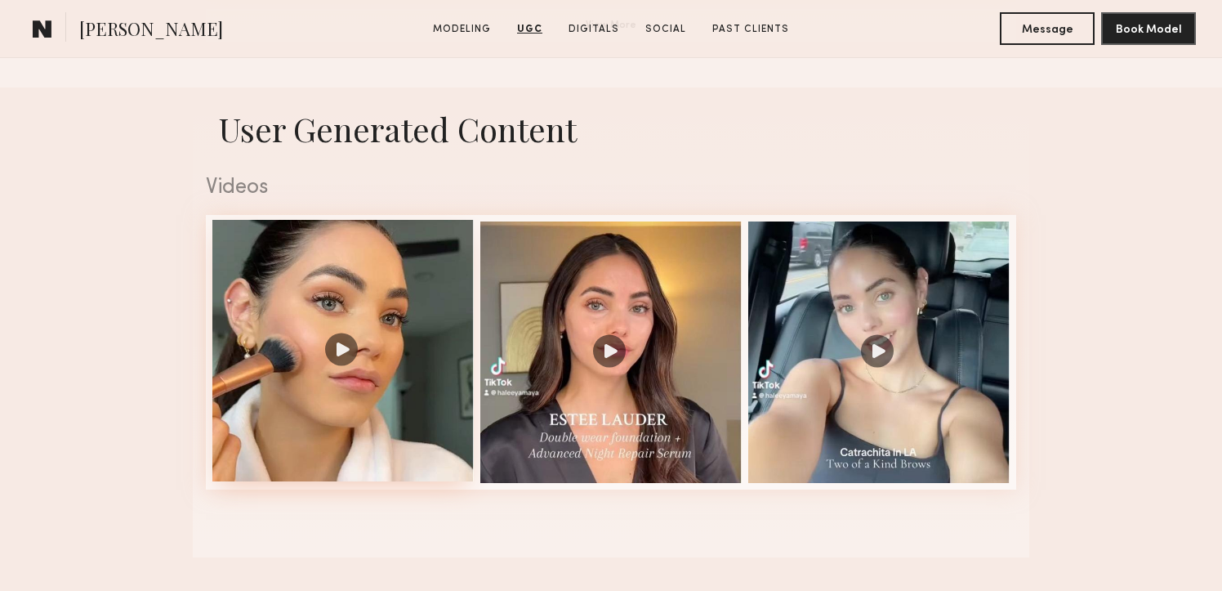
click at [390, 286] on div at bounding box center [342, 350] width 261 height 261
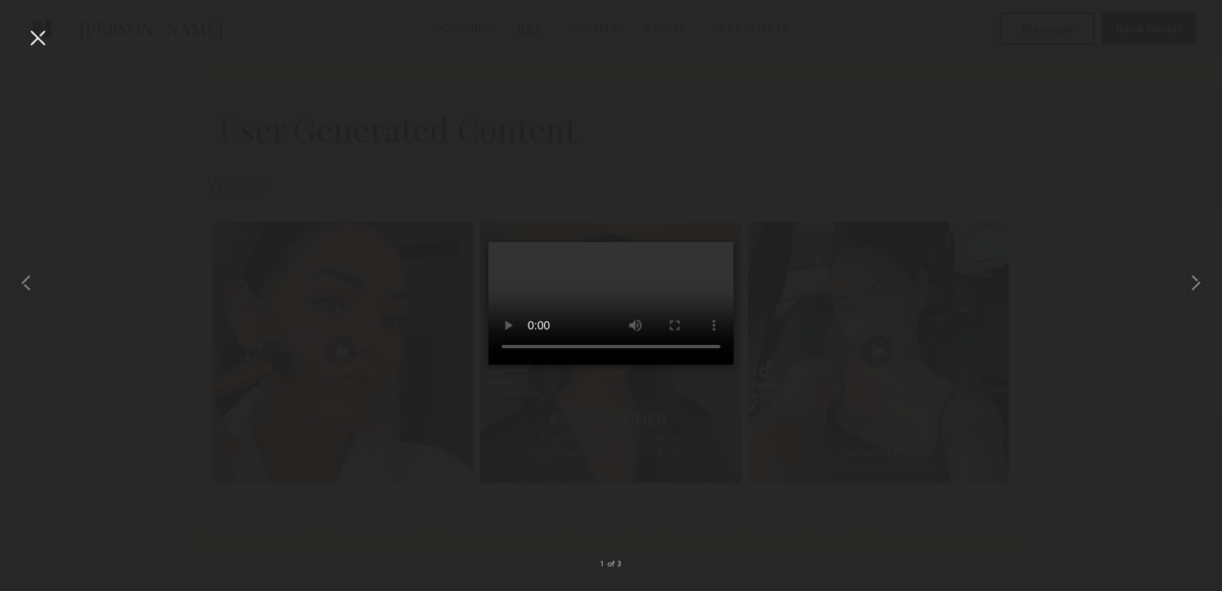
click at [36, 37] on div at bounding box center [38, 38] width 26 height 26
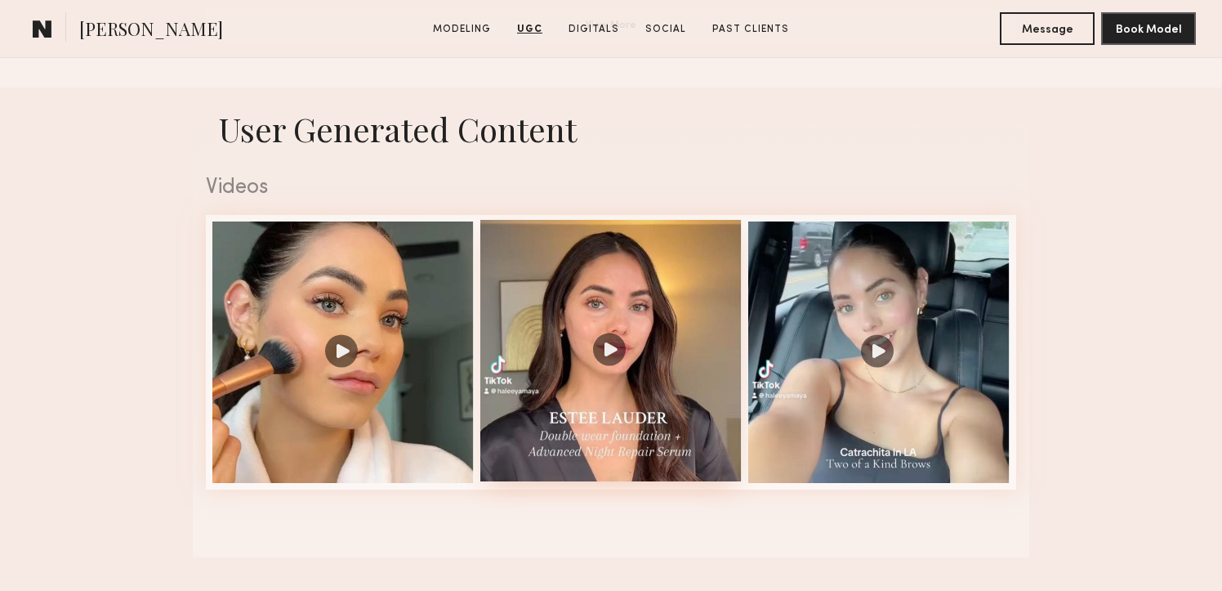
click at [618, 337] on div at bounding box center [610, 350] width 261 height 261
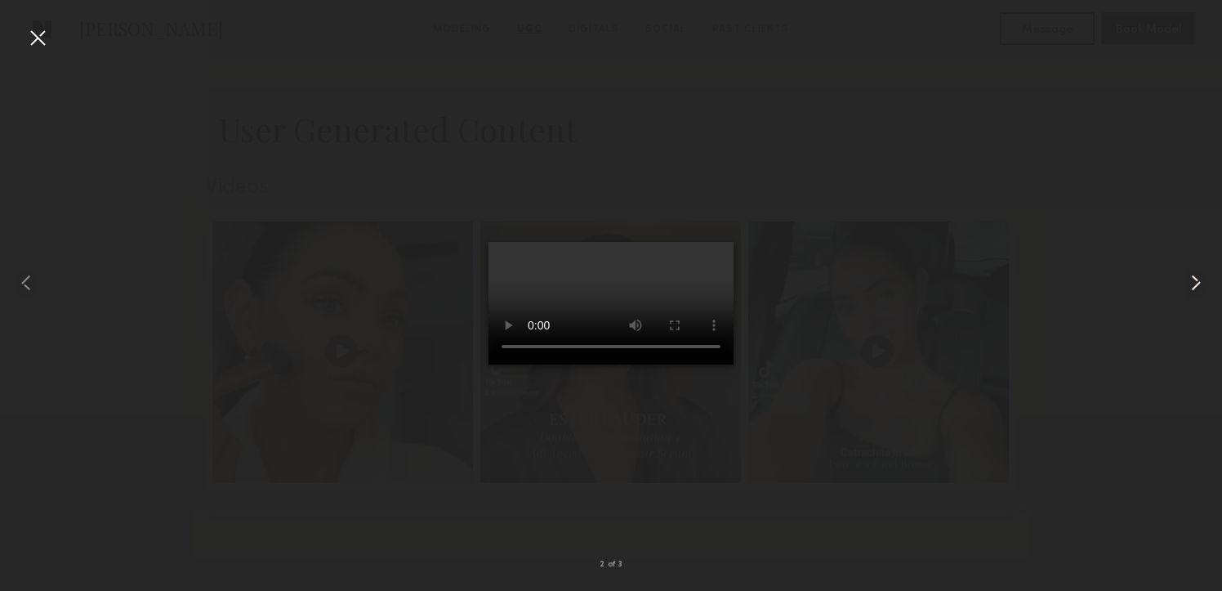
click at [1192, 283] on common-icon at bounding box center [1196, 283] width 26 height 26
click at [25, 279] on common-icon at bounding box center [26, 283] width 26 height 26
click at [38, 34] on div at bounding box center [38, 38] width 26 height 26
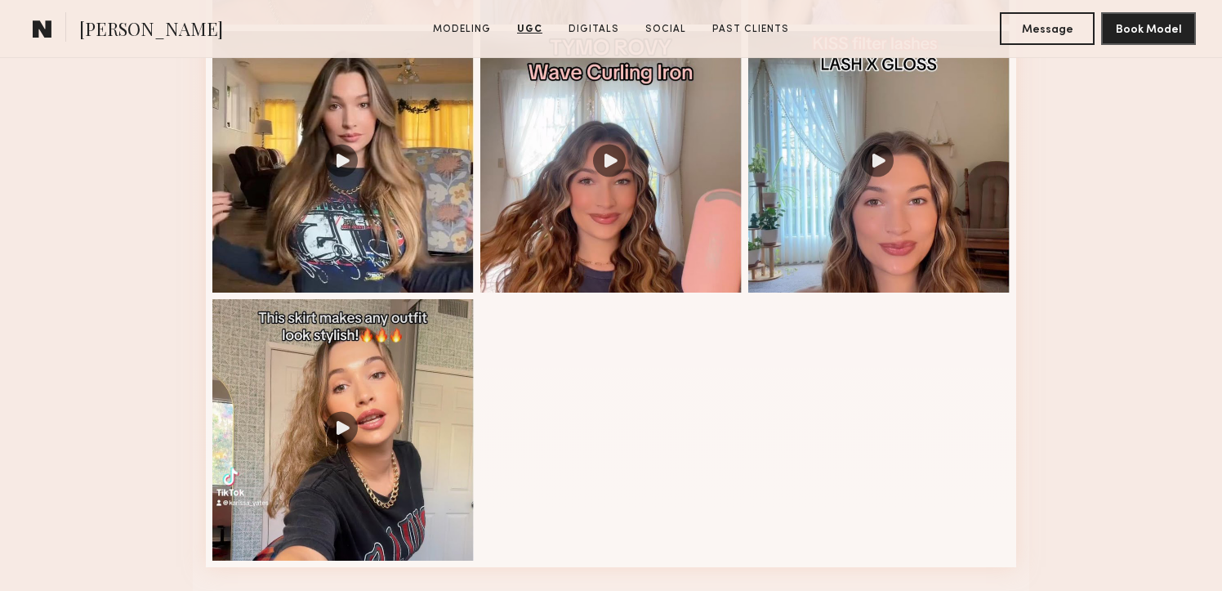
scroll to position [2025, 0]
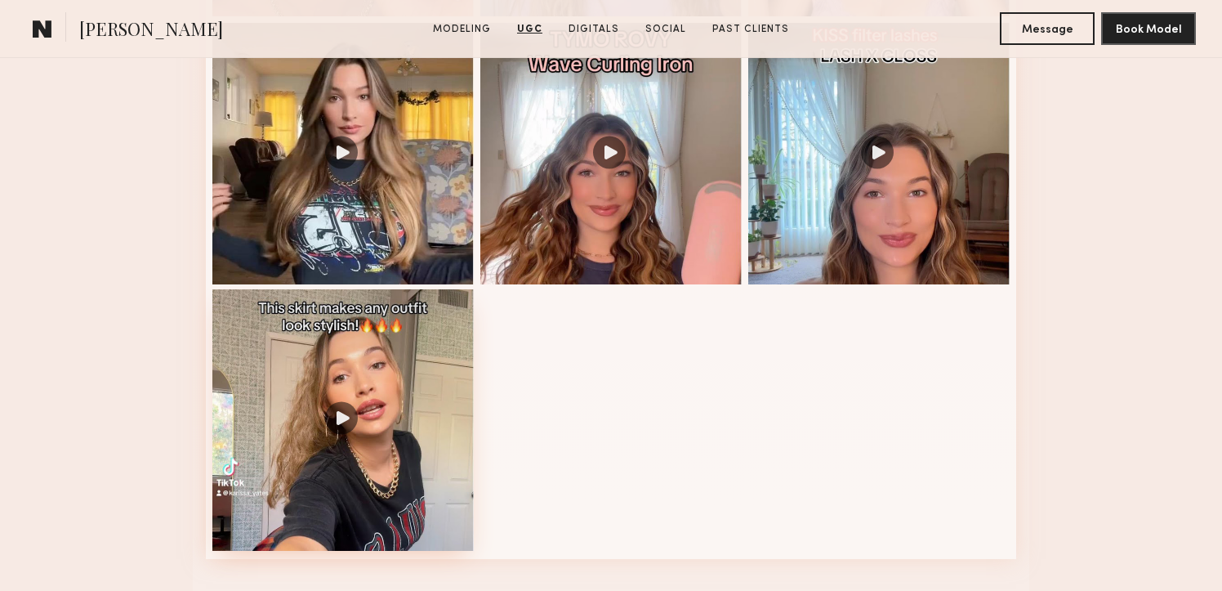
click at [390, 400] on div at bounding box center [342, 419] width 261 height 261
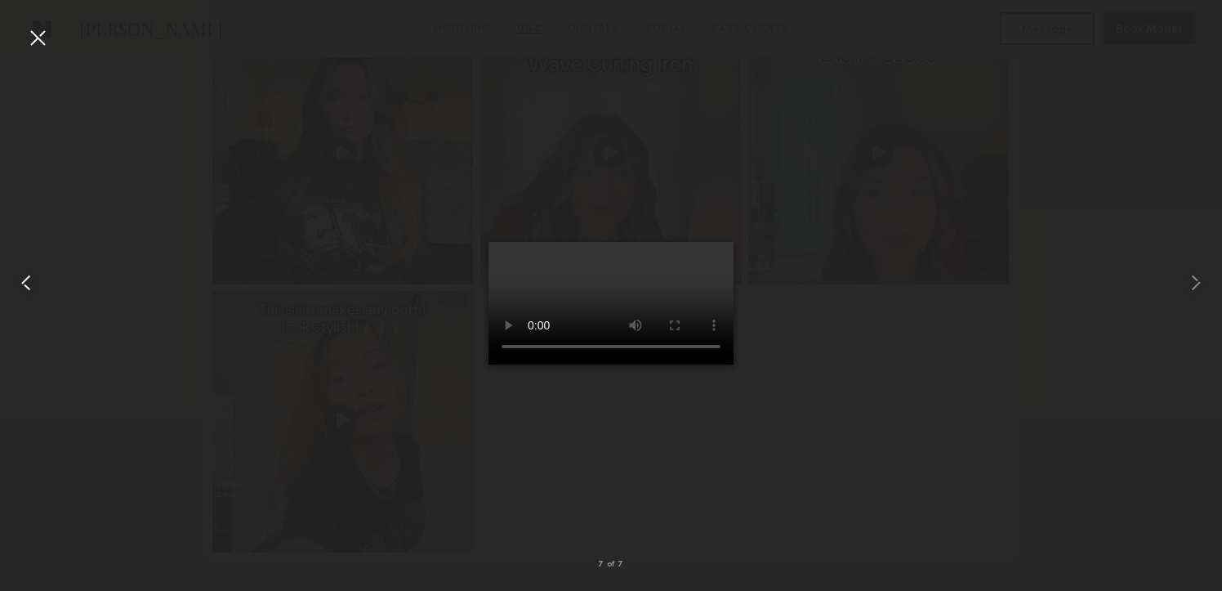
click at [29, 272] on common-icon at bounding box center [26, 283] width 26 height 26
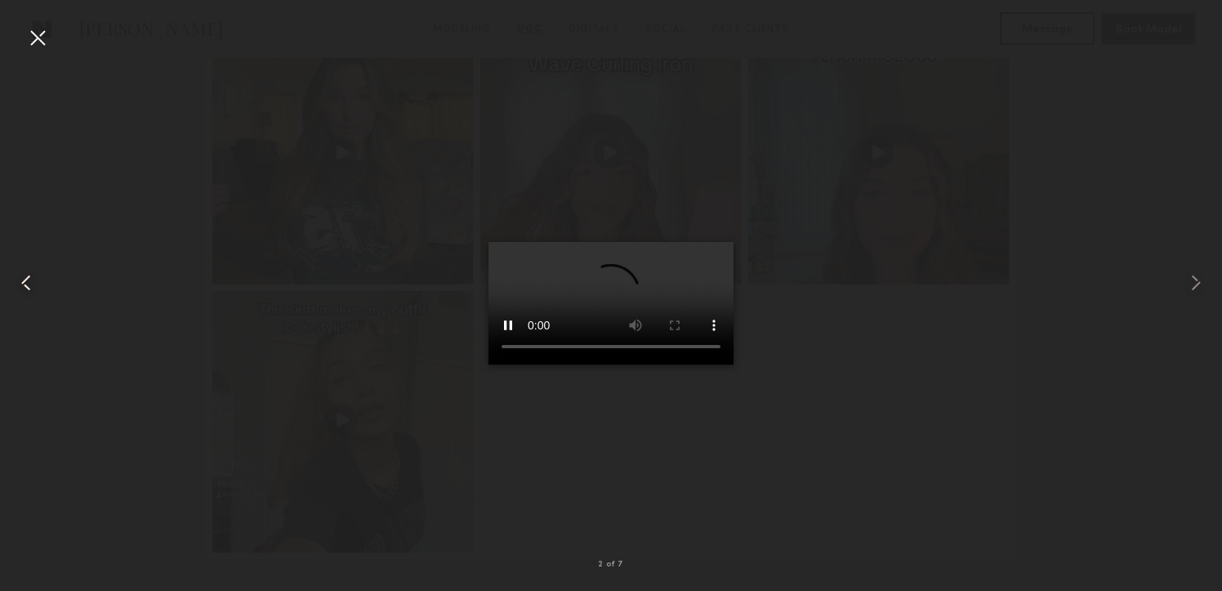
click at [29, 272] on common-icon at bounding box center [26, 283] width 26 height 26
click at [38, 33] on div at bounding box center [38, 38] width 26 height 26
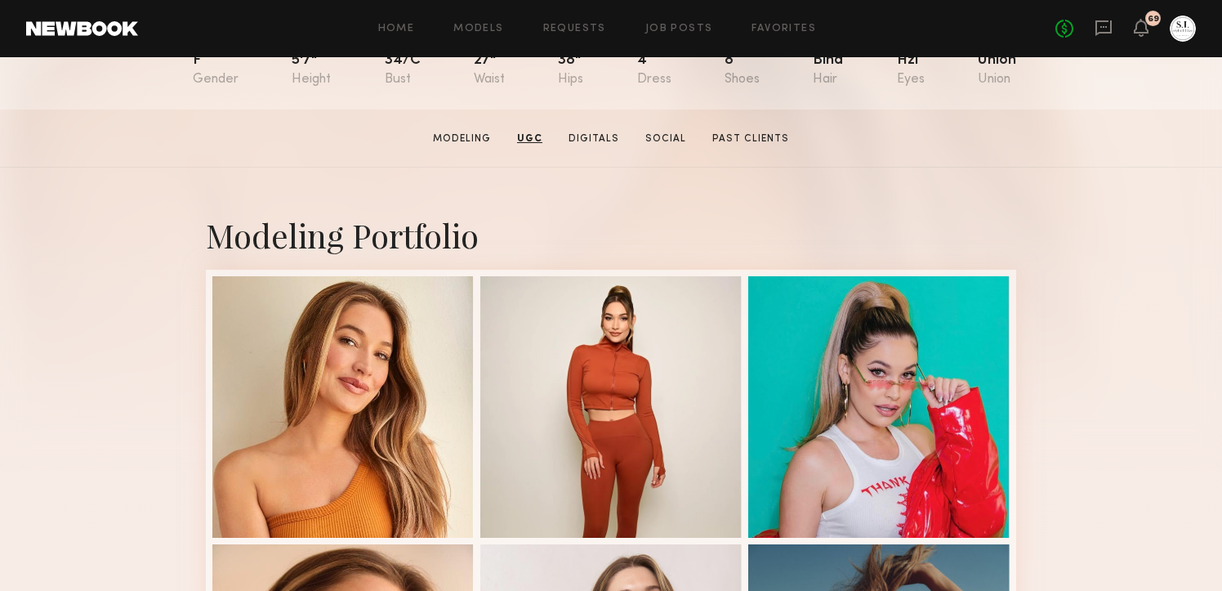
scroll to position [0, 0]
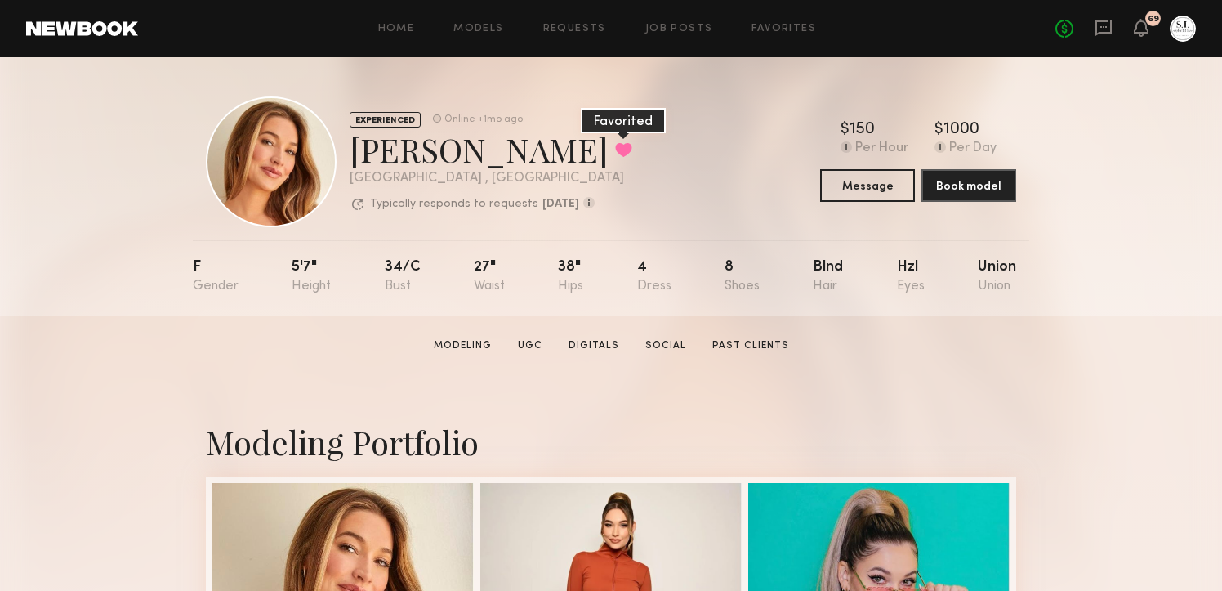
click at [615, 144] on button at bounding box center [623, 149] width 17 height 15
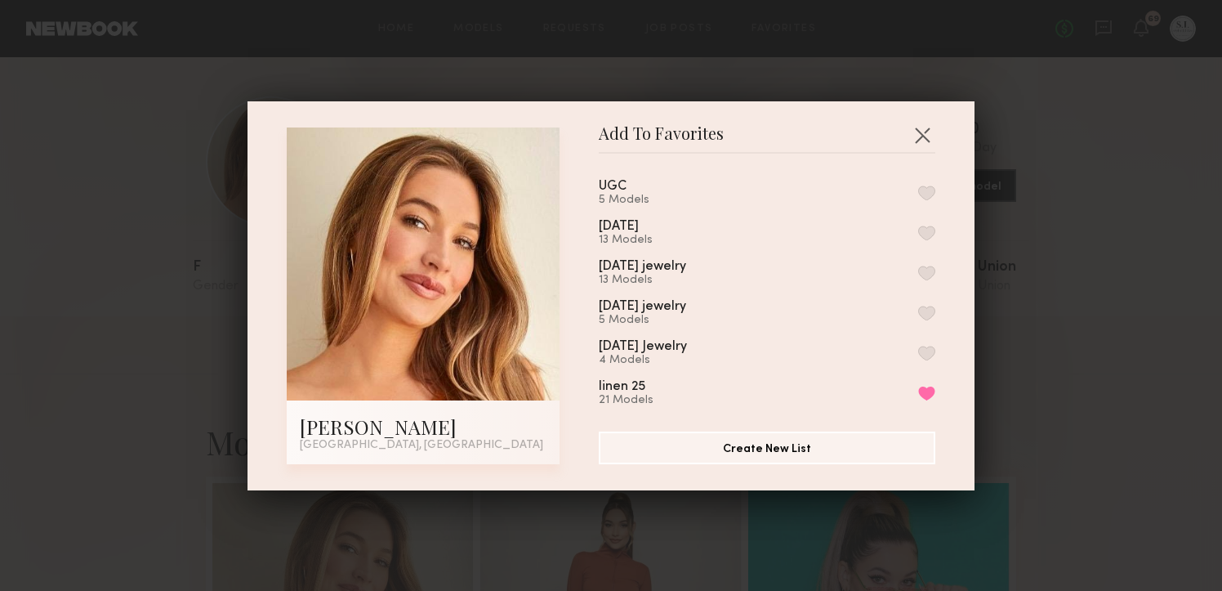
click at [925, 193] on button "button" at bounding box center [926, 192] width 17 height 15
click at [924, 131] on button "button" at bounding box center [922, 135] width 26 height 26
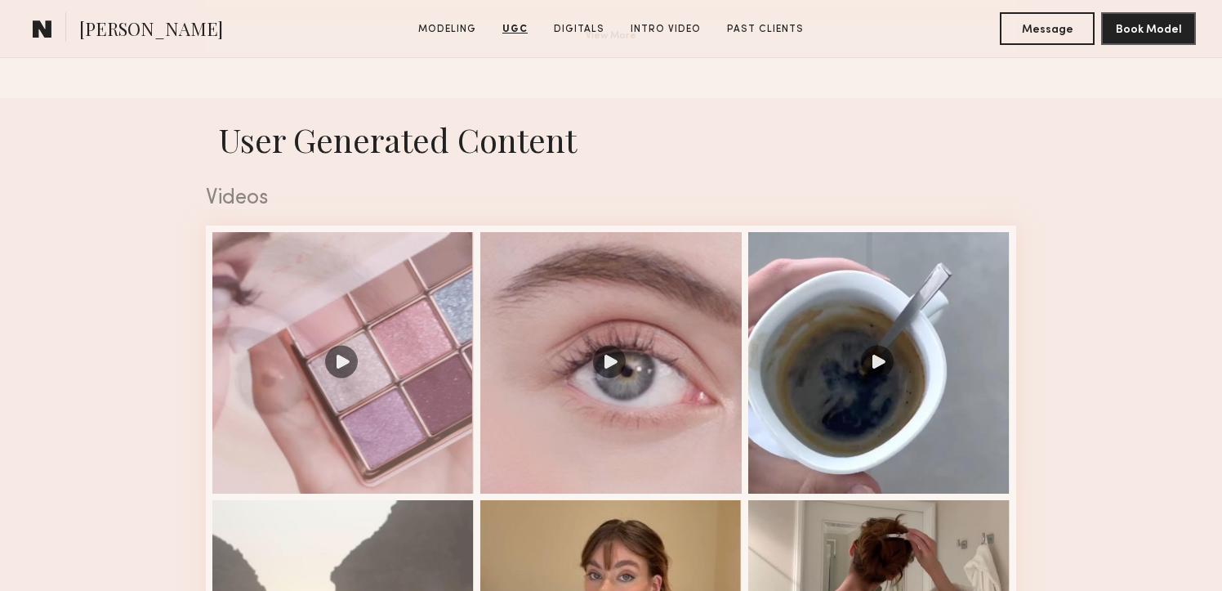
scroll to position [1531, 0]
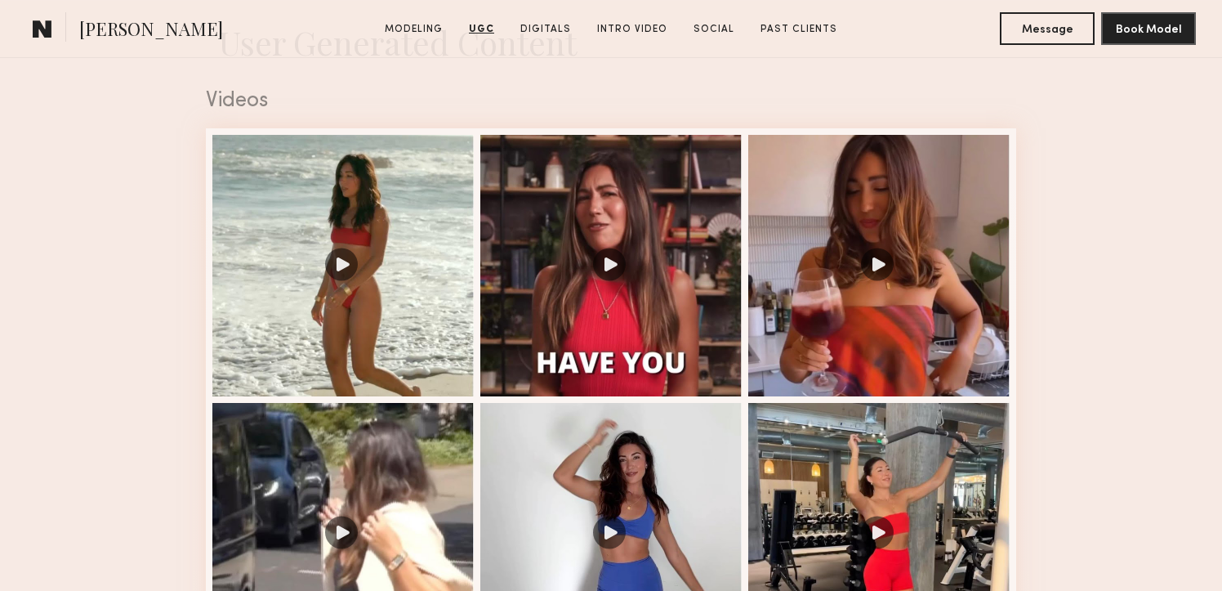
scroll to position [1640, 0]
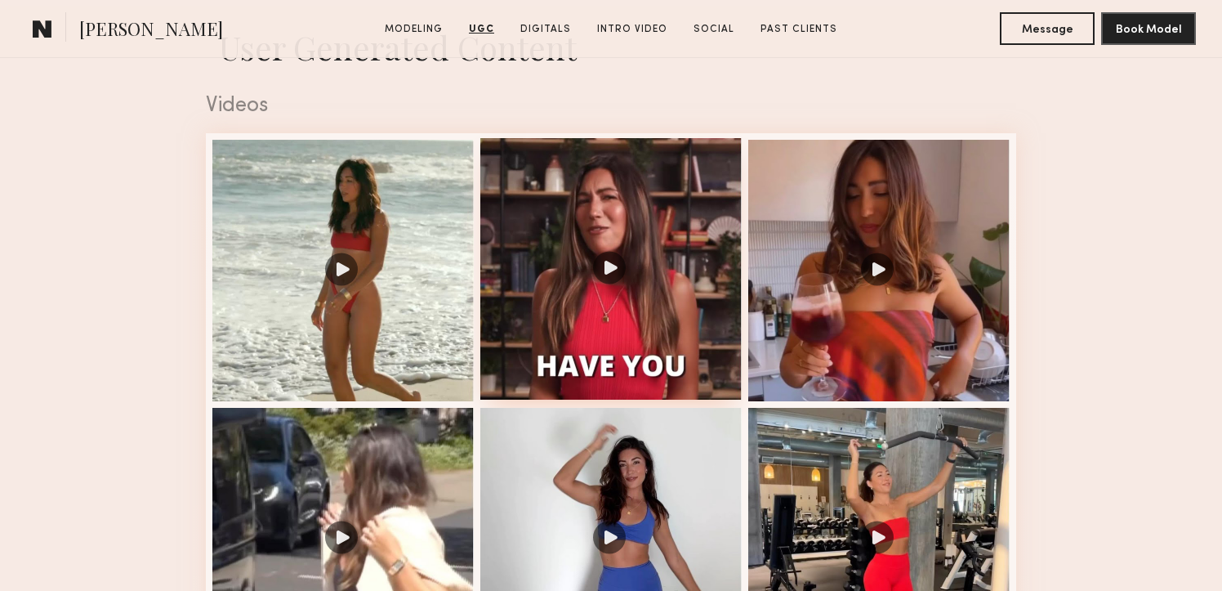
click at [536, 232] on div at bounding box center [610, 268] width 261 height 261
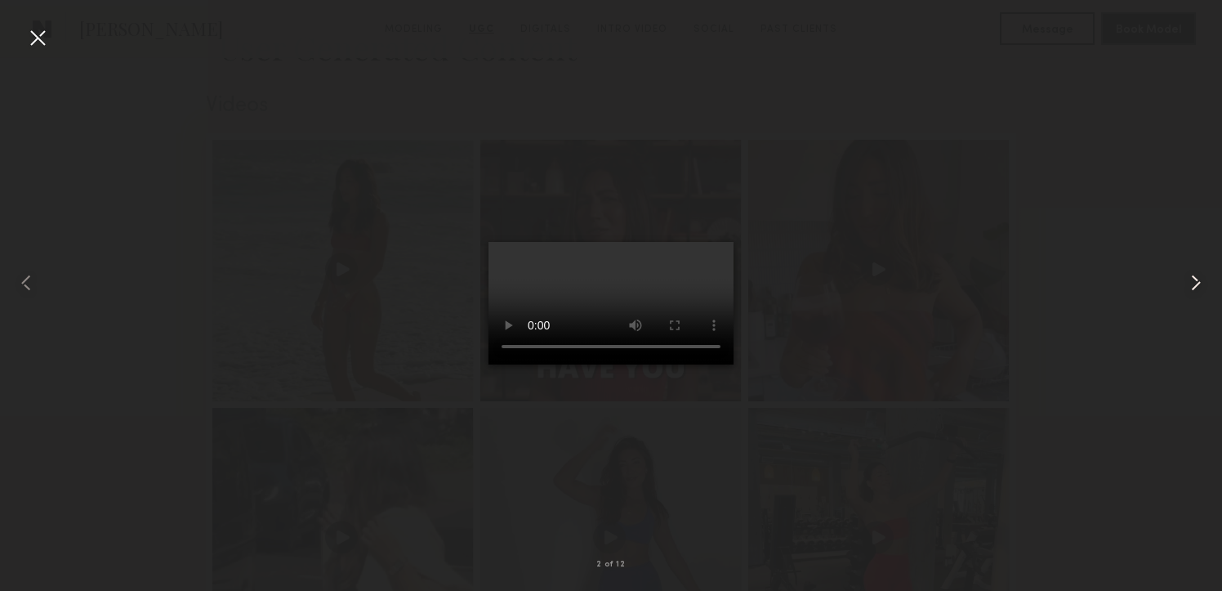
click at [1196, 277] on common-icon at bounding box center [1196, 283] width 26 height 26
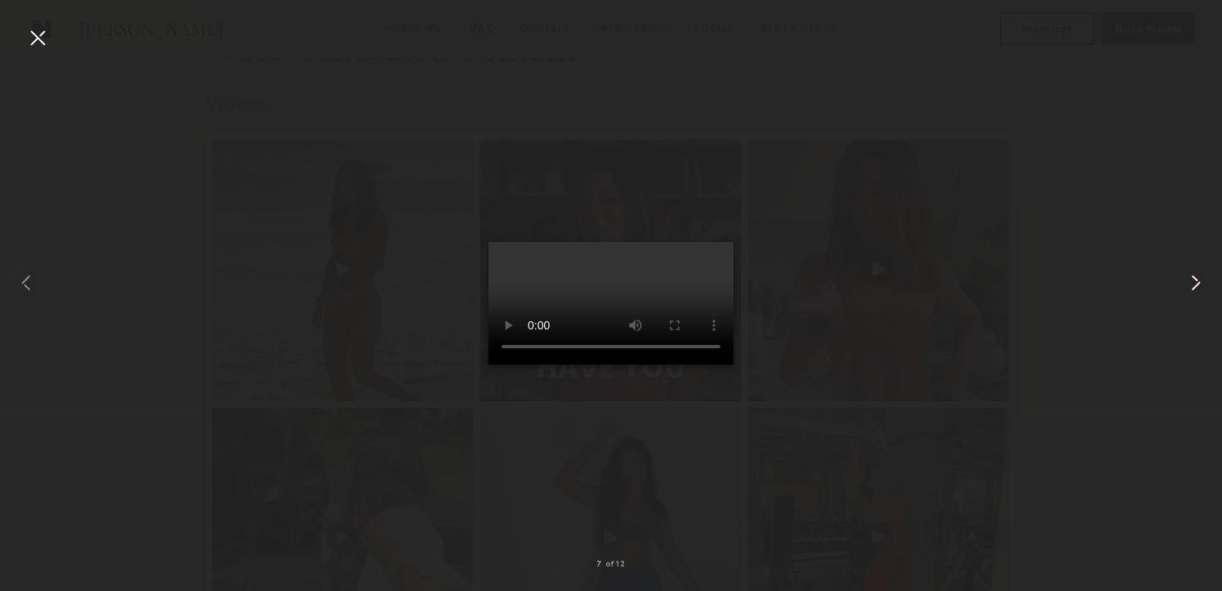
click at [1196, 277] on common-icon at bounding box center [1196, 283] width 26 height 26
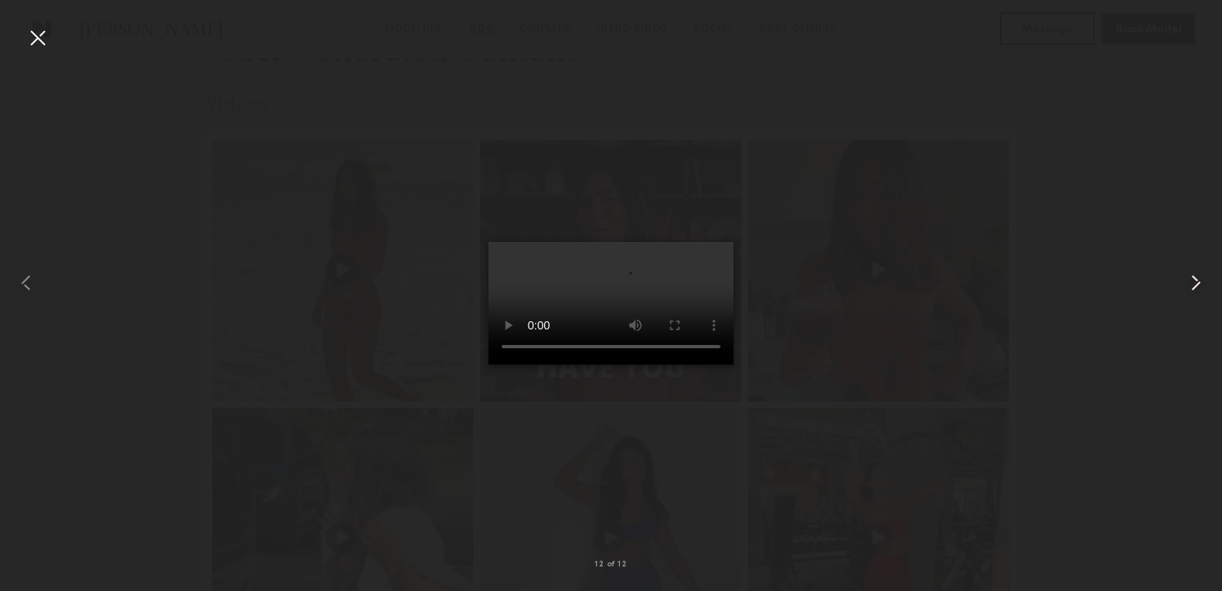
click at [1196, 277] on common-icon at bounding box center [1196, 283] width 26 height 26
click at [33, 38] on div at bounding box center [38, 38] width 26 height 26
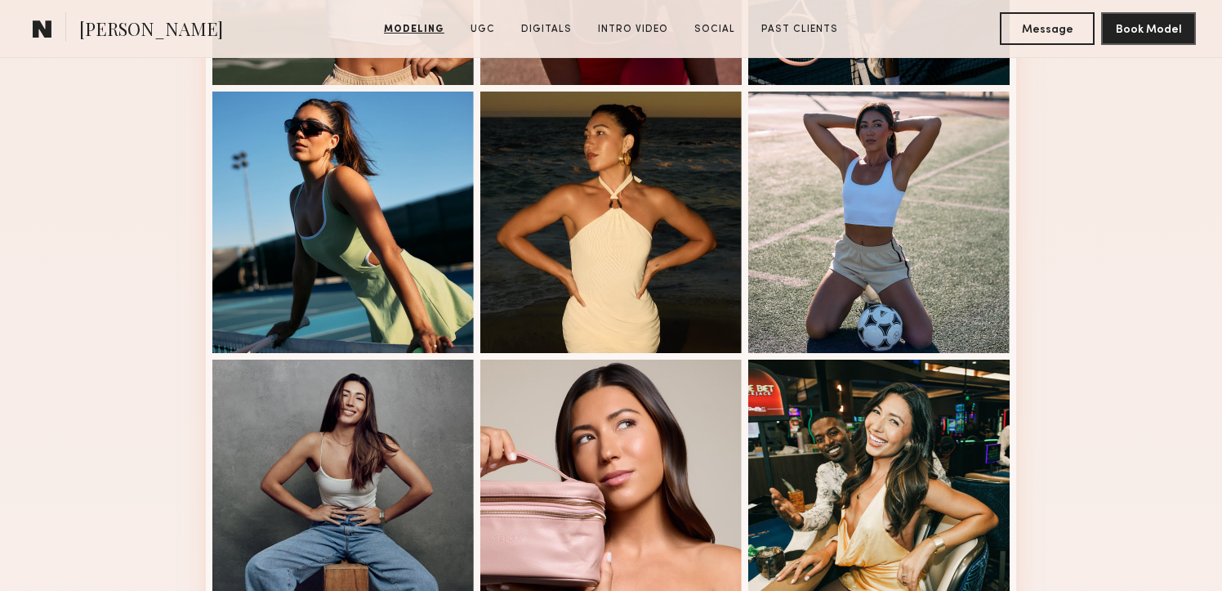
scroll to position [653, 0]
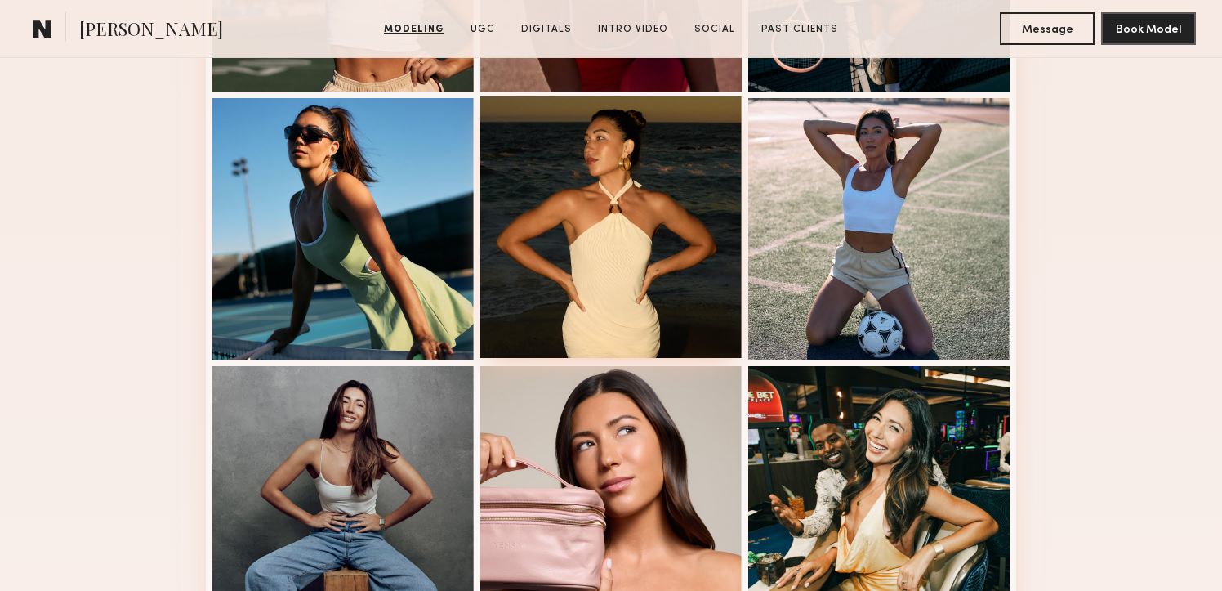
click at [642, 194] on div at bounding box center [610, 226] width 261 height 261
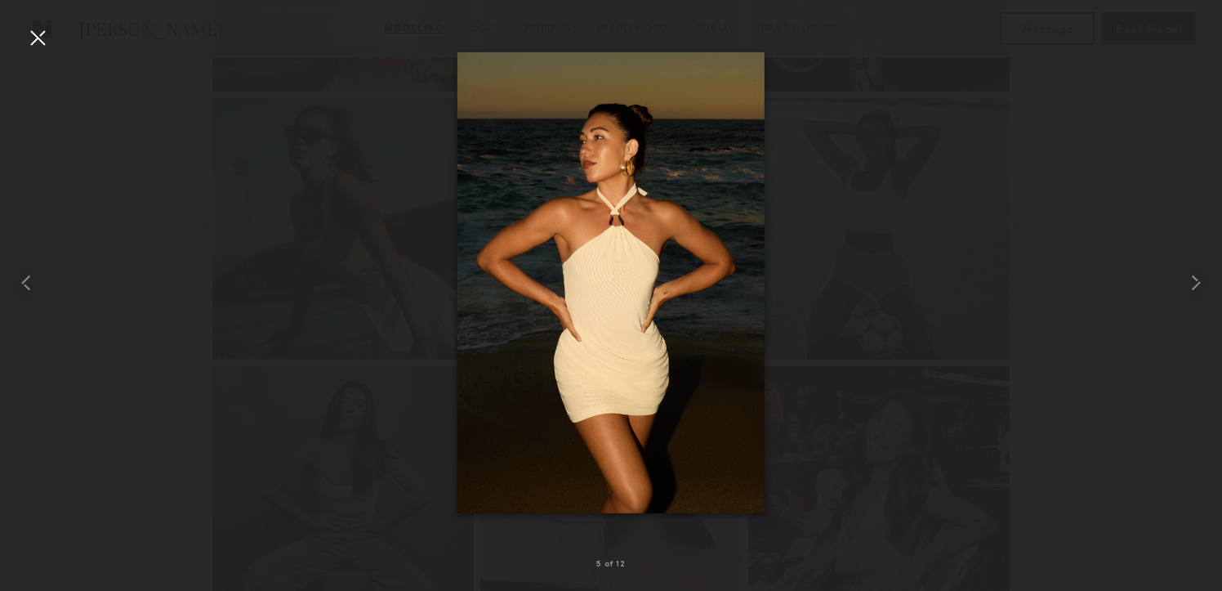
click at [36, 38] on div at bounding box center [38, 38] width 26 height 26
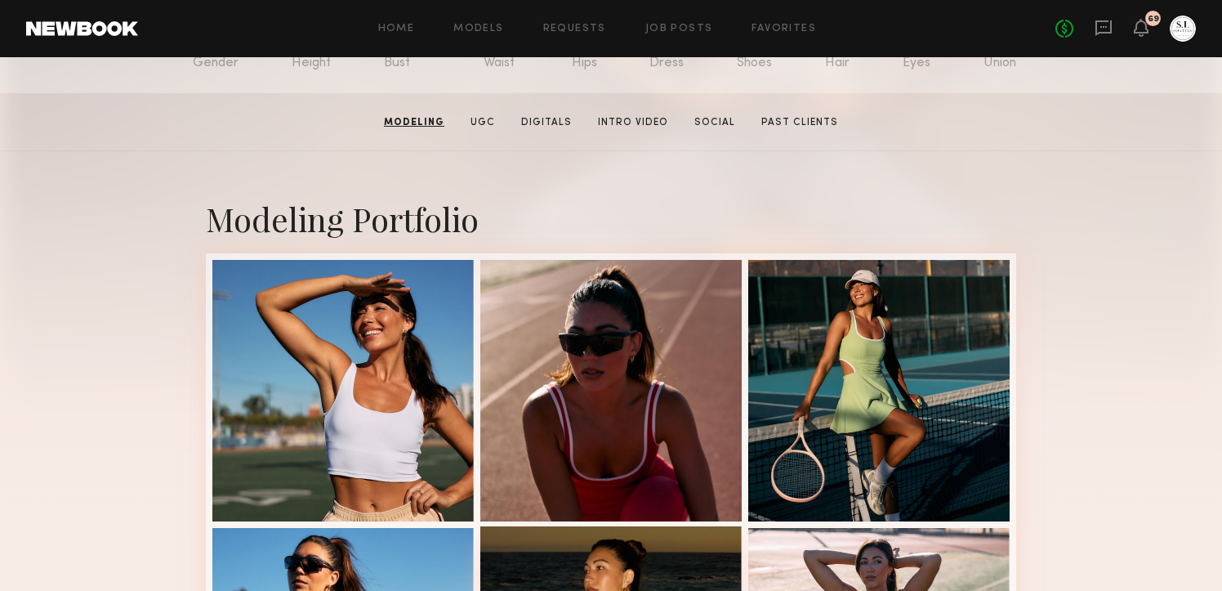
scroll to position [0, 0]
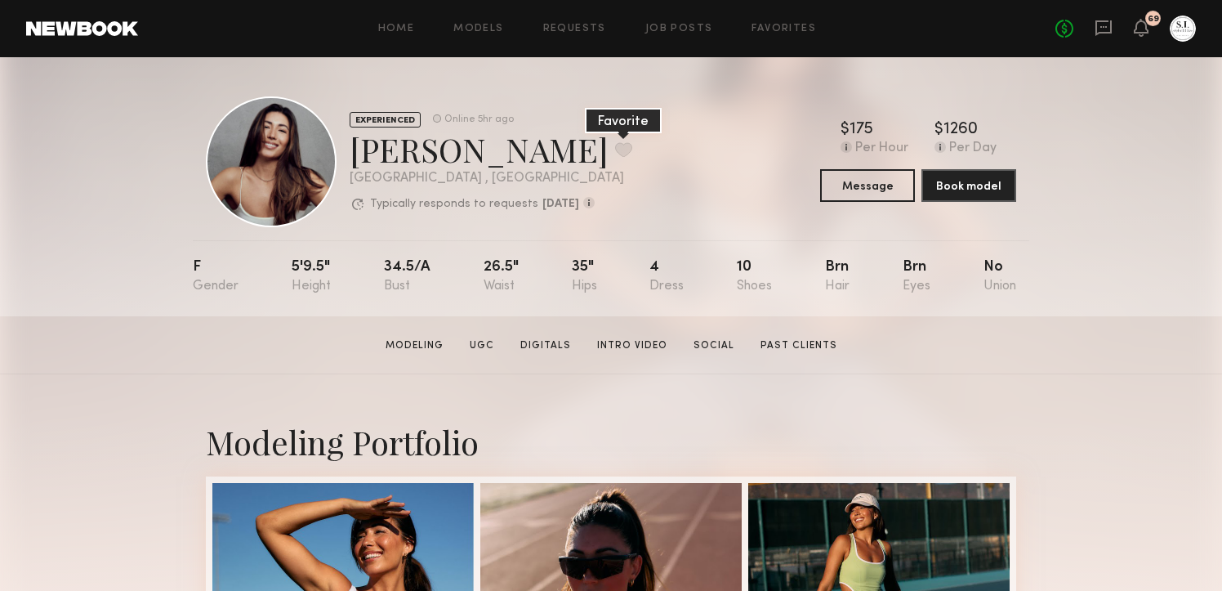
click at [615, 149] on button at bounding box center [623, 149] width 17 height 15
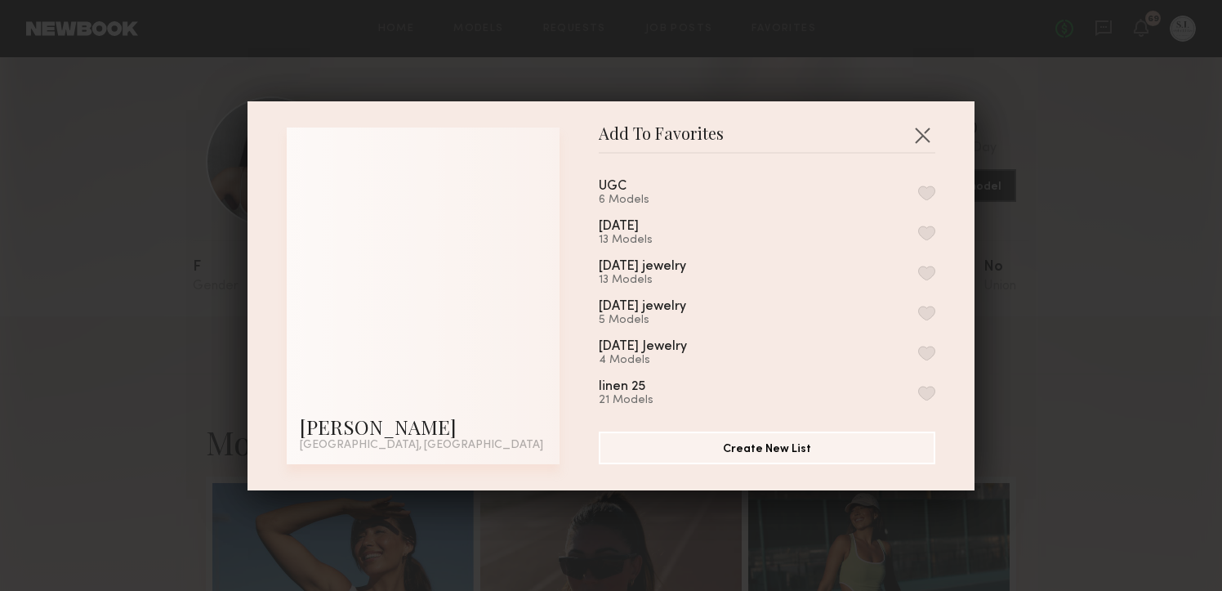
scroll to position [4, 0]
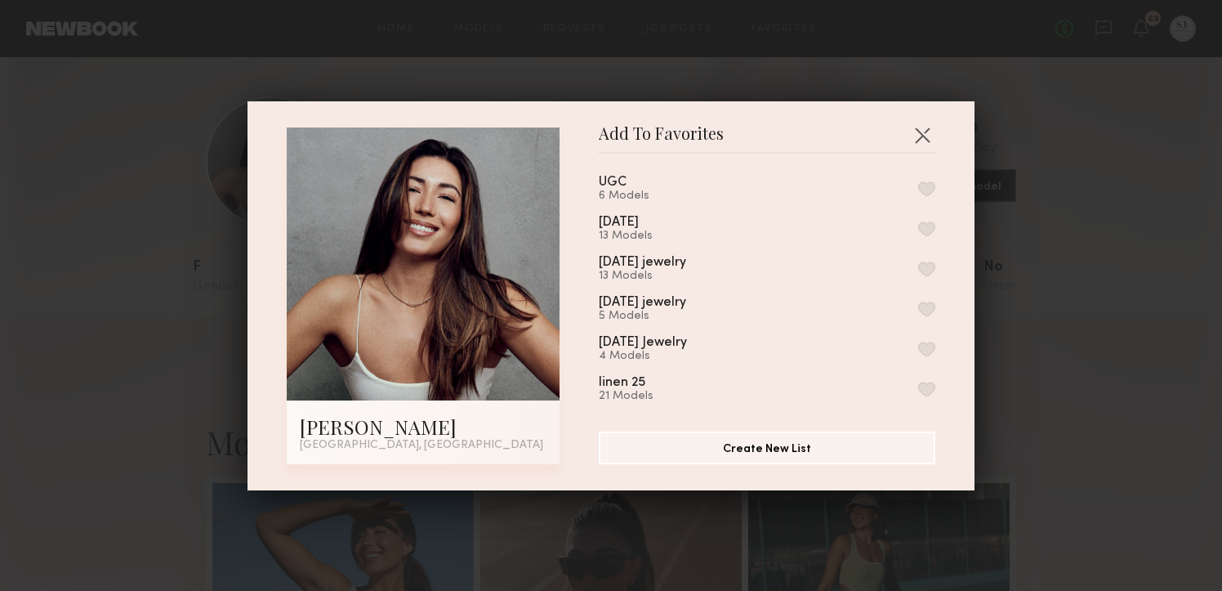
click at [626, 191] on div "6 Models" at bounding box center [632, 195] width 67 height 13
click at [927, 192] on button "button" at bounding box center [926, 188] width 17 height 15
click at [920, 135] on button "button" at bounding box center [922, 135] width 26 height 26
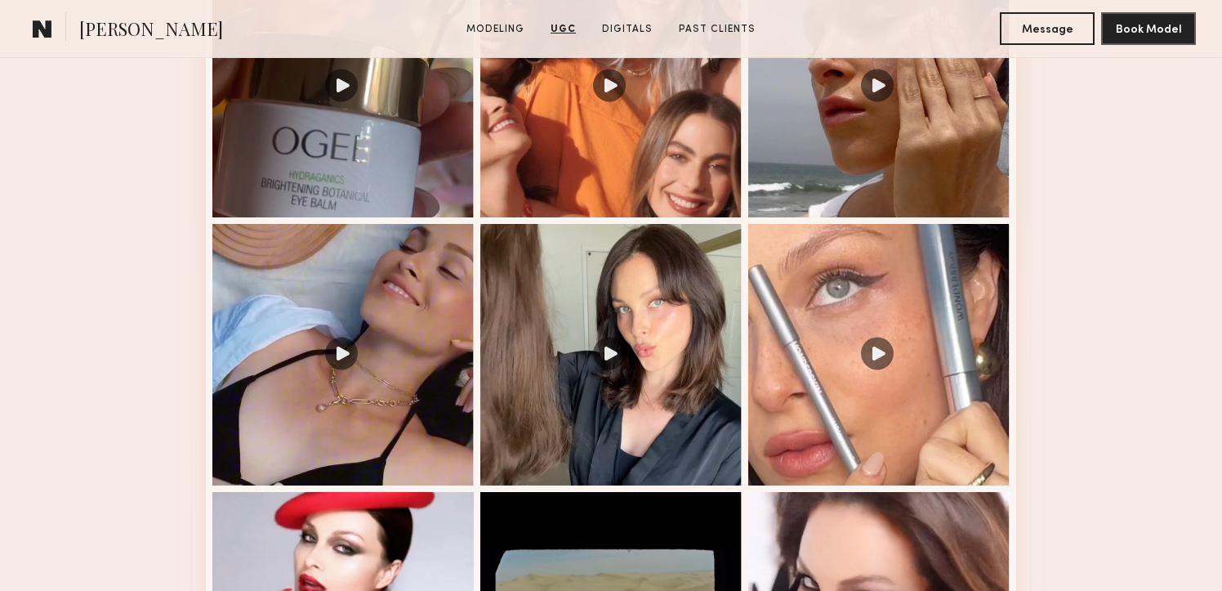
scroll to position [1826, 0]
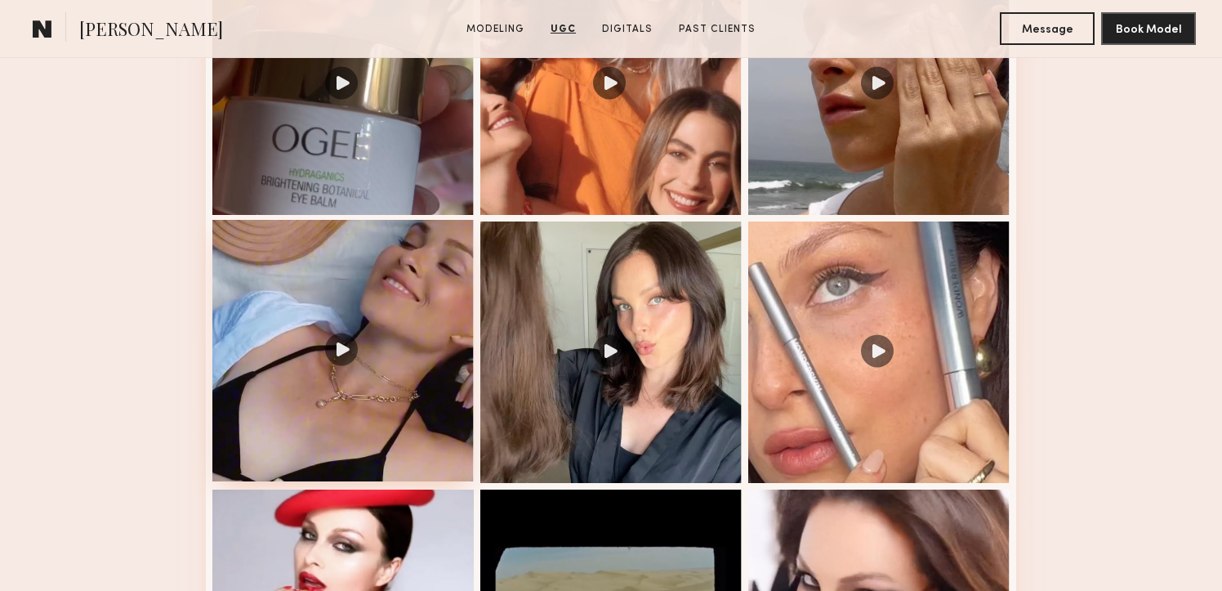
click at [407, 408] on div at bounding box center [342, 350] width 261 height 261
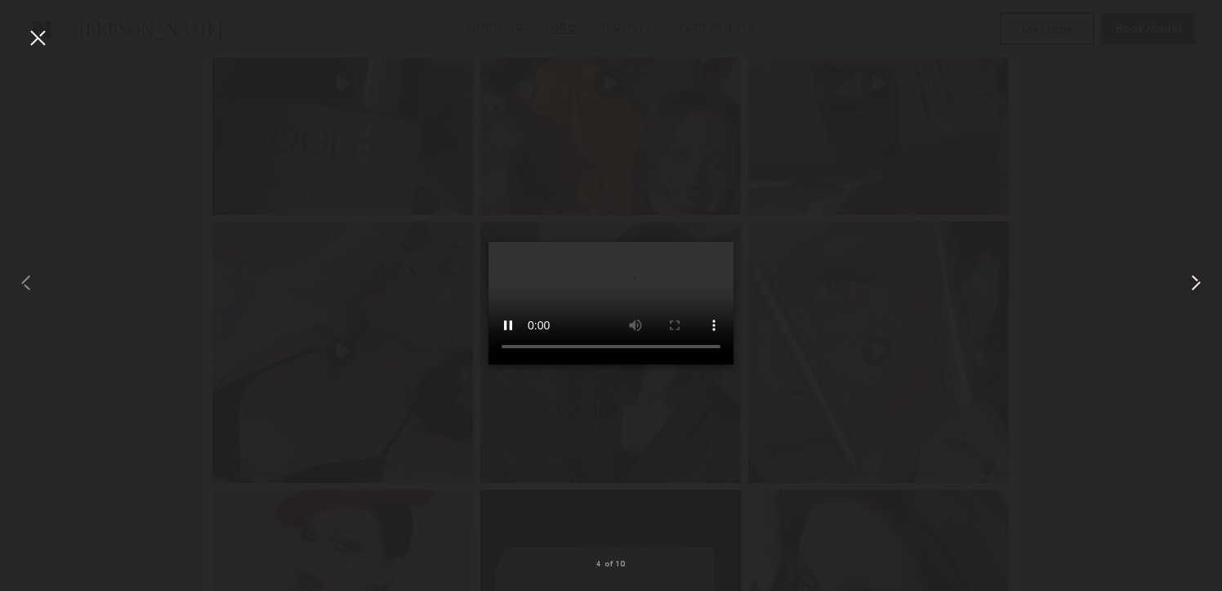
click at [1196, 278] on common-icon at bounding box center [1196, 283] width 26 height 26
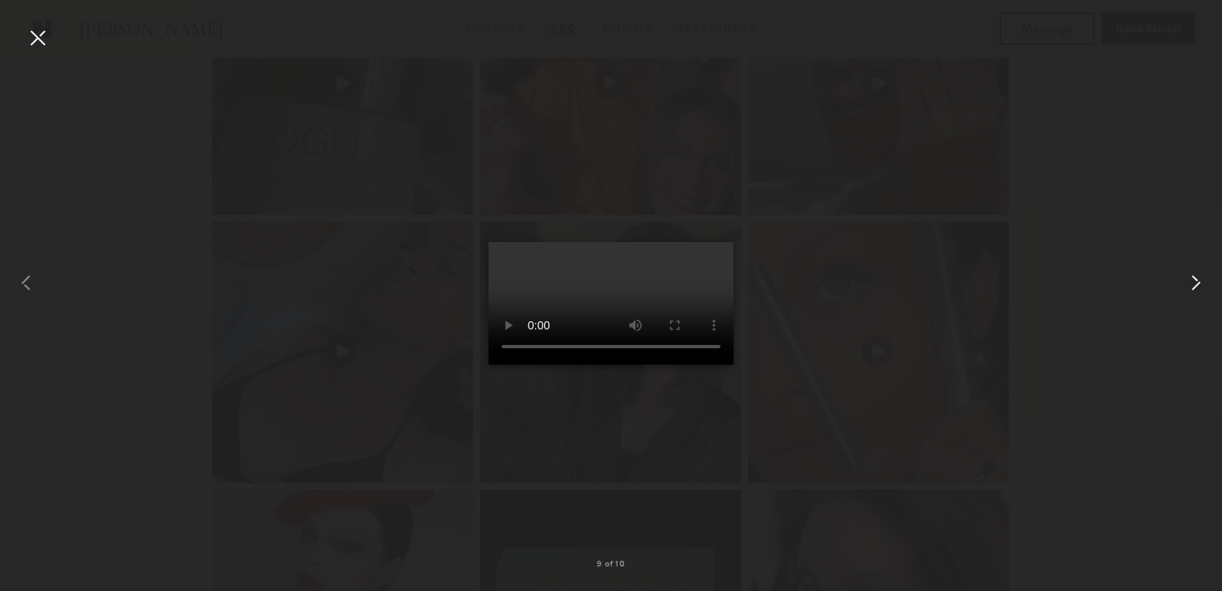
click at [1195, 278] on common-icon at bounding box center [1196, 283] width 26 height 26
click at [1195, 279] on common-icon at bounding box center [1196, 283] width 26 height 26
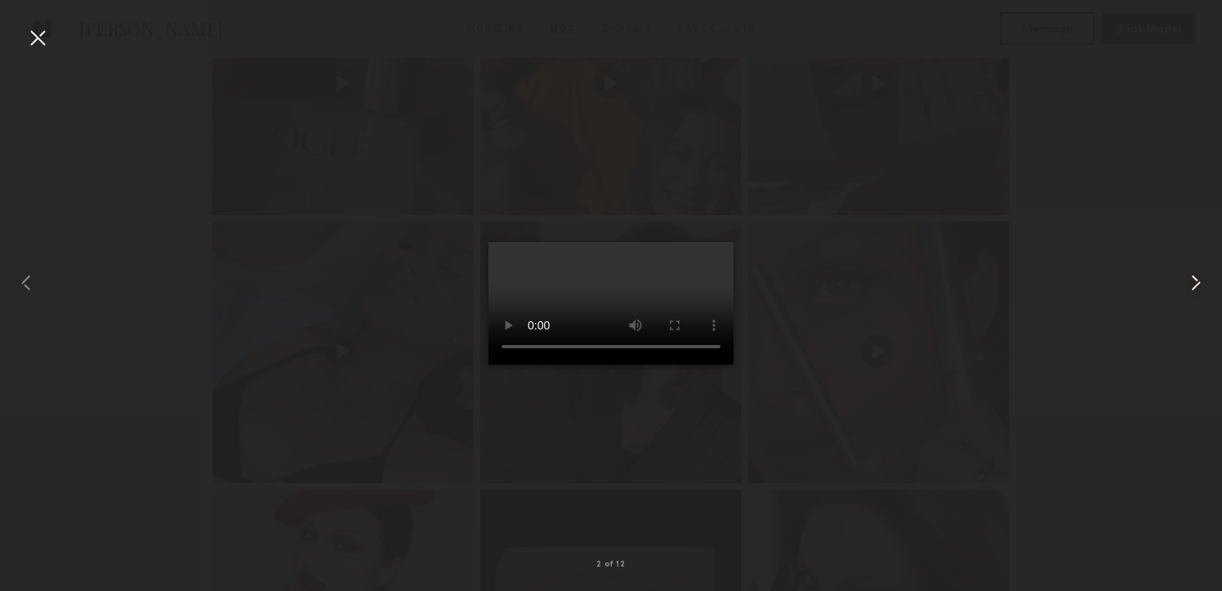
click at [1195, 279] on common-icon at bounding box center [1196, 283] width 26 height 26
click at [32, 42] on div at bounding box center [38, 38] width 26 height 26
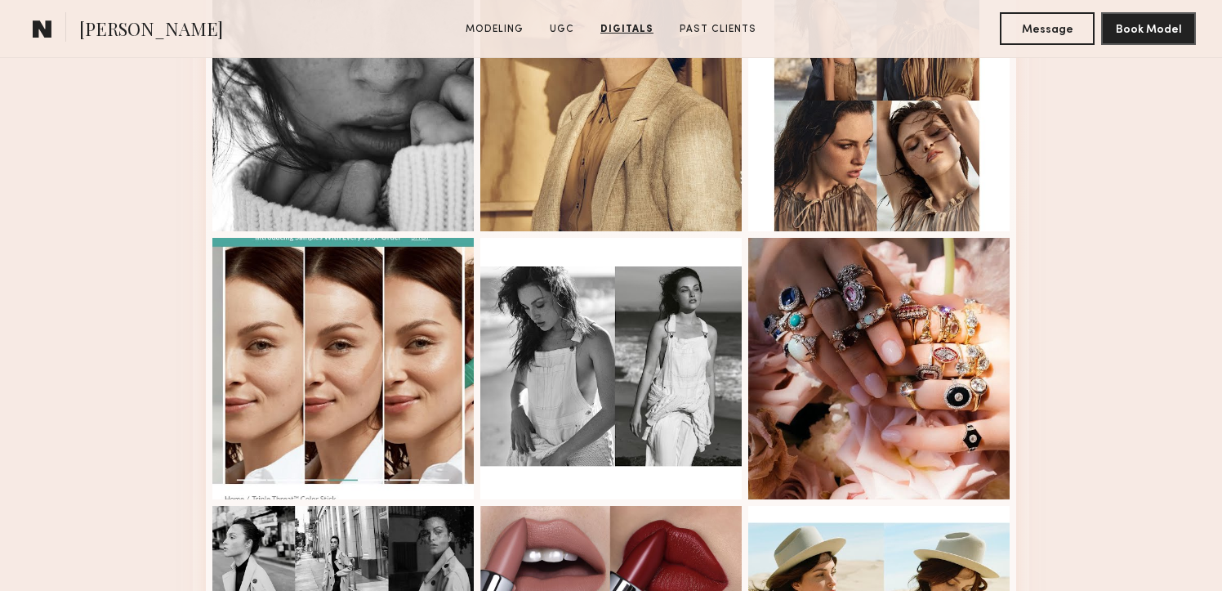
scroll to position [3218, 0]
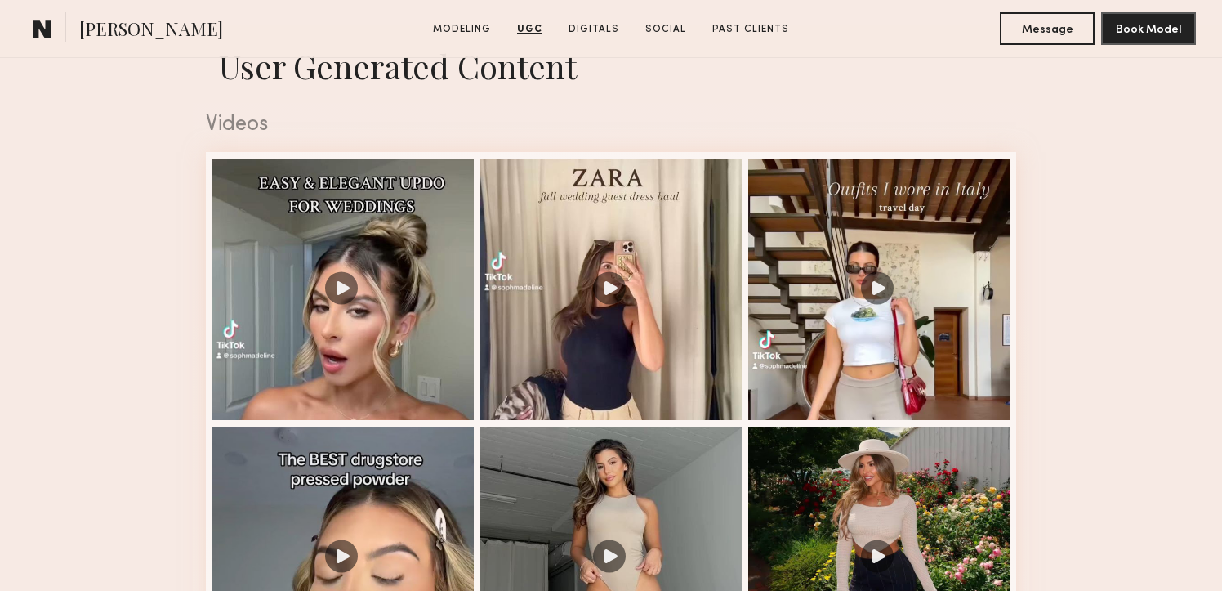
scroll to position [1622, 0]
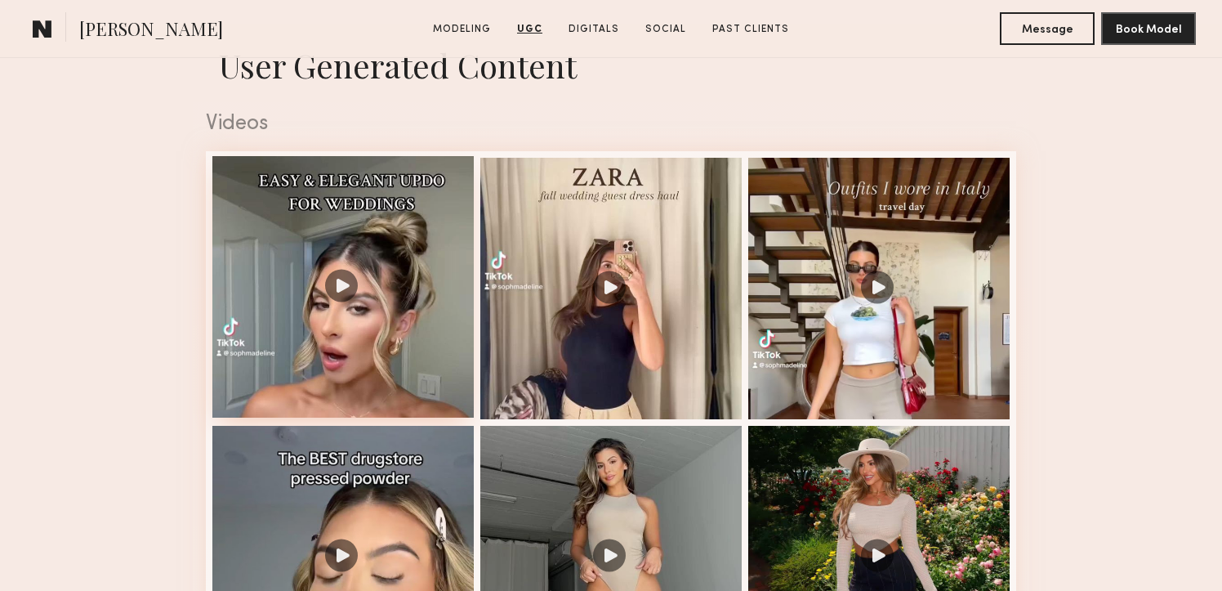
click at [417, 359] on div at bounding box center [342, 286] width 261 height 261
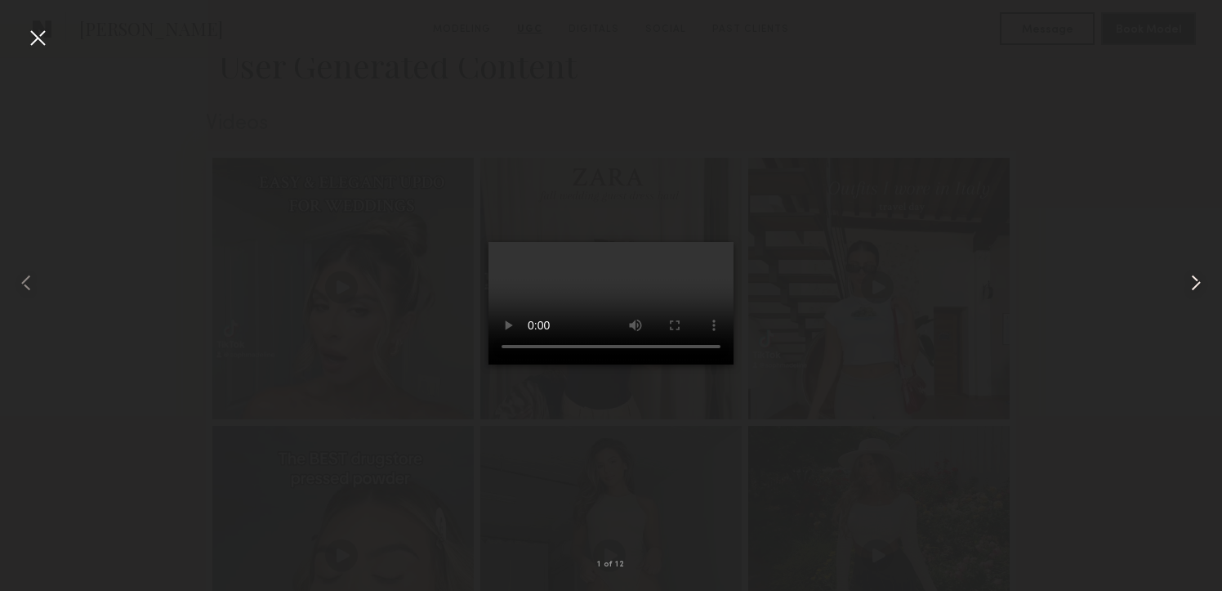
click at [1194, 280] on common-icon at bounding box center [1196, 283] width 26 height 26
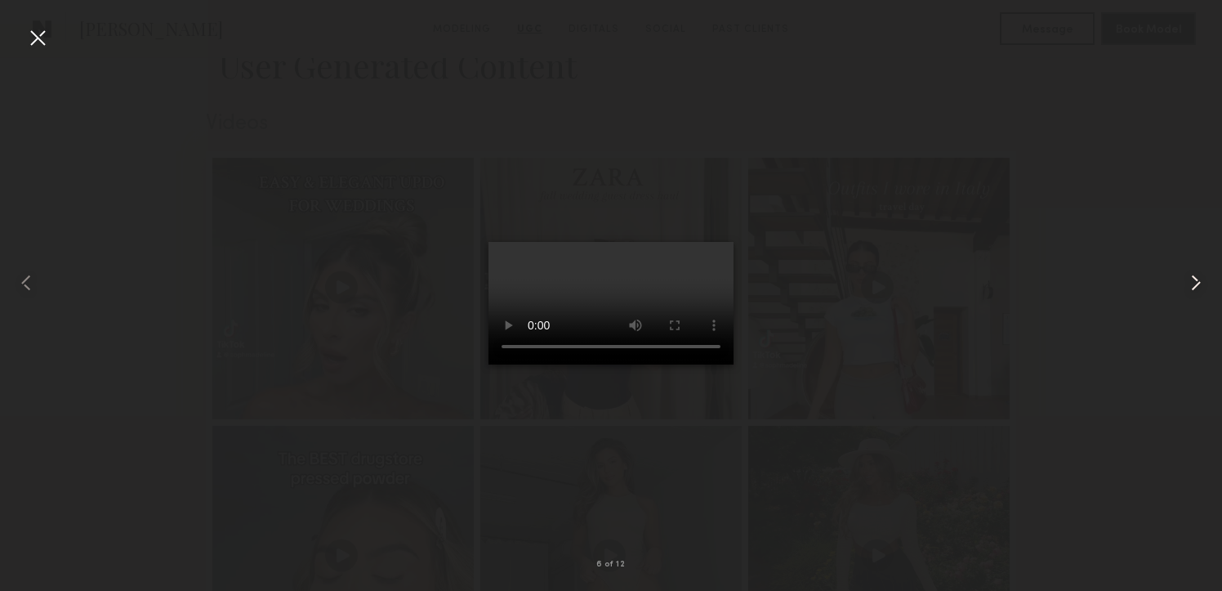
click at [1194, 280] on common-icon at bounding box center [1196, 283] width 26 height 26
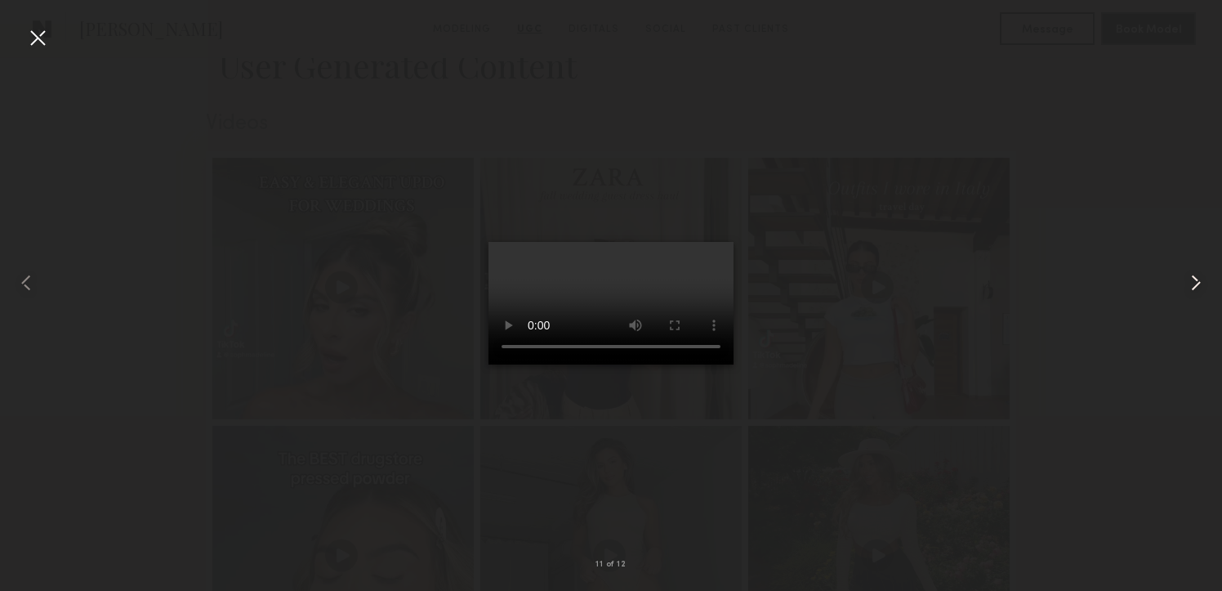
click at [1194, 280] on common-icon at bounding box center [1196, 283] width 26 height 26
click at [36, 34] on div at bounding box center [38, 38] width 26 height 26
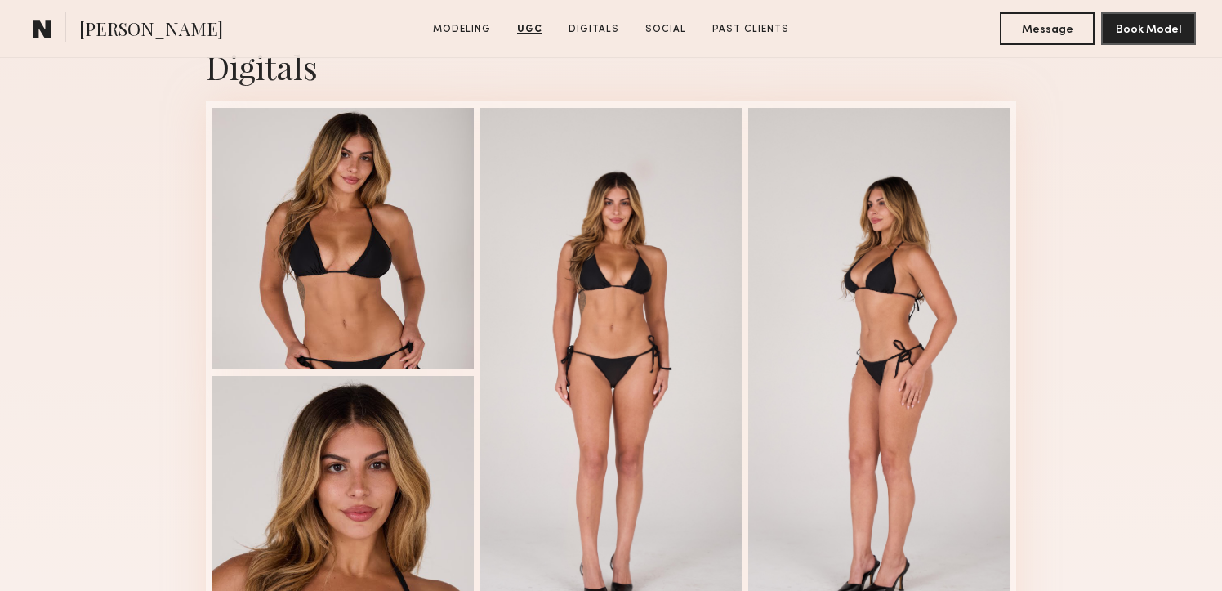
scroll to position [2974, 0]
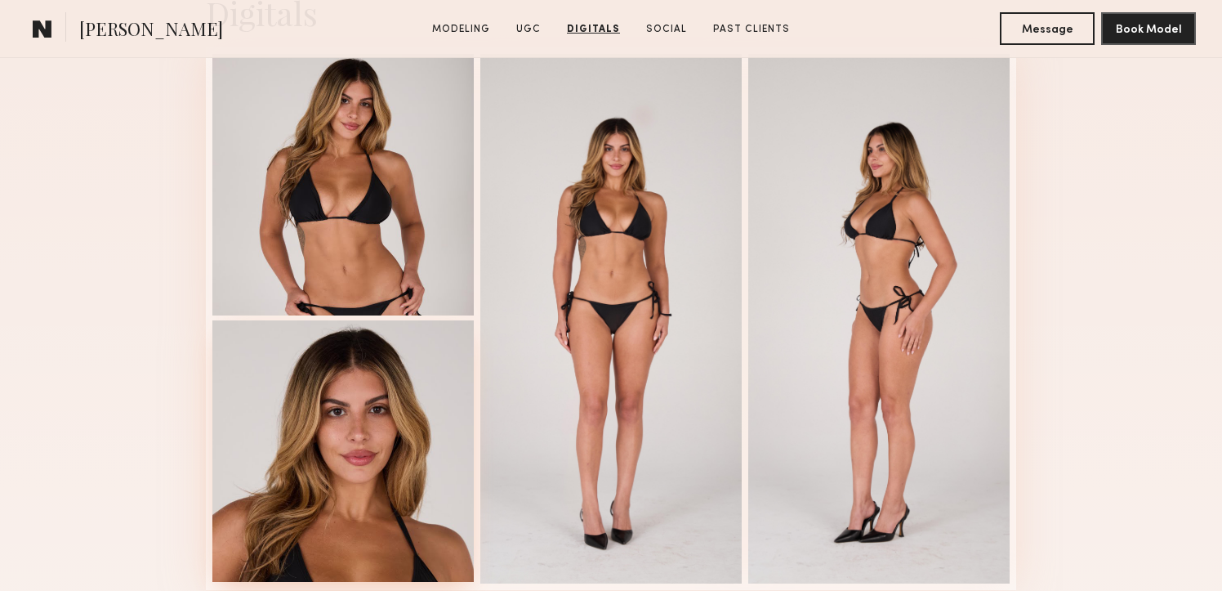
click at [369, 412] on div at bounding box center [342, 450] width 261 height 261
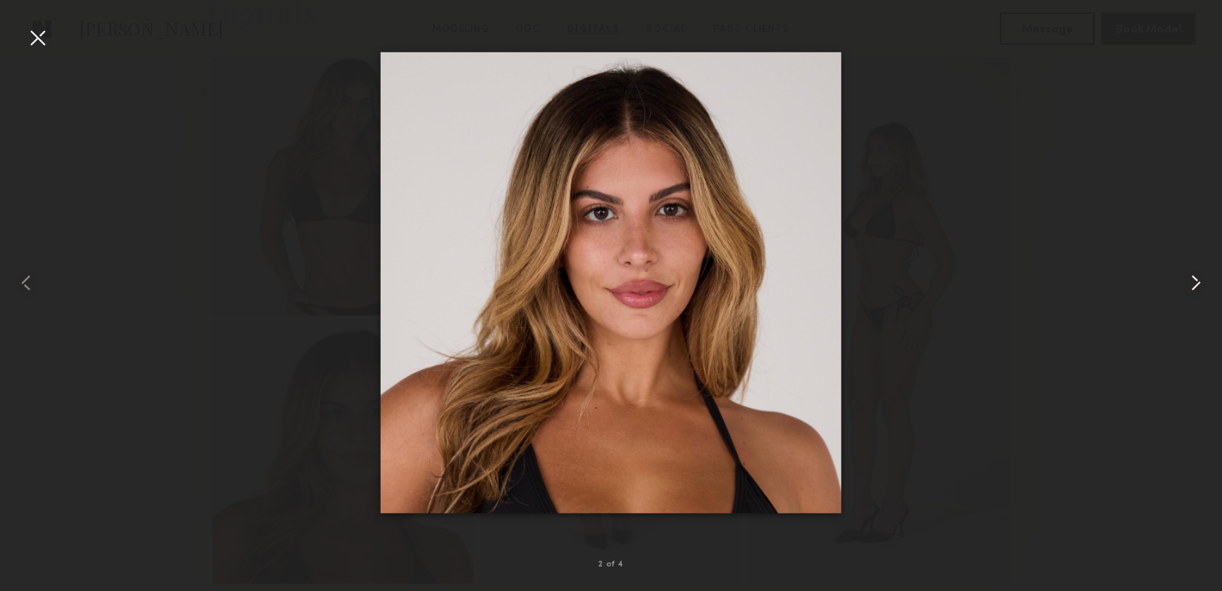
click at [1188, 281] on common-icon at bounding box center [1196, 283] width 26 height 26
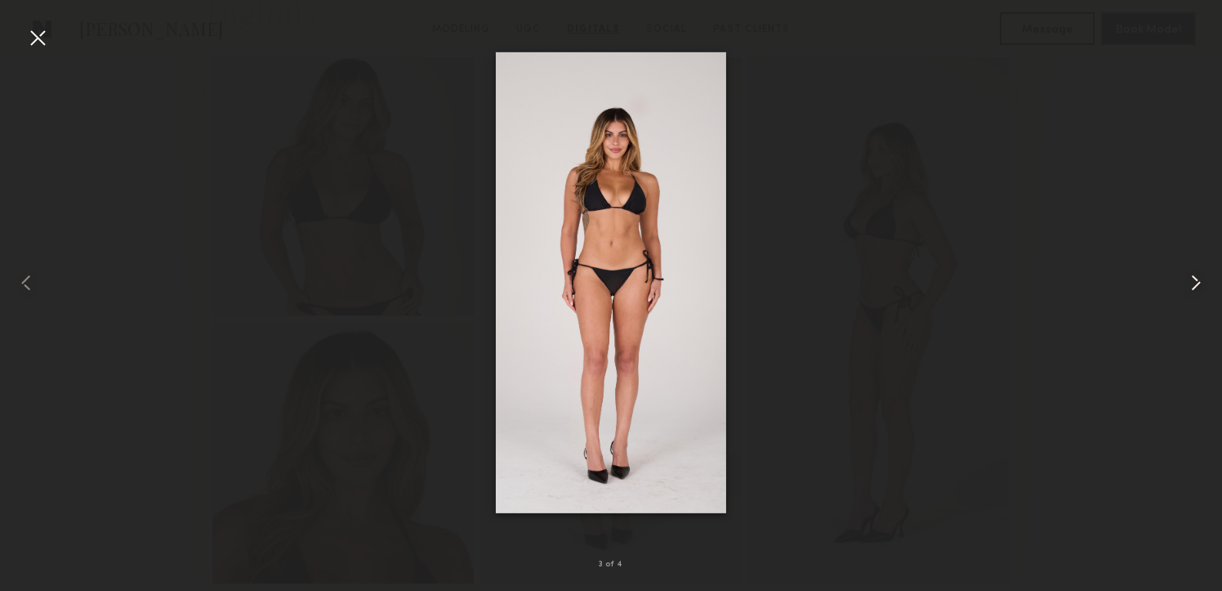
click at [1188, 281] on common-icon at bounding box center [1196, 283] width 26 height 26
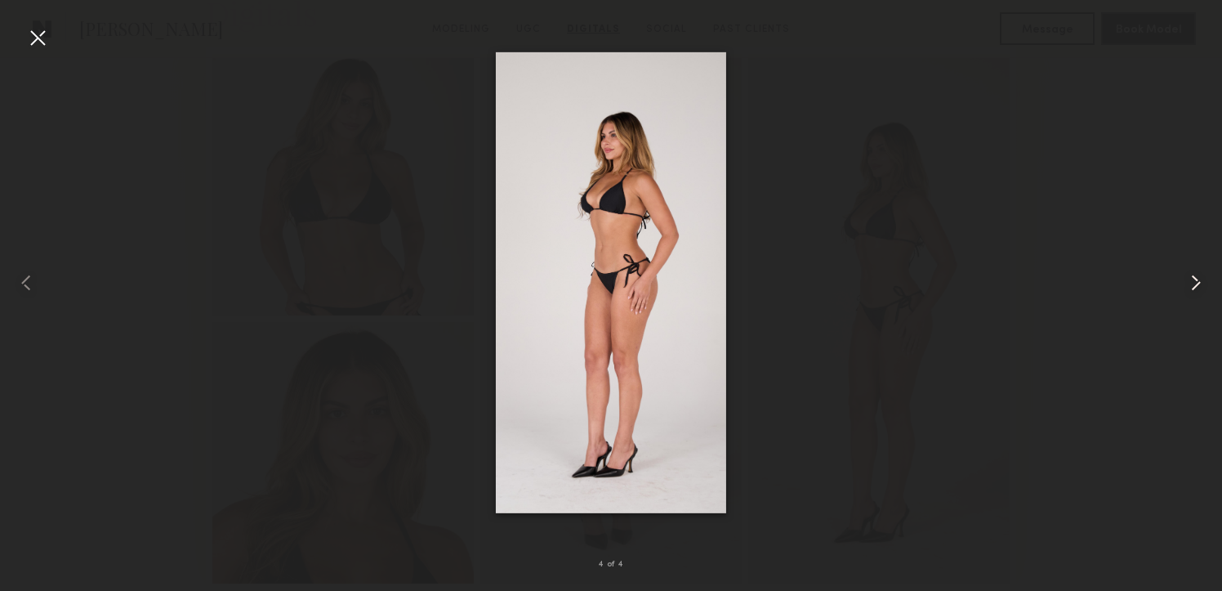
click at [1188, 281] on common-icon at bounding box center [1196, 283] width 26 height 26
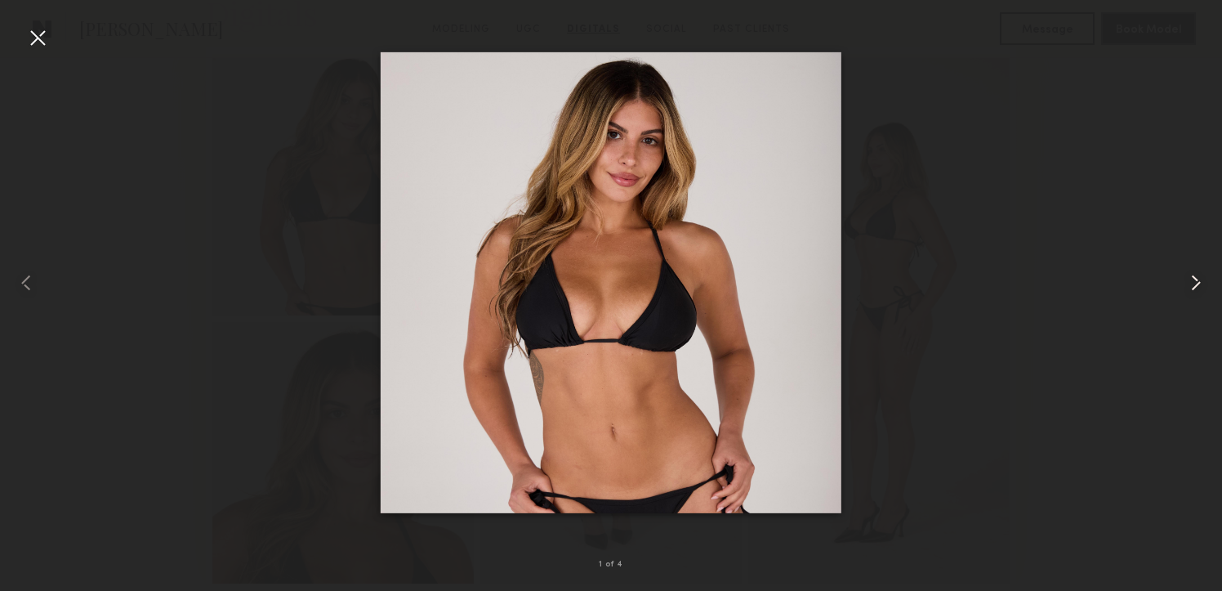
click at [1188, 281] on common-icon at bounding box center [1196, 283] width 26 height 26
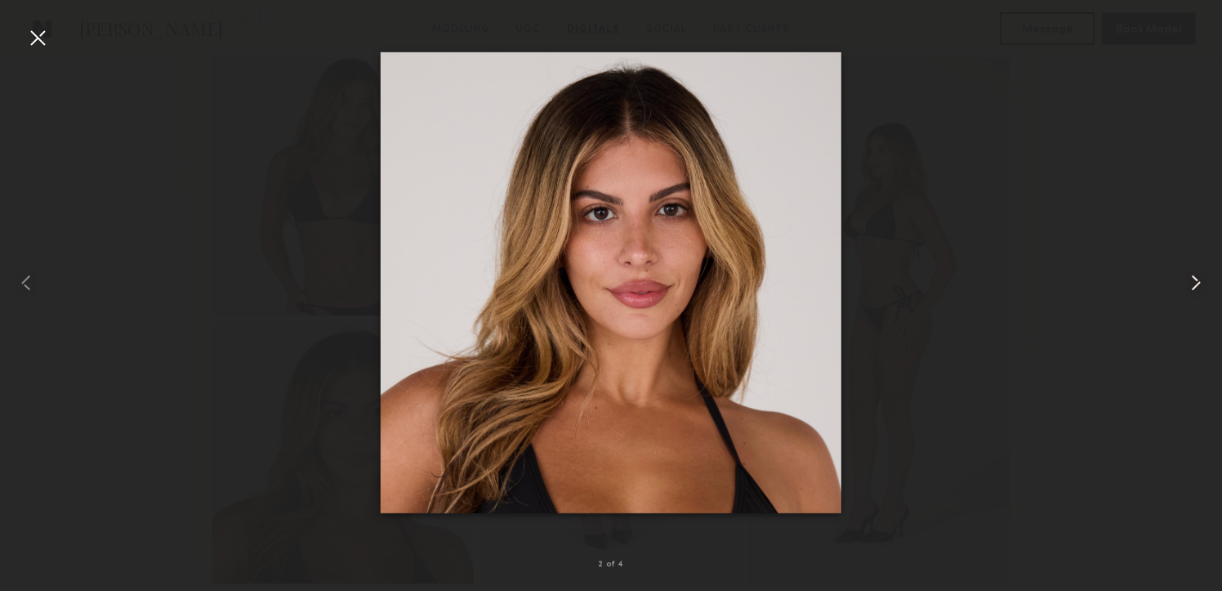
click at [1188, 281] on common-icon at bounding box center [1196, 283] width 26 height 26
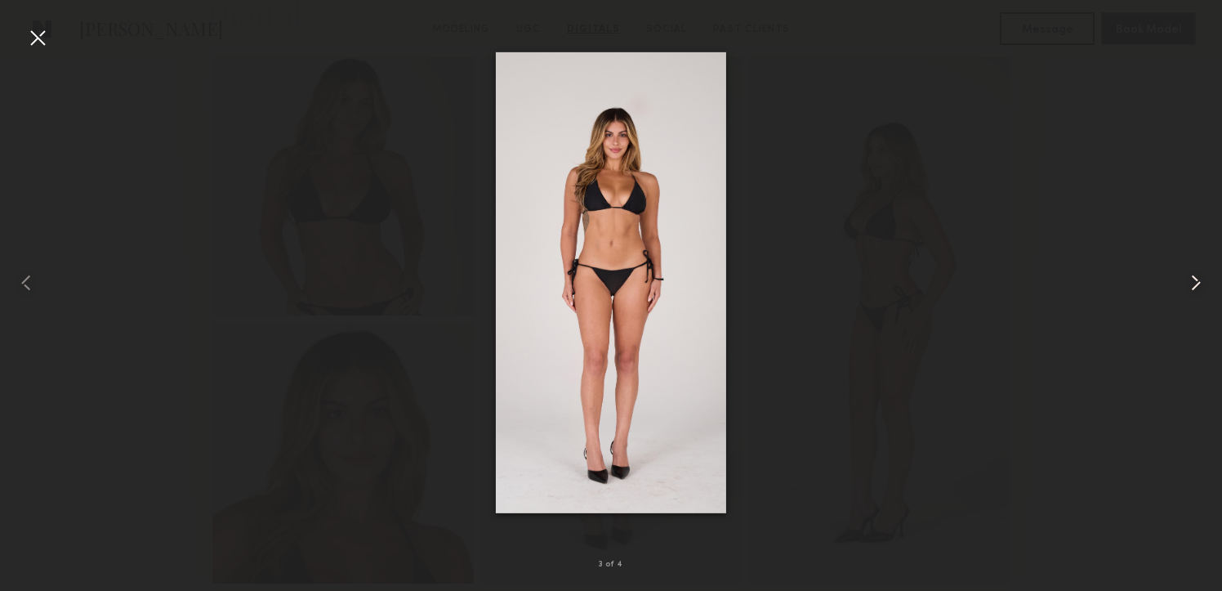
click at [1188, 281] on common-icon at bounding box center [1196, 283] width 26 height 26
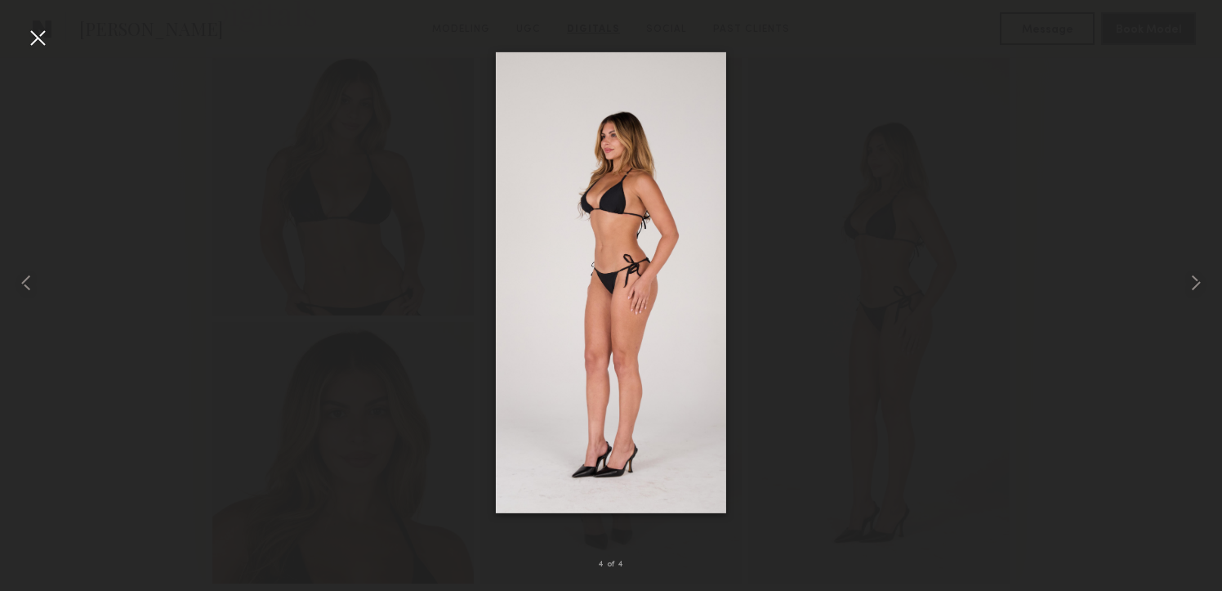
click at [33, 39] on div at bounding box center [38, 38] width 26 height 26
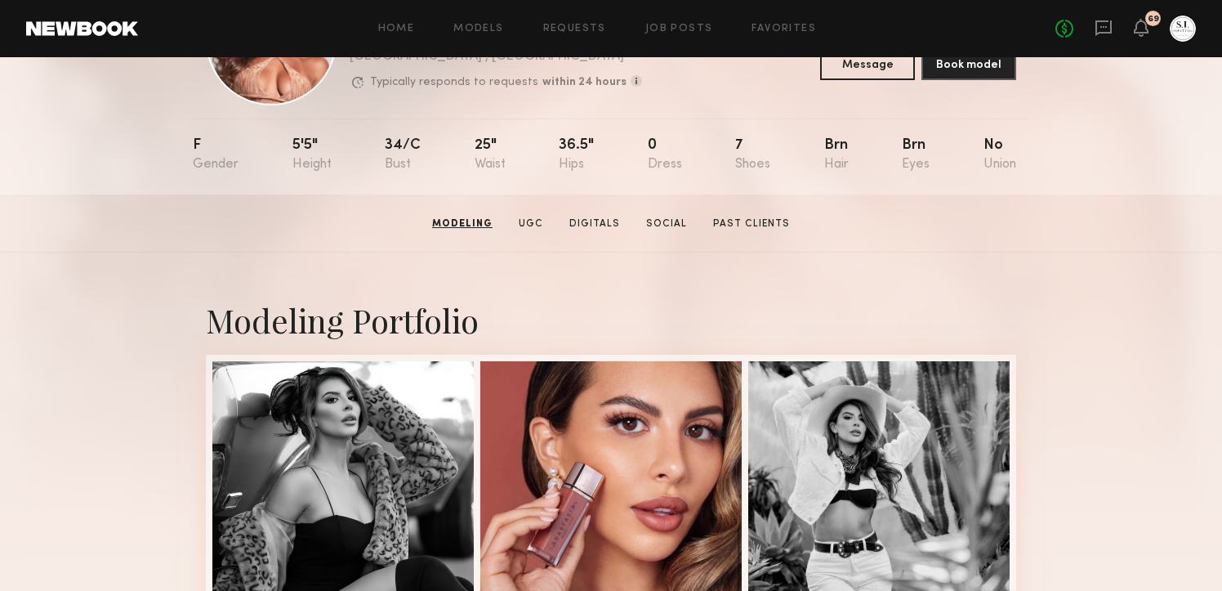
scroll to position [0, 0]
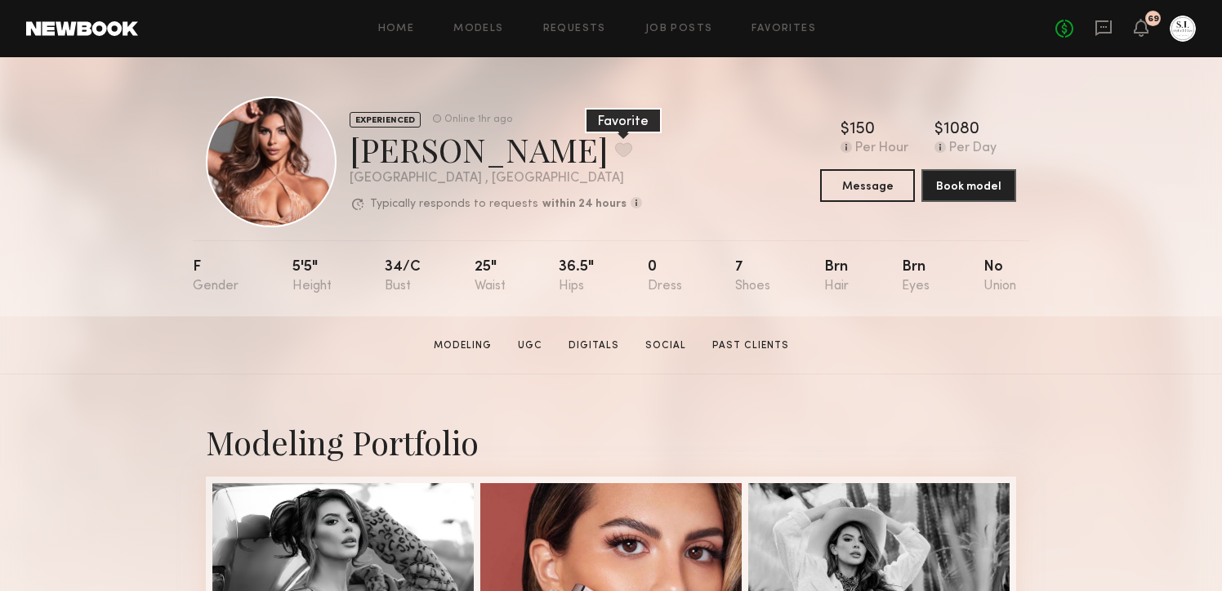
click at [615, 145] on button at bounding box center [623, 149] width 17 height 15
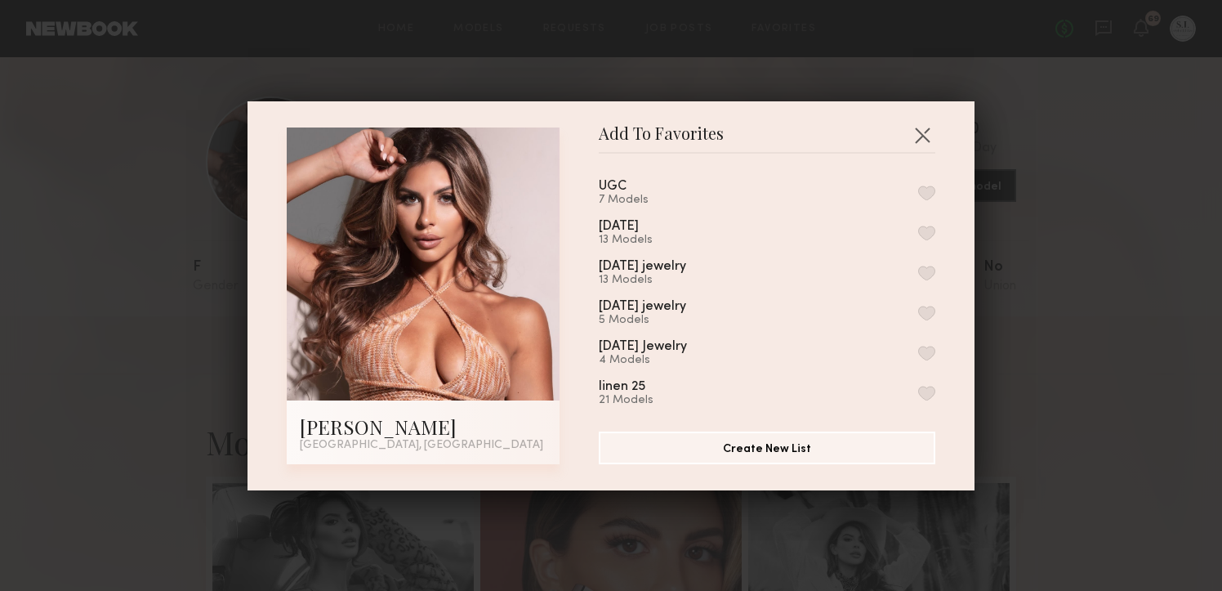
click at [925, 188] on button "button" at bounding box center [926, 192] width 17 height 15
click at [929, 234] on button "button" at bounding box center [926, 232] width 17 height 15
click at [920, 136] on button "button" at bounding box center [922, 135] width 26 height 26
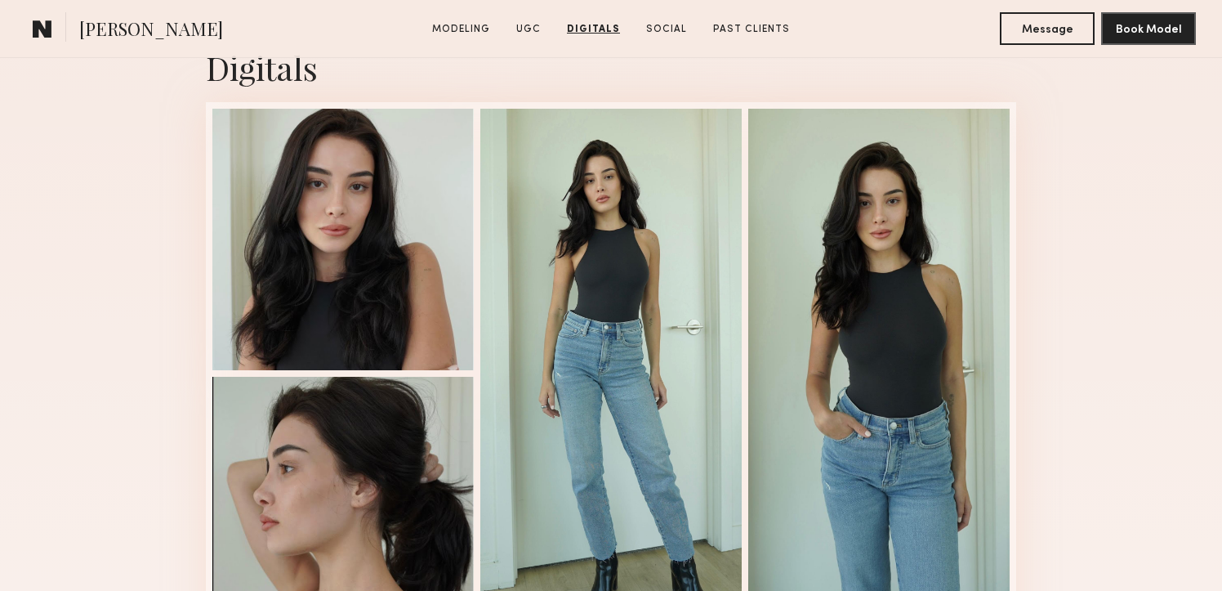
scroll to position [2235, 0]
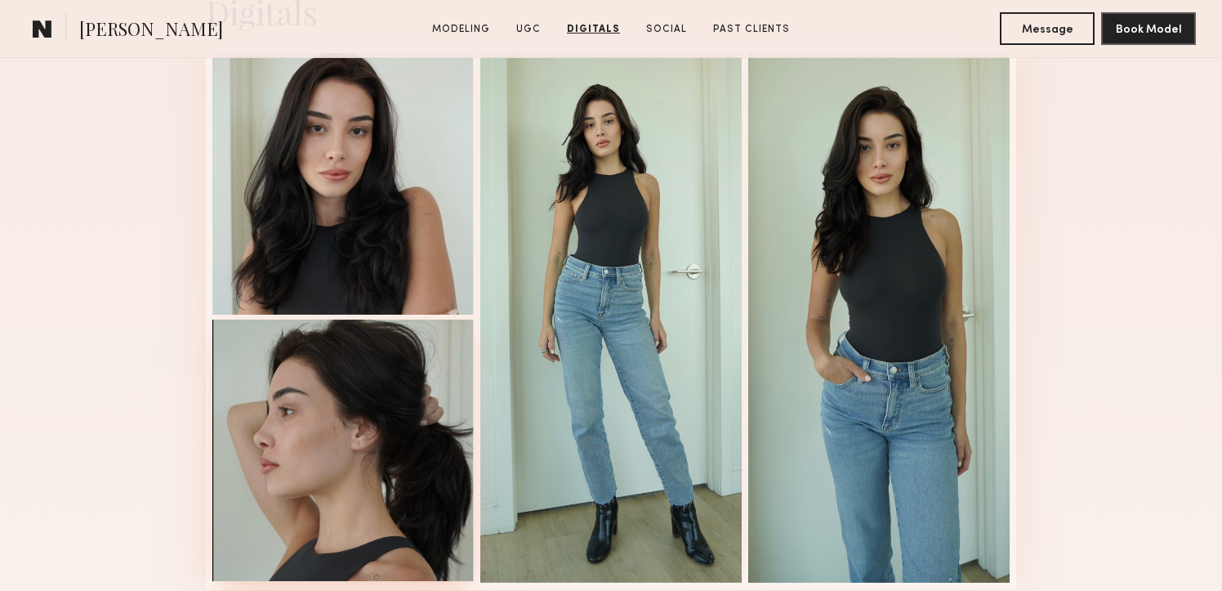
click at [352, 381] on div at bounding box center [342, 449] width 261 height 261
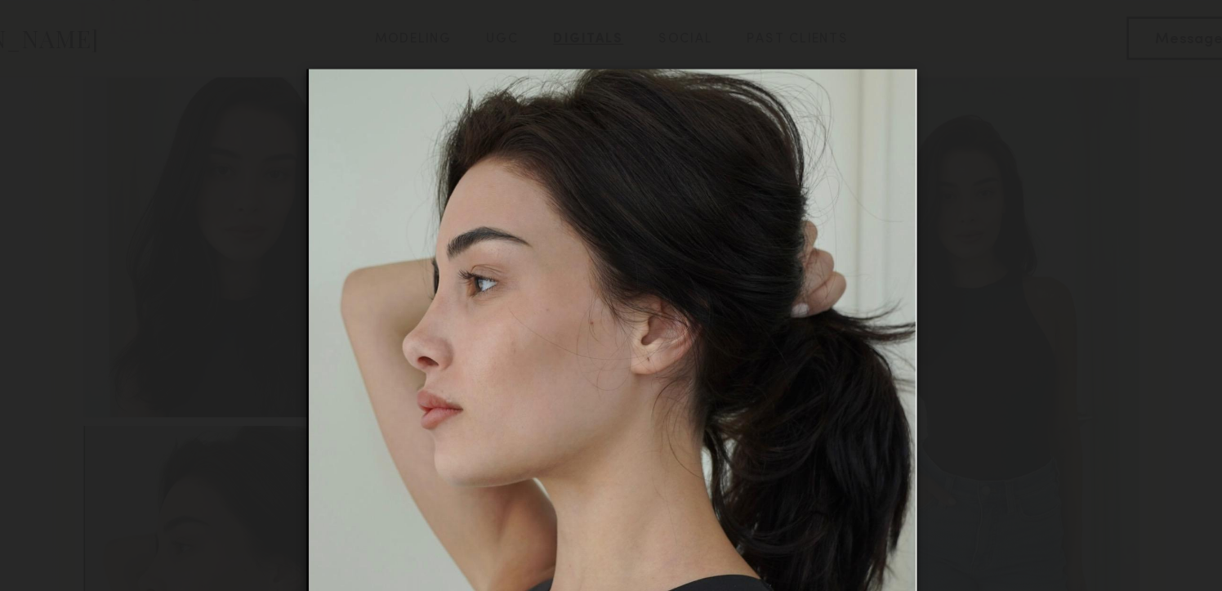
click at [198, 39] on div at bounding box center [611, 282] width 1222 height 512
click at [214, 42] on div at bounding box center [611, 282] width 1222 height 512
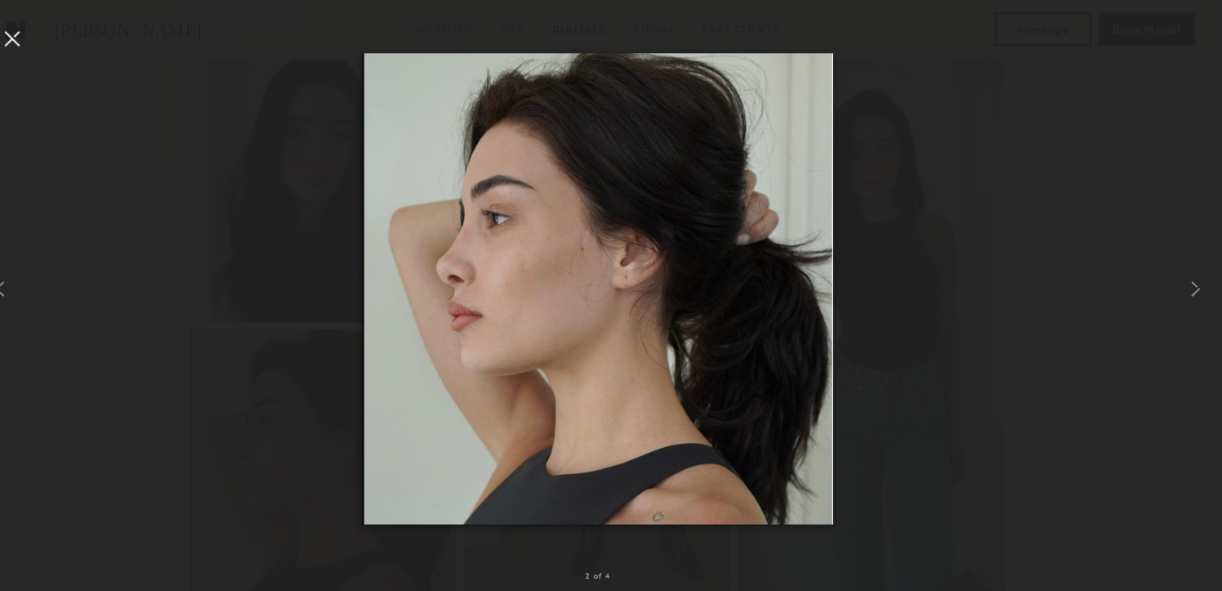
scroll to position [2233, 0]
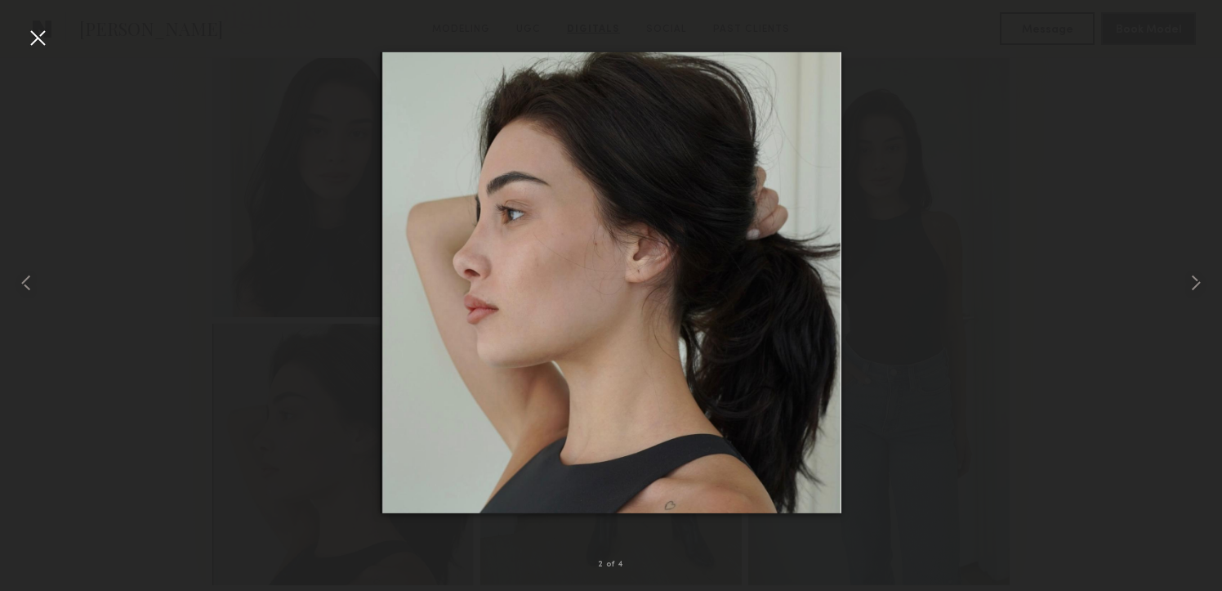
click at [44, 29] on div at bounding box center [38, 38] width 26 height 26
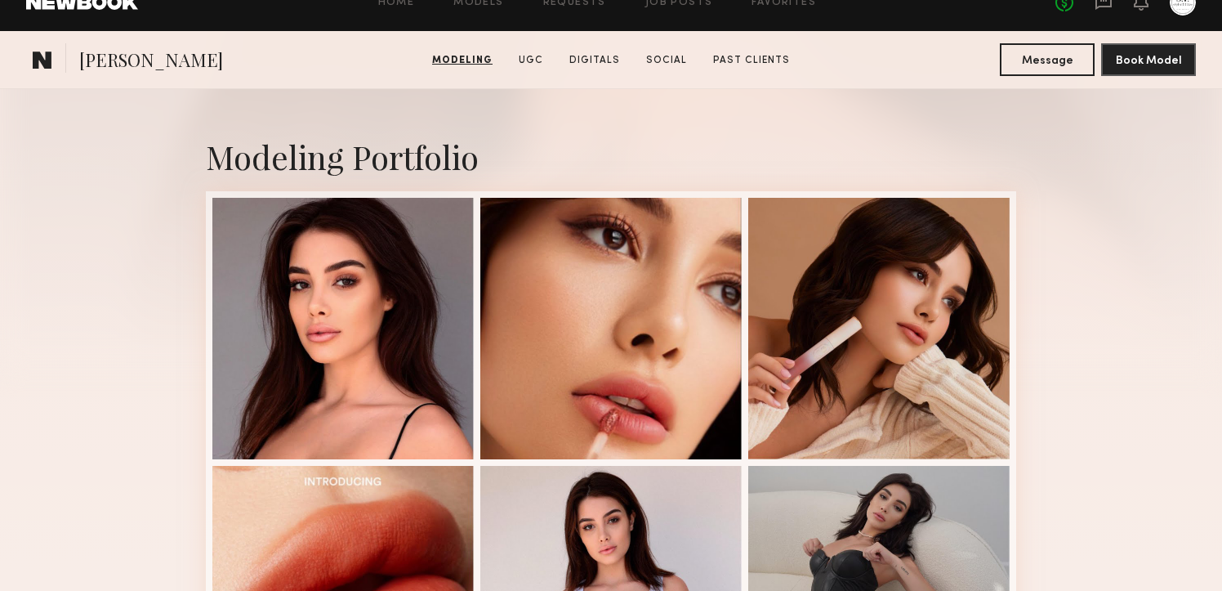
scroll to position [0, 0]
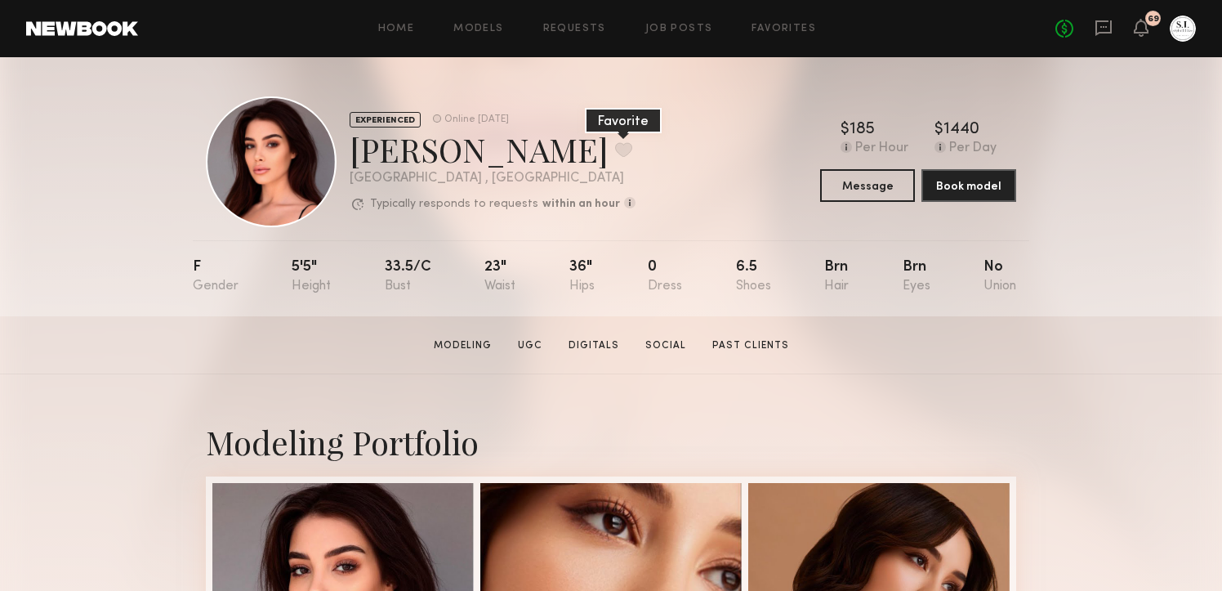
click at [615, 142] on button at bounding box center [623, 149] width 17 height 15
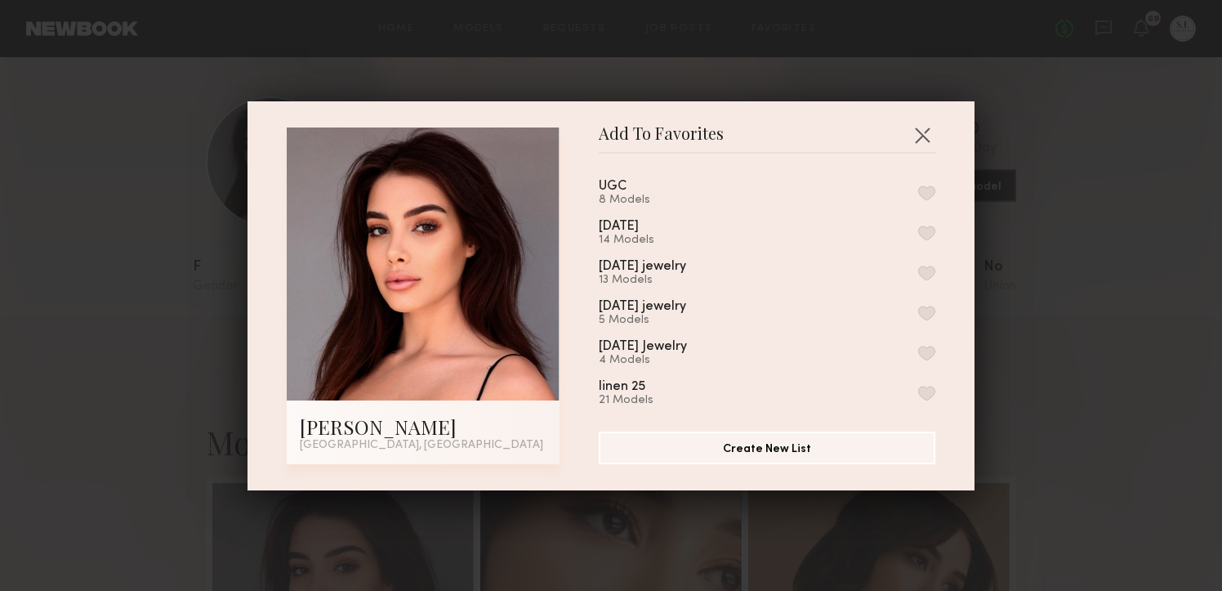
click at [926, 194] on button "button" at bounding box center [926, 192] width 17 height 15
click at [926, 232] on button "button" at bounding box center [926, 232] width 17 height 15
click at [917, 136] on button "button" at bounding box center [922, 135] width 26 height 26
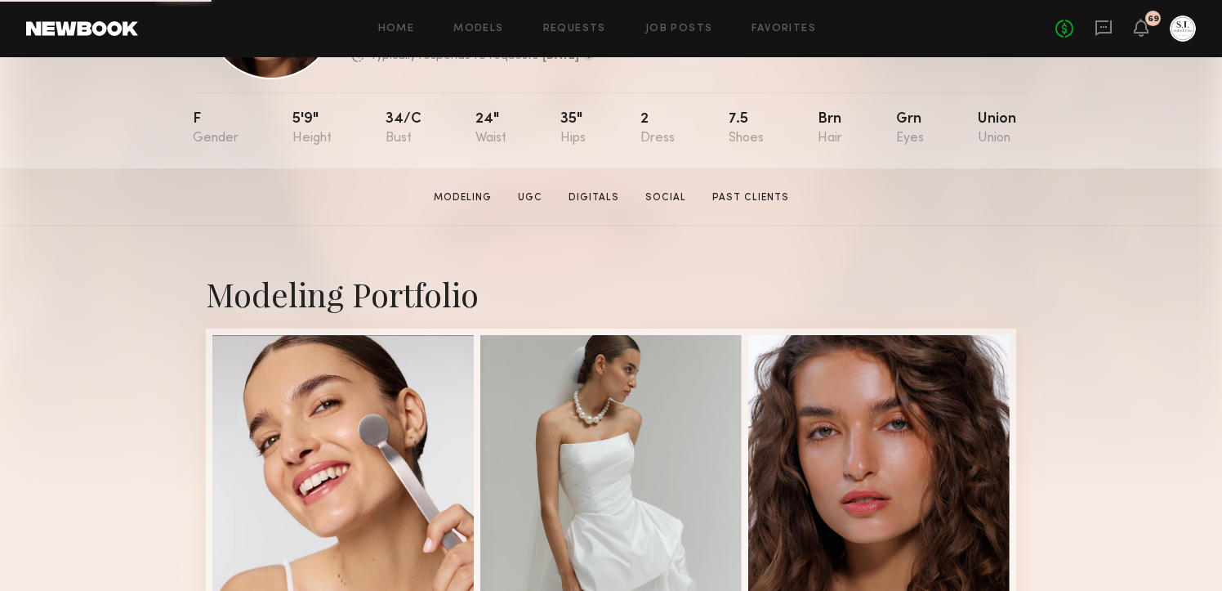
scroll to position [151, 0]
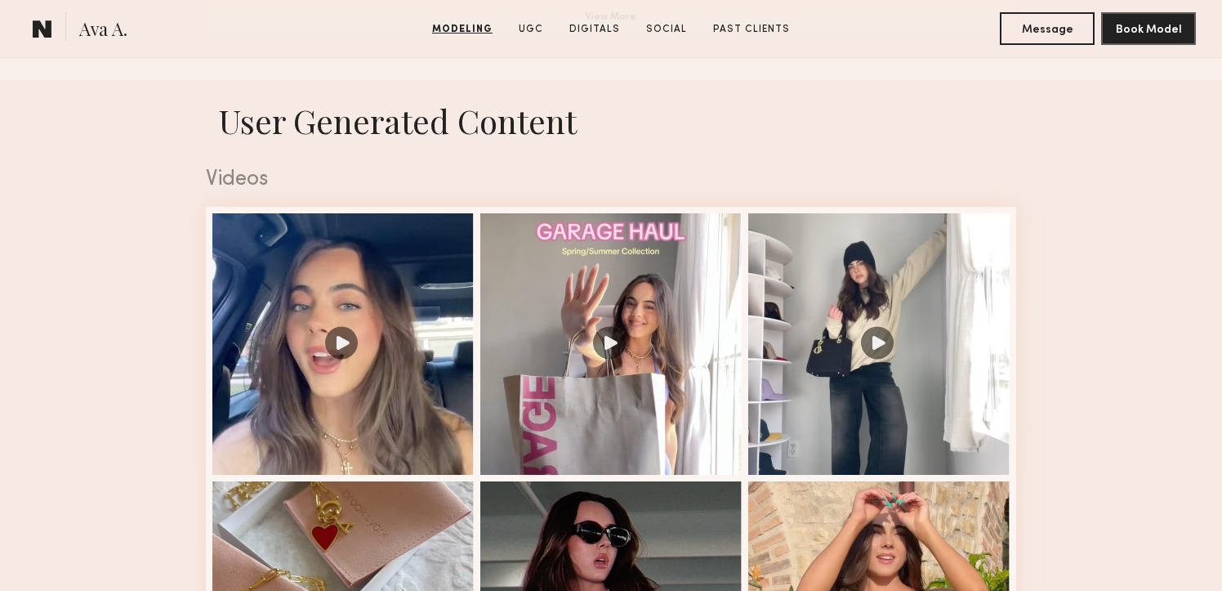
scroll to position [1576, 0]
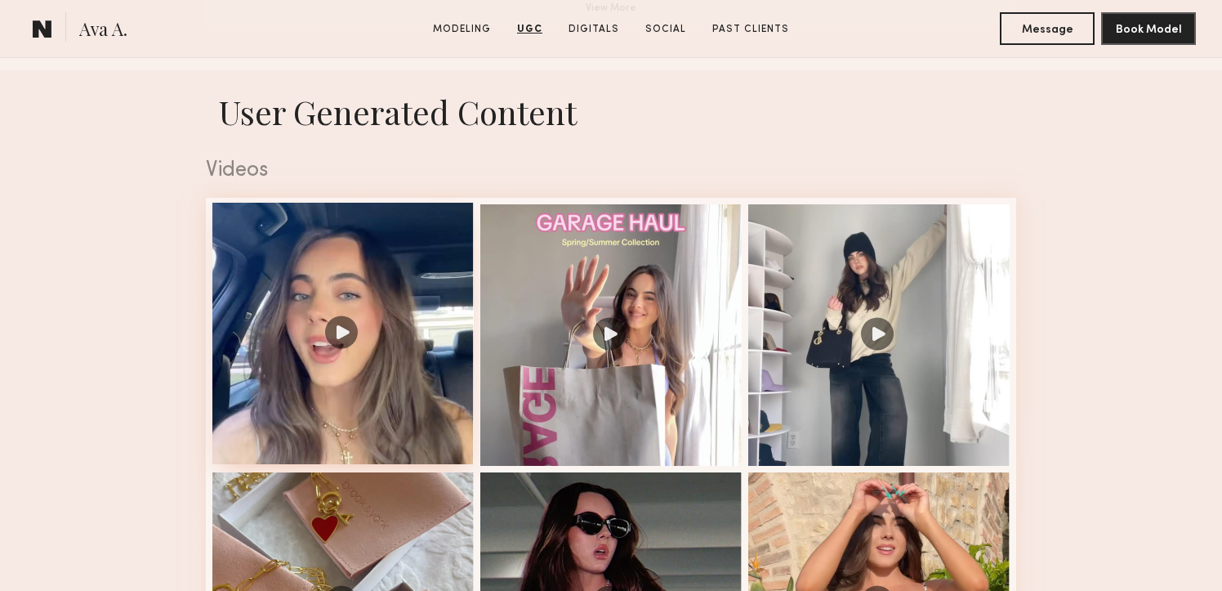
click at [438, 256] on div at bounding box center [342, 333] width 261 height 261
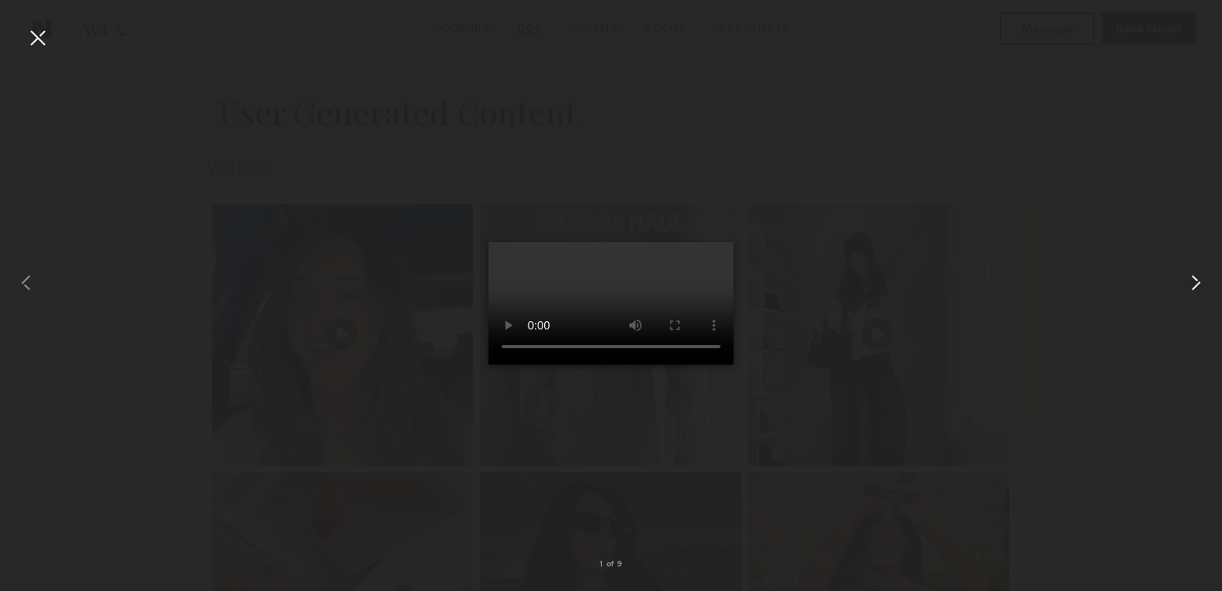
click at [1197, 280] on common-icon at bounding box center [1196, 283] width 26 height 26
click at [1197, 281] on common-icon at bounding box center [1196, 283] width 26 height 26
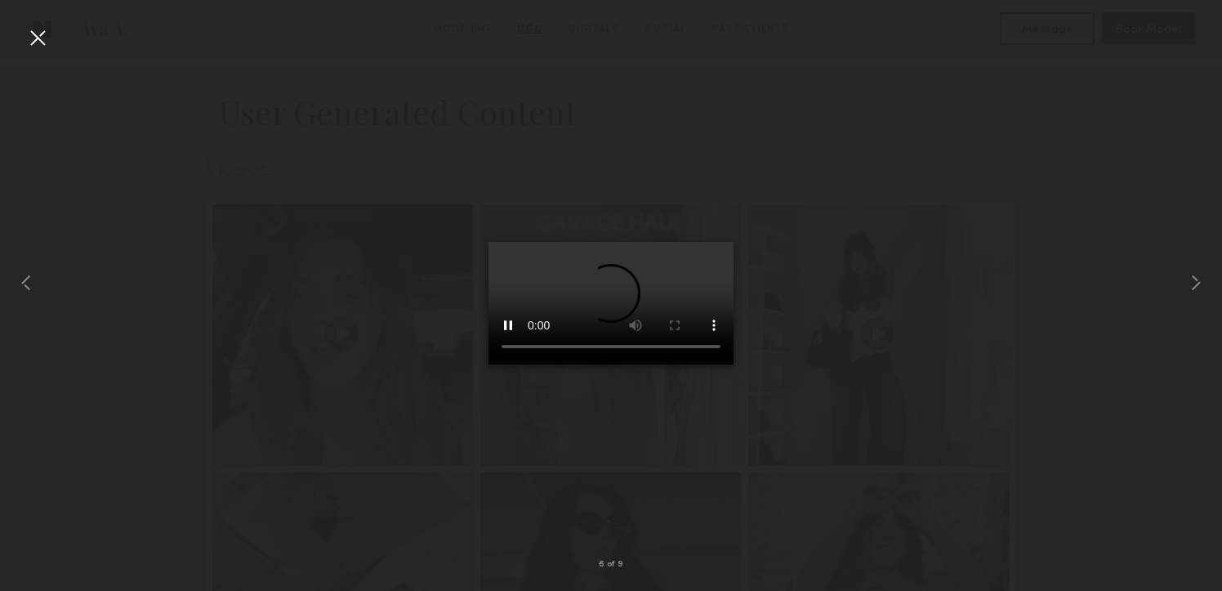
click at [39, 42] on div at bounding box center [38, 38] width 26 height 26
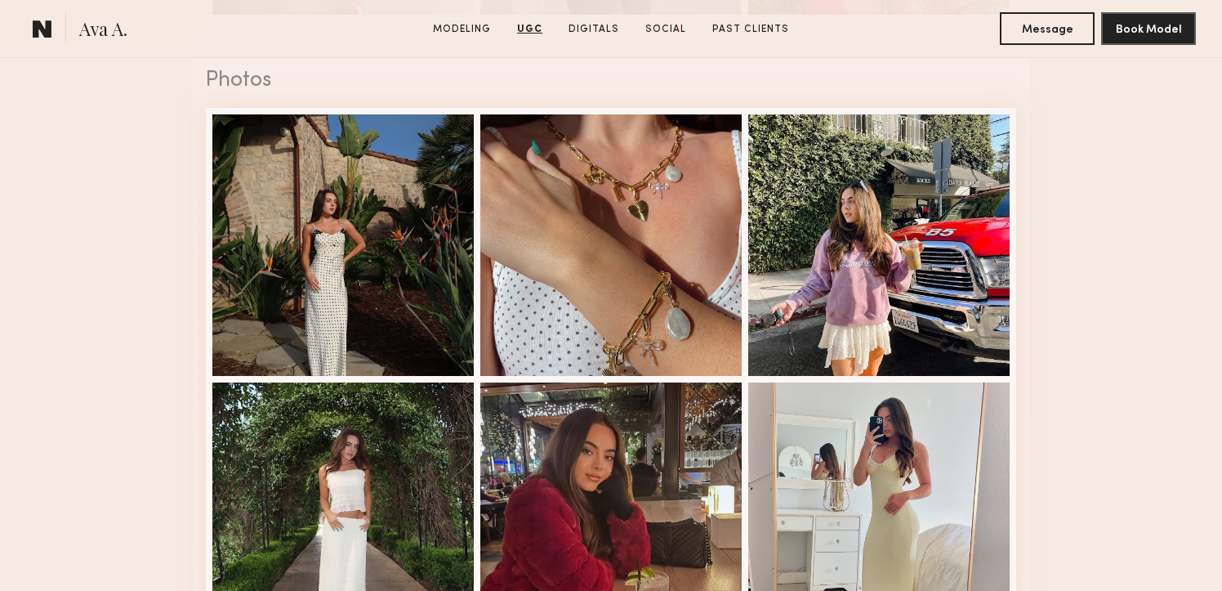
scroll to position [2594, 0]
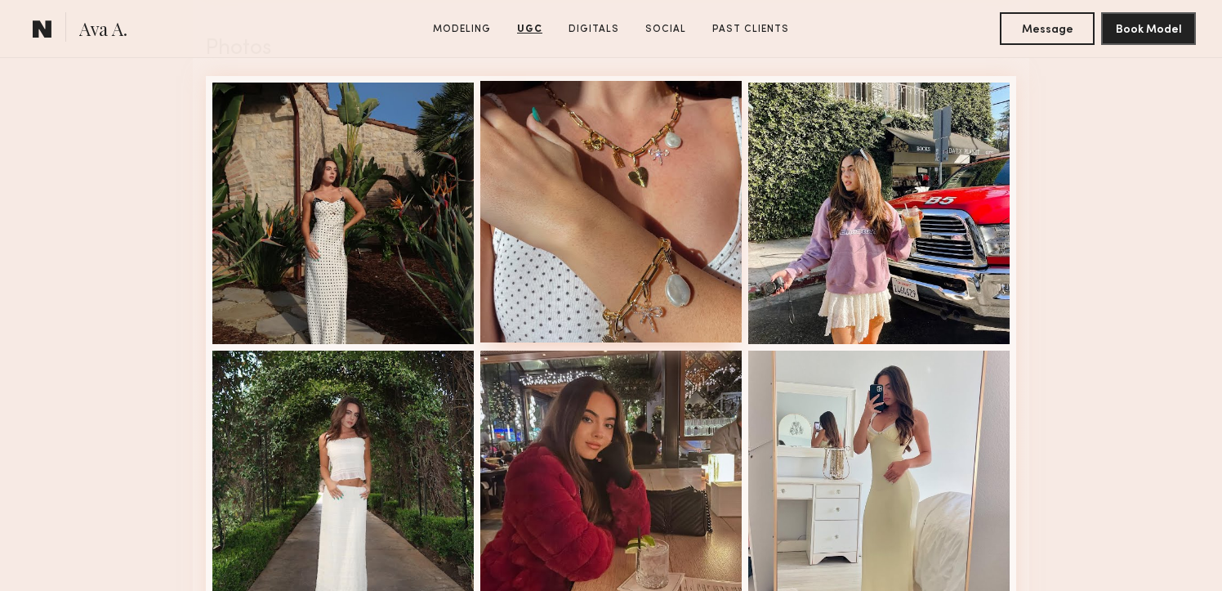
click at [570, 218] on div at bounding box center [610, 211] width 261 height 261
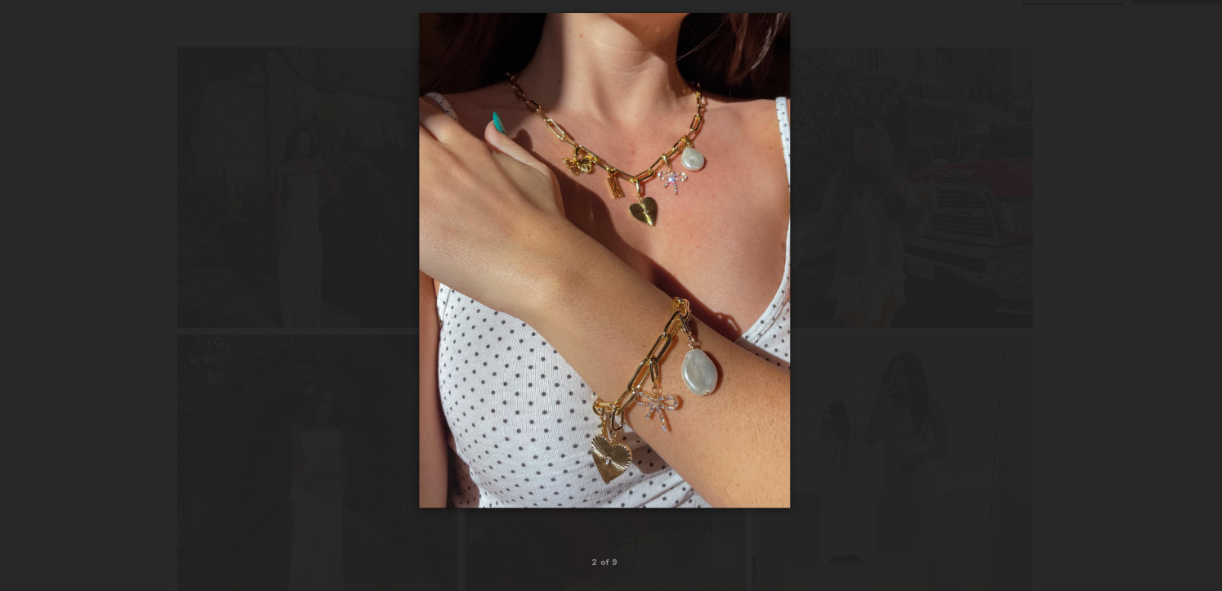
scroll to position [2592, 0]
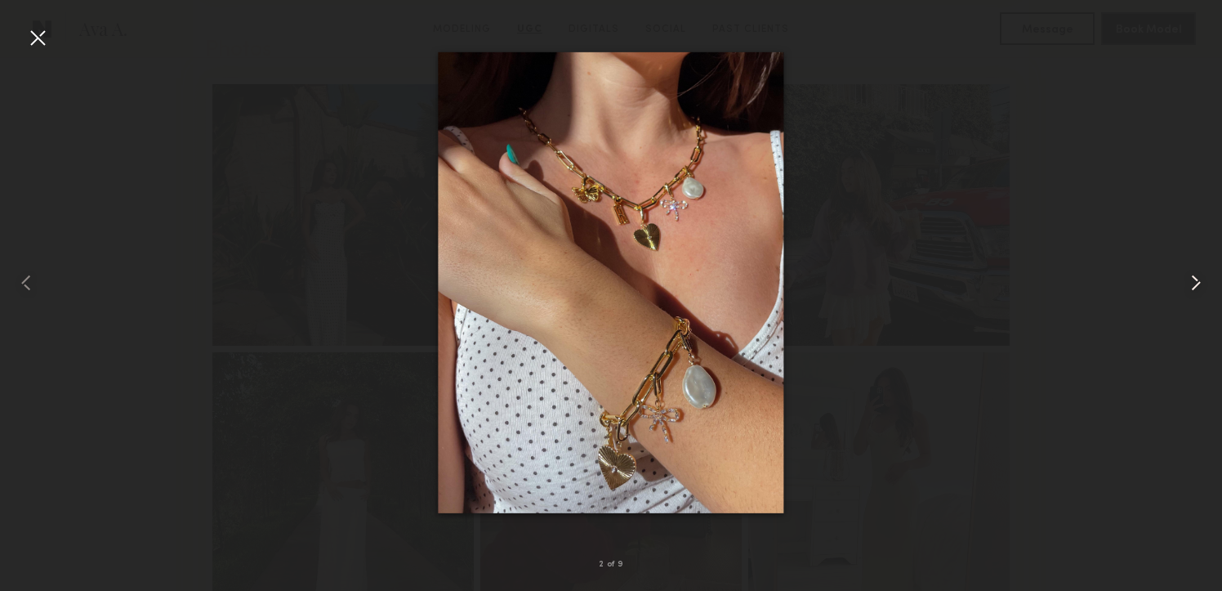
click at [1206, 284] on common-icon at bounding box center [1196, 283] width 26 height 26
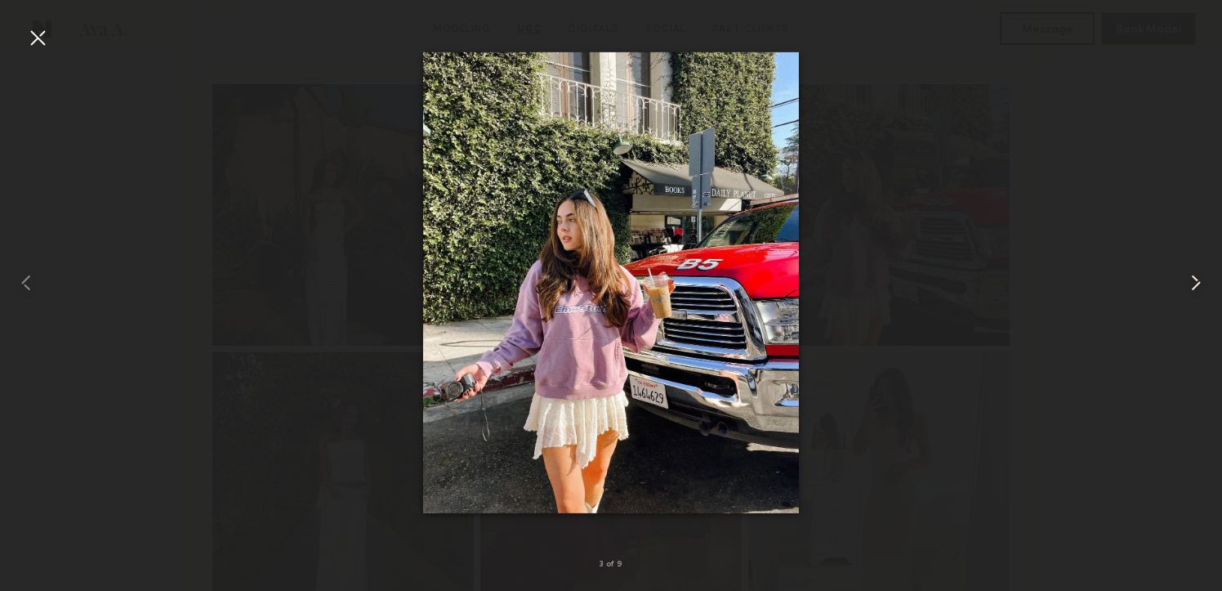
click at [1199, 283] on common-icon at bounding box center [1196, 283] width 26 height 26
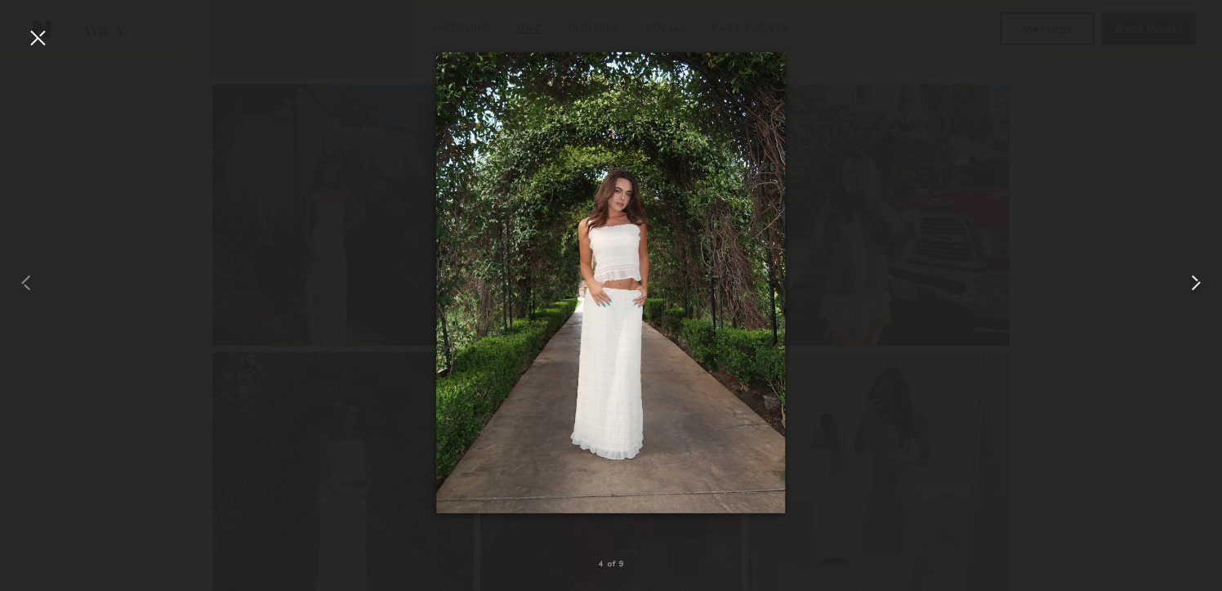
click at [1199, 283] on common-icon at bounding box center [1196, 283] width 26 height 26
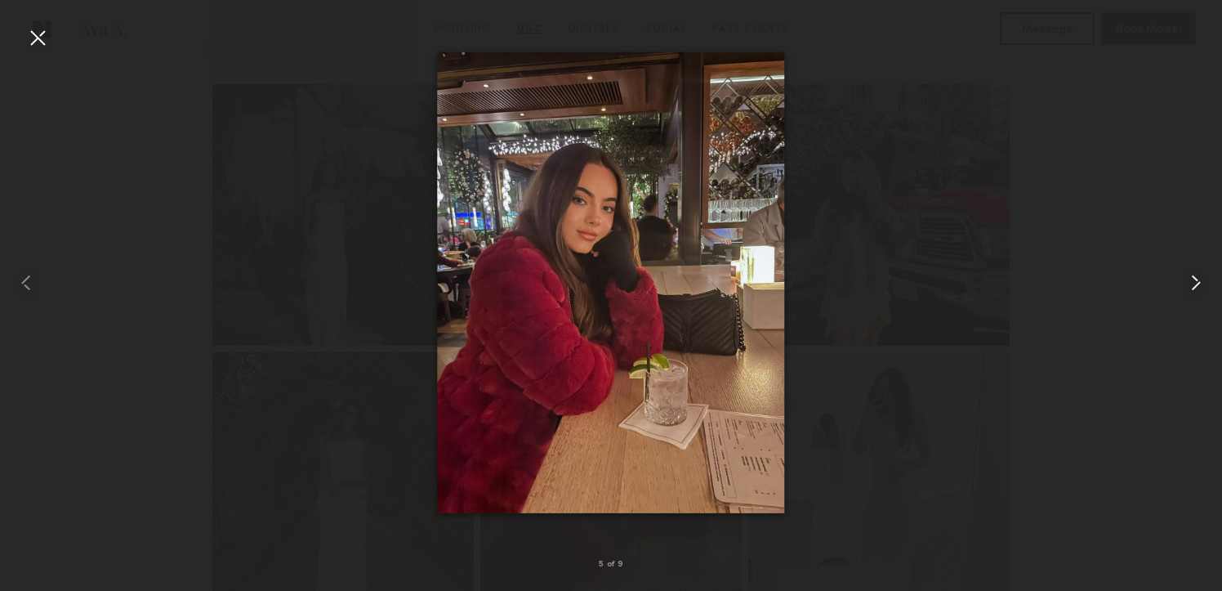
click at [1199, 283] on common-icon at bounding box center [1196, 283] width 26 height 26
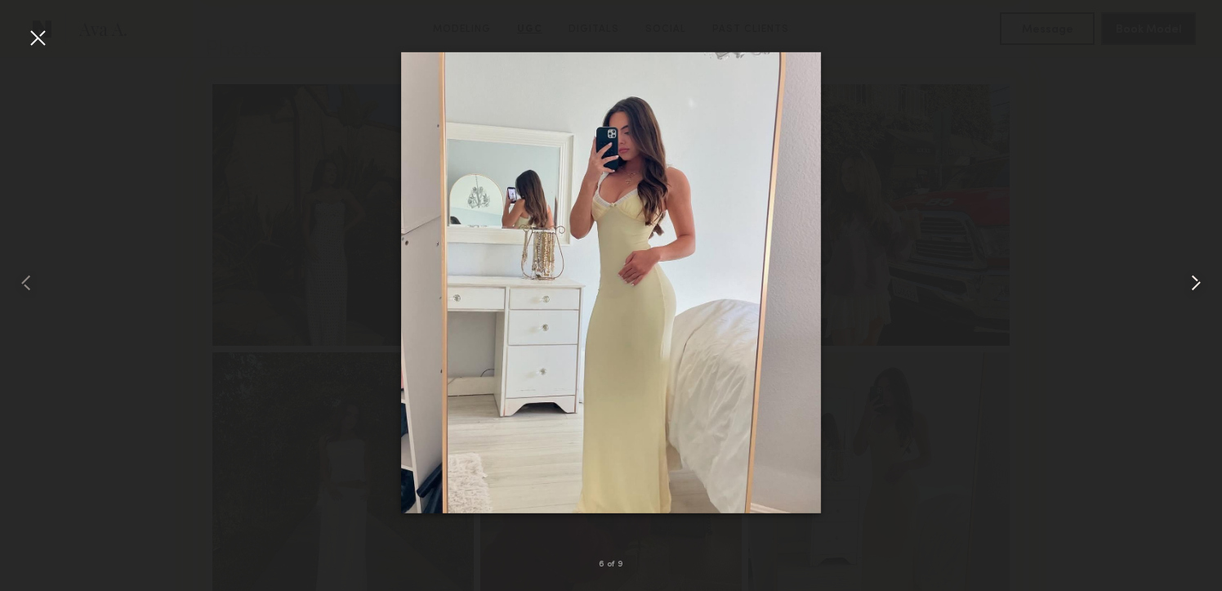
click at [1199, 283] on common-icon at bounding box center [1196, 283] width 26 height 26
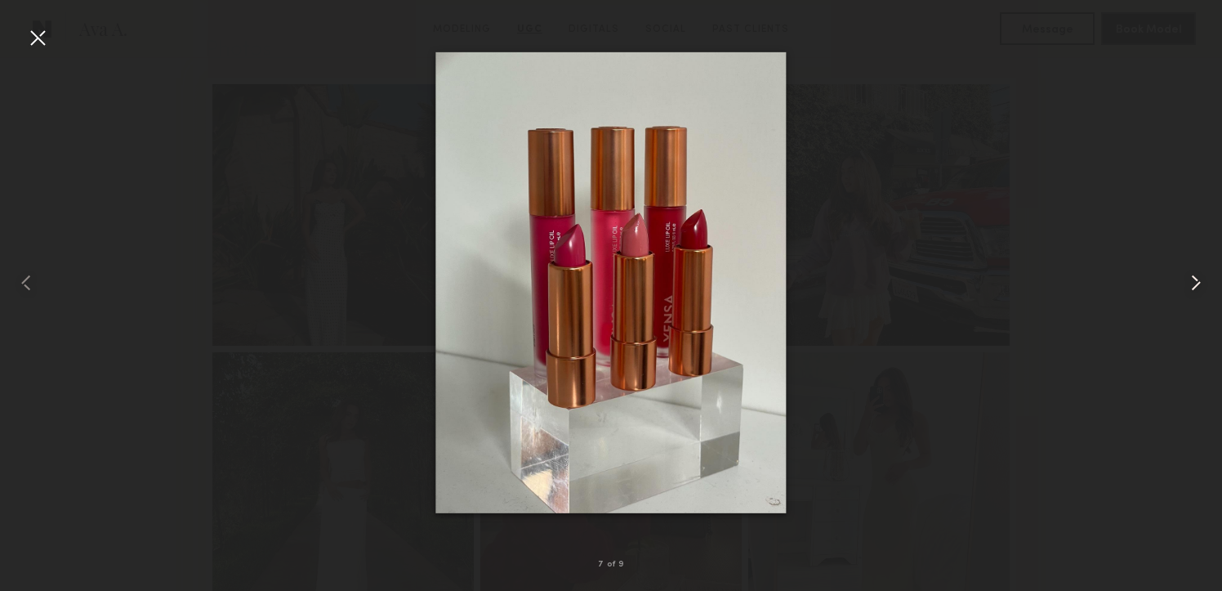
click at [1199, 283] on common-icon at bounding box center [1196, 283] width 26 height 26
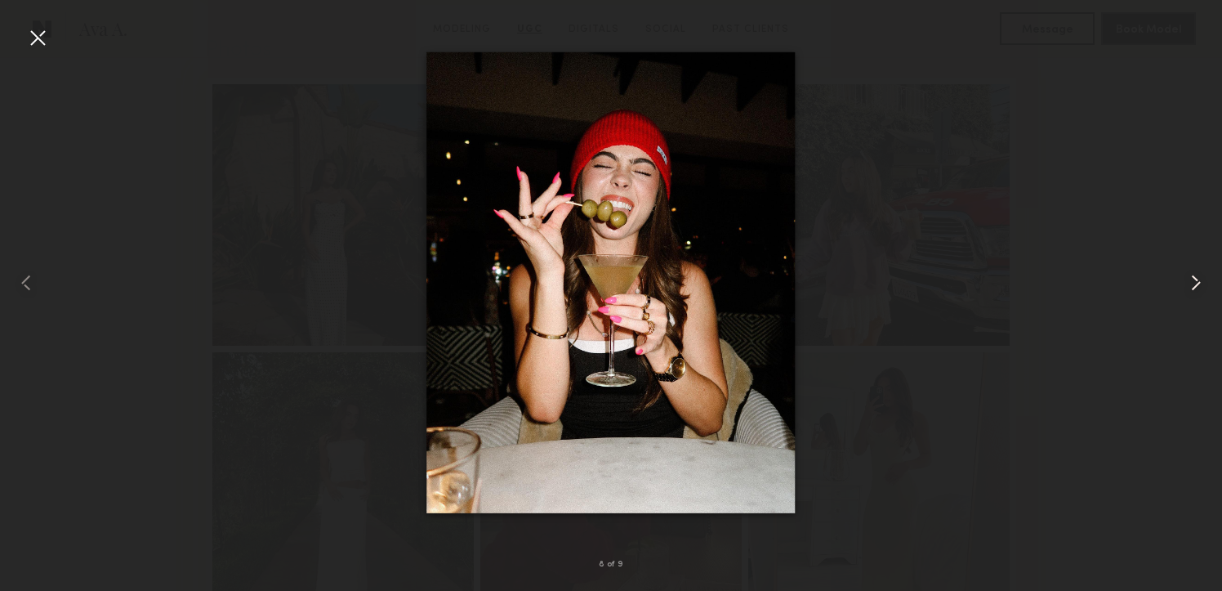
click at [1199, 283] on common-icon at bounding box center [1196, 283] width 26 height 26
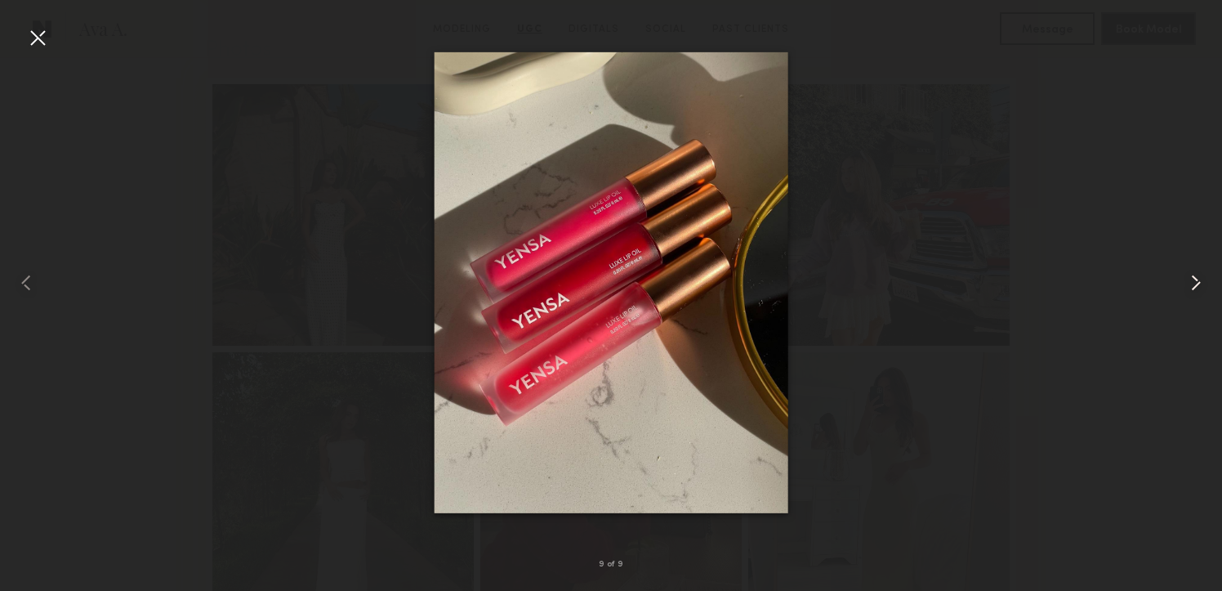
click at [1199, 283] on common-icon at bounding box center [1196, 283] width 26 height 26
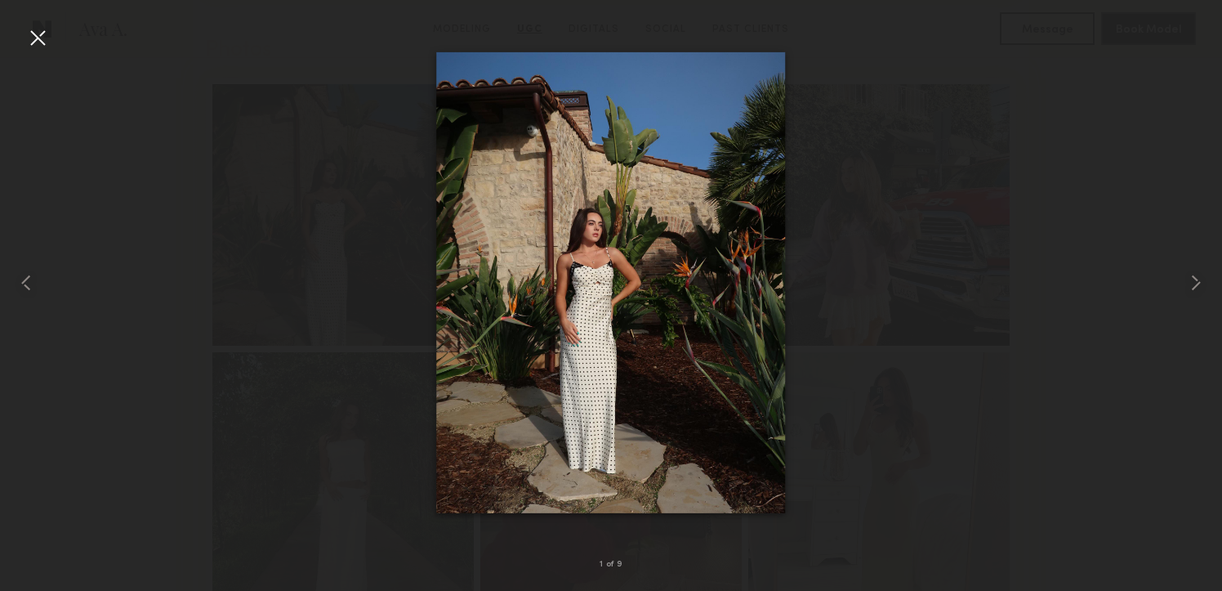
click at [30, 33] on div at bounding box center [38, 38] width 26 height 26
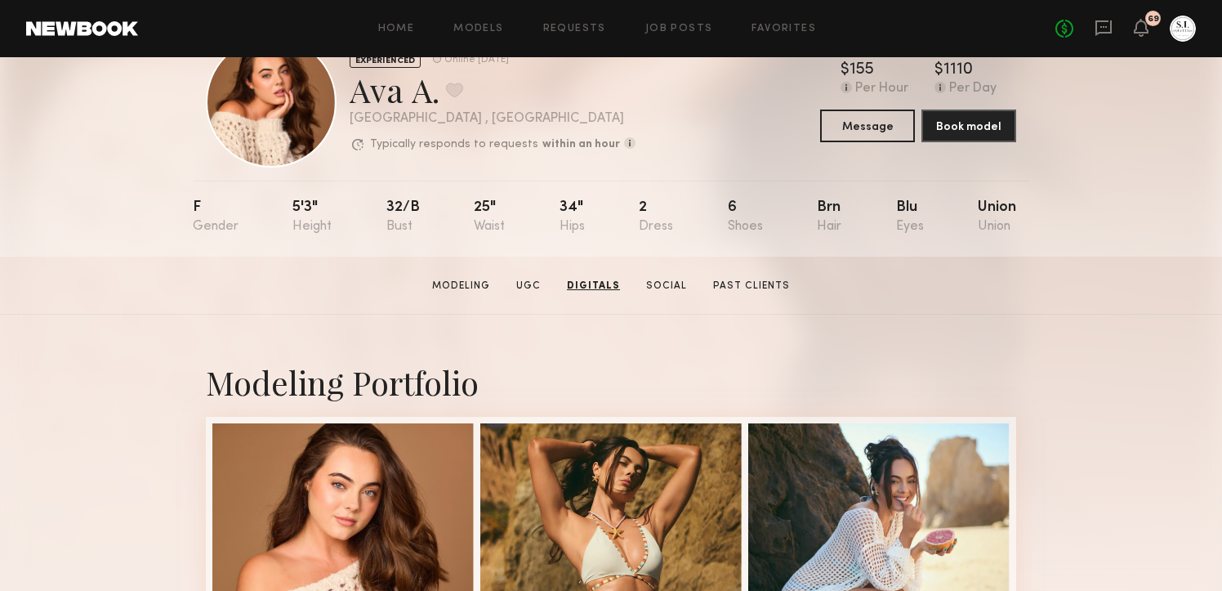
scroll to position [0, 0]
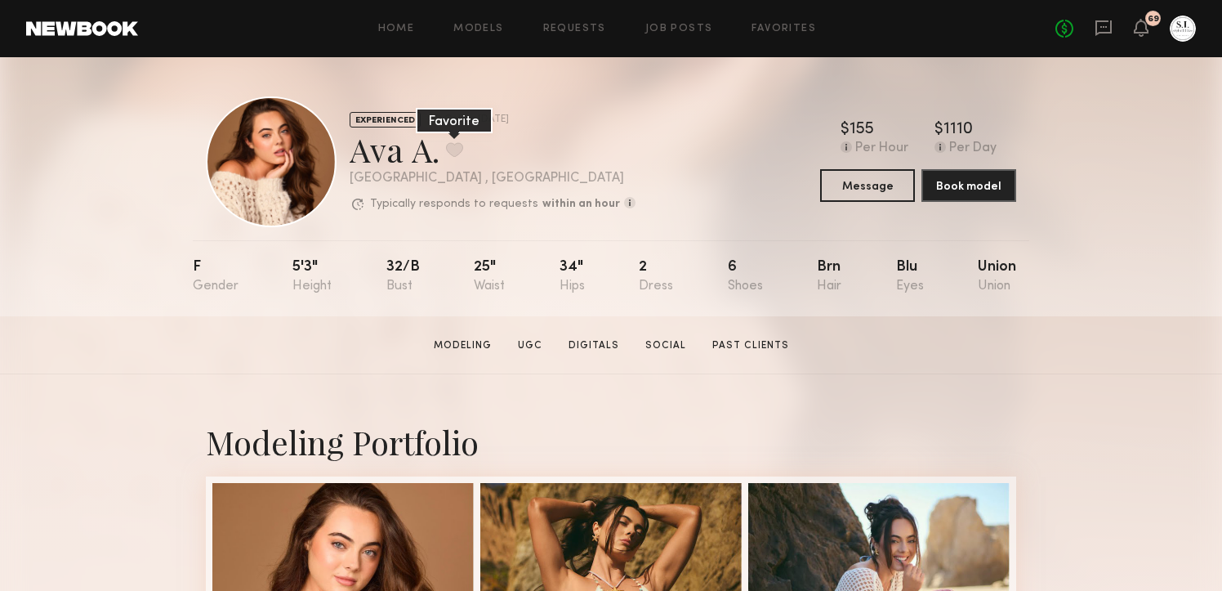
click at [457, 153] on button at bounding box center [454, 149] width 17 height 15
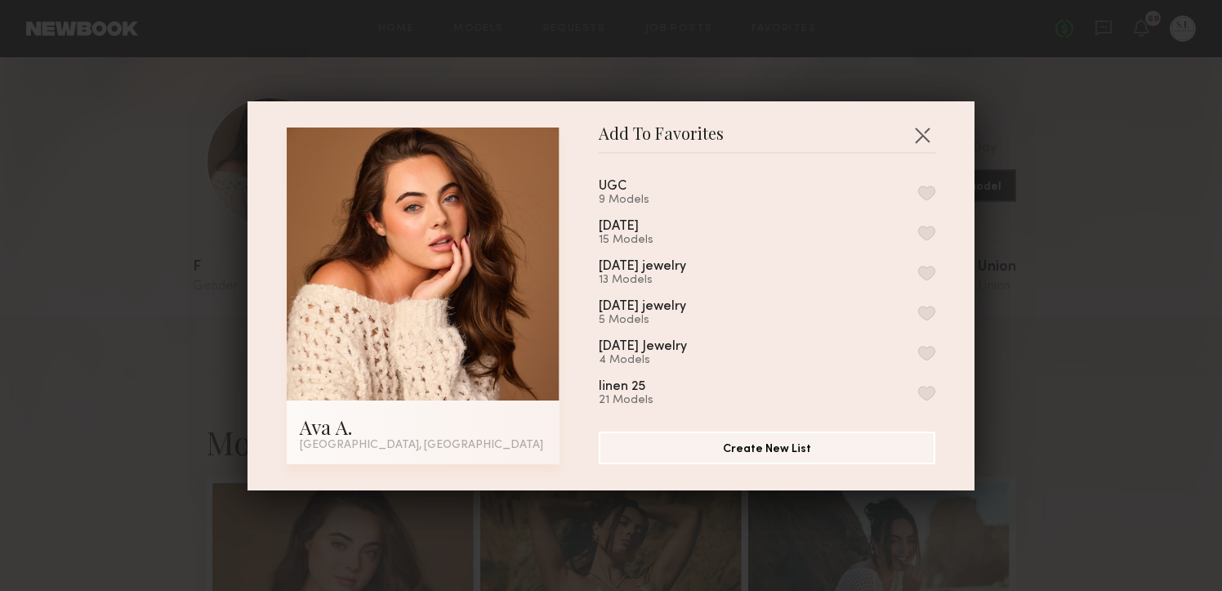
click at [927, 189] on button "button" at bounding box center [926, 192] width 17 height 15
click at [920, 136] on button "button" at bounding box center [922, 135] width 26 height 26
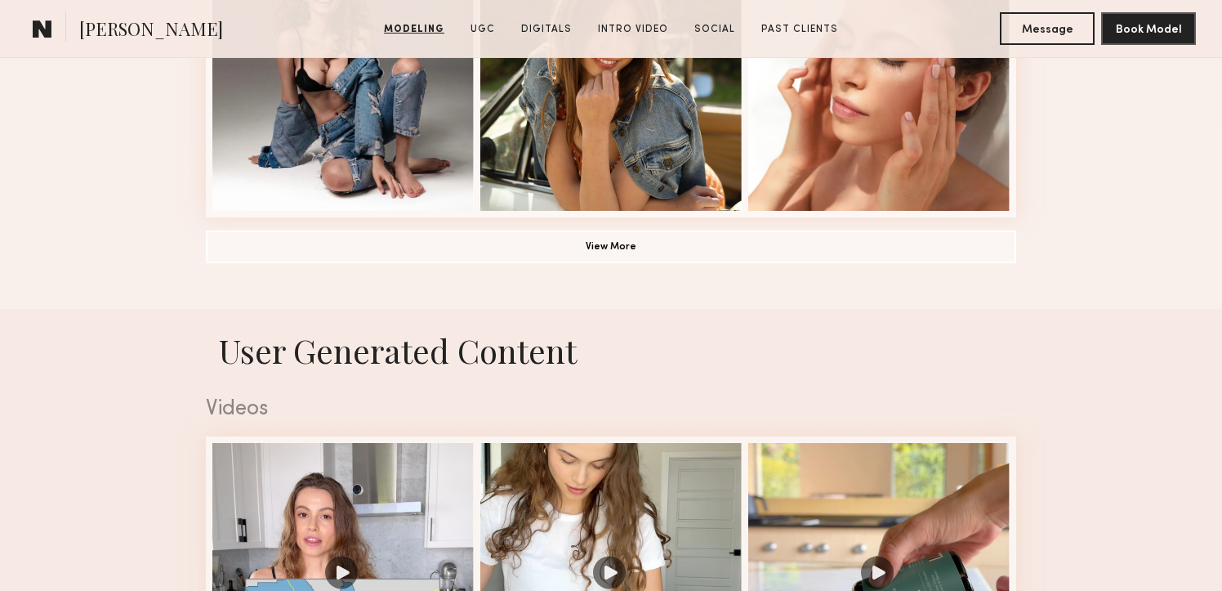
scroll to position [1367, 0]
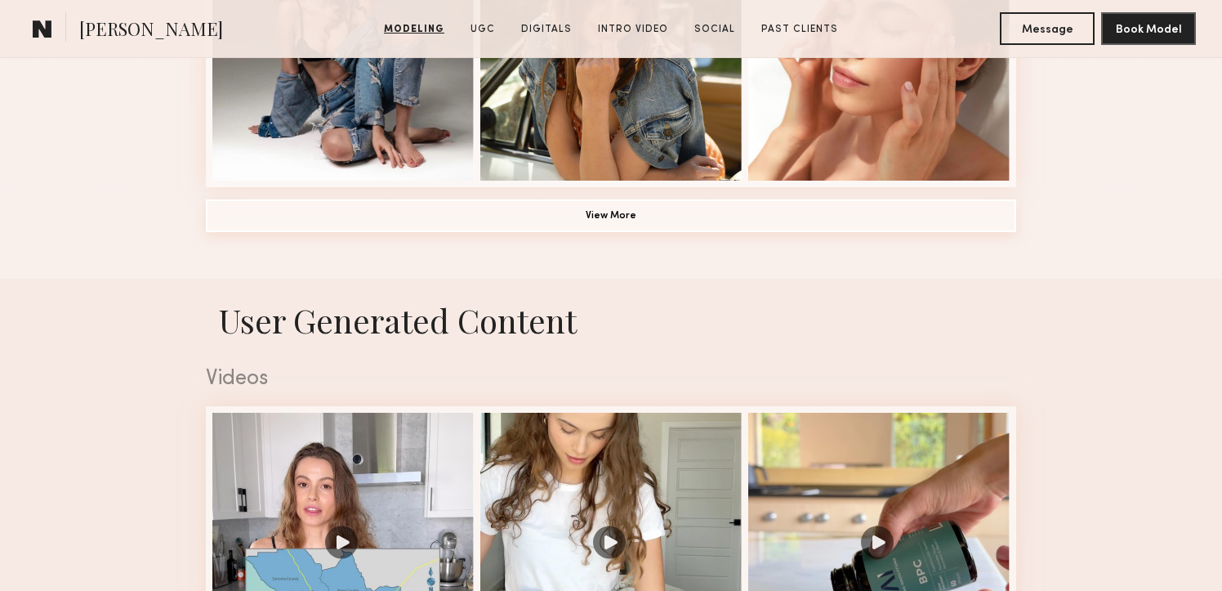
click at [546, 226] on button "View More" at bounding box center [611, 215] width 810 height 33
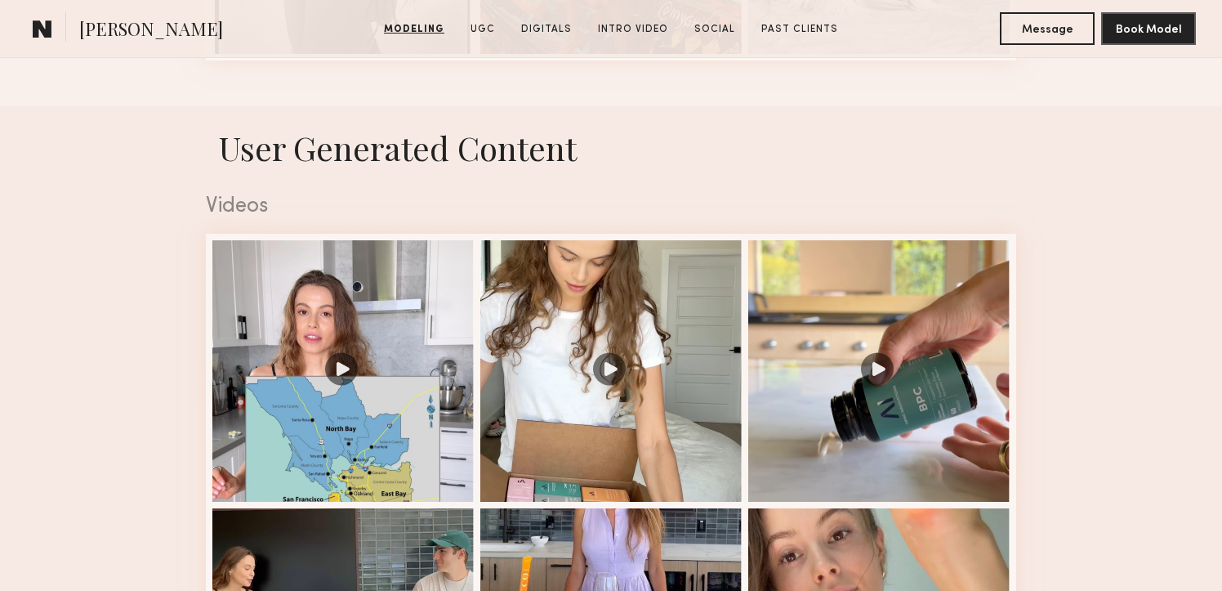
scroll to position [2592, 0]
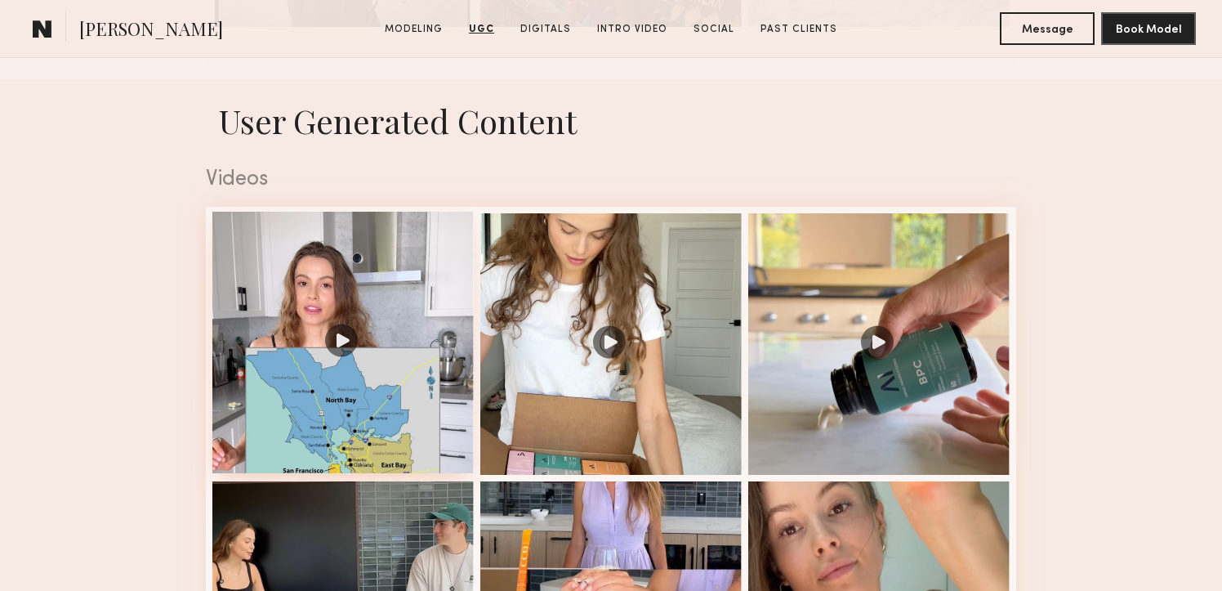
click at [416, 250] on div at bounding box center [342, 342] width 261 height 261
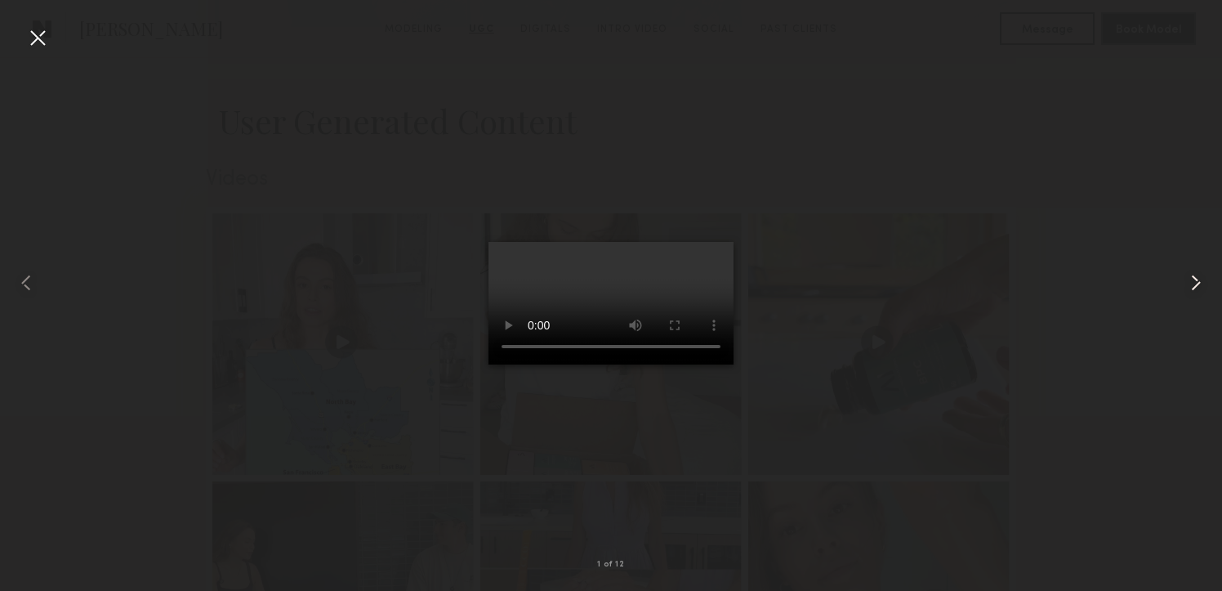
click at [1197, 278] on common-icon at bounding box center [1196, 283] width 26 height 26
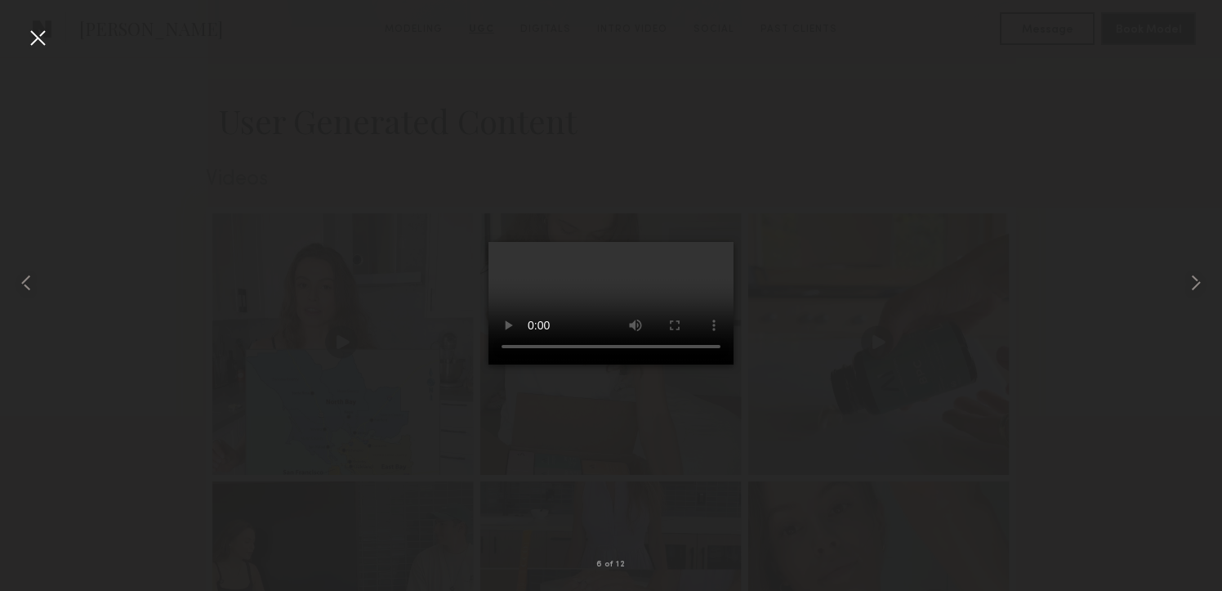
click at [36, 39] on div at bounding box center [38, 38] width 26 height 26
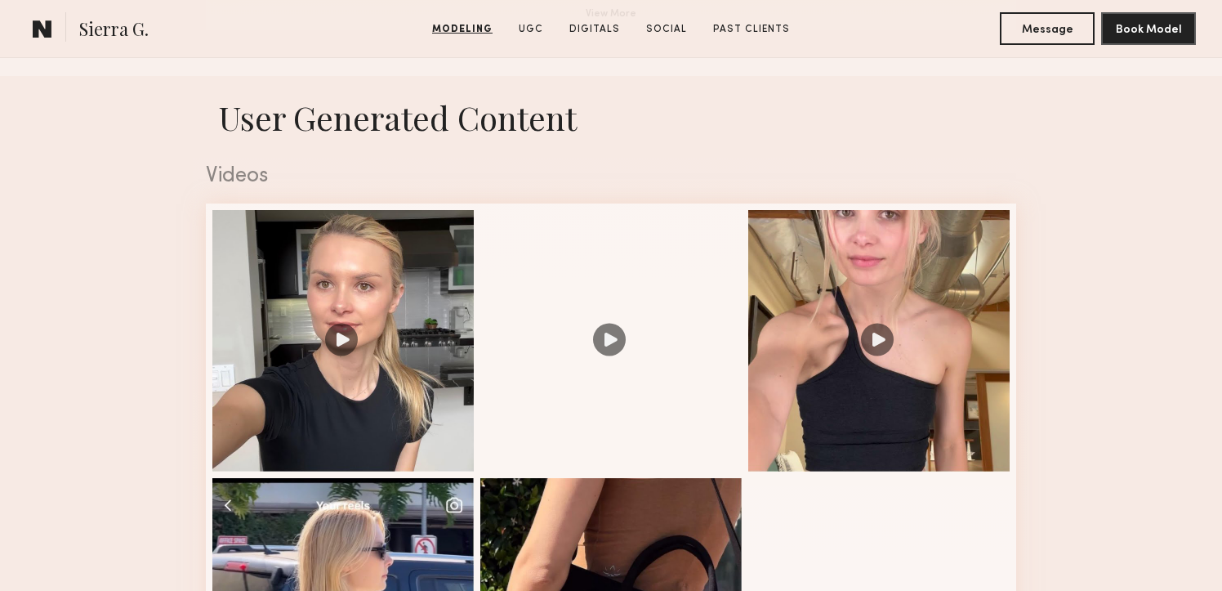
scroll to position [1571, 0]
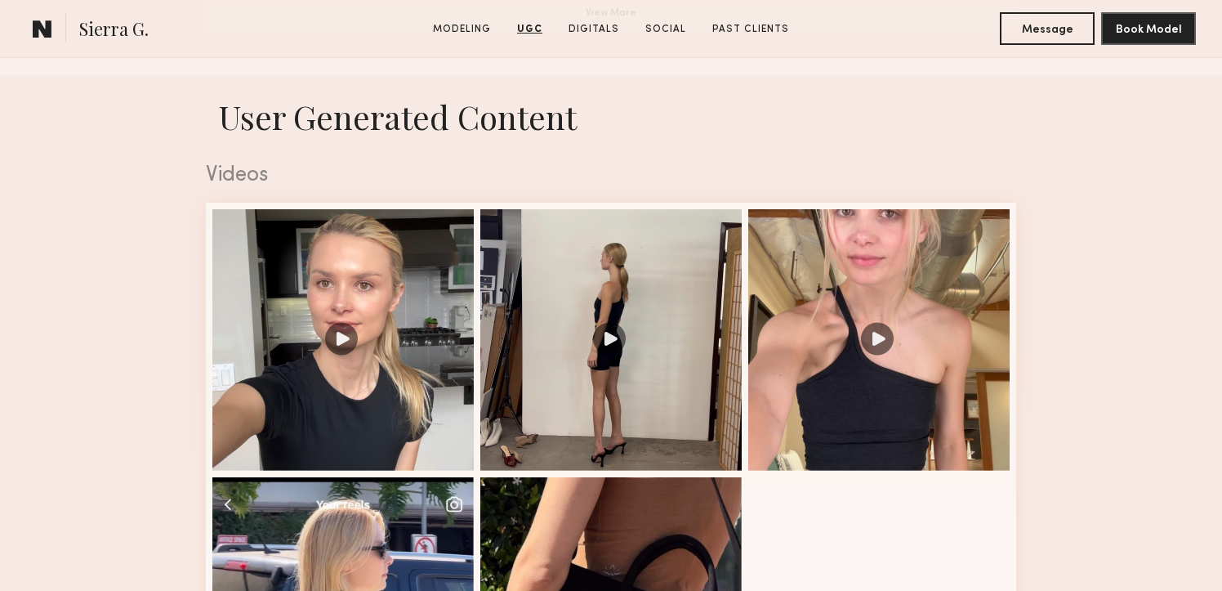
click at [407, 284] on div at bounding box center [342, 339] width 261 height 261
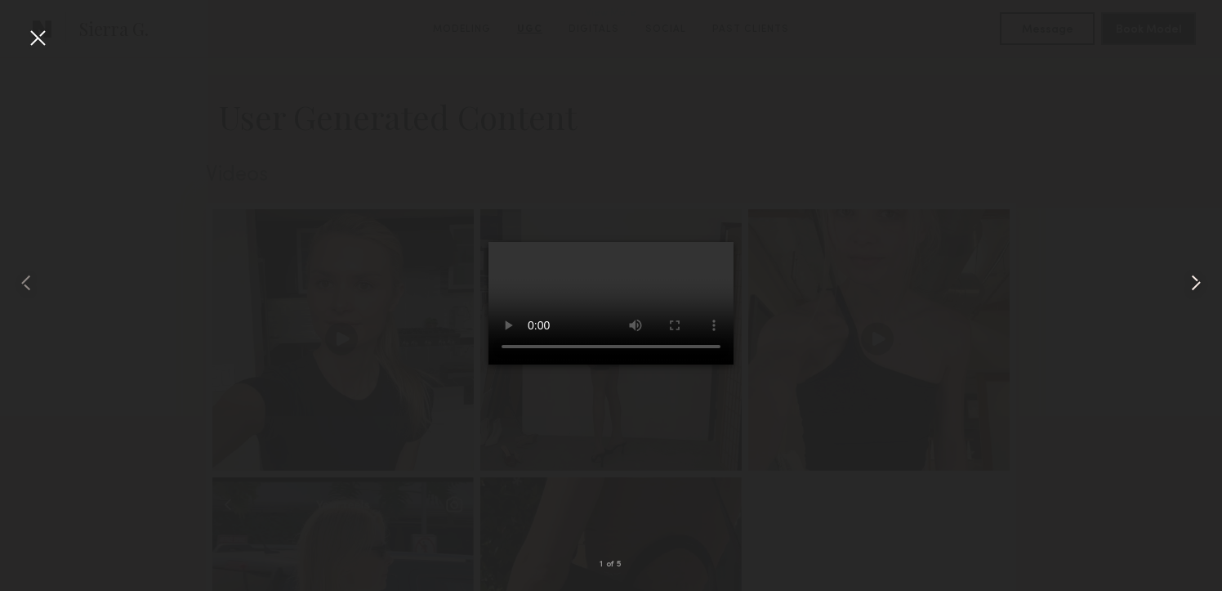
click at [1193, 285] on common-icon at bounding box center [1196, 283] width 26 height 26
click at [42, 38] on div at bounding box center [38, 38] width 26 height 26
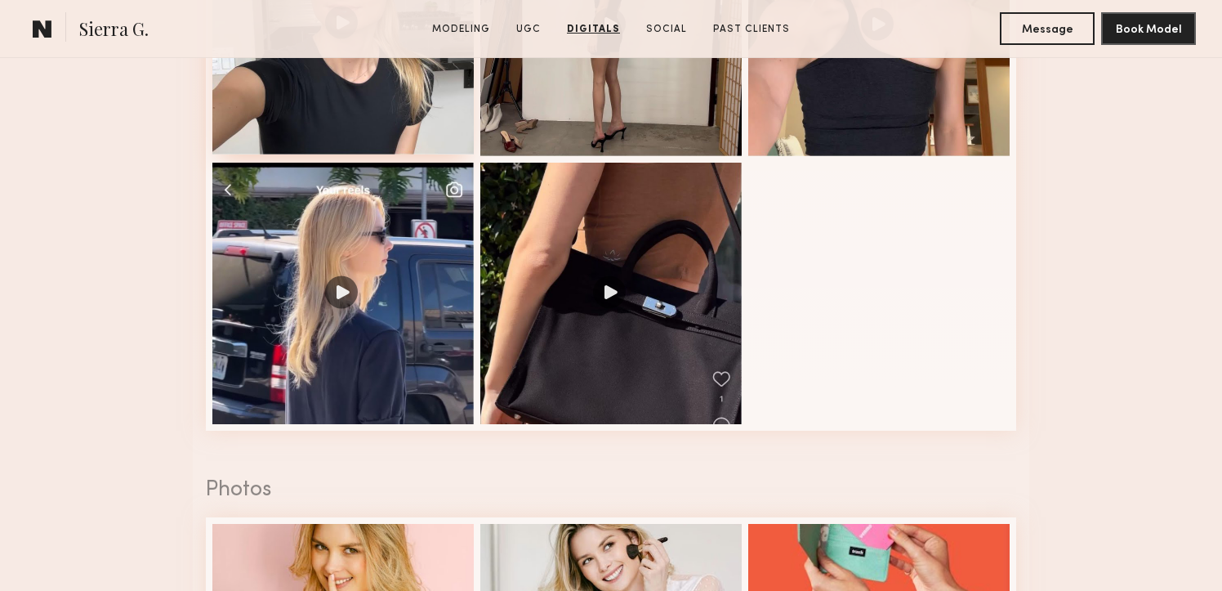
scroll to position [1706, 0]
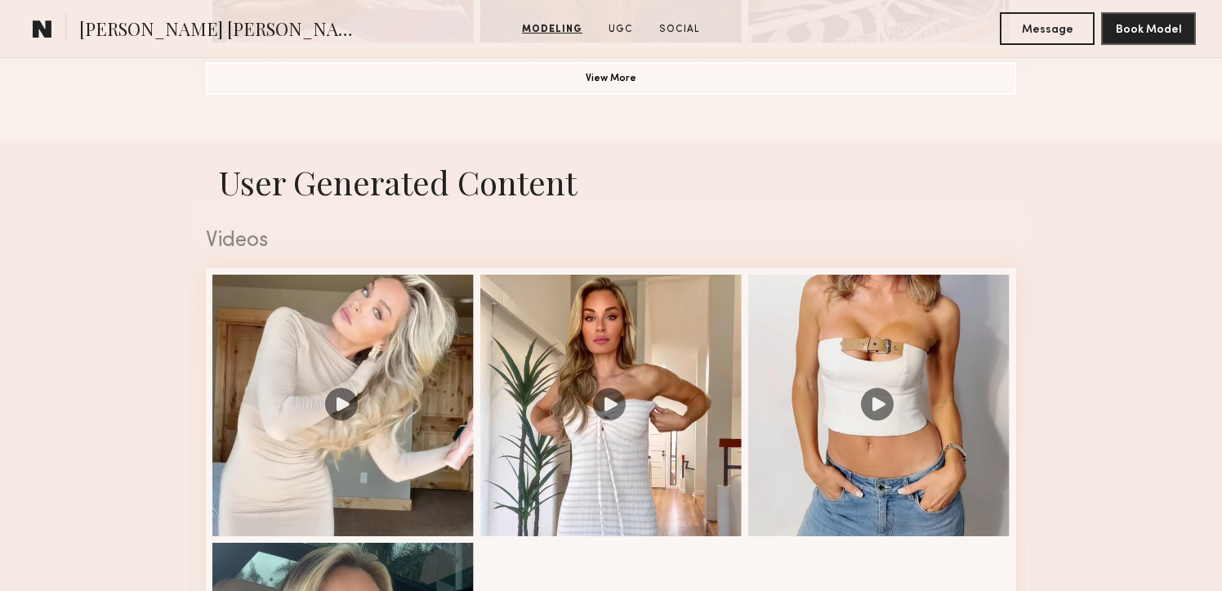
scroll to position [1553, 0]
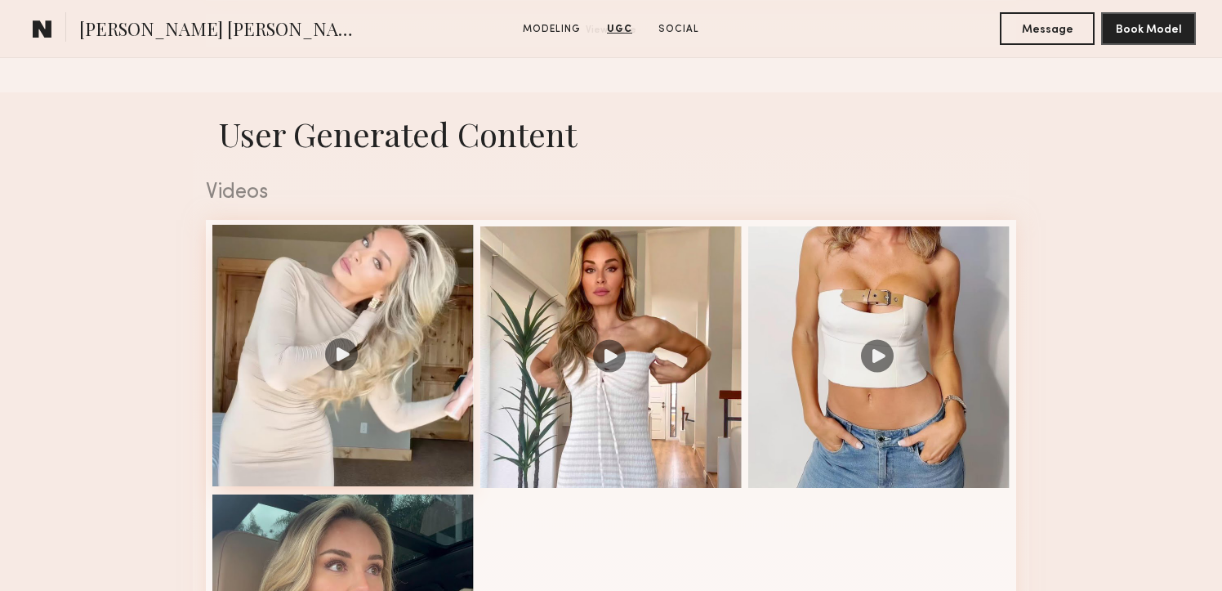
click at [392, 300] on div at bounding box center [342, 355] width 261 height 261
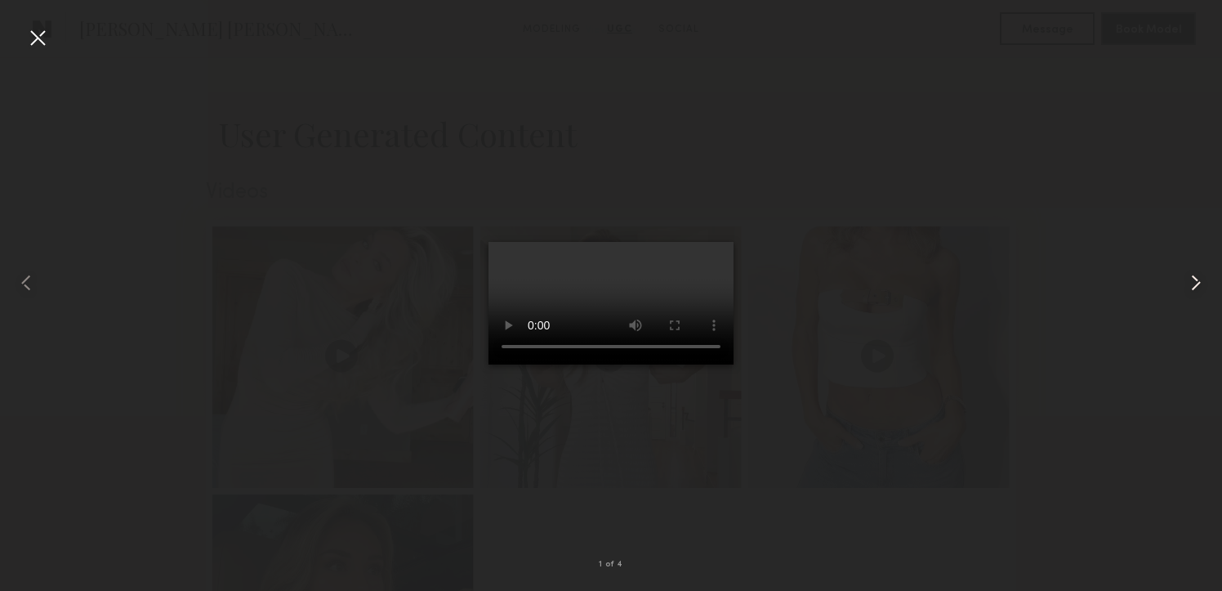
click at [1198, 282] on common-icon at bounding box center [1196, 283] width 26 height 26
click at [1196, 280] on common-icon at bounding box center [1196, 283] width 26 height 26
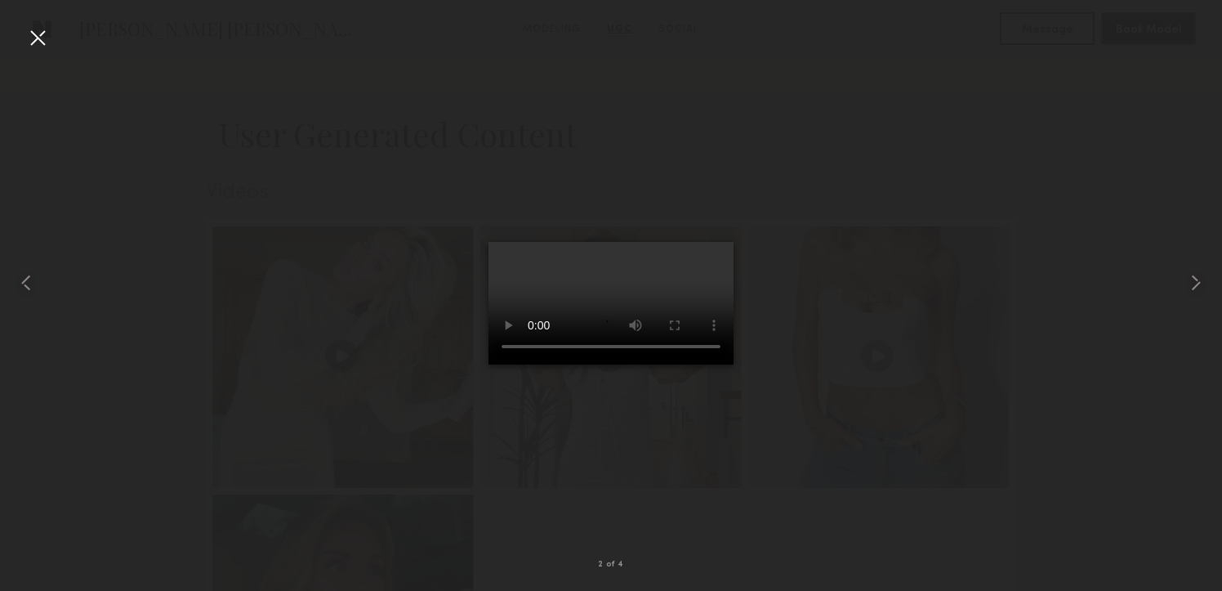
click at [36, 38] on div at bounding box center [38, 38] width 26 height 26
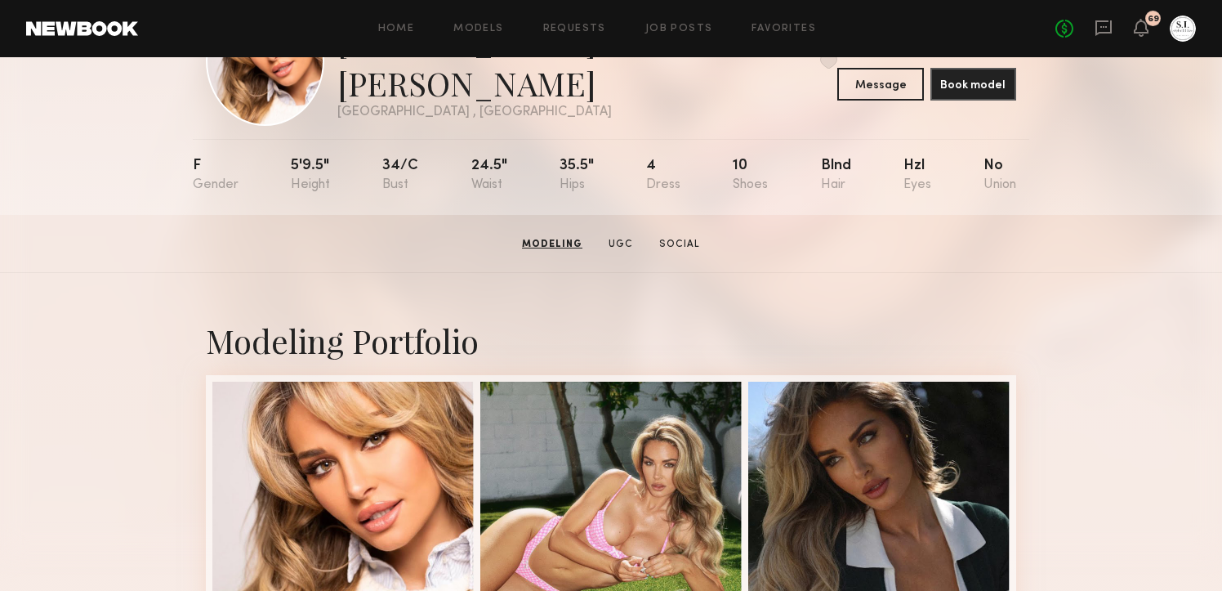
scroll to position [0, 0]
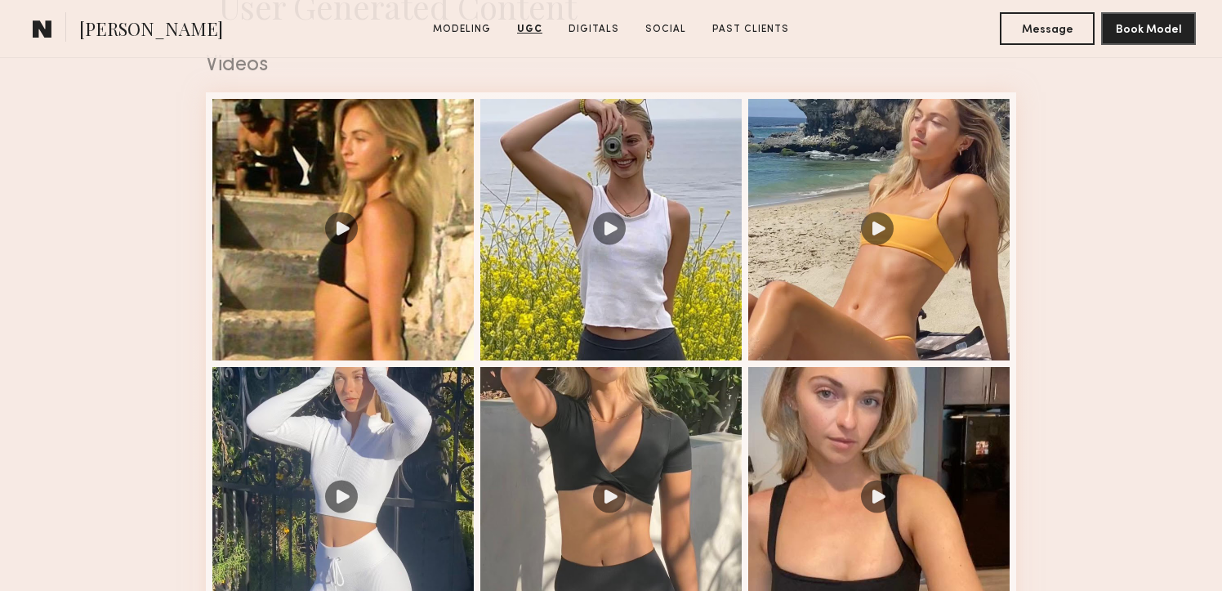
scroll to position [1682, 0]
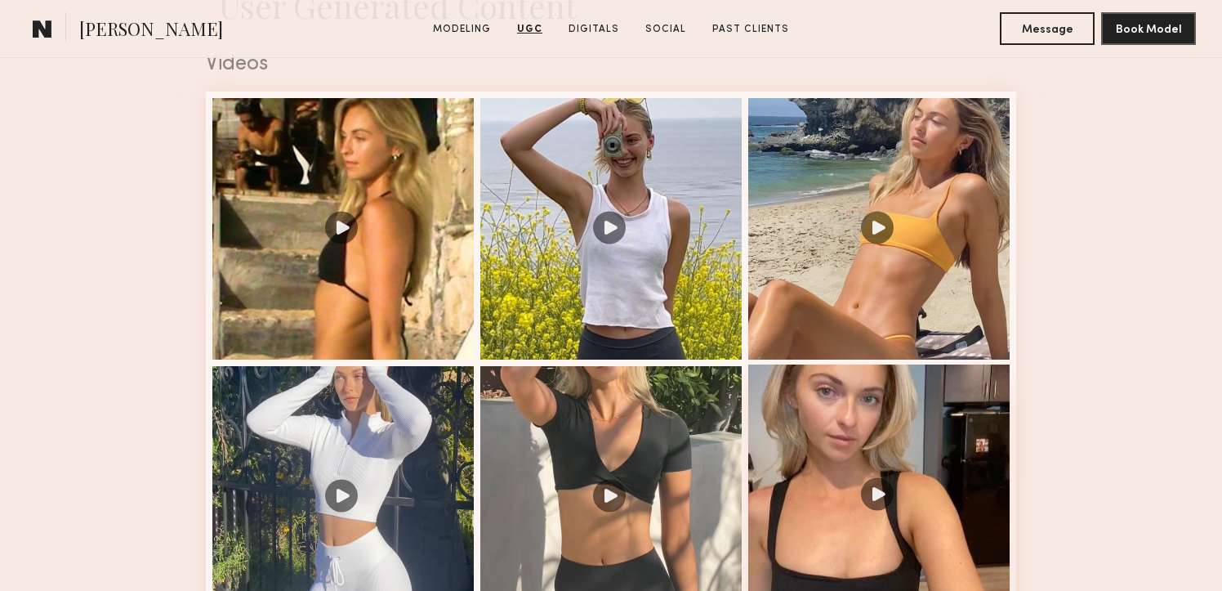
click at [776, 457] on div at bounding box center [878, 494] width 261 height 261
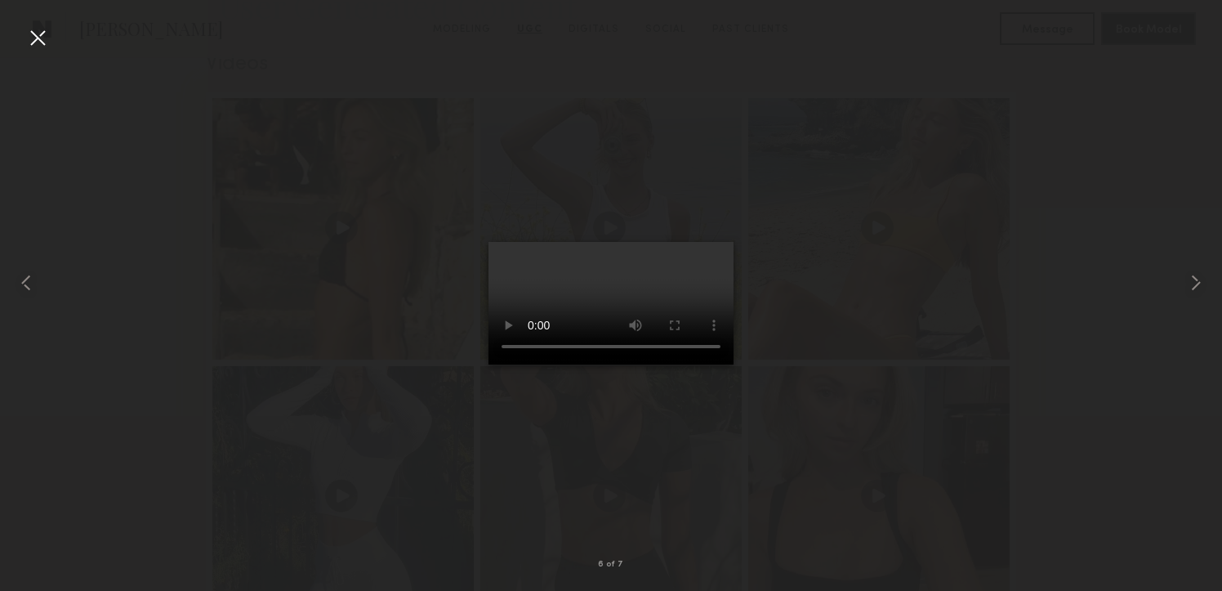
click at [34, 33] on div at bounding box center [38, 38] width 26 height 26
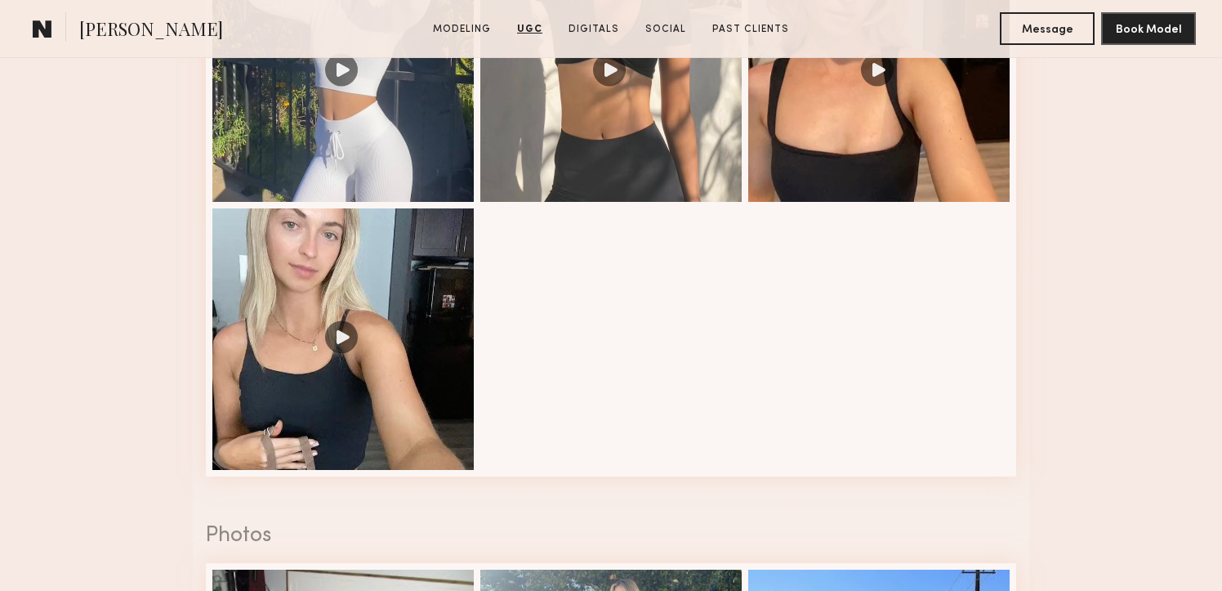
scroll to position [2117, 0]
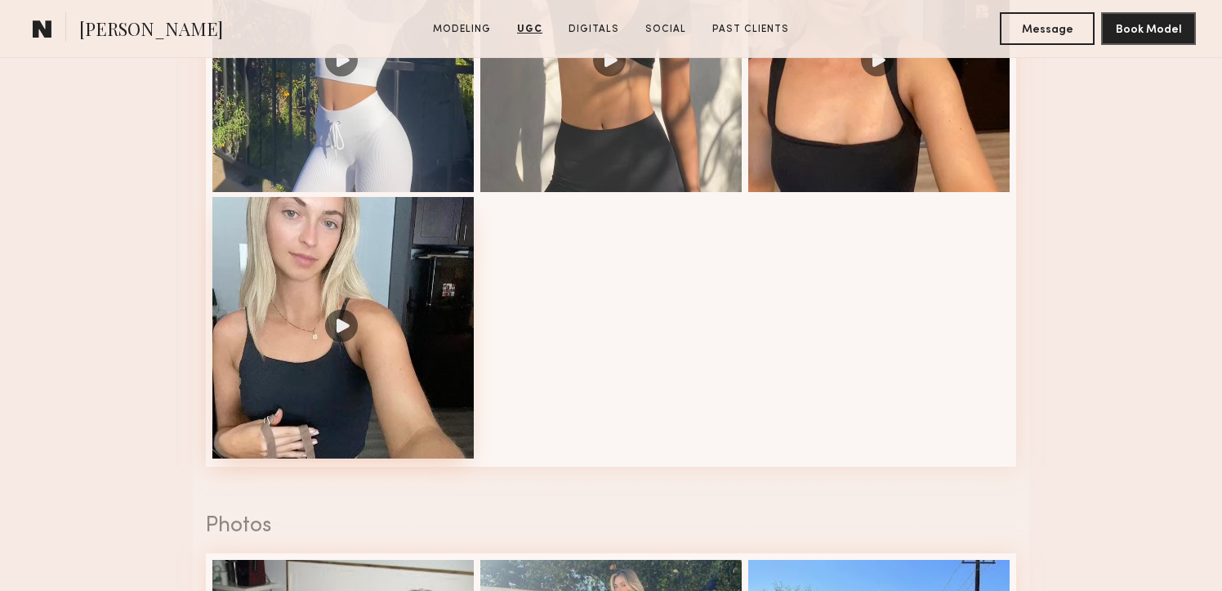
click at [416, 304] on div at bounding box center [342, 327] width 261 height 261
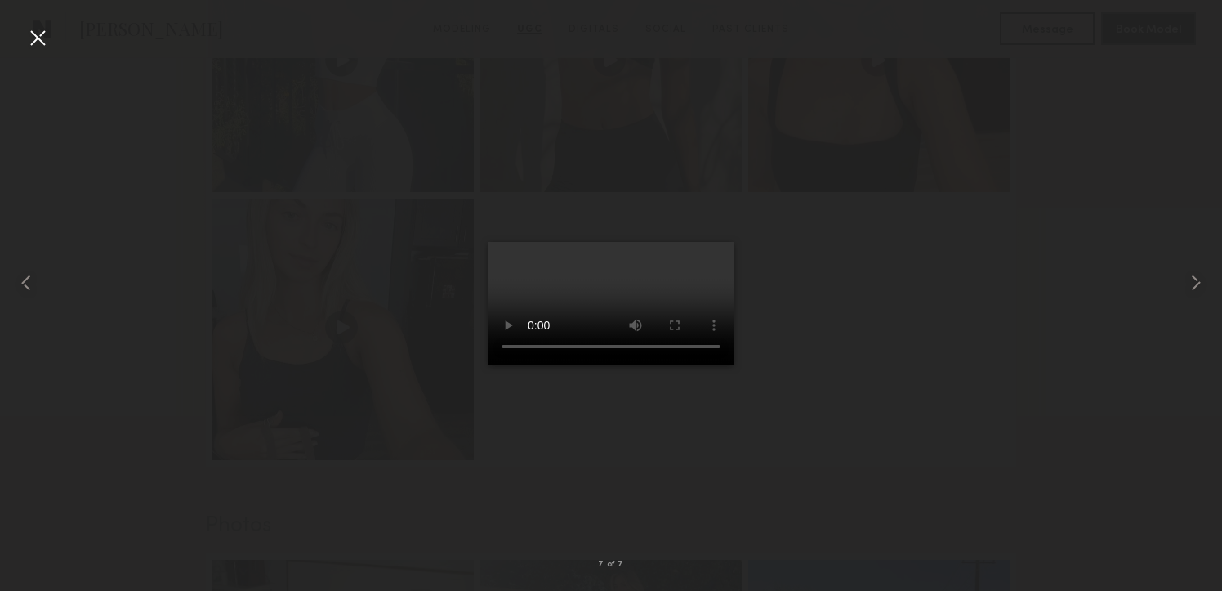
click at [36, 42] on div at bounding box center [38, 38] width 26 height 26
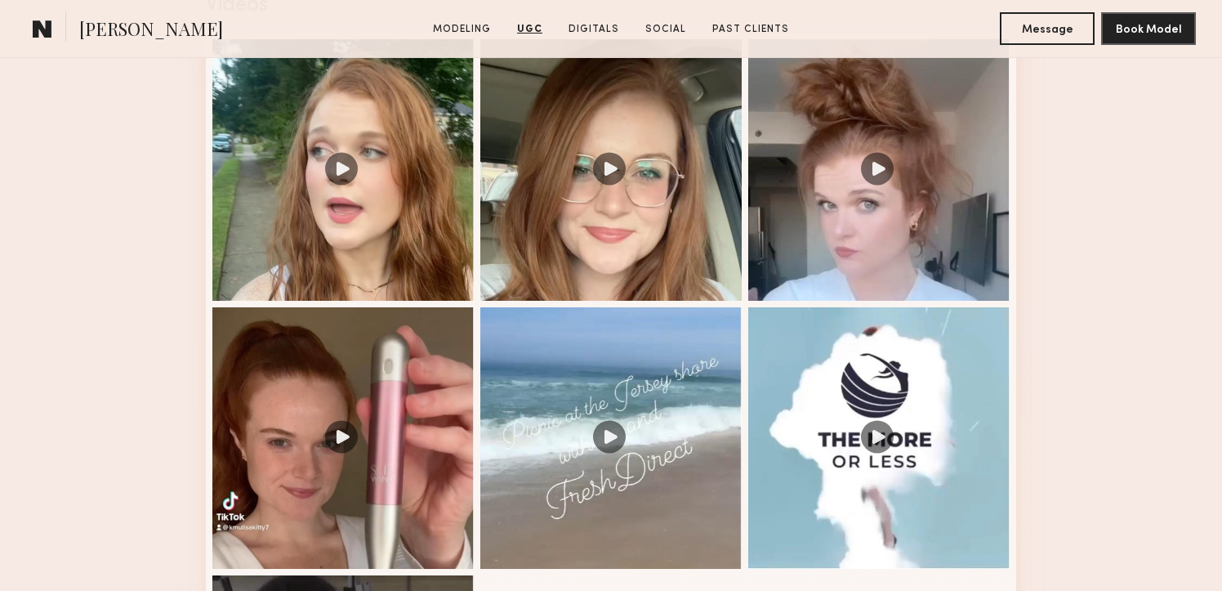
scroll to position [1749, 0]
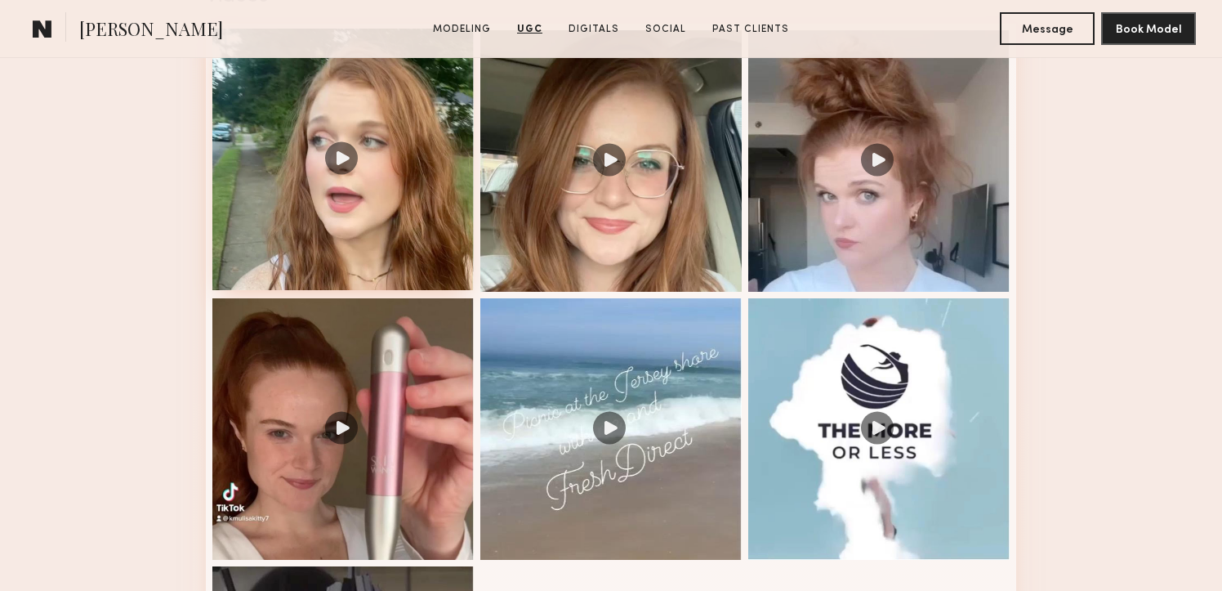
click at [360, 117] on div at bounding box center [342, 159] width 261 height 261
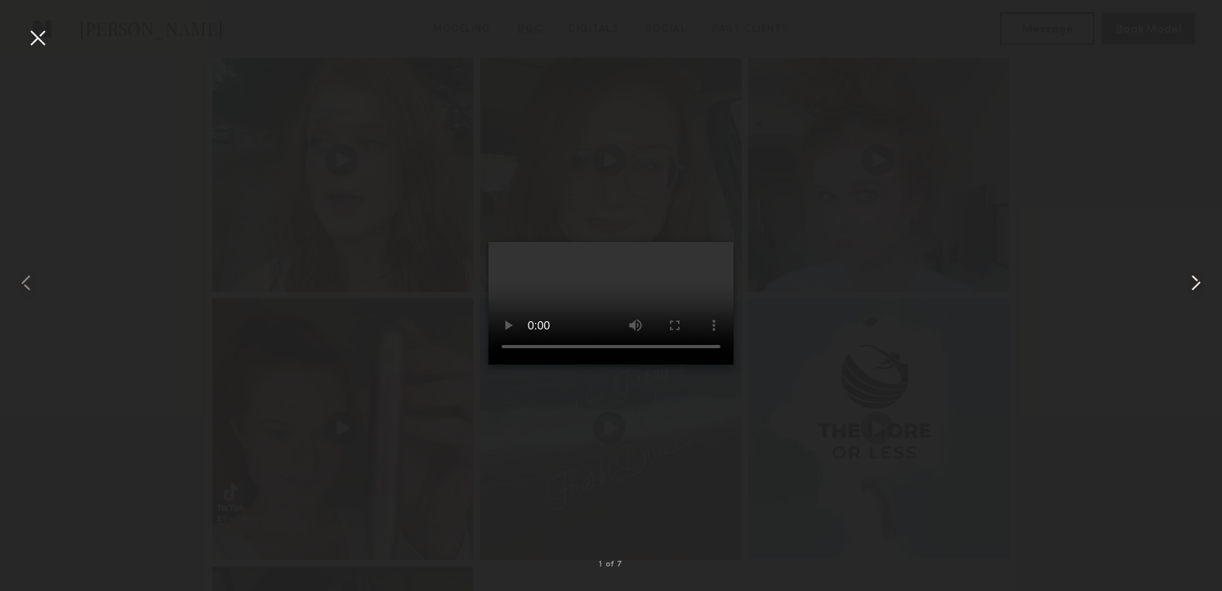
click at [1190, 279] on common-icon at bounding box center [1196, 283] width 26 height 26
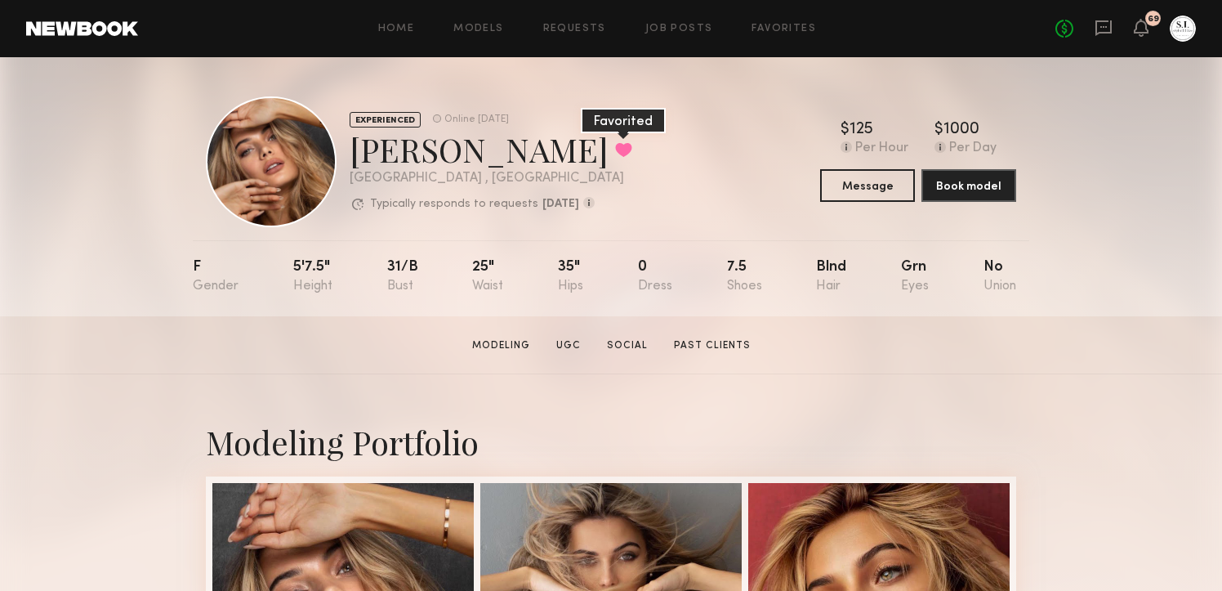
click at [615, 146] on button at bounding box center [623, 149] width 17 height 15
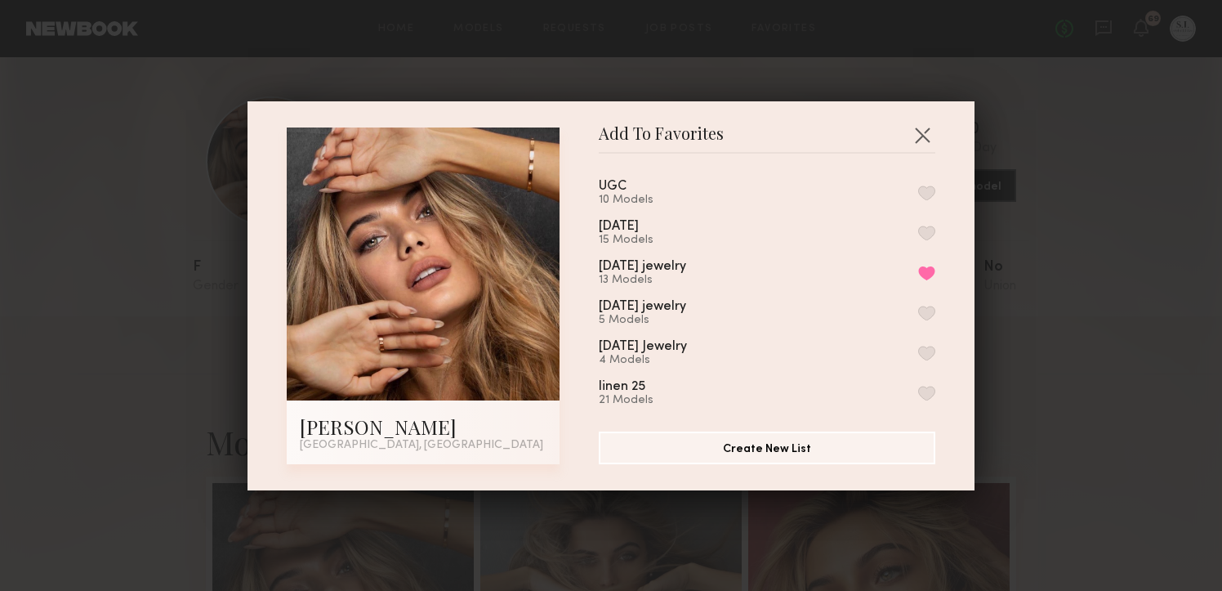
click at [922, 230] on button "button" at bounding box center [926, 232] width 17 height 15
click at [918, 130] on button "button" at bounding box center [922, 135] width 26 height 26
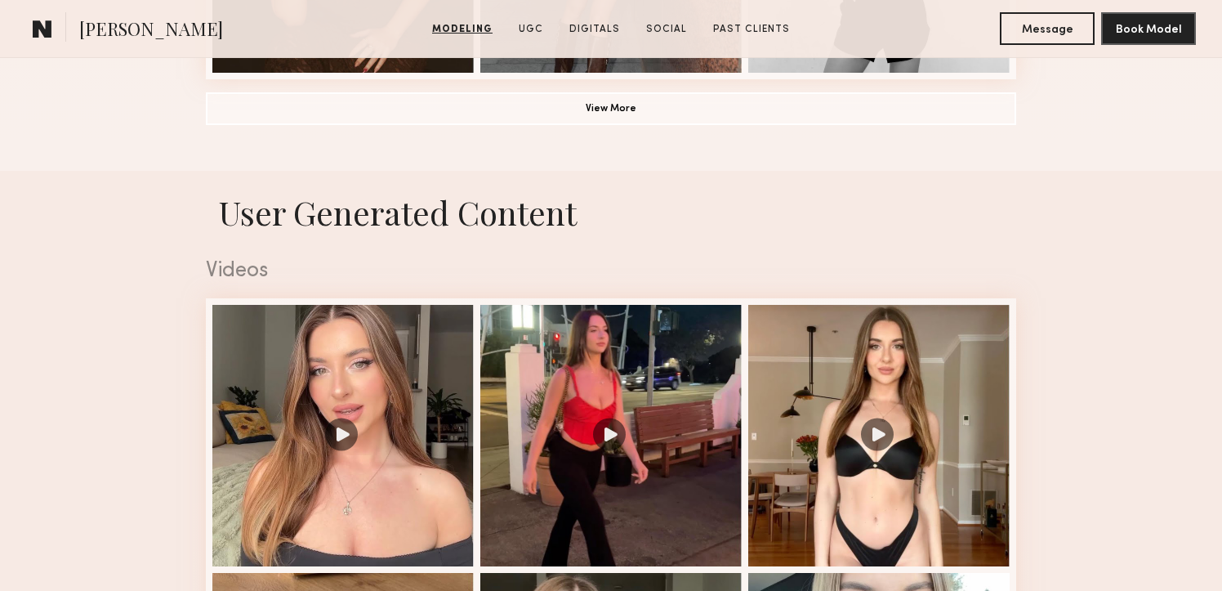
scroll to position [1486, 0]
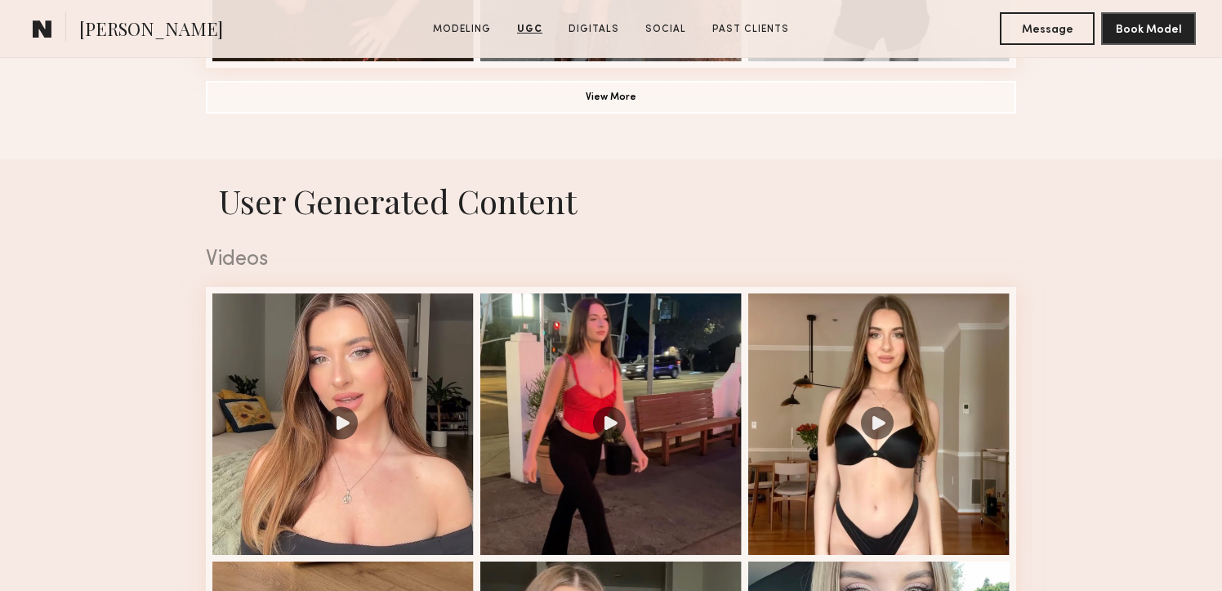
click at [393, 385] on div at bounding box center [342, 423] width 261 height 261
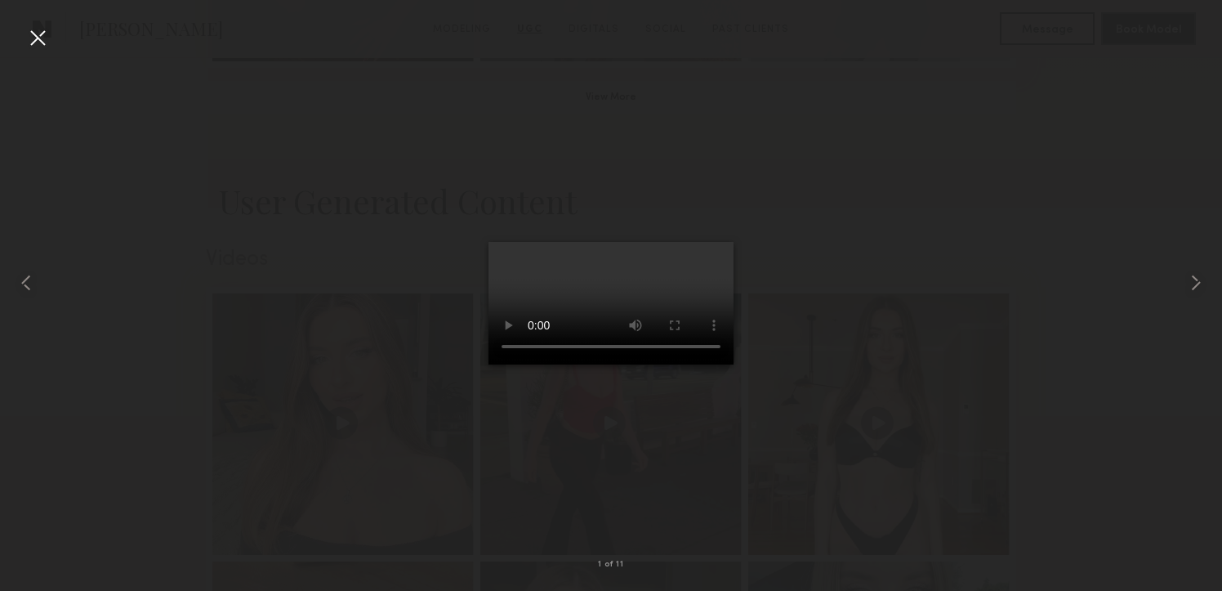
click at [30, 33] on div at bounding box center [38, 38] width 26 height 26
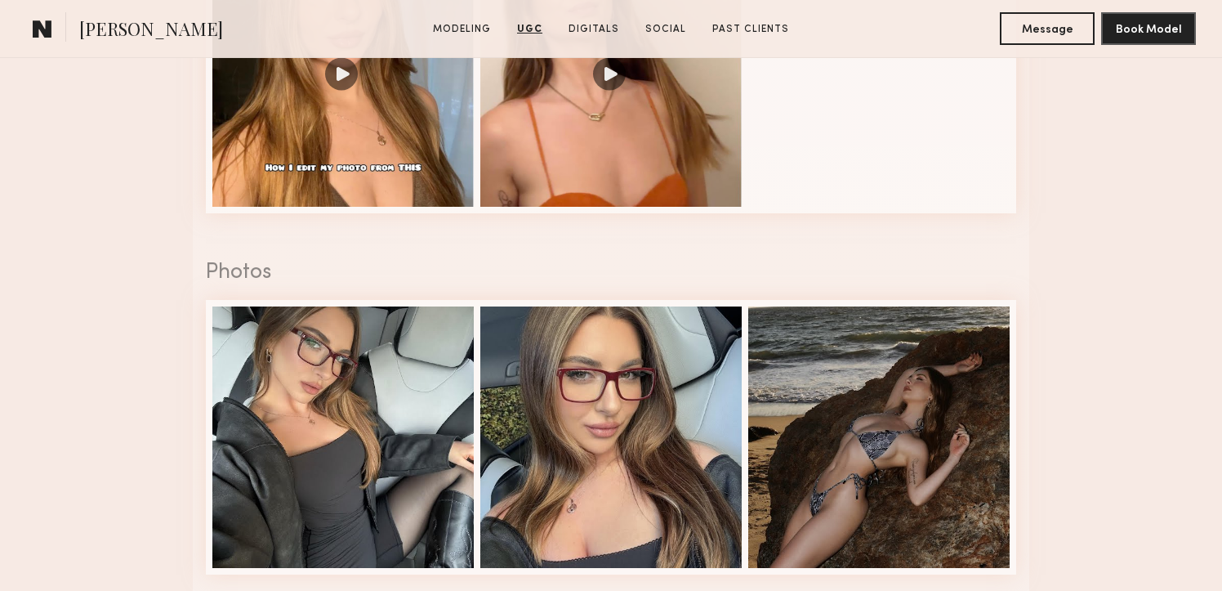
scroll to position [2639, 0]
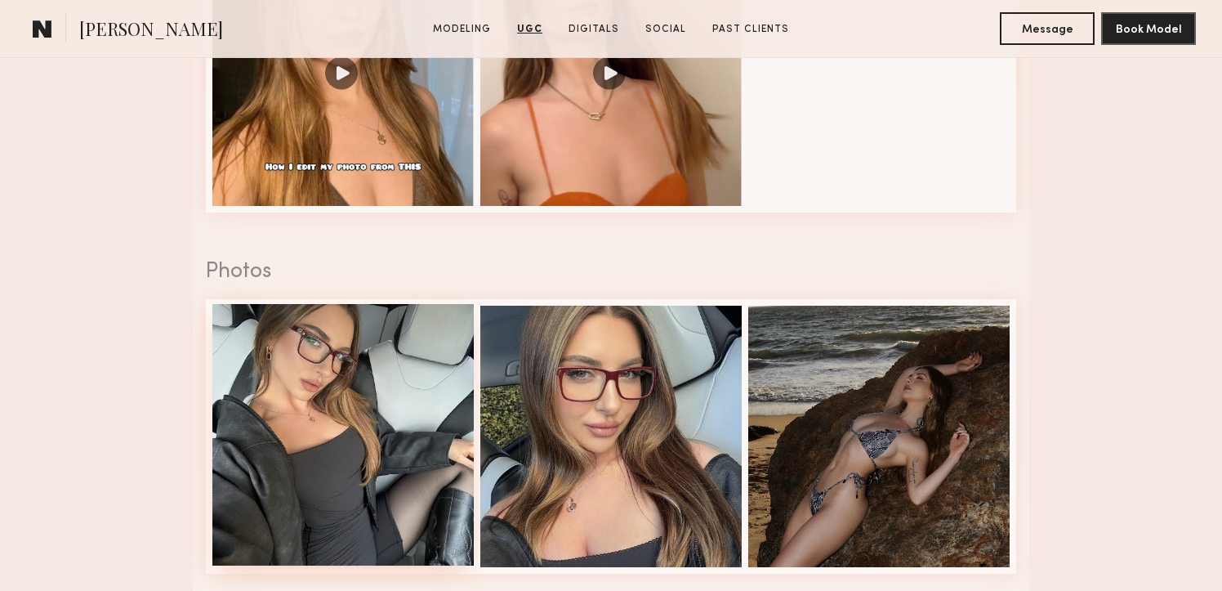
click at [342, 349] on div at bounding box center [342, 434] width 261 height 261
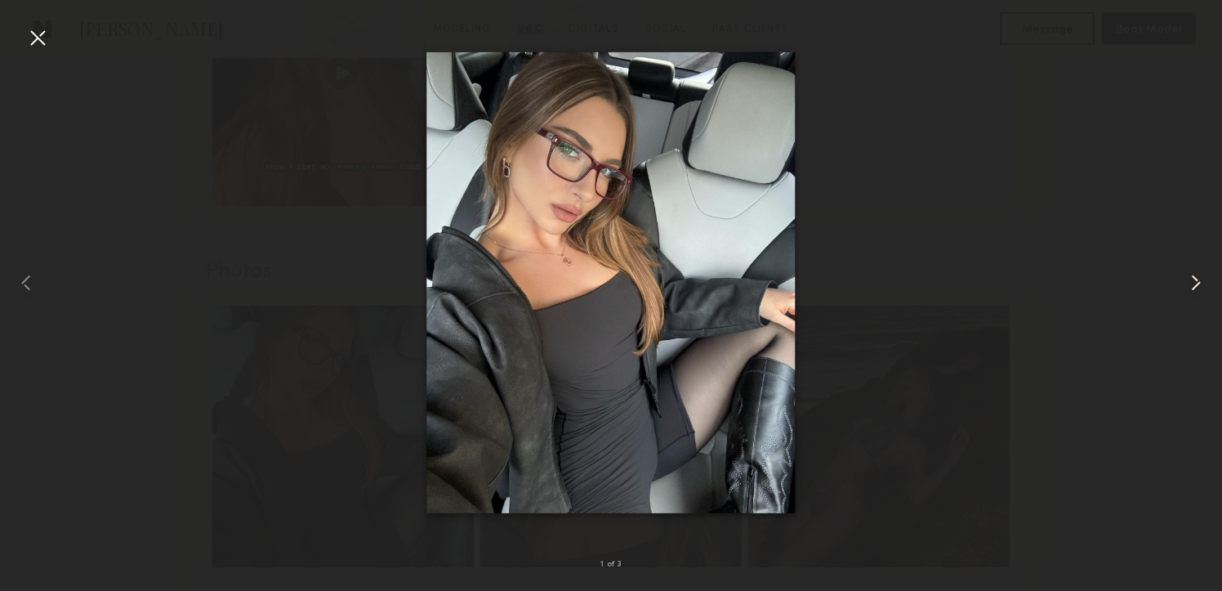
click at [1201, 286] on common-icon at bounding box center [1196, 283] width 26 height 26
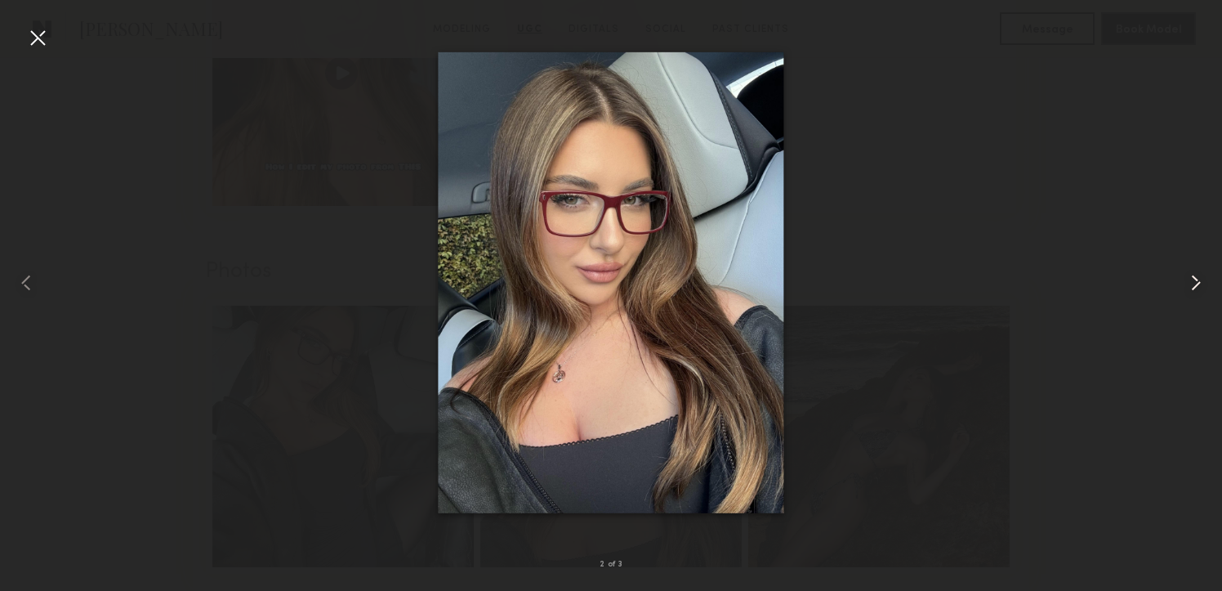
click at [1201, 286] on common-icon at bounding box center [1196, 283] width 26 height 26
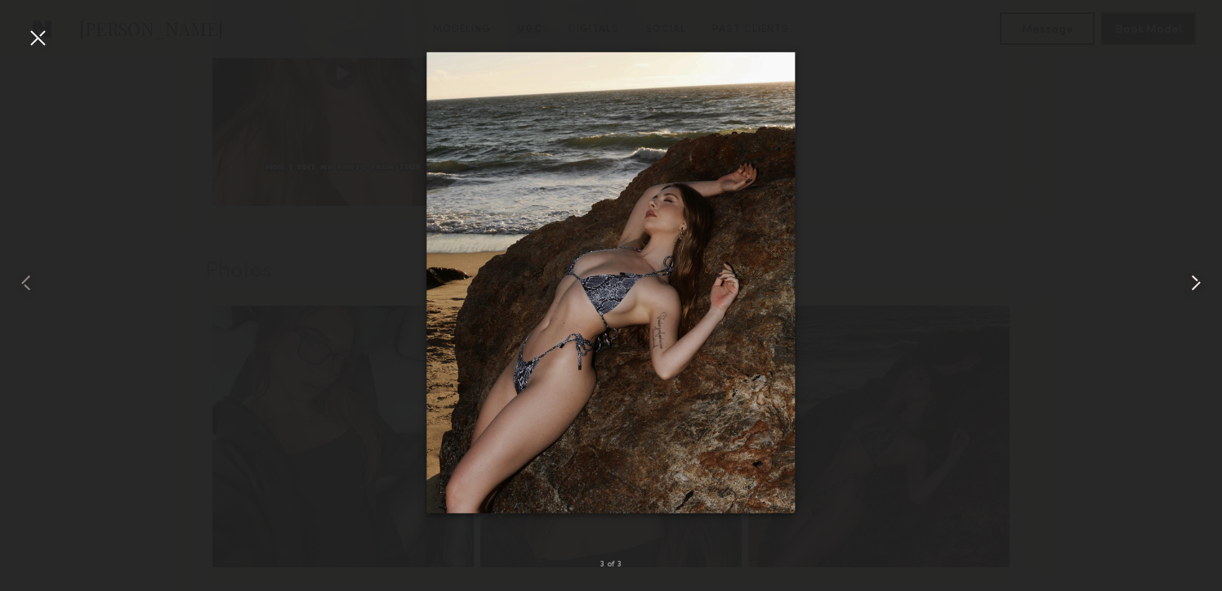
click at [1201, 286] on common-icon at bounding box center [1196, 283] width 26 height 26
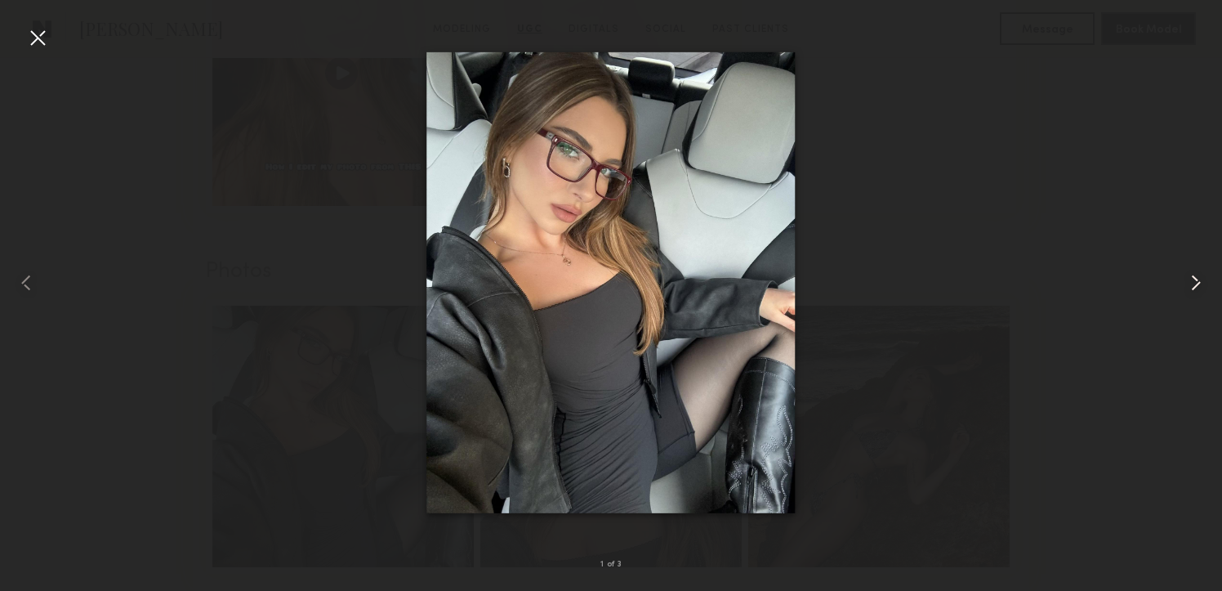
click at [1201, 286] on common-icon at bounding box center [1196, 283] width 26 height 26
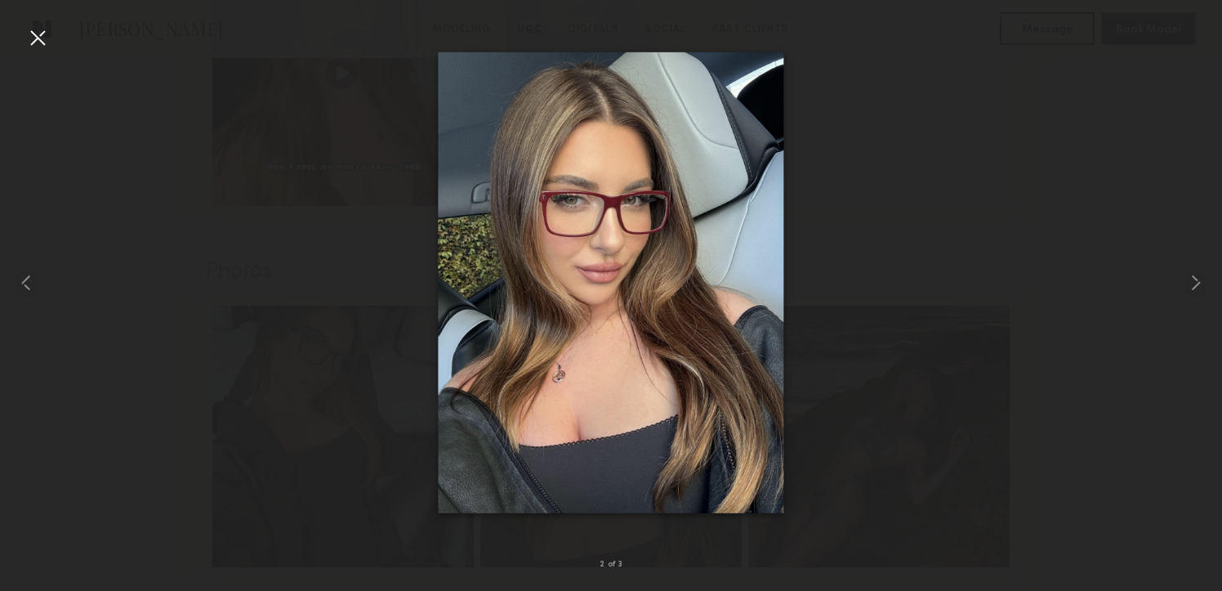
click at [38, 40] on div at bounding box center [38, 38] width 26 height 26
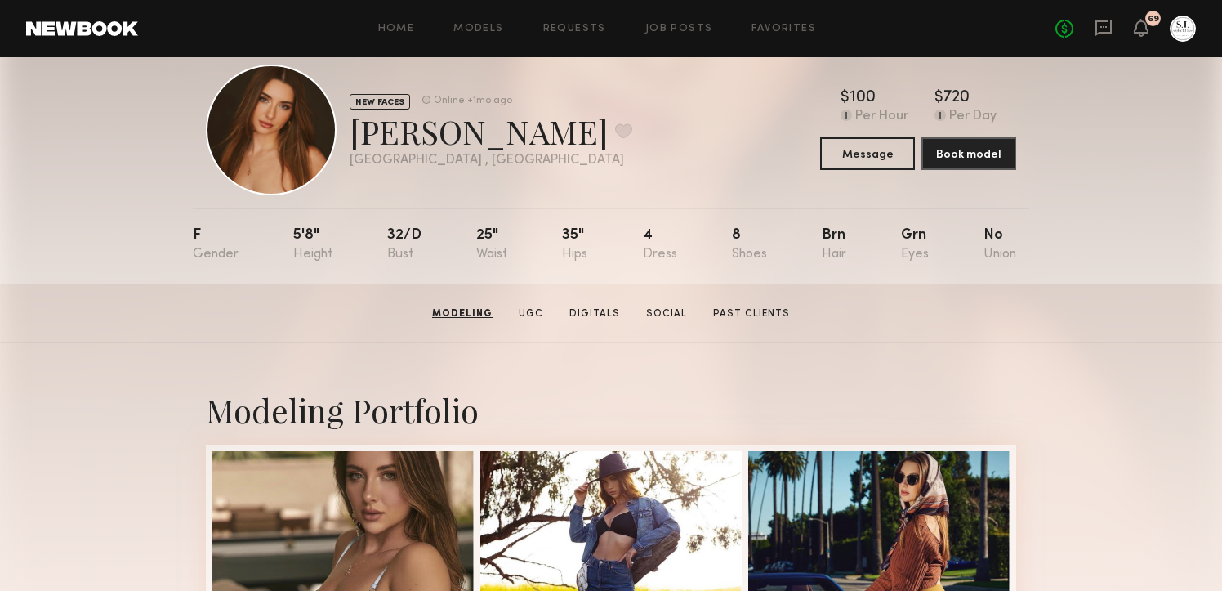
scroll to position [0, 0]
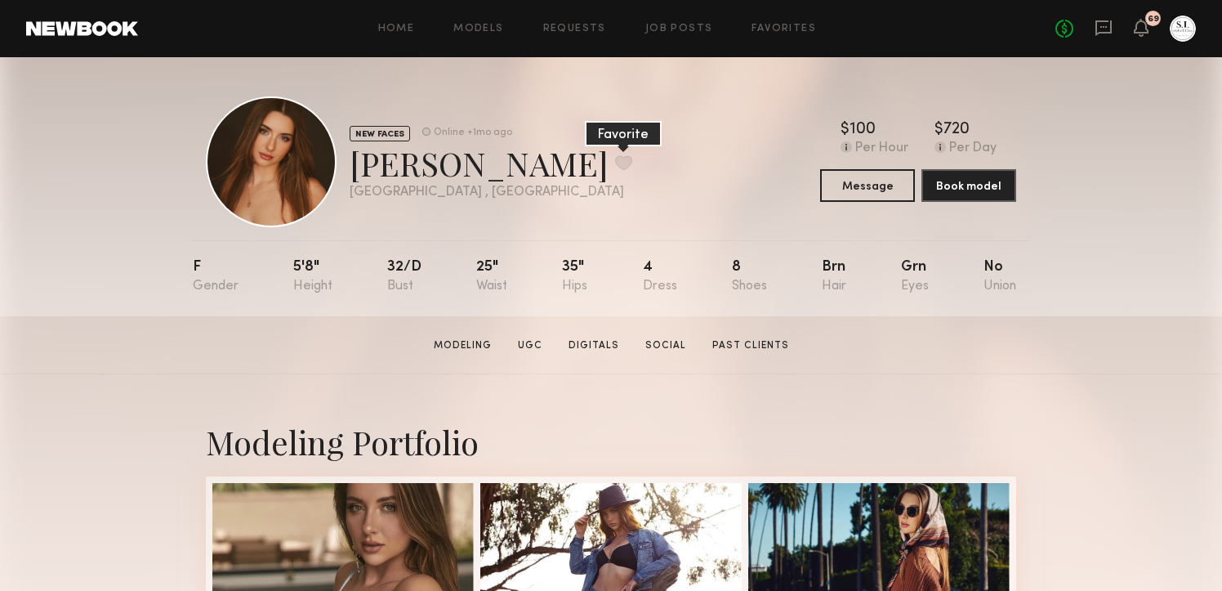
click at [615, 167] on button at bounding box center [623, 162] width 17 height 15
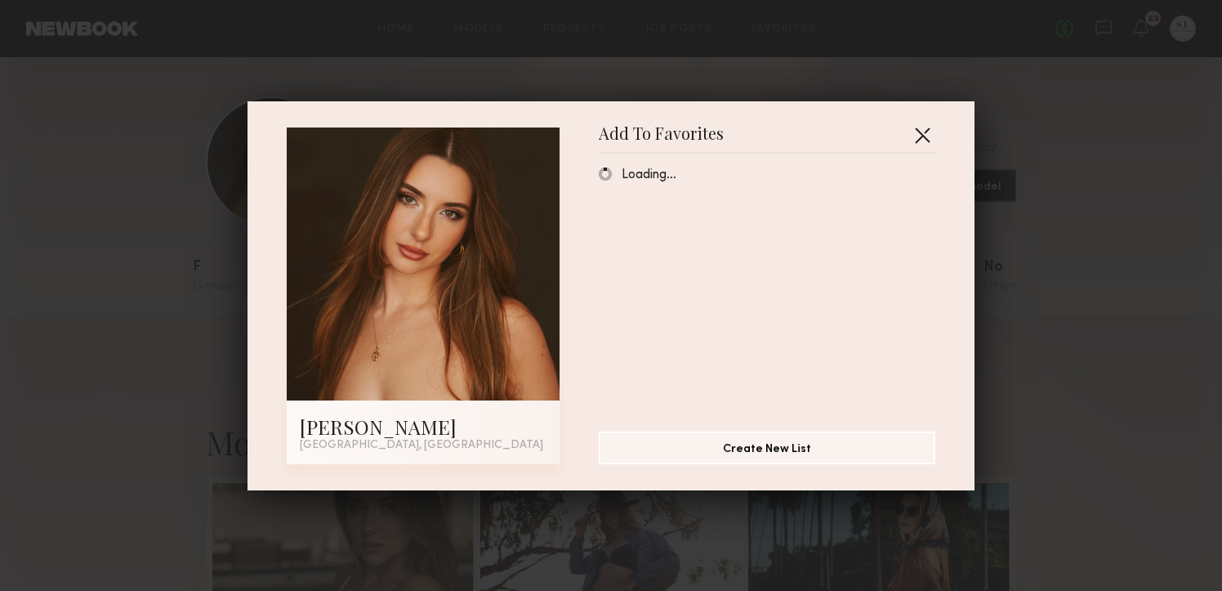
click at [922, 132] on button "button" at bounding box center [922, 135] width 26 height 26
